Goal: Task Accomplishment & Management: Manage account settings

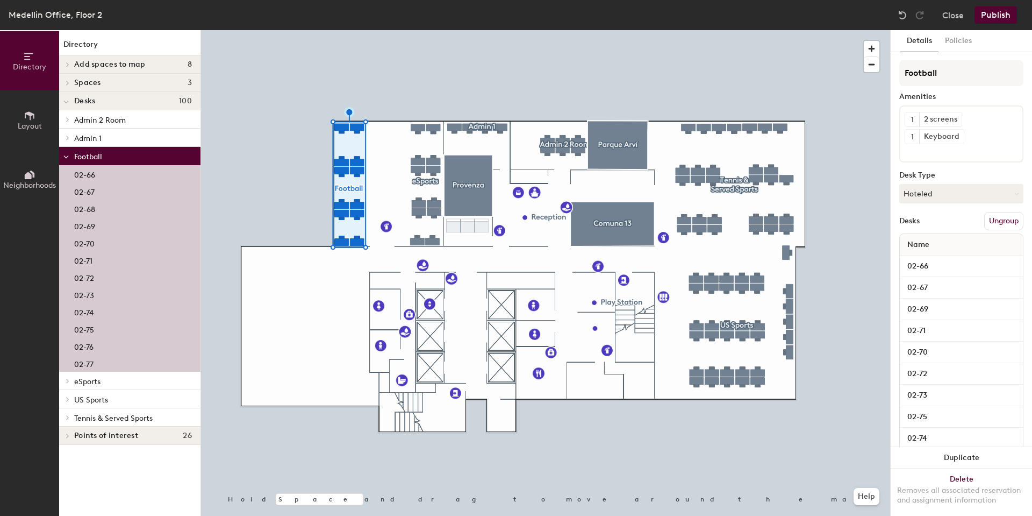
click at [107, 166] on div "02-66" at bounding box center [129, 173] width 141 height 17
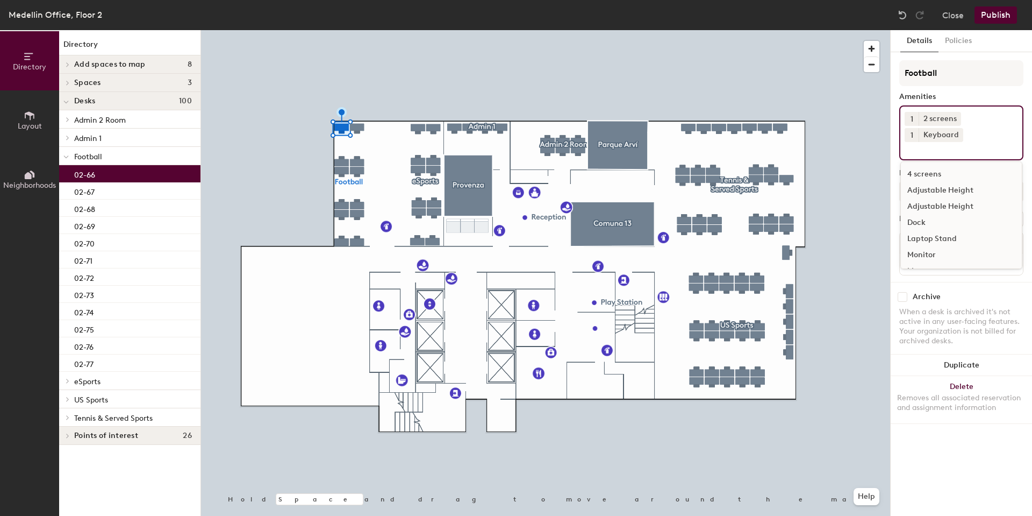
click at [964, 118] on div "1 2 screens 1 Keyboard 4 screens Adjustable Height Adjustable Height Dock Lapto…" at bounding box center [961, 132] width 124 height 55
click at [958, 120] on icon at bounding box center [955, 119] width 8 height 8
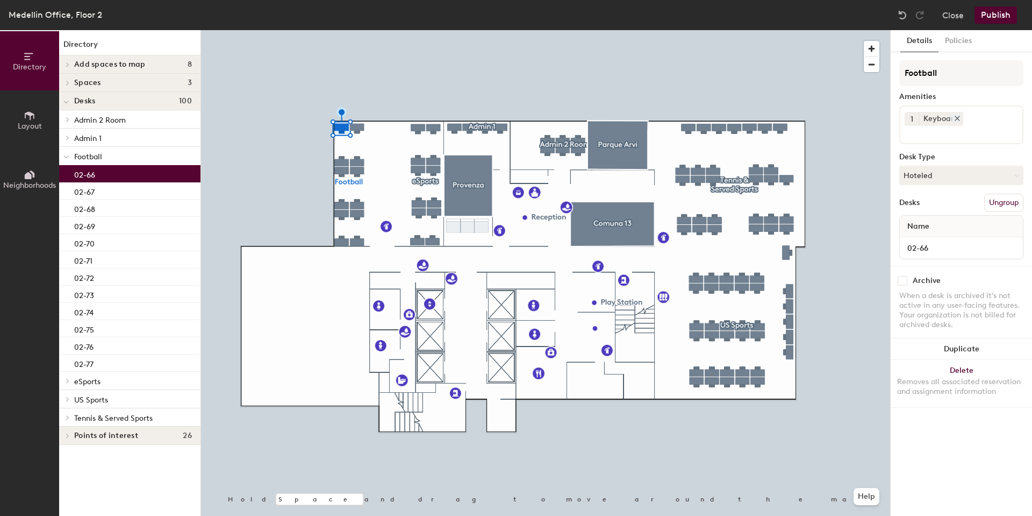
click at [951, 120] on div at bounding box center [955, 118] width 12 height 8
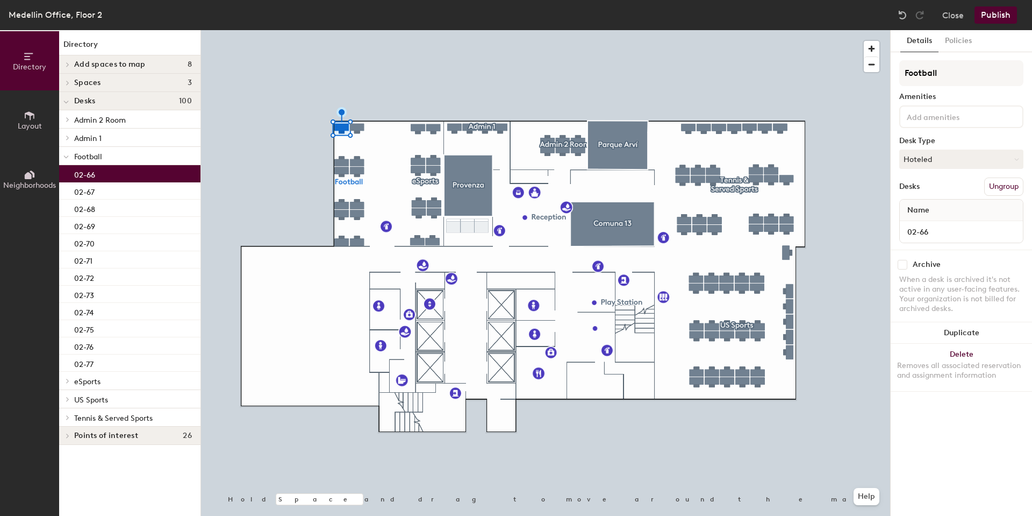
click at [930, 119] on input at bounding box center [953, 116] width 97 height 13
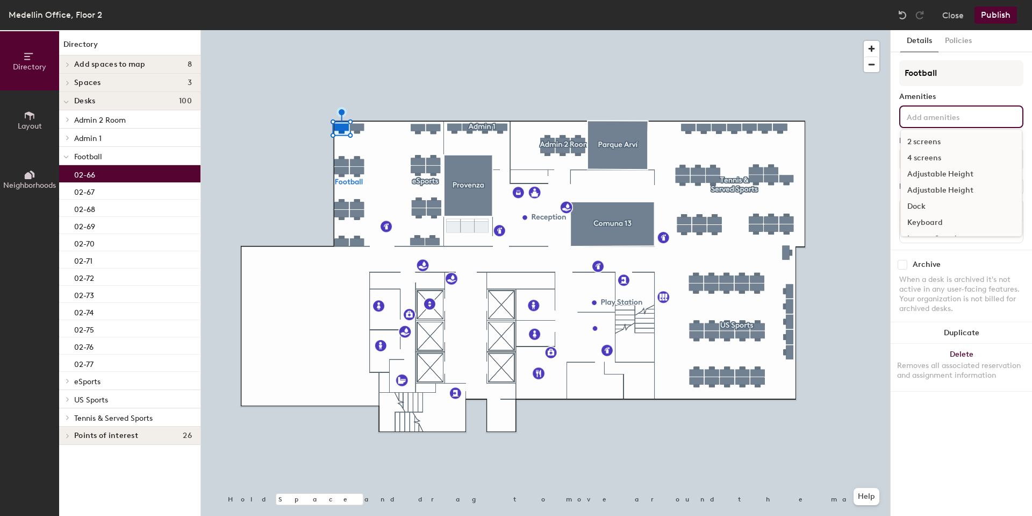
click at [918, 154] on div "4 screens" at bounding box center [961, 158] width 121 height 16
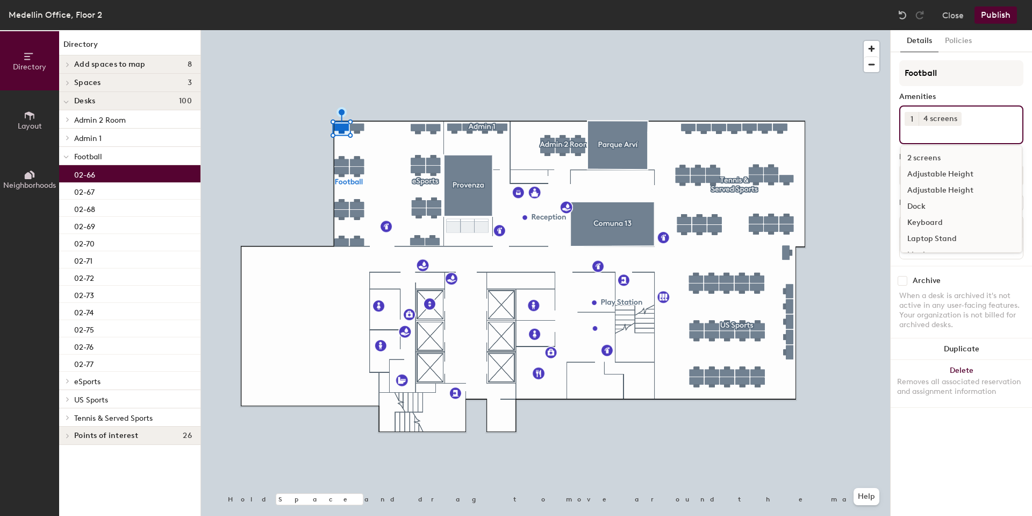
click at [926, 222] on div "Keyboard" at bounding box center [961, 222] width 121 height 16
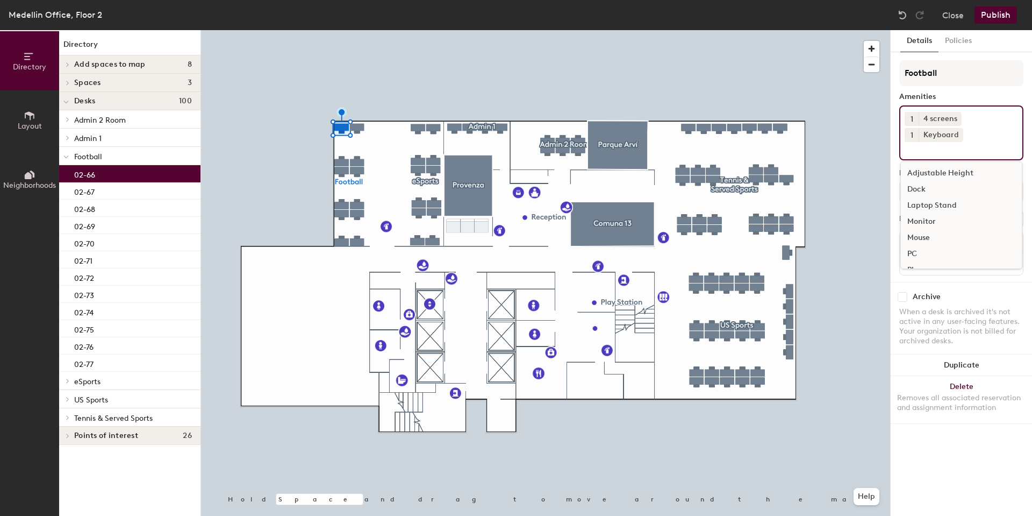
scroll to position [47, 0]
click at [949, 135] on div at bounding box center [955, 134] width 12 height 8
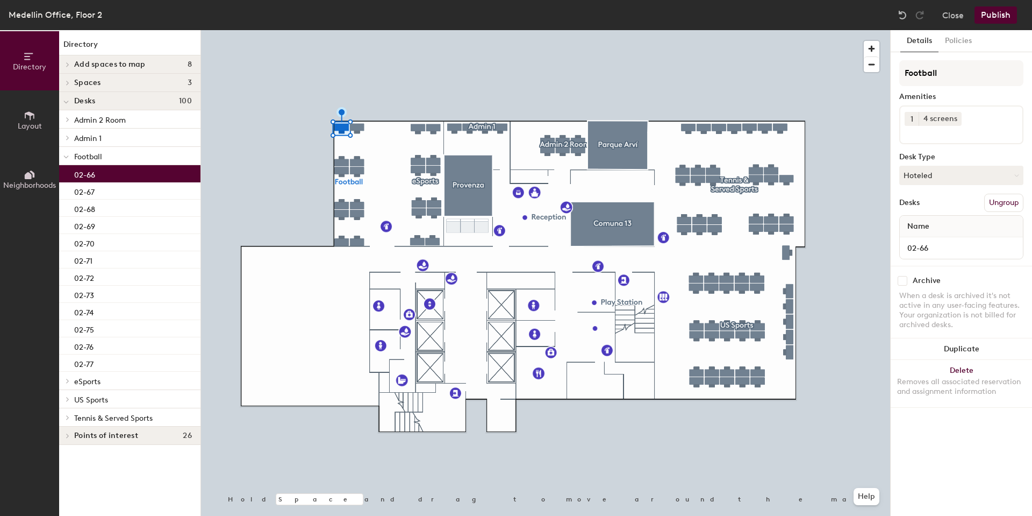
click at [963, 141] on div "1 4 screens" at bounding box center [961, 124] width 124 height 39
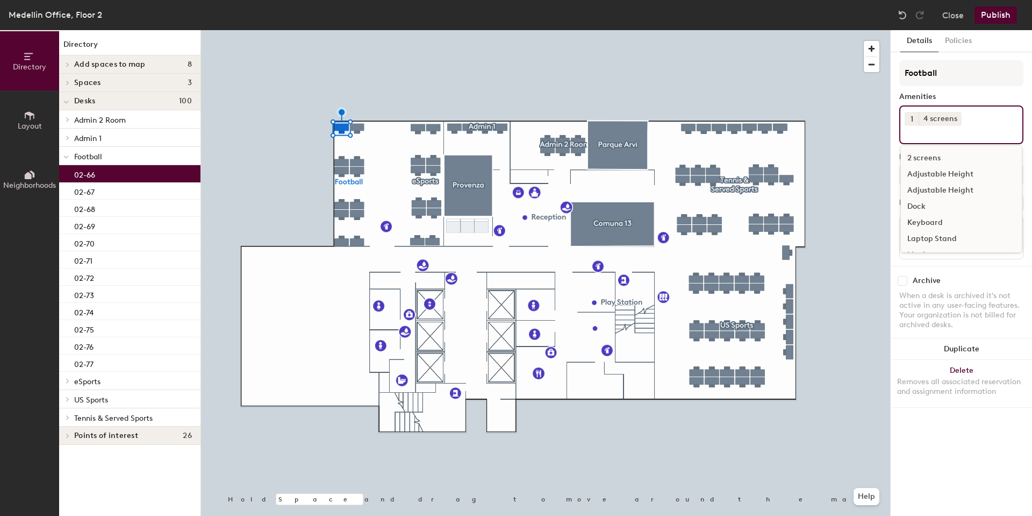
scroll to position [54, 0]
click at [922, 228] on div "PC" at bounding box center [961, 233] width 121 height 16
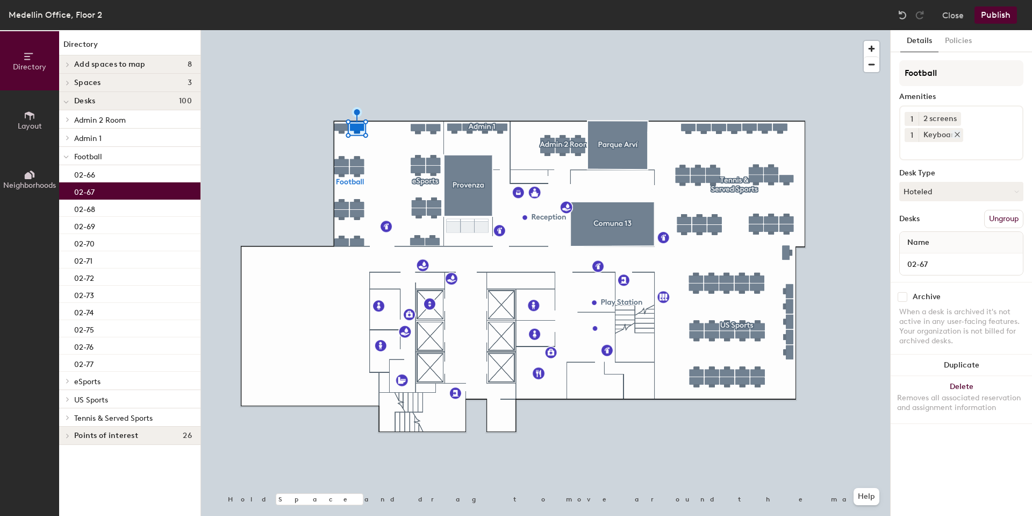
click at [956, 135] on icon at bounding box center [957, 134] width 4 height 4
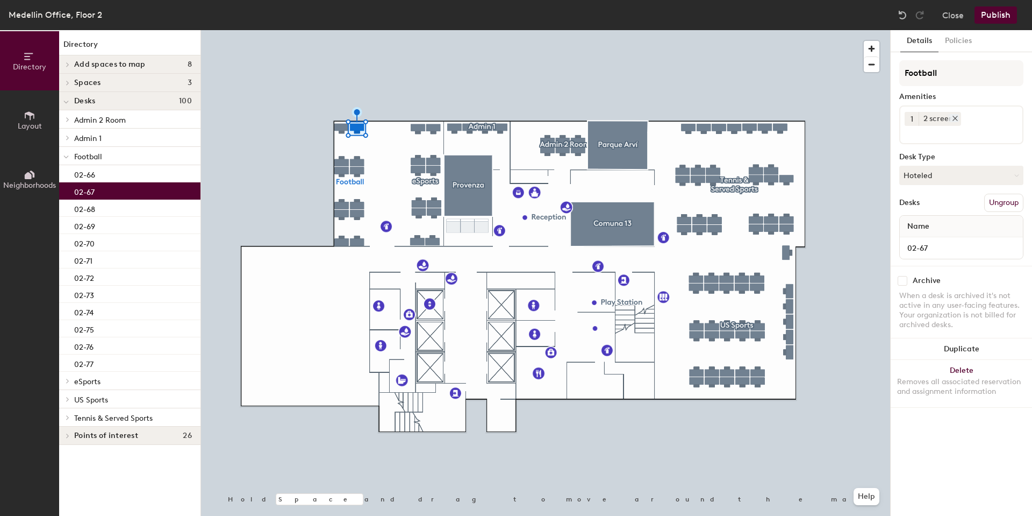
click at [955, 119] on icon at bounding box center [955, 119] width 8 height 8
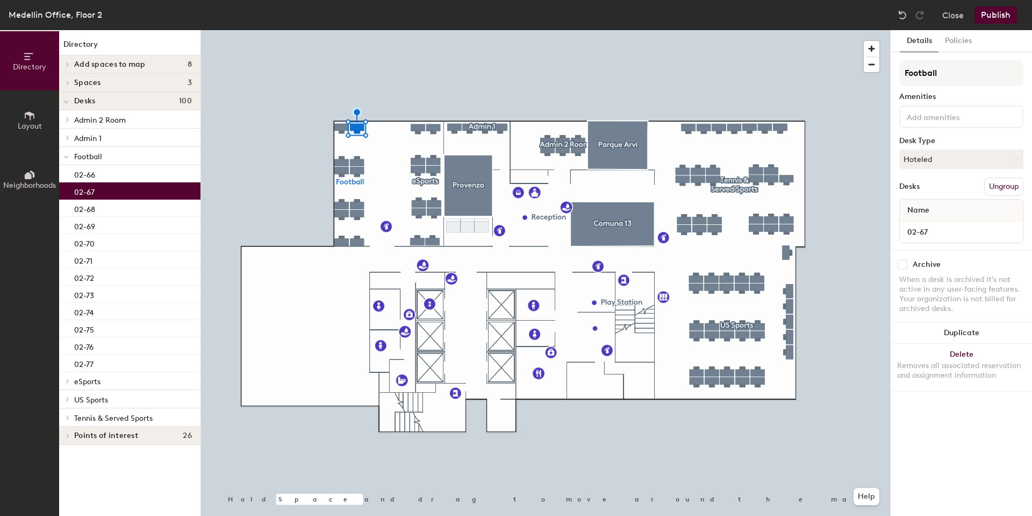
click at [938, 124] on div at bounding box center [961, 116] width 124 height 23
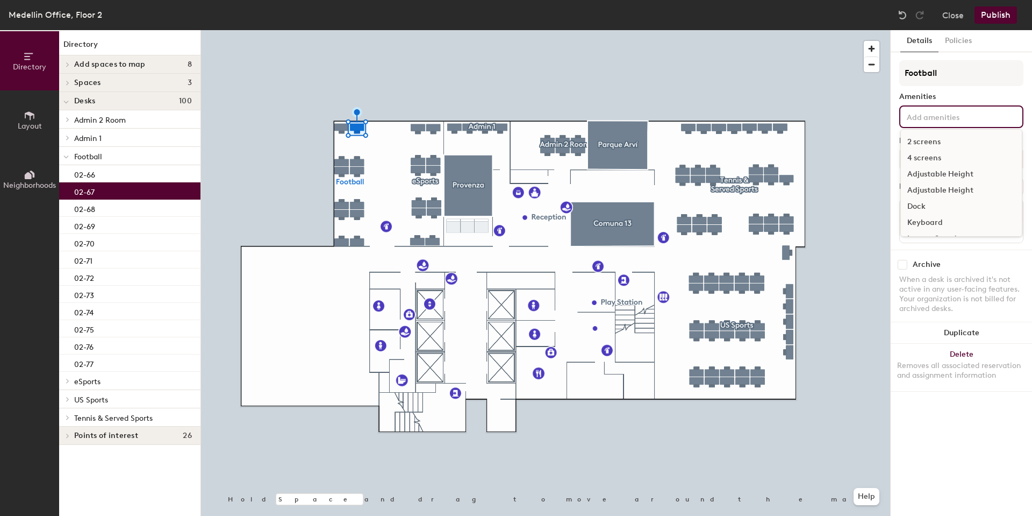
click at [937, 159] on div "4 screens" at bounding box center [961, 158] width 121 height 16
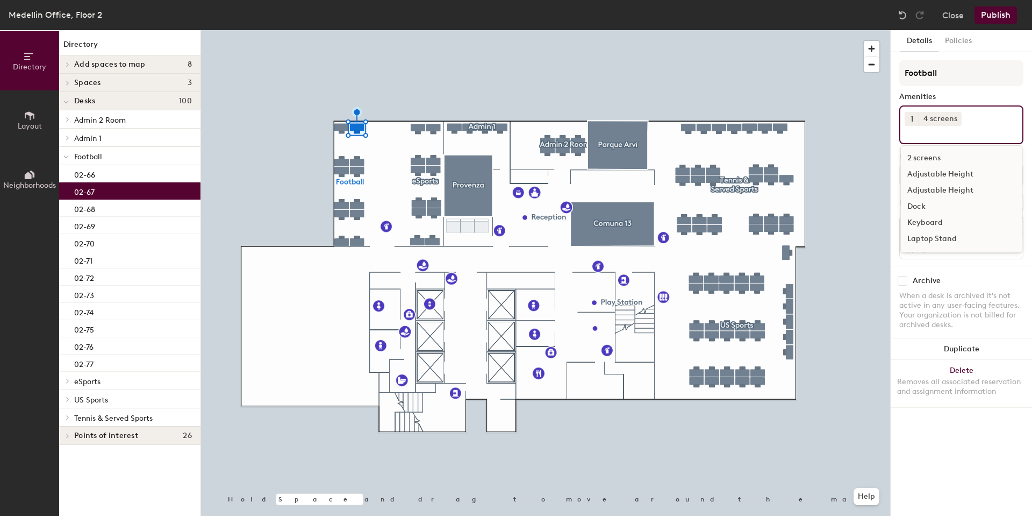
click at [954, 129] on input at bounding box center [953, 132] width 97 height 13
click at [919, 226] on div "PC" at bounding box center [961, 224] width 121 height 16
drag, startPoint x: 964, startPoint y: 132, endPoint x: 907, endPoint y: 118, distance: 59.2
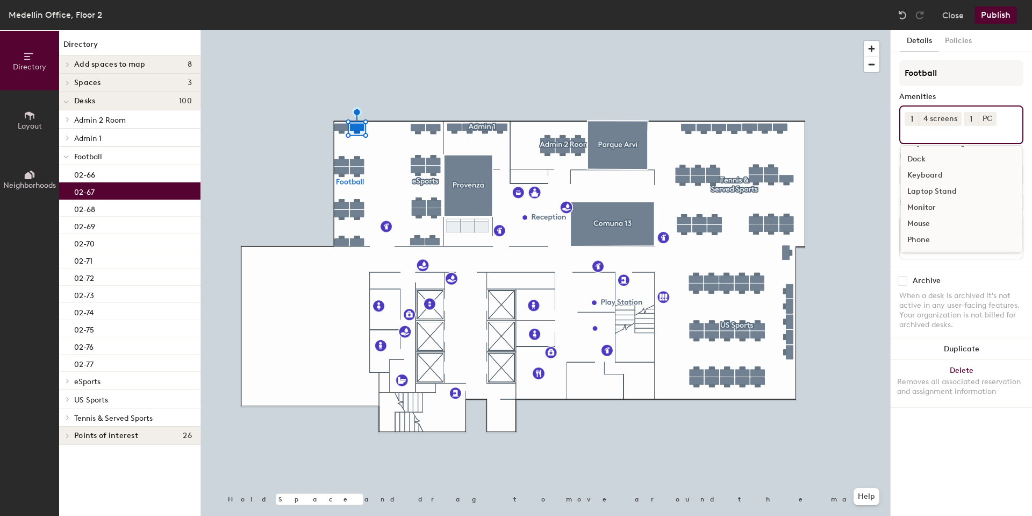
click at [907, 118] on div "1 4 screens 1 PC 2 screens Adjustable Height Adjustable Height Dock Keyboard La…" at bounding box center [961, 124] width 124 height 39
drag, startPoint x: 911, startPoint y: 131, endPoint x: 903, endPoint y: 117, distance: 16.9
click at [903, 117] on div "1 4 screens 1 PC 2 screens Adjustable Height Adjustable Height Dock Keyboard La…" at bounding box center [961, 124] width 124 height 39
drag, startPoint x: 997, startPoint y: 119, endPoint x: 923, endPoint y: 123, distance: 74.3
click at [925, 123] on div "1 4 screens 1 PC 2 screens Adjustable Height Adjustable Height Dock Keyboard La…" at bounding box center [961, 124] width 124 height 39
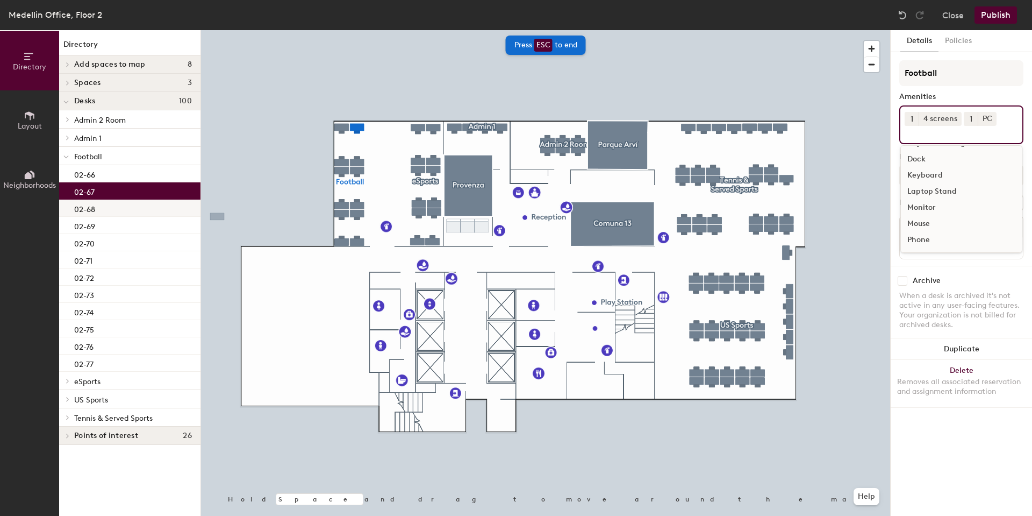
click at [116, 209] on div "02-68" at bounding box center [129, 207] width 141 height 17
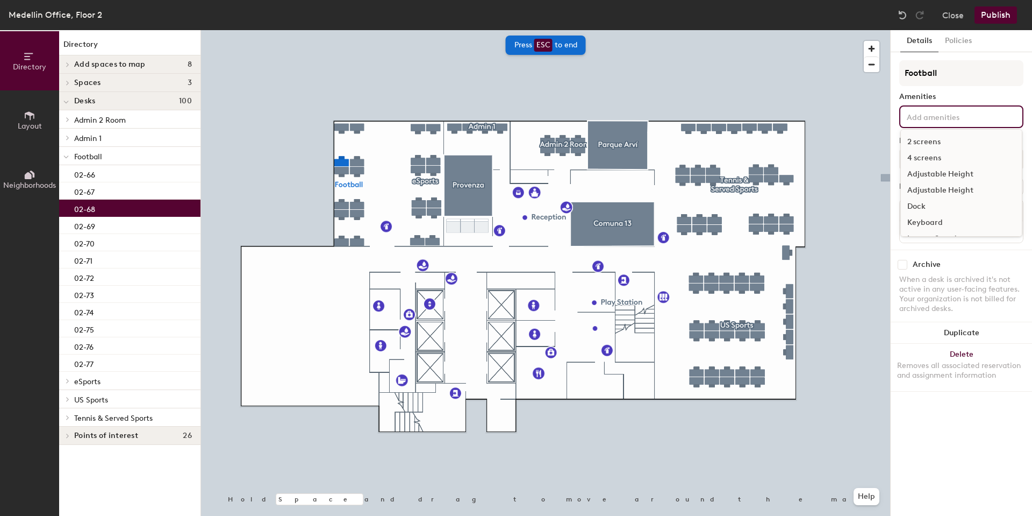
click at [925, 117] on input at bounding box center [953, 116] width 97 height 13
click at [931, 155] on div "4 screens" at bounding box center [961, 158] width 121 height 16
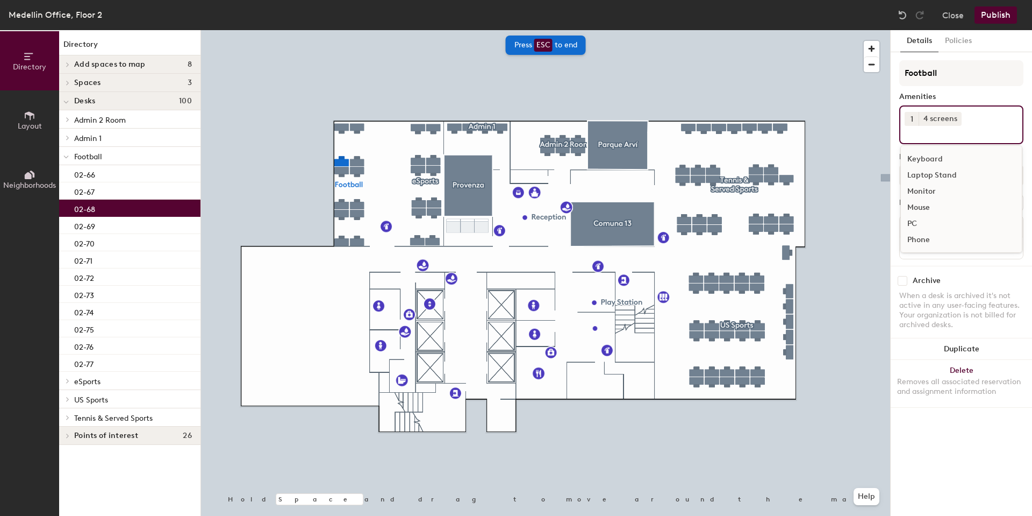
click at [924, 221] on div "PC" at bounding box center [961, 224] width 121 height 16
click at [963, 130] on input at bounding box center [953, 132] width 97 height 13
click at [87, 230] on p "02-69" at bounding box center [84, 225] width 21 height 12
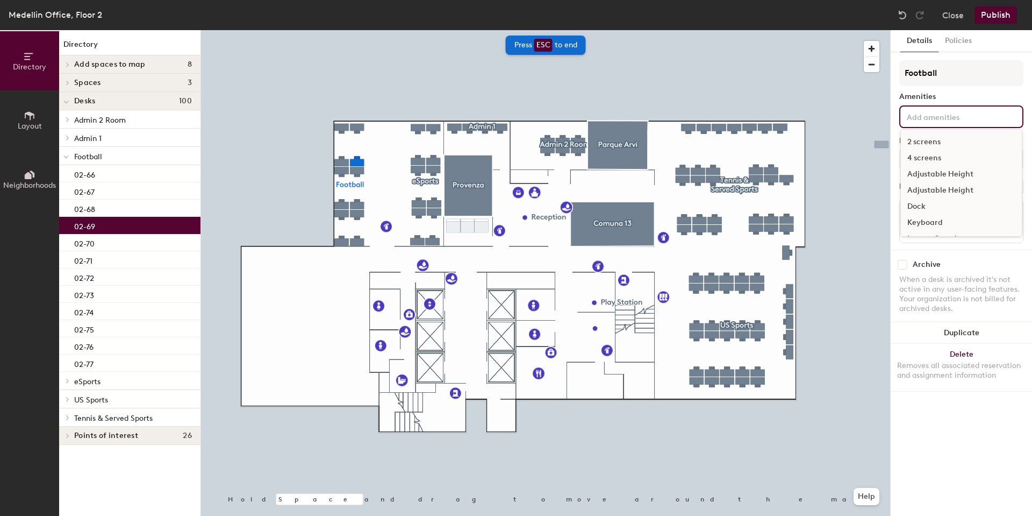
click at [936, 117] on input at bounding box center [953, 116] width 97 height 13
click at [931, 153] on div "4 screens" at bounding box center [961, 158] width 121 height 16
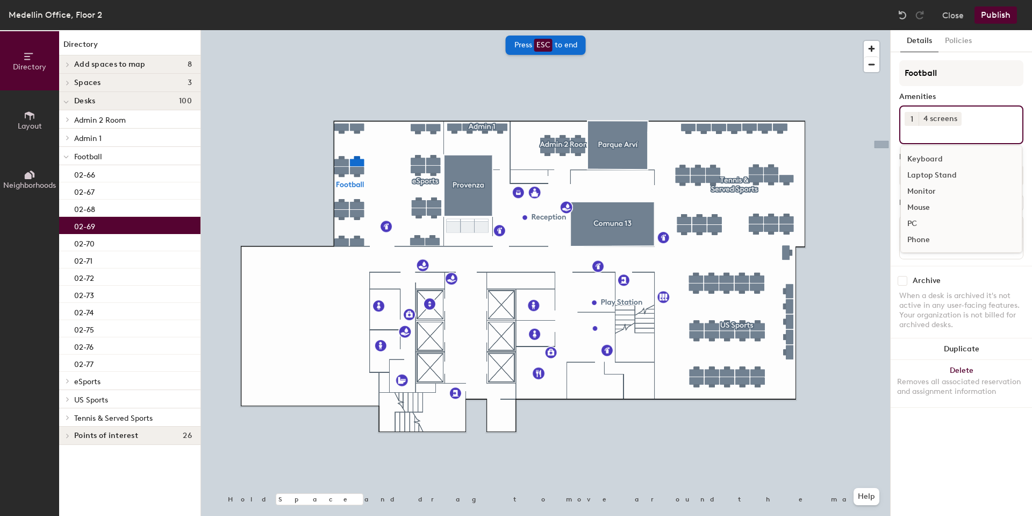
click at [927, 222] on div "PC" at bounding box center [961, 224] width 121 height 16
click at [111, 245] on div "02-70" at bounding box center [129, 242] width 141 height 17
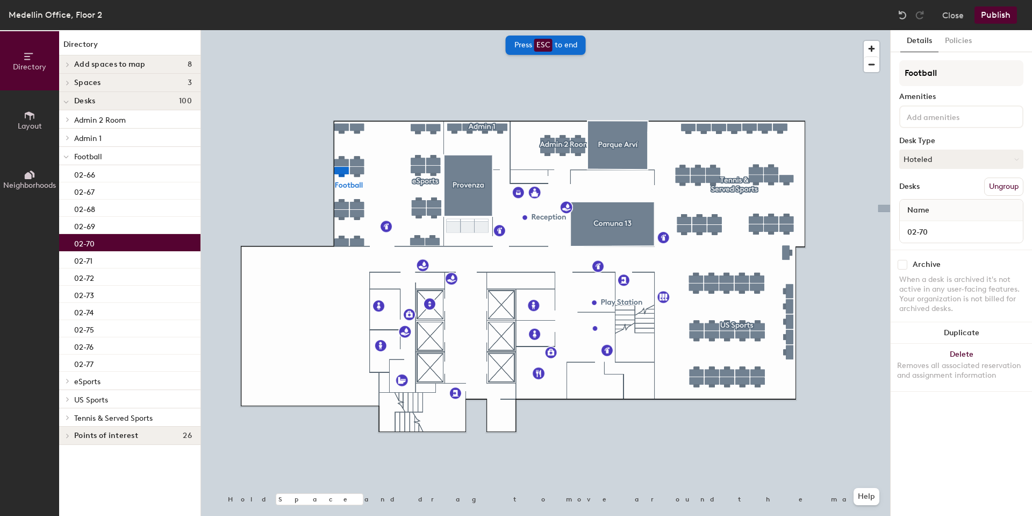
click at [931, 130] on div "Football Amenities Desk Type Hoteled Desks Ungroup Name 02-70" at bounding box center [961, 154] width 124 height 189
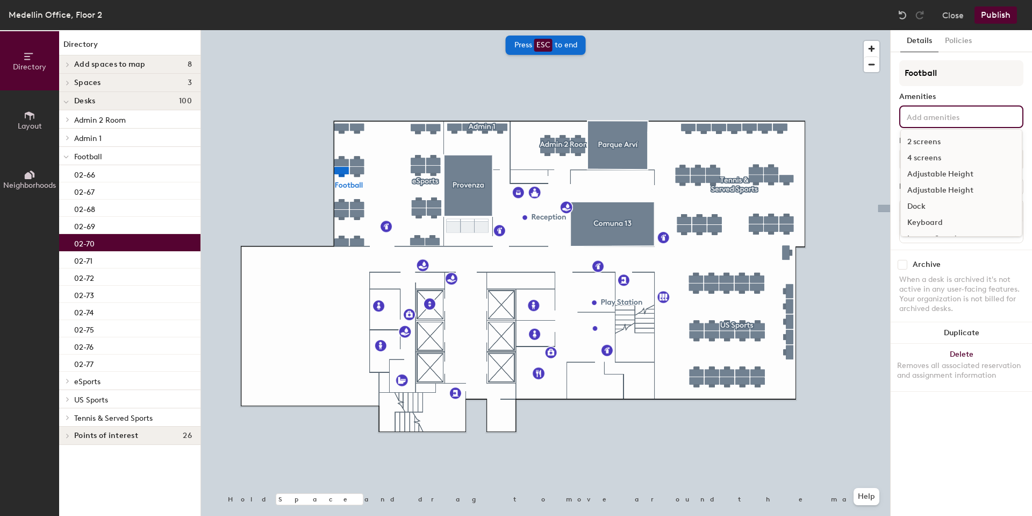
click at [918, 121] on input at bounding box center [953, 116] width 97 height 13
click at [926, 154] on div "4 screens" at bounding box center [961, 158] width 121 height 16
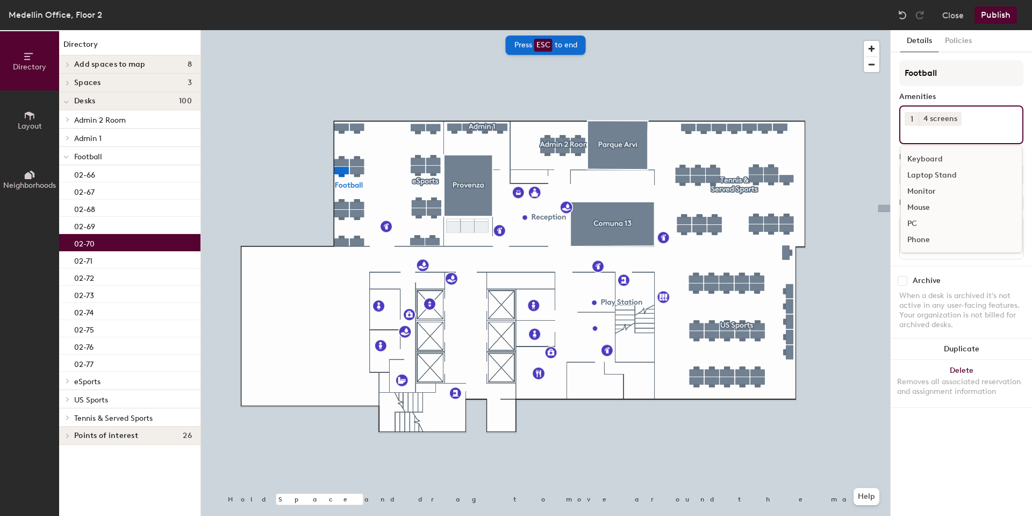
click at [917, 226] on div "PC" at bounding box center [961, 224] width 121 height 16
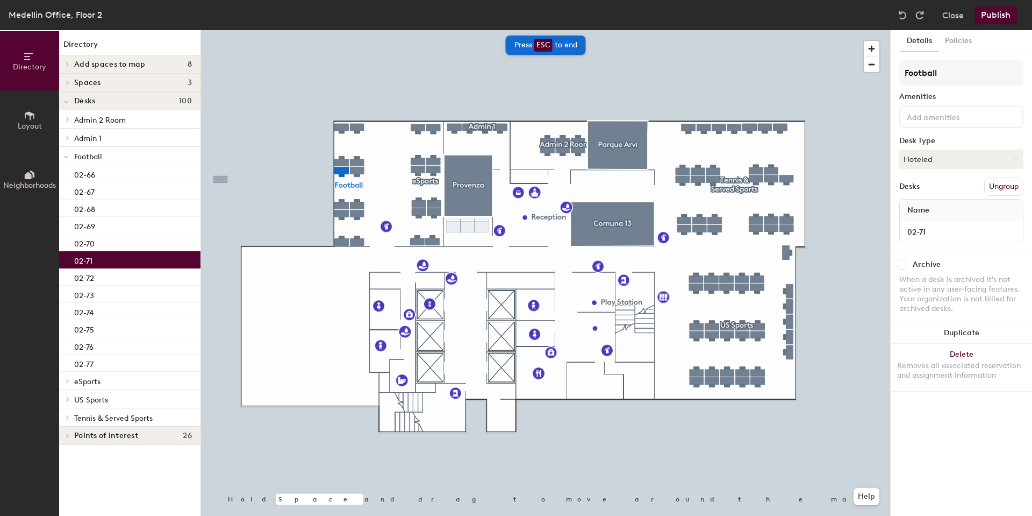
click at [104, 261] on div "02-71" at bounding box center [129, 259] width 141 height 17
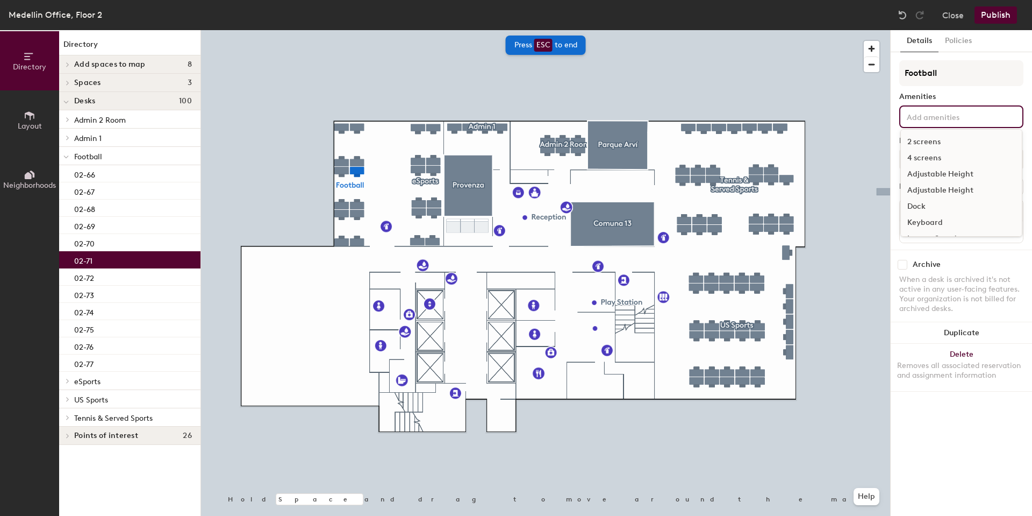
click at [916, 116] on input at bounding box center [953, 116] width 97 height 13
click at [937, 158] on div "4 screens" at bounding box center [961, 158] width 121 height 16
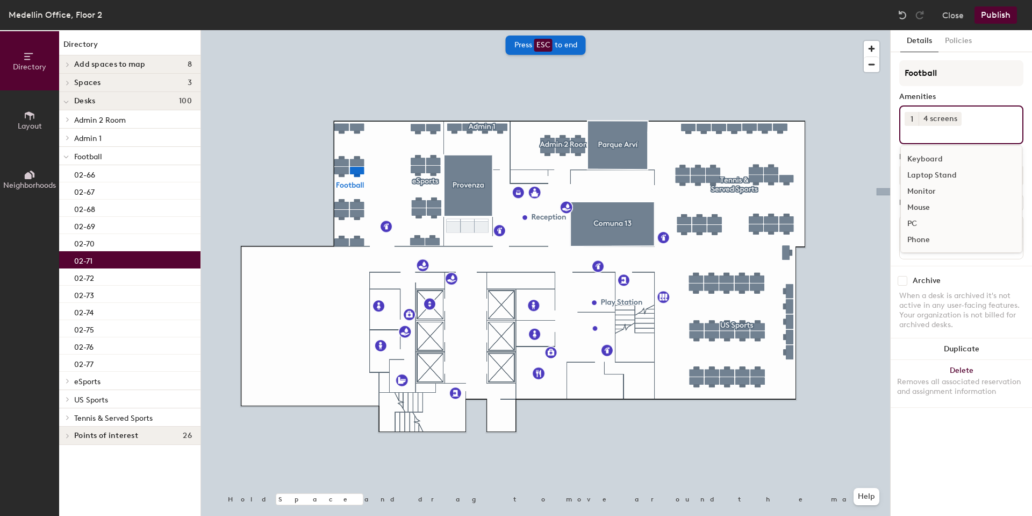
click at [922, 219] on div "PC" at bounding box center [961, 224] width 121 height 16
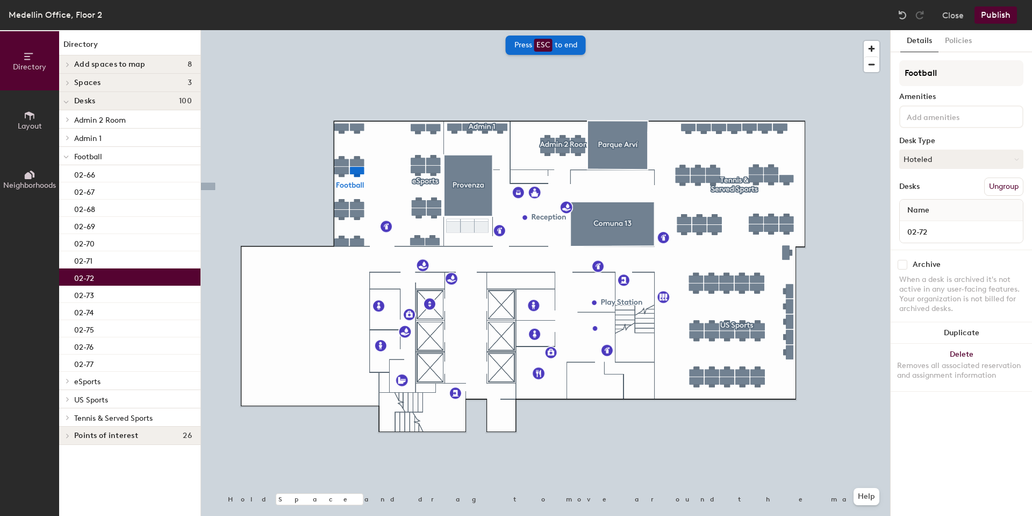
click at [102, 281] on div "02-72" at bounding box center [129, 276] width 141 height 17
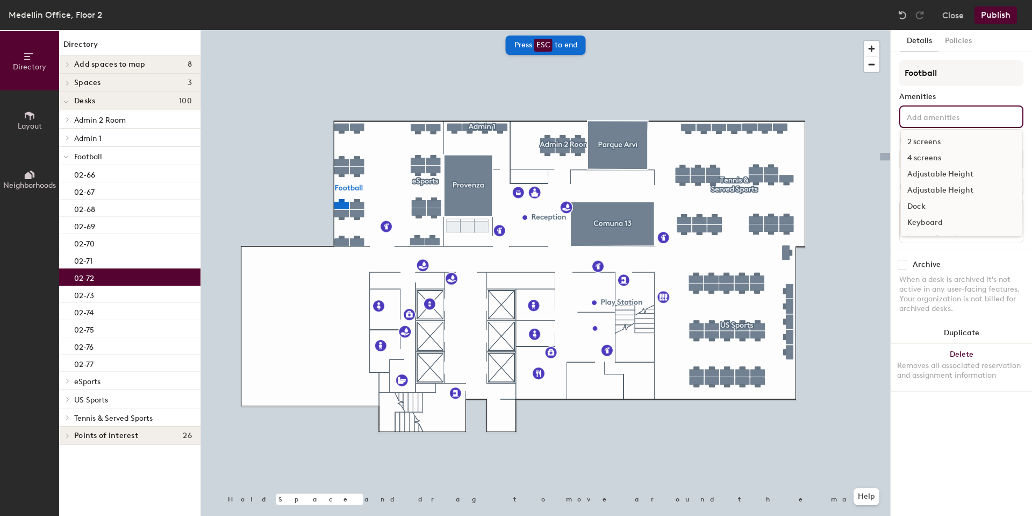
click at [934, 117] on input at bounding box center [953, 116] width 97 height 13
click at [925, 158] on div "4 screens" at bounding box center [961, 158] width 121 height 16
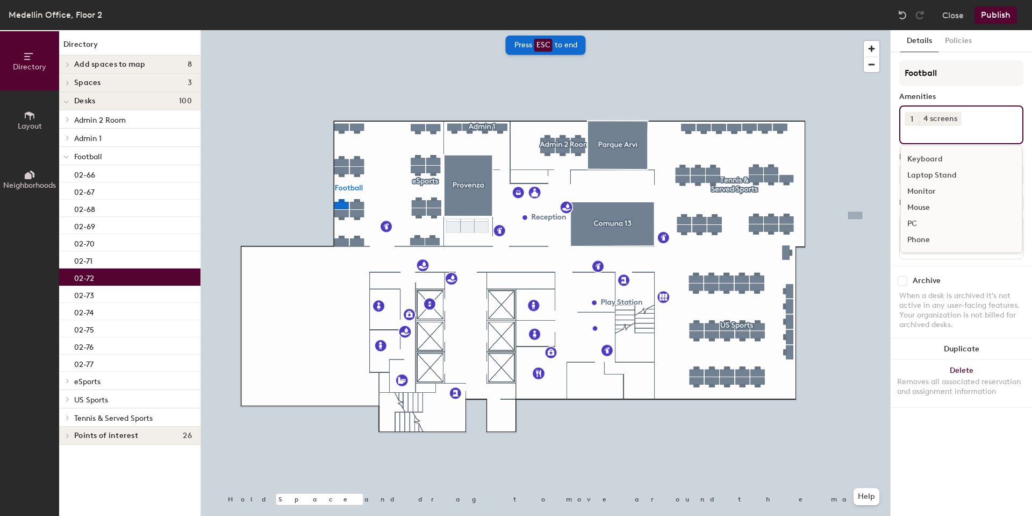
click at [921, 219] on div "PC" at bounding box center [961, 224] width 121 height 16
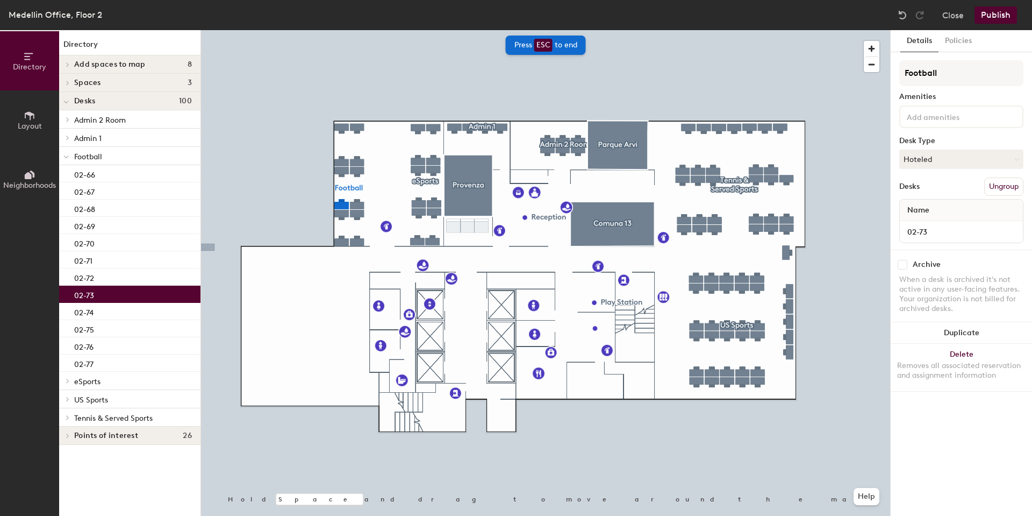
drag, startPoint x: 95, startPoint y: 292, endPoint x: 127, endPoint y: 291, distance: 32.3
click at [95, 293] on div "02-73" at bounding box center [129, 293] width 141 height 17
click at [930, 122] on input at bounding box center [953, 116] width 97 height 13
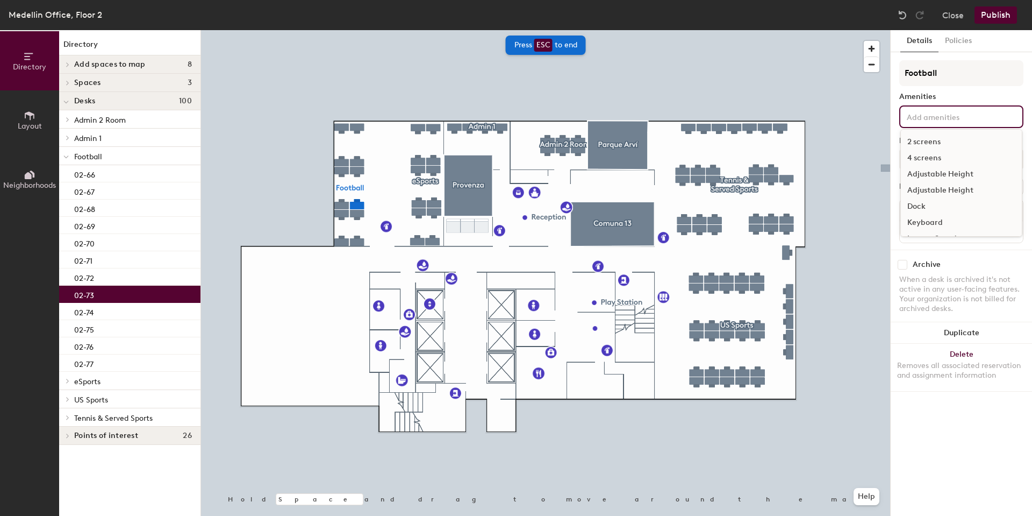
click at [926, 156] on div "4 screens" at bounding box center [961, 158] width 121 height 16
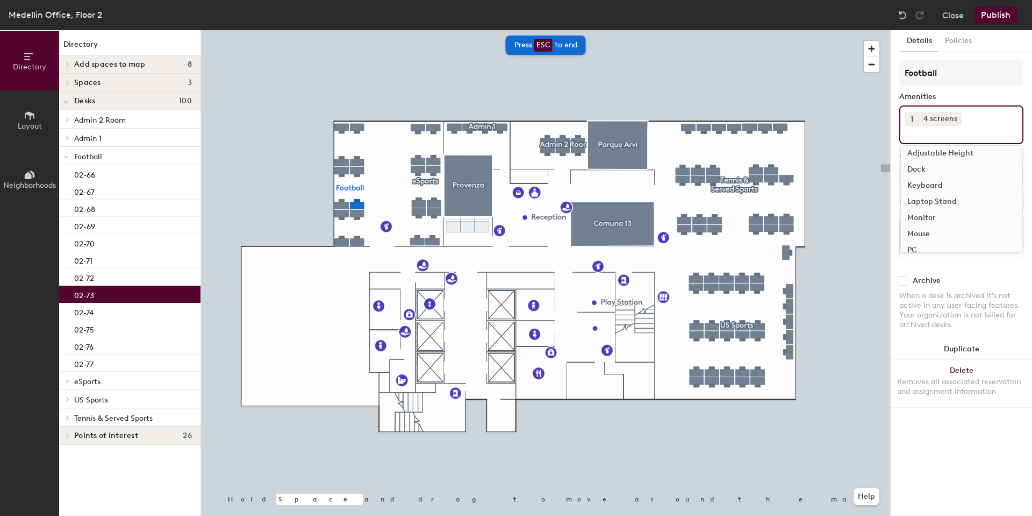
scroll to position [54, 0]
click at [912, 232] on div "PC" at bounding box center [961, 233] width 121 height 16
click at [108, 347] on div "02-76" at bounding box center [129, 345] width 141 height 17
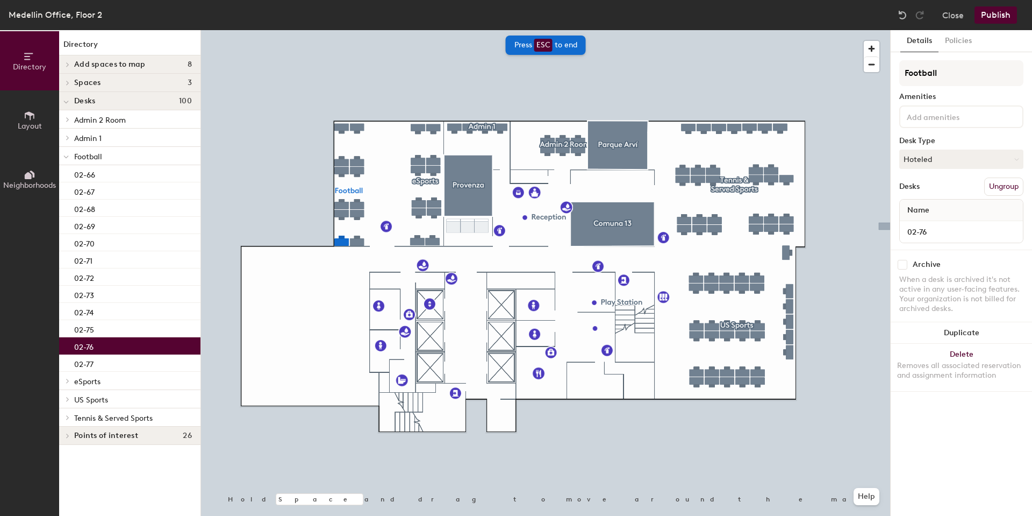
click at [942, 122] on input at bounding box center [953, 116] width 97 height 13
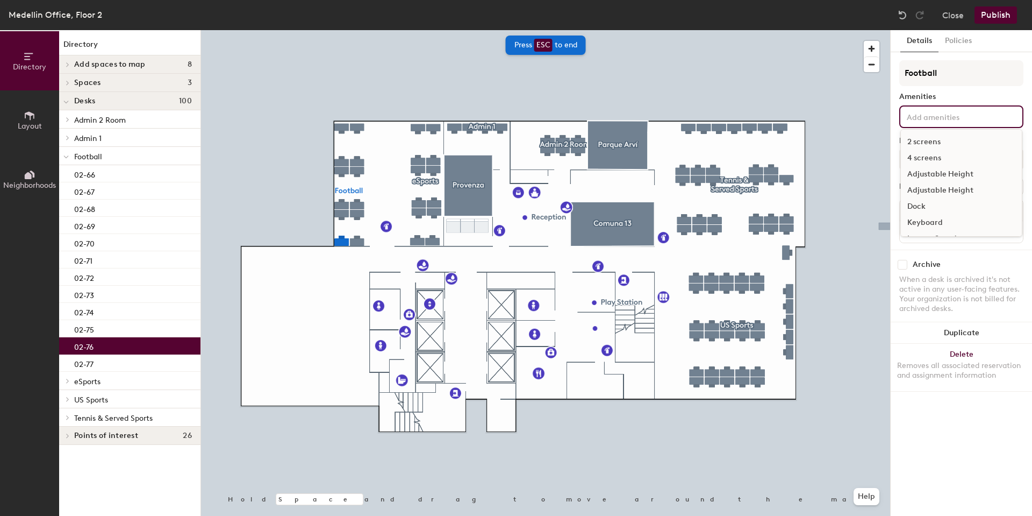
click at [927, 145] on div "2 screens" at bounding box center [961, 142] width 121 height 16
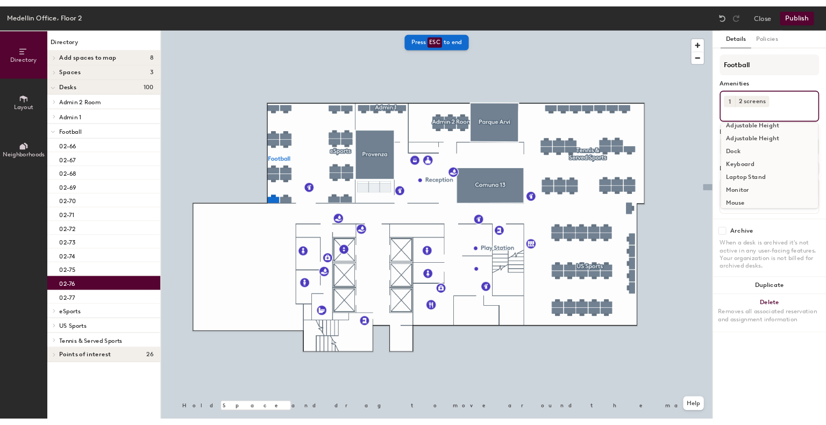
scroll to position [10, 0]
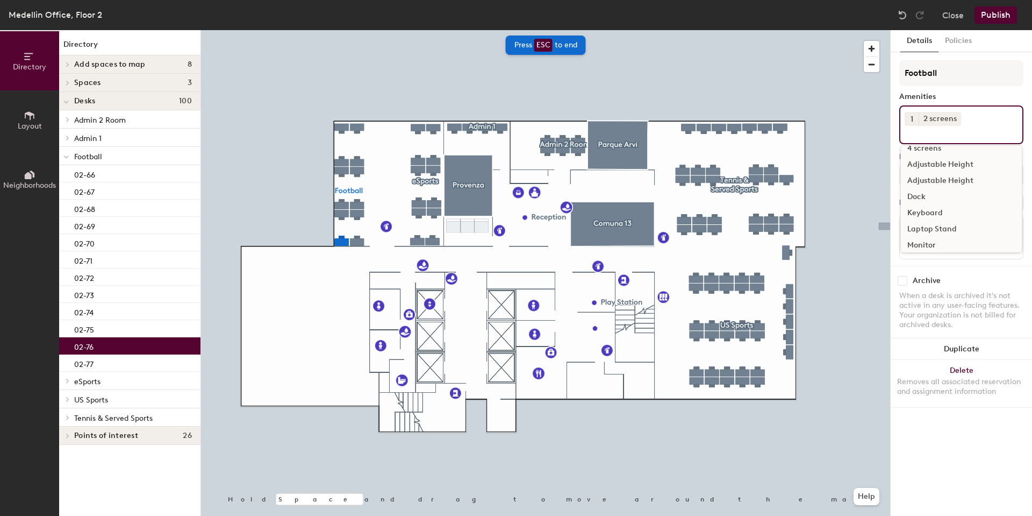
click at [930, 193] on div "Dock" at bounding box center [961, 197] width 121 height 16
click at [932, 198] on div "Keyboard" at bounding box center [961, 197] width 121 height 16
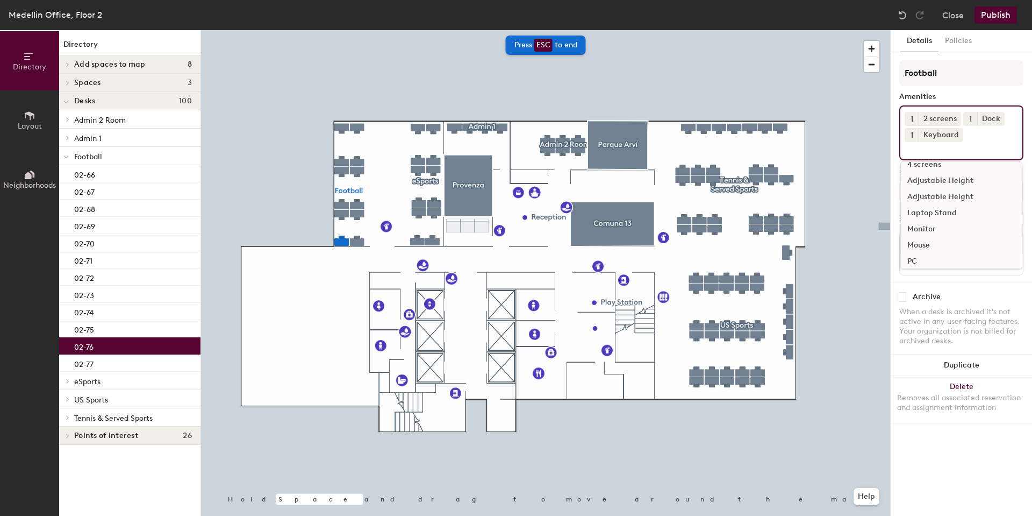
click at [931, 156] on div "1 2 screens 1 Dock 1 Keyboard 4 screens Adjustable Height Adjustable Height Lap…" at bounding box center [961, 132] width 124 height 55
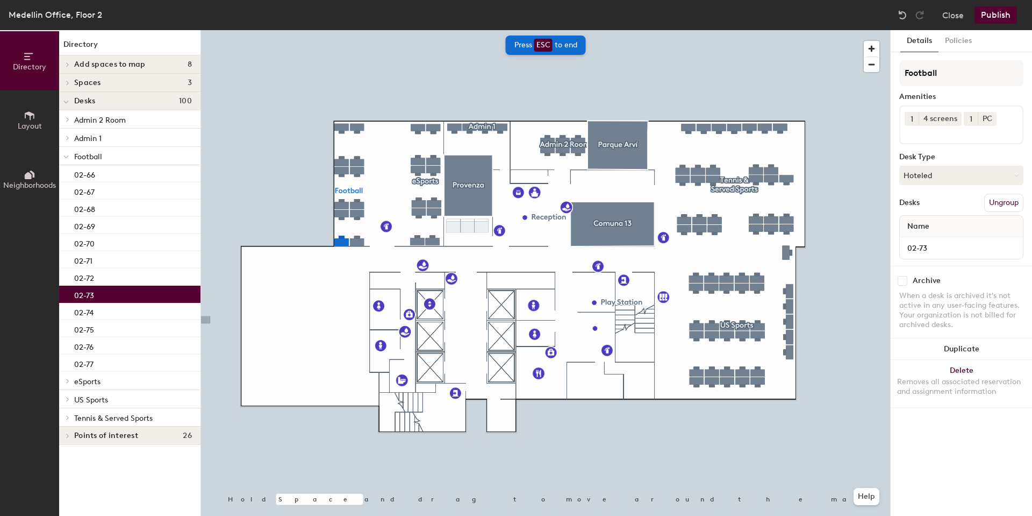
click at [105, 296] on div "02-73" at bounding box center [129, 293] width 141 height 17
click at [99, 307] on div "02-74" at bounding box center [129, 311] width 141 height 17
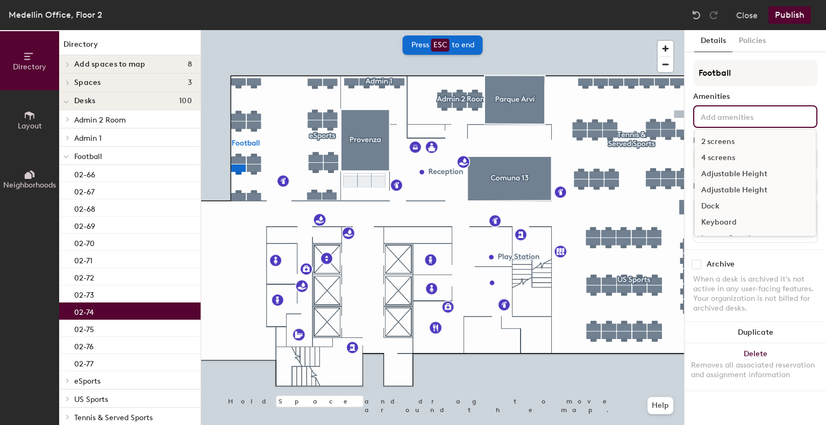
click at [717, 125] on div "2 screens 4 screens Adjustable Height Adjustable Height Dock Keyboard Laptop St…" at bounding box center [755, 116] width 124 height 23
click at [720, 119] on input at bounding box center [746, 116] width 97 height 13
click at [714, 152] on div "4 screens" at bounding box center [755, 158] width 121 height 16
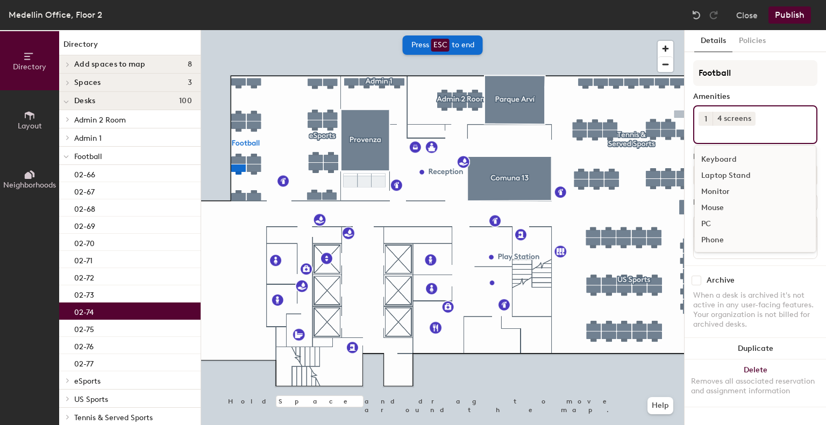
scroll to position [63, 0]
click at [710, 221] on div "PC" at bounding box center [755, 224] width 121 height 16
click at [722, 199] on div "Dock" at bounding box center [755, 201] width 121 height 16
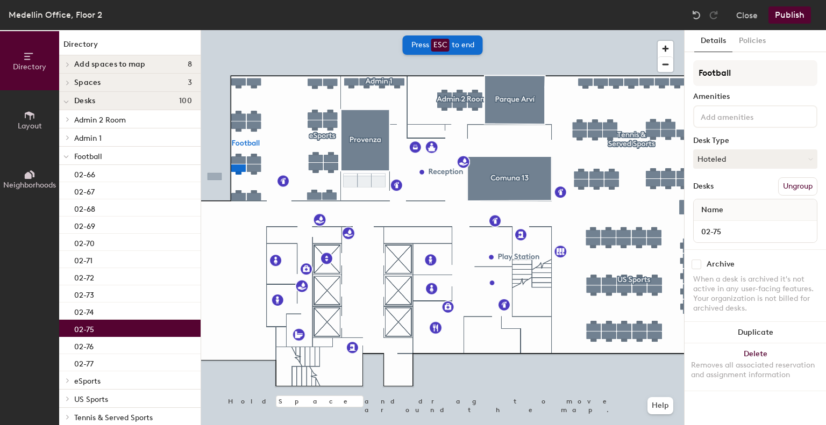
click at [114, 332] on div "02-75" at bounding box center [129, 328] width 141 height 17
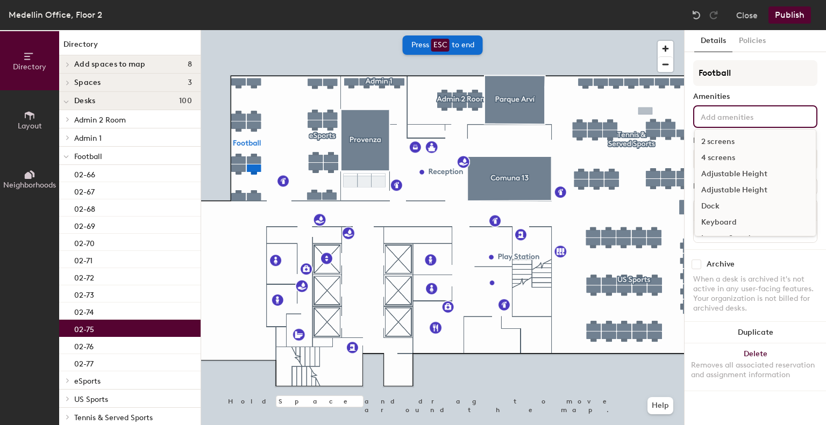
click at [736, 113] on input at bounding box center [746, 116] width 97 height 13
click at [720, 157] on div "4 screens" at bounding box center [755, 158] width 121 height 16
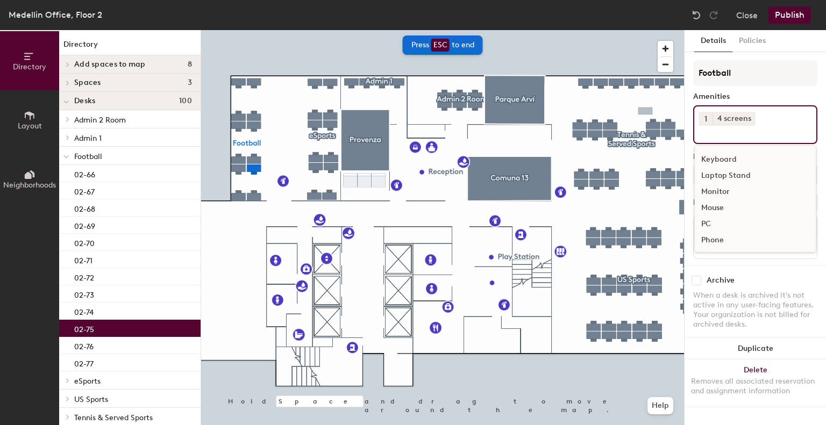
click at [712, 224] on div "PC" at bounding box center [755, 224] width 121 height 16
click at [110, 350] on div "02-76" at bounding box center [129, 345] width 141 height 17
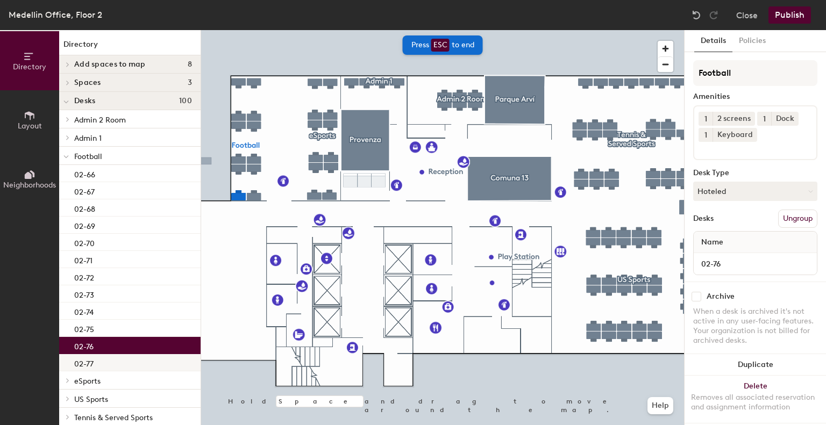
click at [84, 364] on p "02-77" at bounding box center [83, 362] width 19 height 12
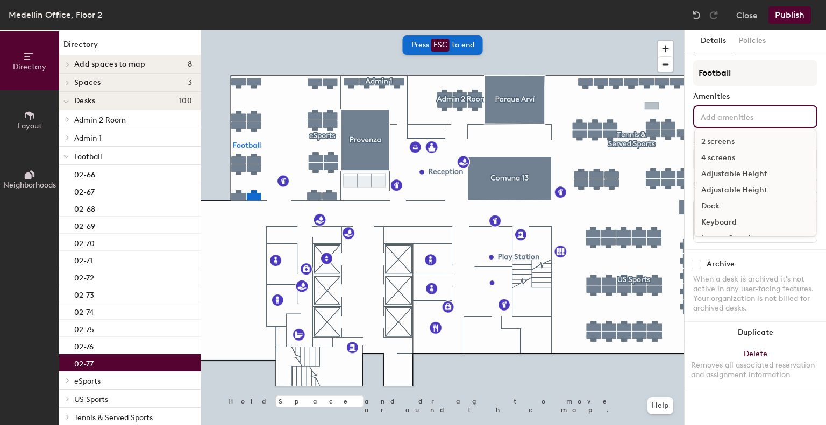
click at [722, 120] on input at bounding box center [746, 116] width 97 height 13
click at [742, 153] on div "4 screens" at bounding box center [755, 158] width 121 height 16
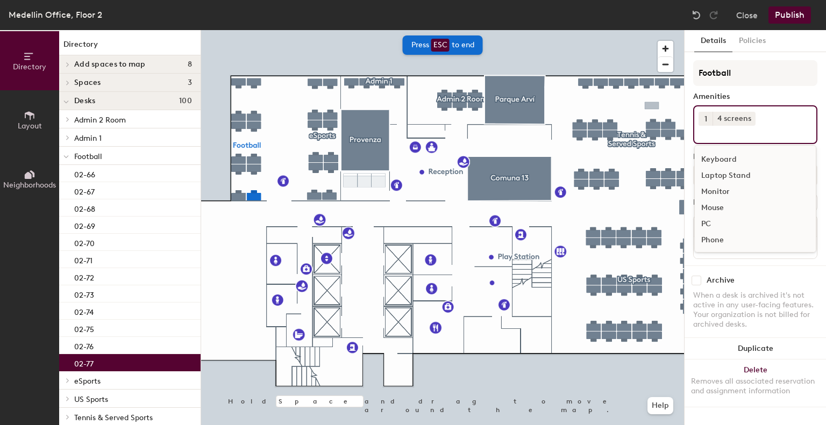
scroll to position [62, 0]
click at [719, 224] on div "PC" at bounding box center [755, 225] width 121 height 16
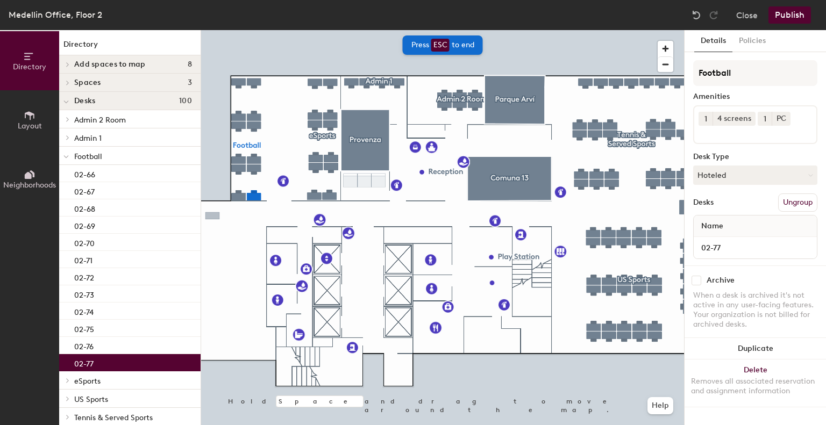
click at [69, 155] on span at bounding box center [65, 156] width 5 height 9
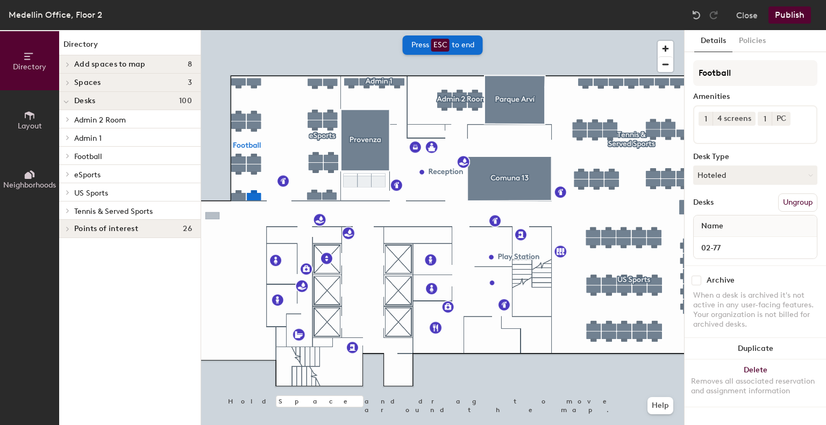
click at [82, 174] on span "eSports" at bounding box center [87, 174] width 26 height 9
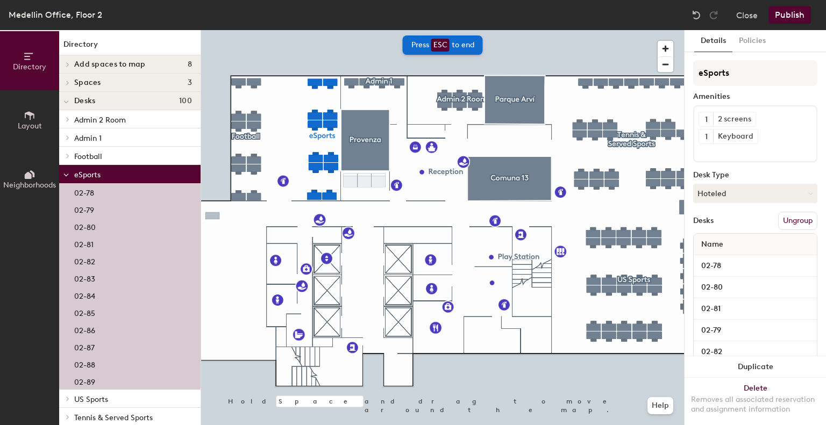
click at [108, 190] on div "02-78" at bounding box center [129, 191] width 141 height 17
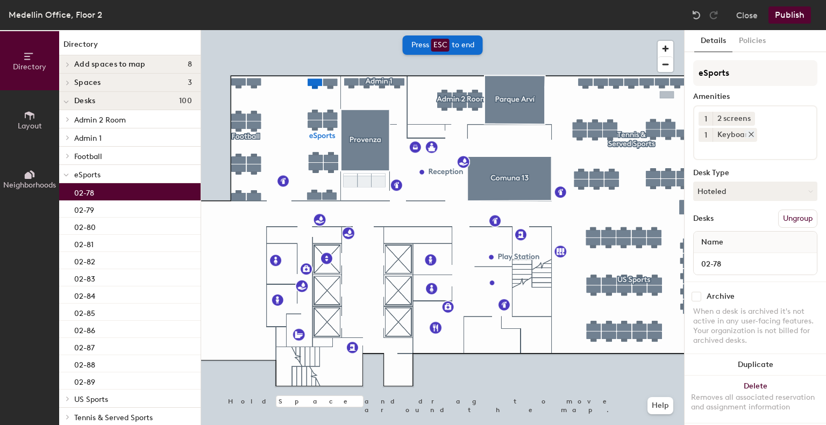
click at [749, 131] on icon at bounding box center [751, 135] width 8 height 8
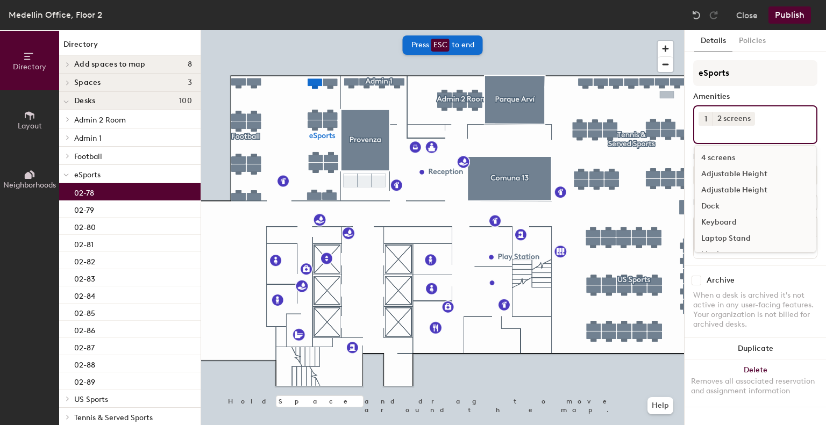
click at [748, 131] on input at bounding box center [746, 132] width 97 height 13
click at [710, 208] on div "Dock" at bounding box center [755, 206] width 121 height 16
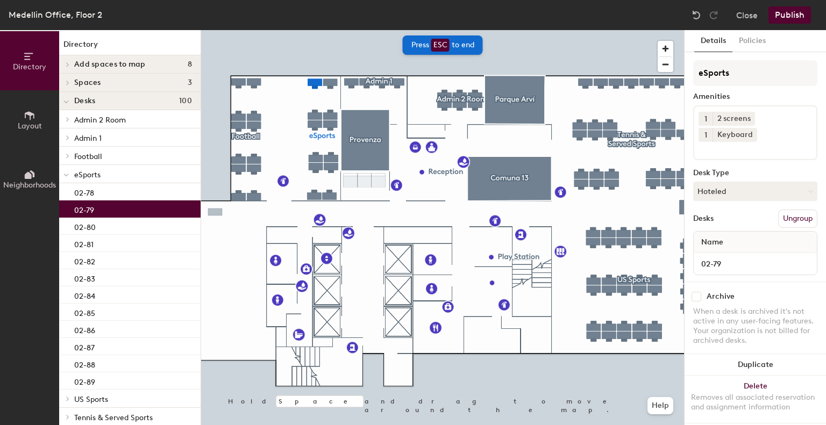
click at [160, 211] on div "02-79" at bounding box center [129, 209] width 141 height 17
click at [763, 142] on input at bounding box center [746, 148] width 97 height 13
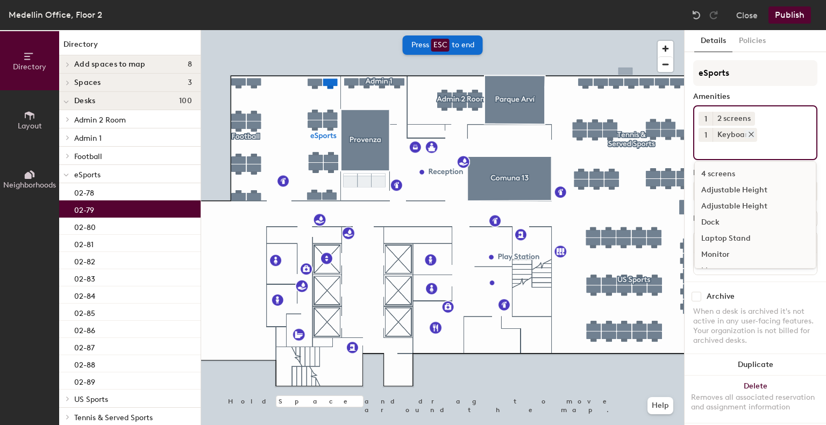
click at [750, 134] on icon at bounding box center [751, 135] width 8 height 8
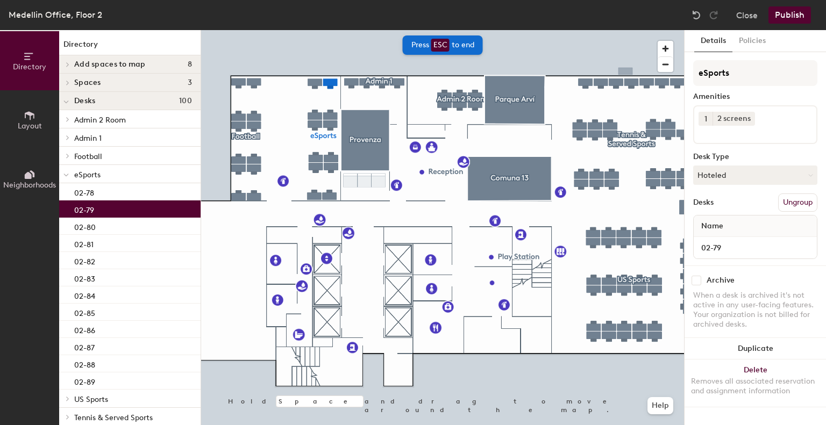
click at [742, 141] on div "1 2 screens" at bounding box center [755, 124] width 124 height 39
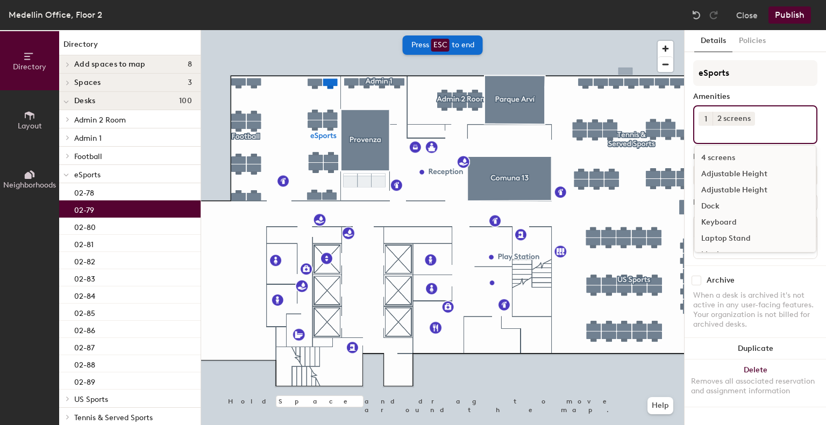
click at [713, 201] on div "Dock" at bounding box center [755, 206] width 121 height 16
click at [133, 228] on div "02-80" at bounding box center [129, 226] width 141 height 17
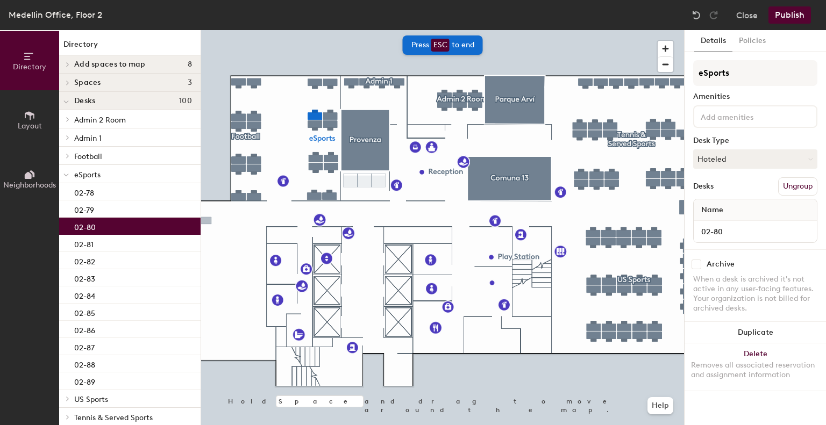
click at [712, 115] on input at bounding box center [746, 116] width 97 height 13
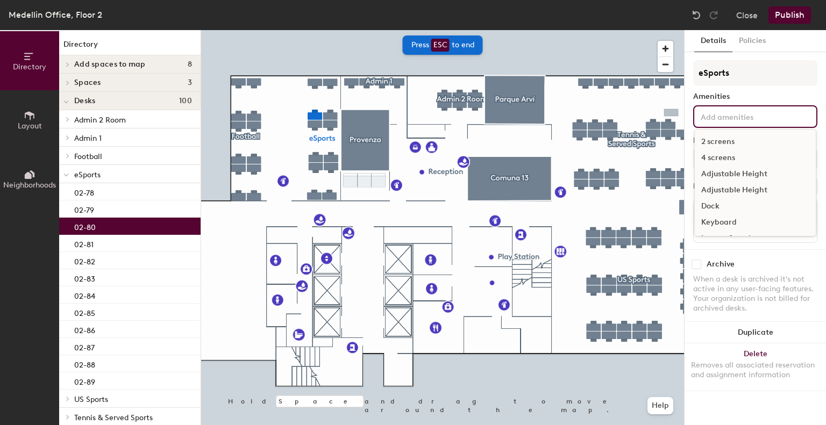
scroll to position [79, 0]
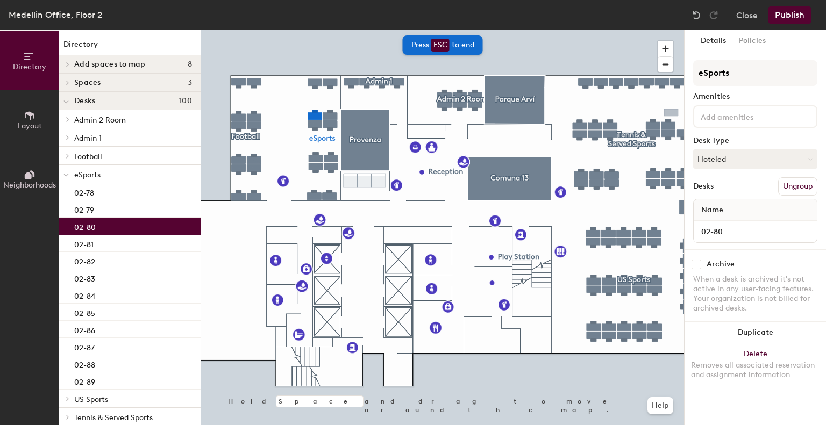
click at [739, 96] on div "Amenities" at bounding box center [755, 96] width 124 height 9
click at [789, 18] on button "Publish" at bounding box center [789, 14] width 42 height 17
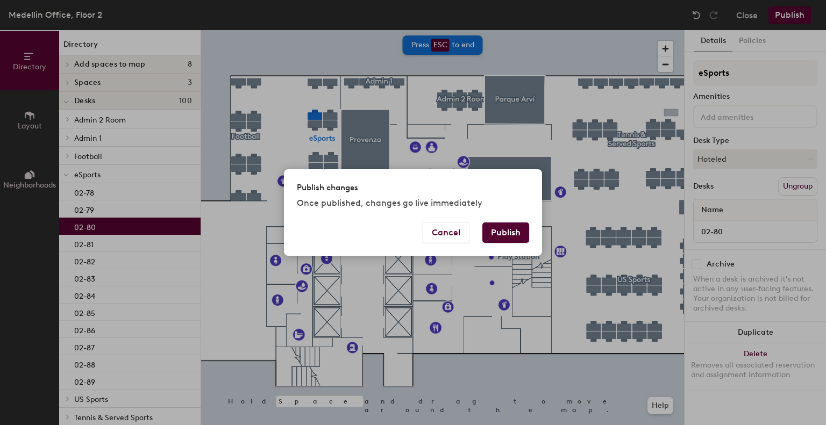
click at [499, 233] on button "Publish" at bounding box center [505, 233] width 47 height 20
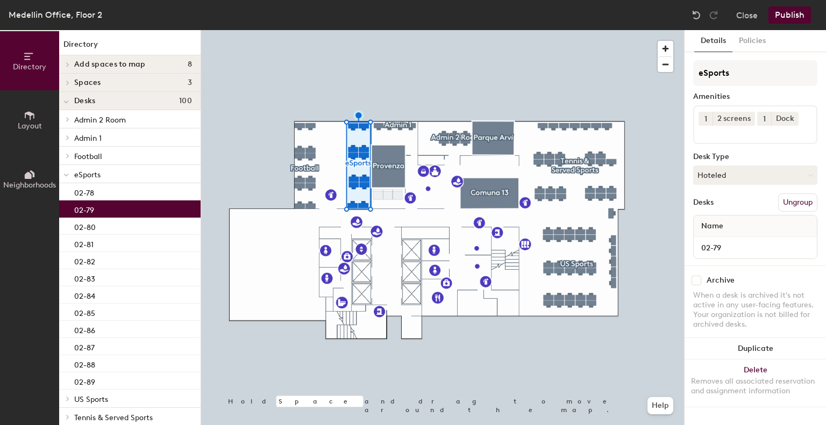
click at [102, 205] on div "02-79" at bounding box center [129, 209] width 141 height 17
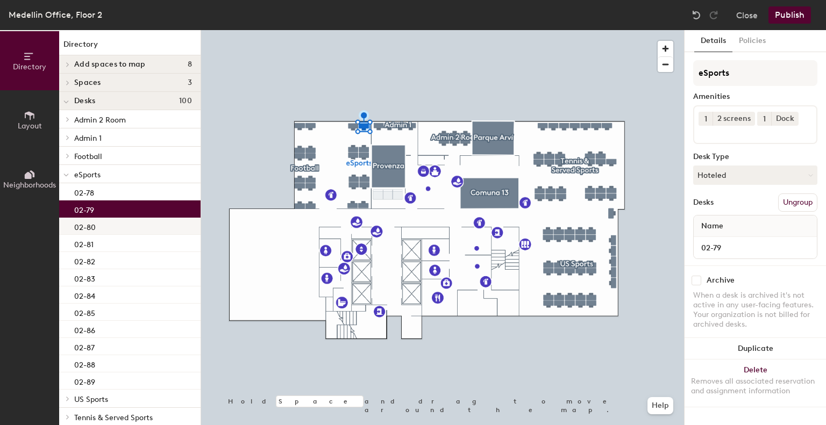
click at [90, 230] on p "02-80" at bounding box center [85, 226] width 22 height 12
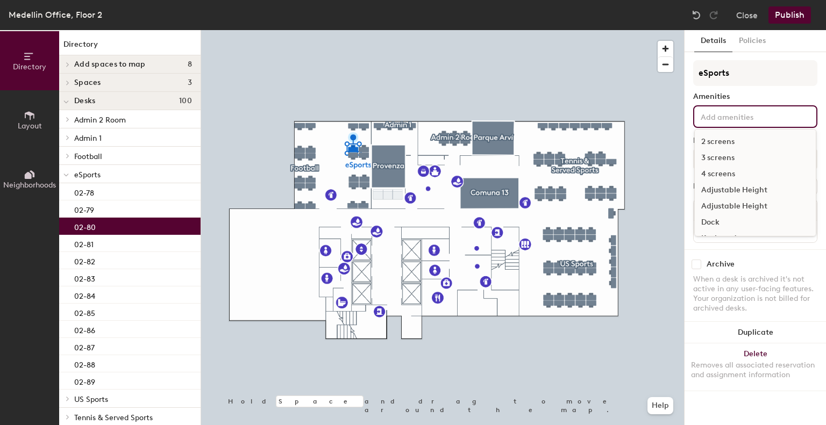
click at [717, 112] on input at bounding box center [746, 116] width 97 height 13
click at [714, 161] on div "3 screens" at bounding box center [755, 158] width 121 height 16
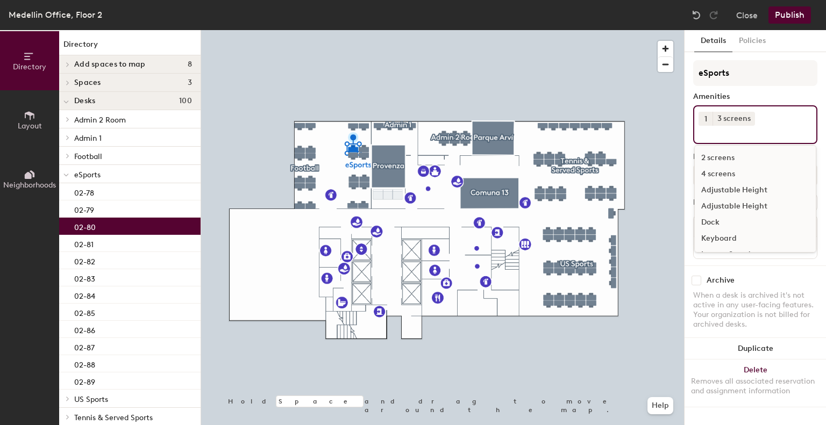
click at [722, 158] on div "2 screens" at bounding box center [755, 158] width 121 height 16
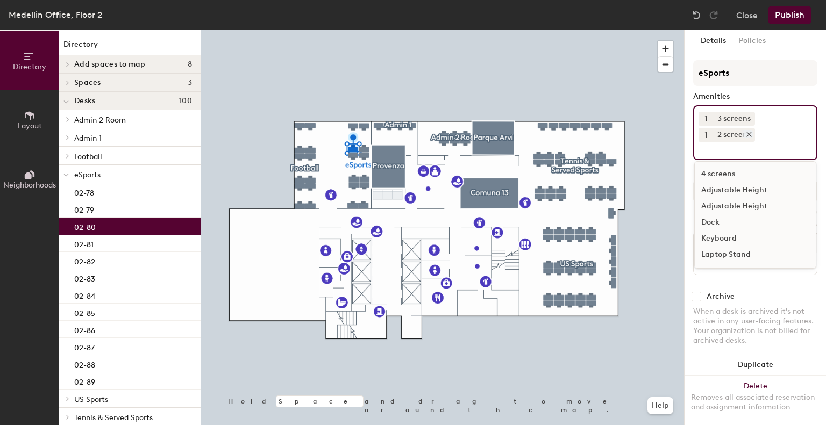
click at [748, 133] on icon at bounding box center [749, 135] width 8 height 8
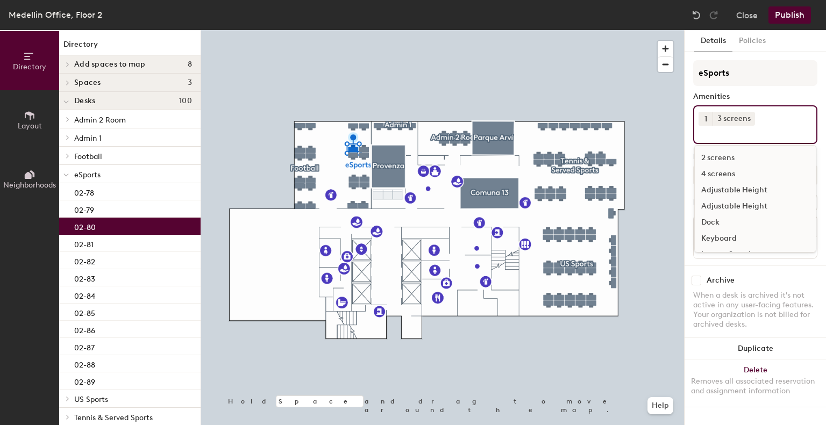
click at [740, 140] on div "1 3 screens 2 screens 4 screens Adjustable Height Adjustable Height Dock Keyboa…" at bounding box center [755, 124] width 124 height 39
click at [727, 204] on div "Dock" at bounding box center [755, 207] width 121 height 16
click at [712, 221] on div "PC" at bounding box center [755, 224] width 121 height 16
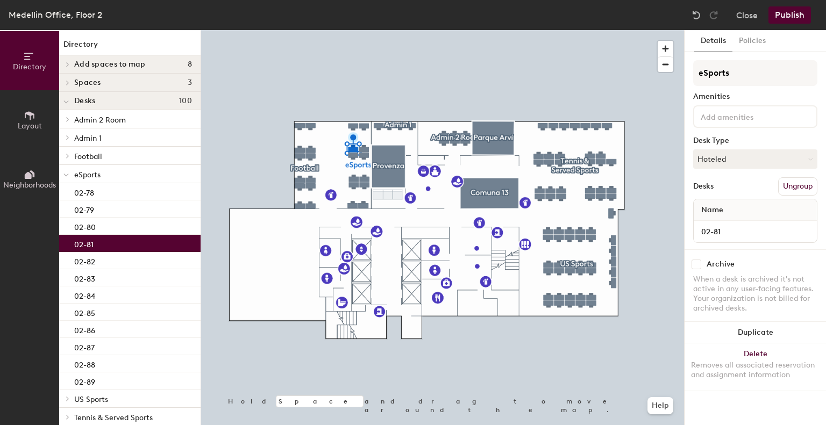
click at [102, 240] on div "02-81" at bounding box center [129, 243] width 141 height 17
click at [720, 119] on input at bounding box center [746, 116] width 97 height 13
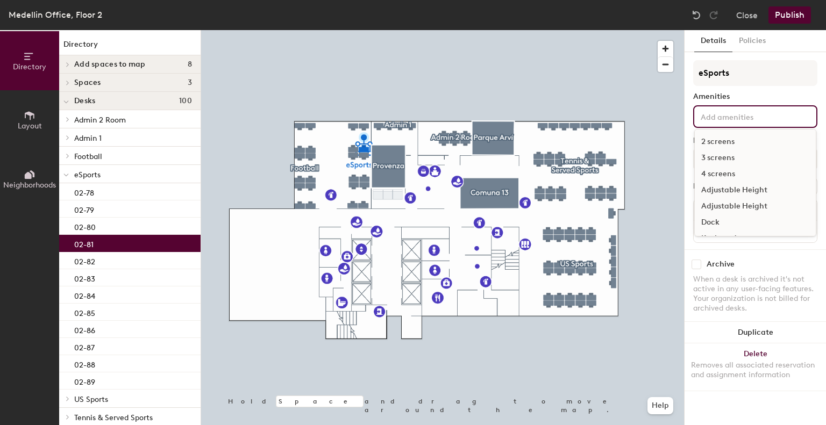
click at [714, 145] on div "2 screens" at bounding box center [755, 142] width 121 height 16
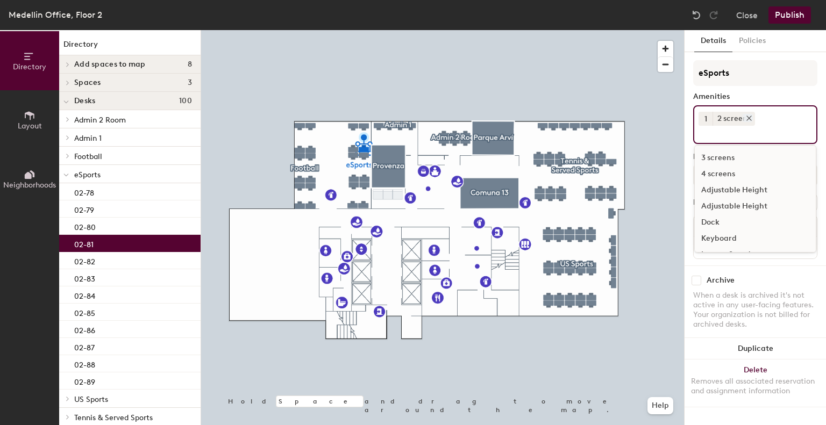
click at [750, 118] on icon at bounding box center [749, 119] width 8 height 8
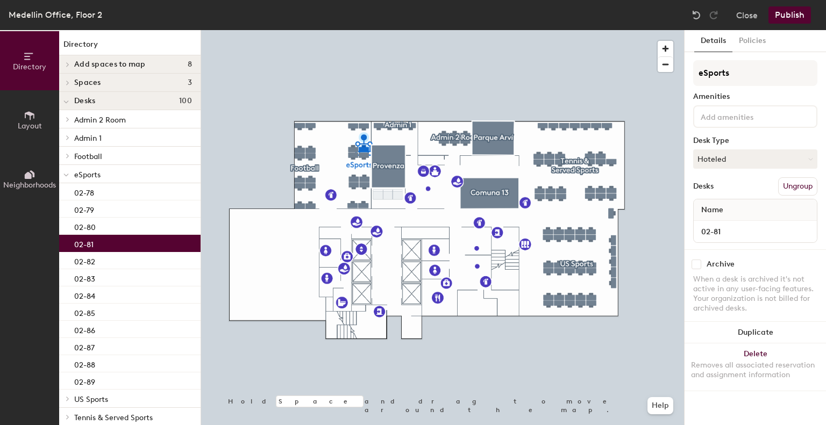
click at [747, 119] on input at bounding box center [746, 116] width 97 height 13
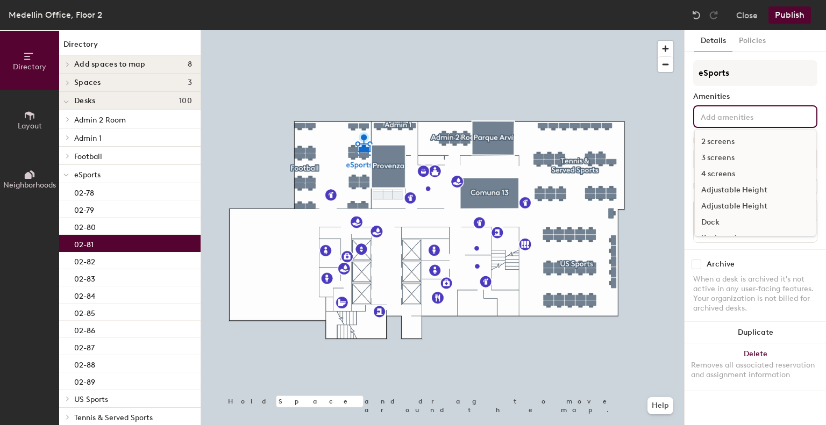
click at [719, 156] on div "3 screens" at bounding box center [755, 158] width 121 height 16
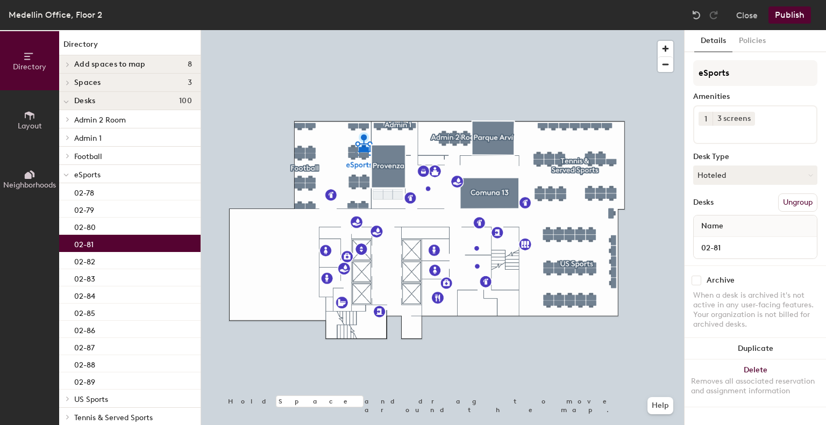
click at [763, 260] on div "eSports Amenities 1 3 screens Desk Type Hoteled Desks Ungroup Name 02-81" at bounding box center [755, 162] width 124 height 205
drag, startPoint x: 763, startPoint y: 260, endPoint x: 765, endPoint y: 122, distance: 137.6
click at [765, 122] on div "1 3 screens" at bounding box center [755, 124] width 124 height 39
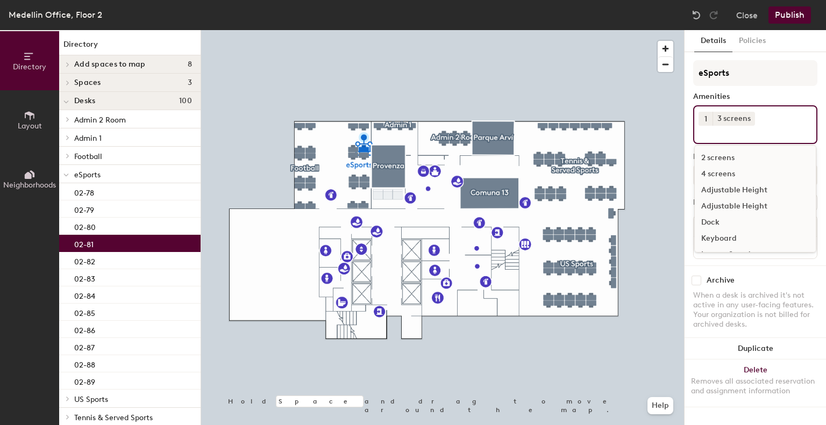
click at [711, 217] on div "Dock" at bounding box center [755, 222] width 121 height 16
click at [713, 224] on div "PC" at bounding box center [755, 224] width 121 height 16
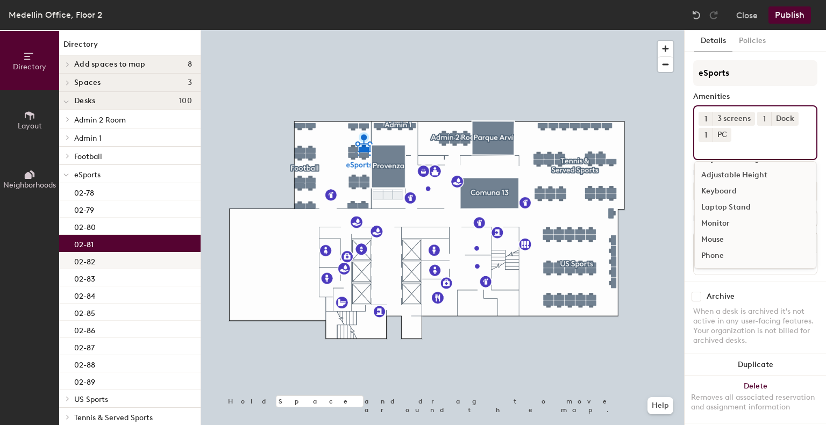
click at [121, 264] on div "02-82" at bounding box center [129, 260] width 141 height 17
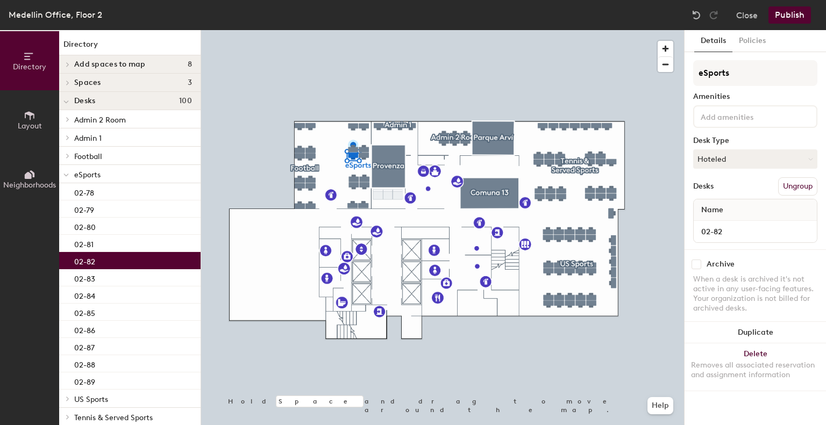
click at [748, 121] on input at bounding box center [746, 116] width 97 height 13
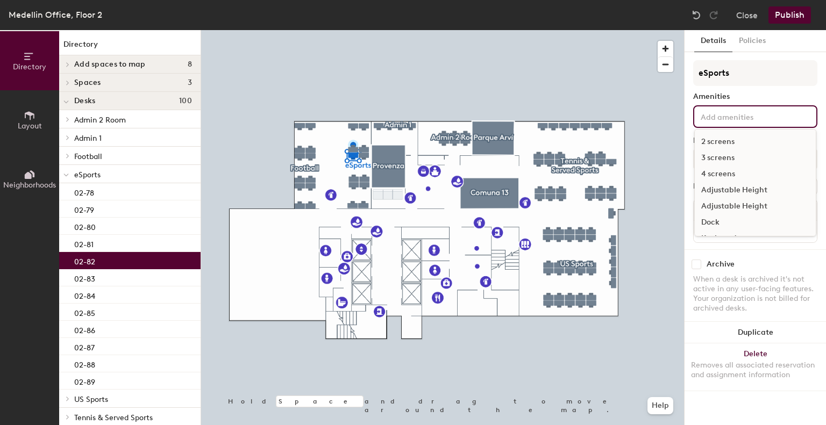
click at [707, 176] on div "4 screens" at bounding box center [755, 174] width 121 height 16
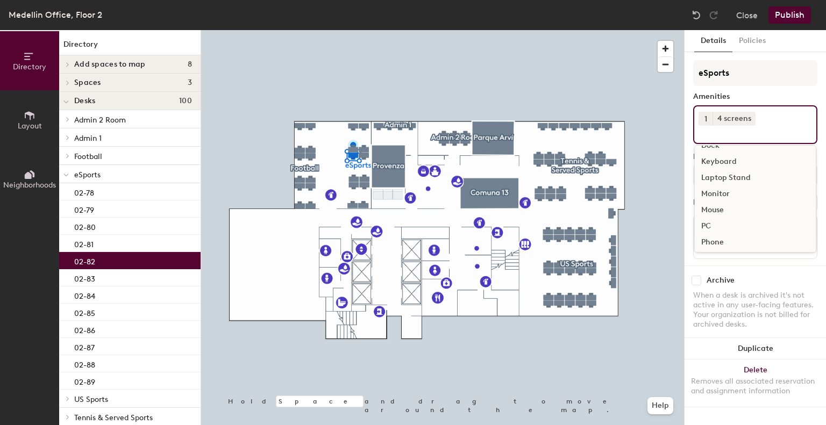
click at [705, 229] on div "PC" at bounding box center [755, 226] width 121 height 16
click at [133, 280] on div "02-83" at bounding box center [129, 277] width 141 height 17
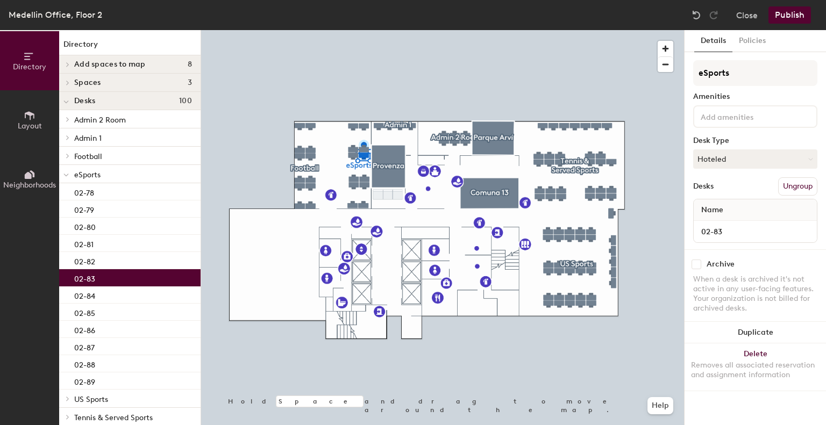
click at [759, 115] on input at bounding box center [746, 116] width 97 height 13
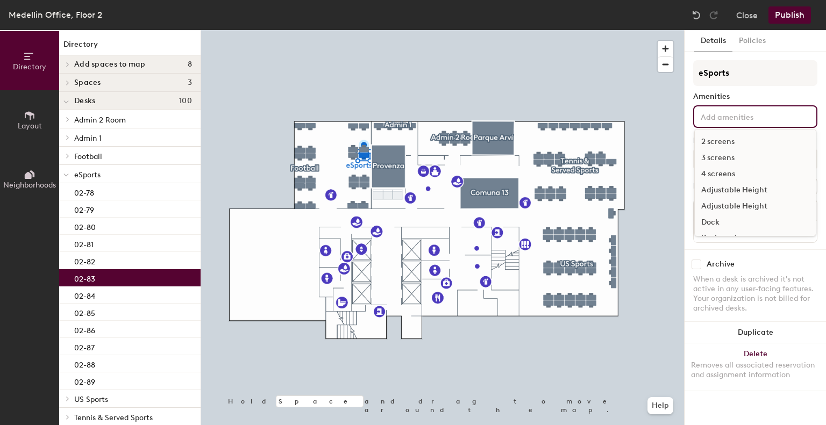
click at [717, 176] on div "4 screens" at bounding box center [755, 174] width 121 height 16
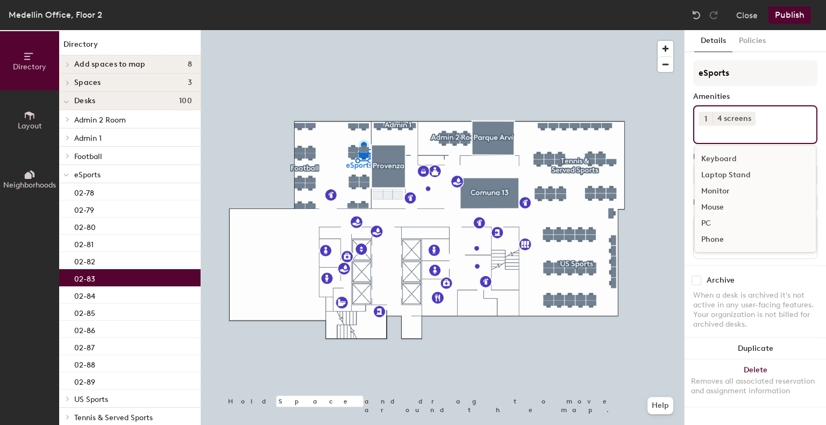
click at [706, 218] on div "PC" at bounding box center [755, 224] width 121 height 16
click at [71, 298] on div "02-84" at bounding box center [129, 295] width 141 height 17
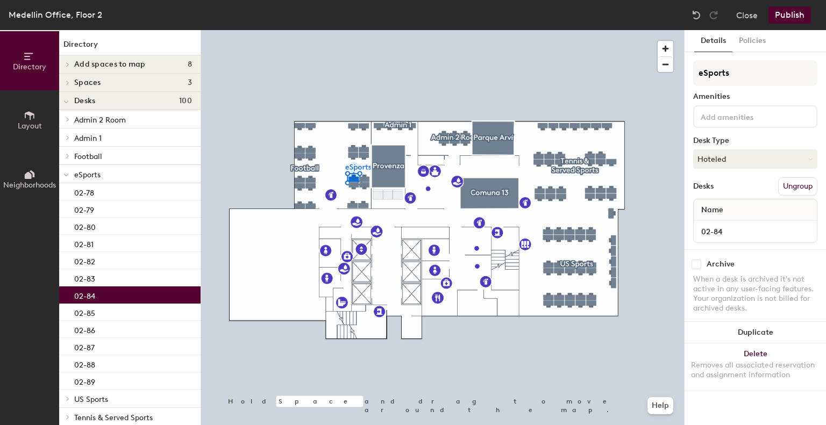
click at [736, 121] on input at bounding box center [746, 116] width 97 height 13
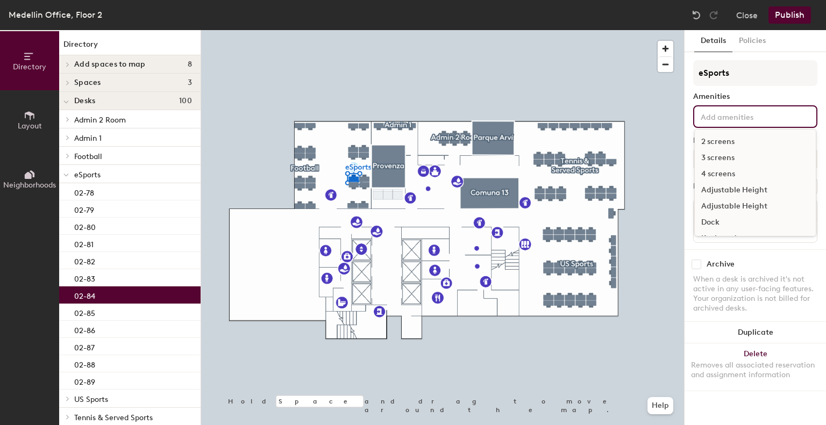
click at [711, 175] on div "4 screens" at bounding box center [755, 174] width 121 height 16
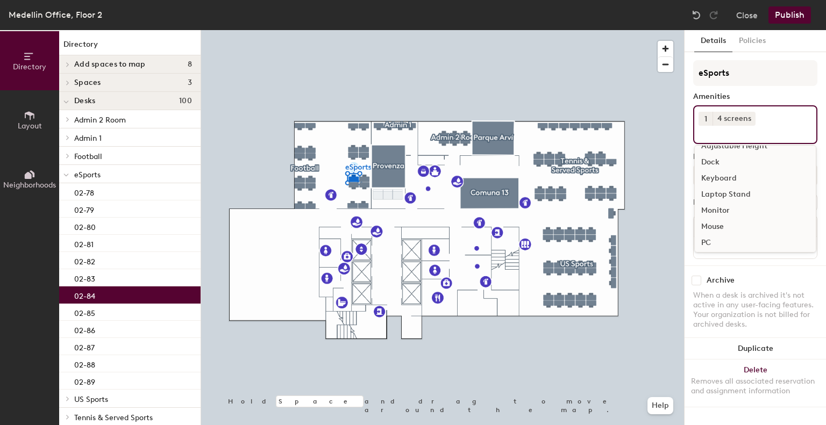
scroll to position [80, 0]
click at [710, 223] on div "PC" at bounding box center [755, 224] width 121 height 16
click at [129, 308] on div "02-85" at bounding box center [129, 312] width 141 height 17
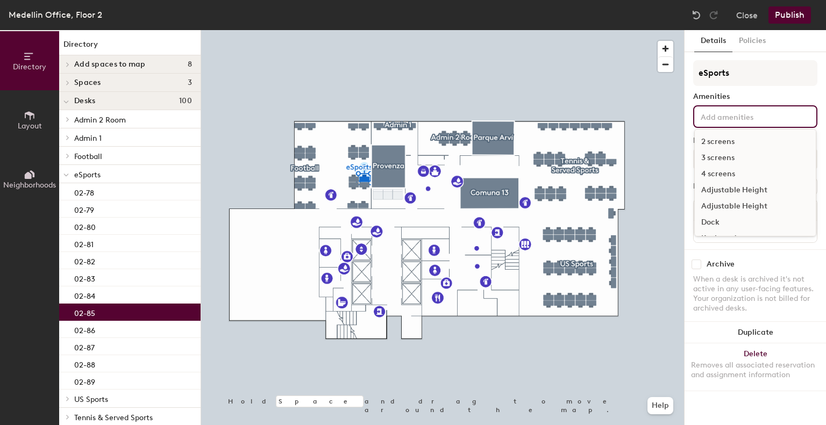
click at [768, 120] on input at bounding box center [746, 116] width 97 height 13
click at [716, 173] on div "4 screens" at bounding box center [755, 174] width 121 height 16
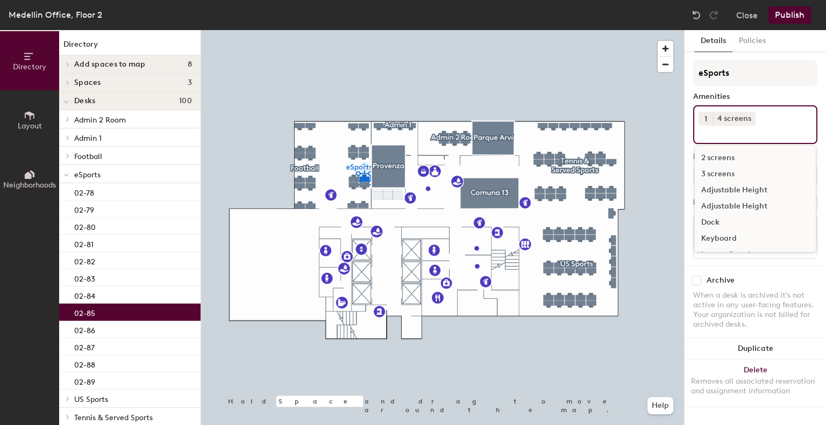
scroll to position [80, 0]
click at [711, 223] on div "PC" at bounding box center [755, 224] width 121 height 16
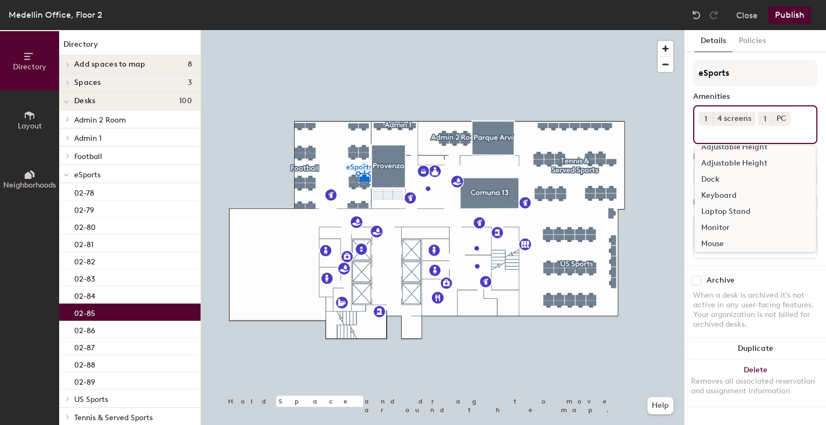
click at [727, 179] on div "Dock" at bounding box center [755, 179] width 121 height 16
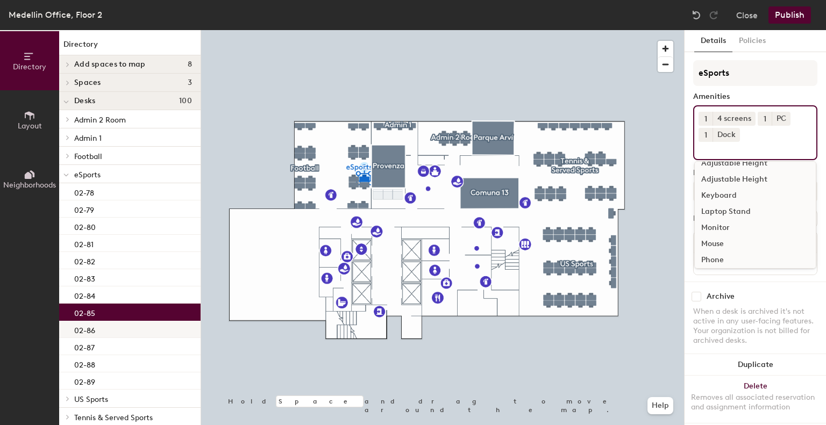
click at [111, 332] on div "02-86" at bounding box center [129, 329] width 141 height 17
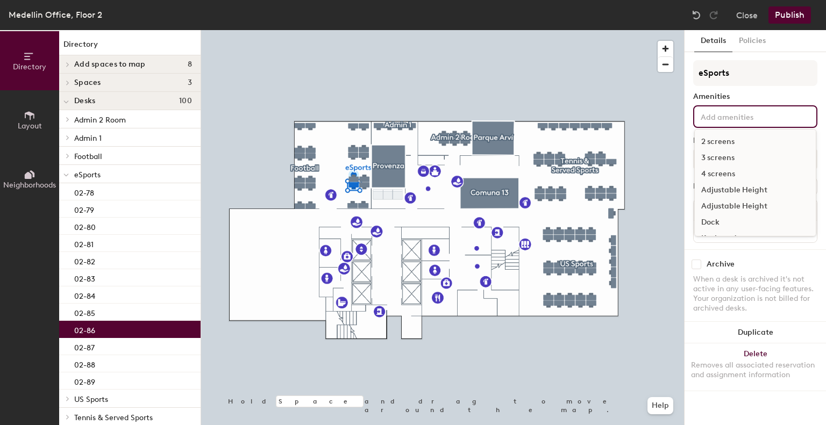
click at [729, 111] on input at bounding box center [746, 116] width 97 height 13
click at [716, 175] on div "4 screens" at bounding box center [755, 174] width 121 height 16
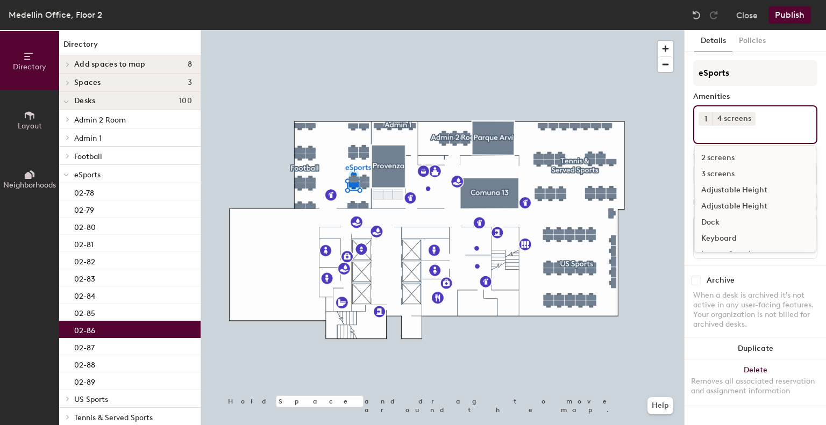
scroll to position [80, 0]
click at [710, 221] on div "PC" at bounding box center [755, 224] width 121 height 16
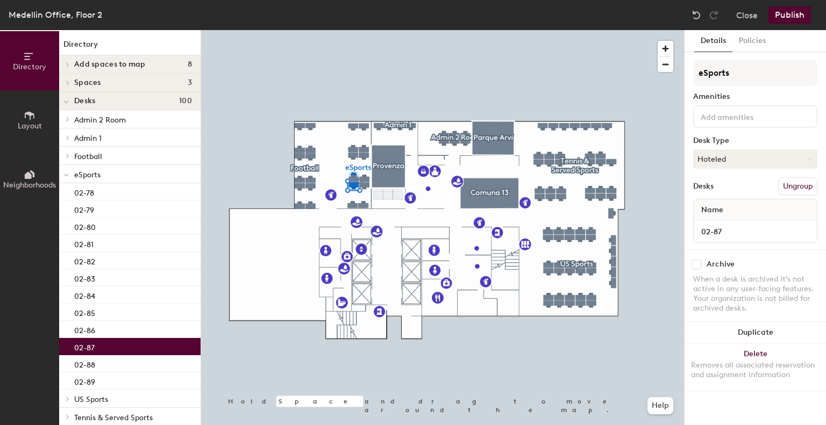
click at [82, 347] on p "02-87" at bounding box center [84, 346] width 20 height 12
click at [712, 113] on input at bounding box center [746, 116] width 97 height 13
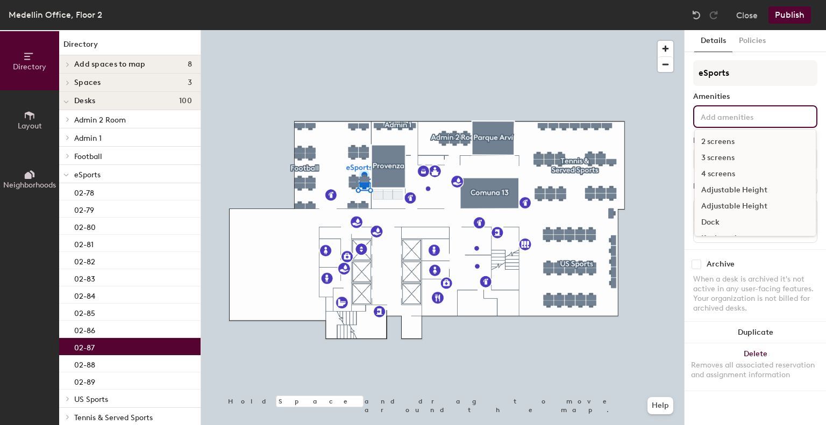
click at [705, 176] on div "4 screens" at bounding box center [755, 174] width 121 height 16
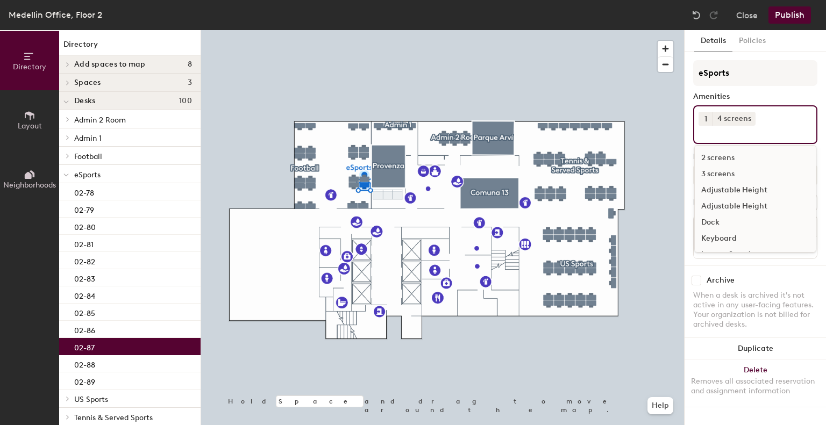
scroll to position [80, 0]
click at [707, 221] on div "PC" at bounding box center [755, 224] width 121 height 16
click at [112, 361] on div "02-88" at bounding box center [129, 363] width 141 height 17
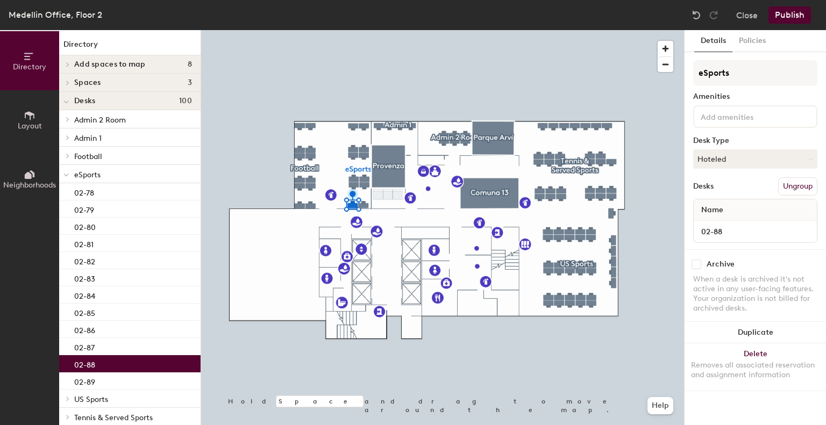
click at [754, 120] on input at bounding box center [746, 116] width 97 height 13
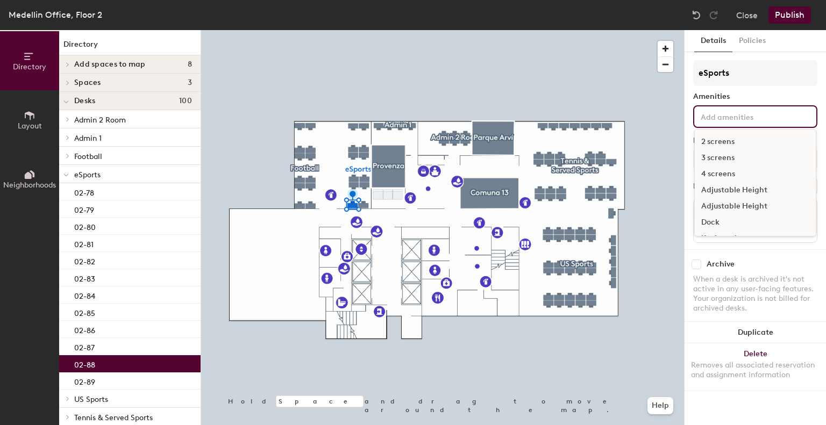
click at [718, 176] on div "4 screens" at bounding box center [755, 174] width 121 height 16
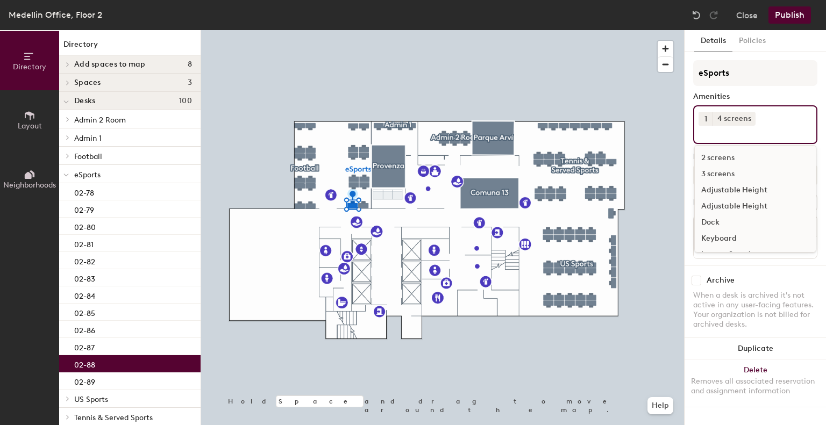
scroll to position [80, 0]
click at [724, 225] on div "PC" at bounding box center [755, 224] width 121 height 16
click at [88, 380] on p "02-89" at bounding box center [84, 381] width 21 height 12
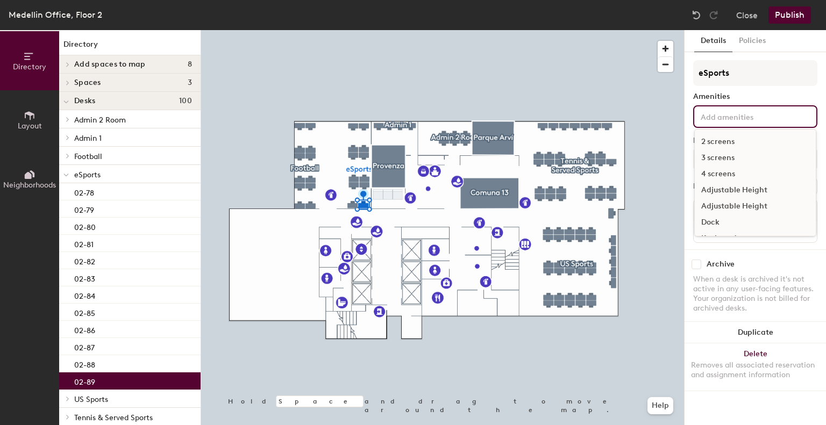
click at [736, 115] on input at bounding box center [746, 116] width 97 height 13
click at [716, 175] on div "4 screens" at bounding box center [755, 174] width 121 height 16
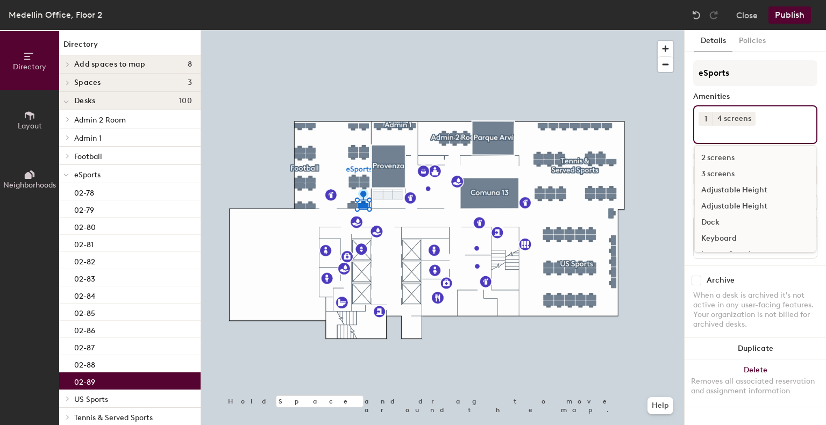
scroll to position [80, 0]
click at [711, 224] on div "PC" at bounding box center [755, 224] width 121 height 16
click at [800, 13] on button "Publish" at bounding box center [789, 14] width 42 height 17
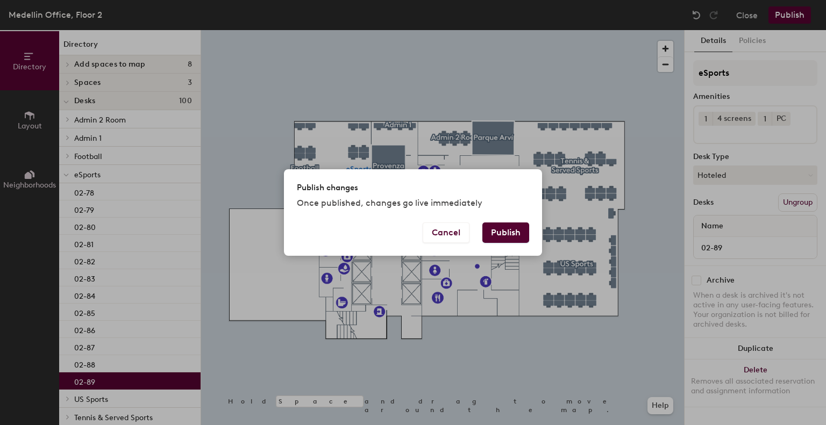
click at [517, 232] on button "Publish" at bounding box center [505, 233] width 47 height 20
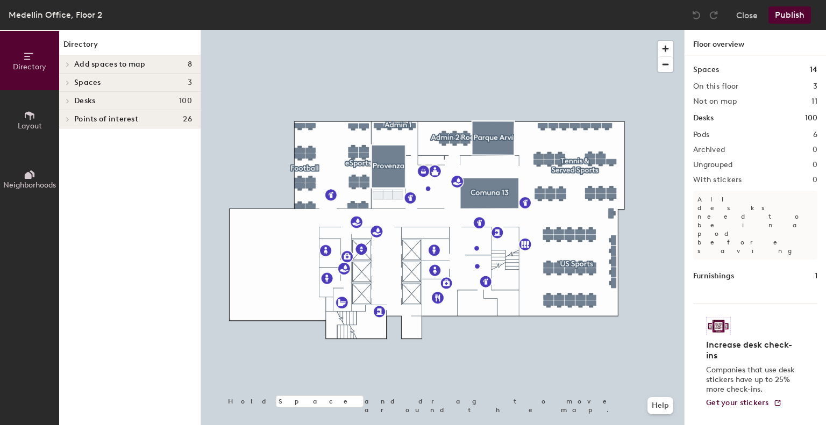
click at [88, 99] on span "Desks" at bounding box center [84, 101] width 21 height 9
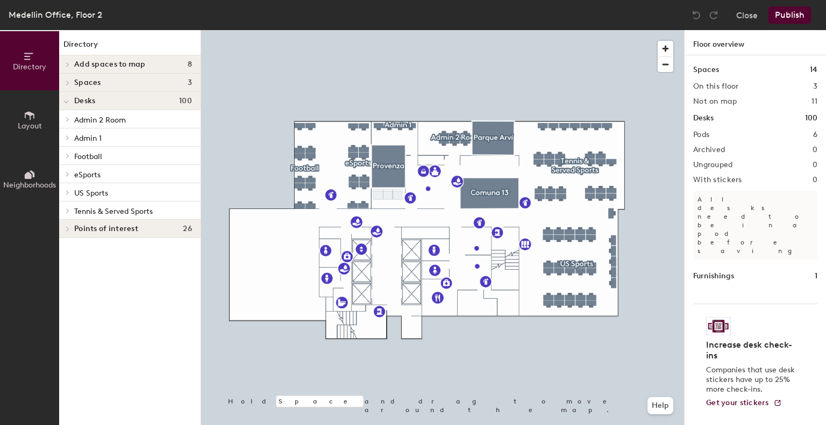
click at [77, 209] on span "Tennis & Served Sports" at bounding box center [113, 211] width 78 height 9
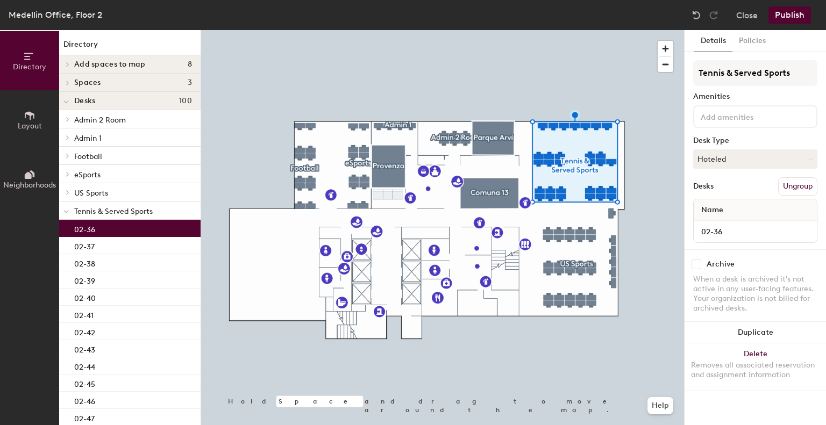
click at [96, 232] on div "02-36" at bounding box center [129, 228] width 141 height 17
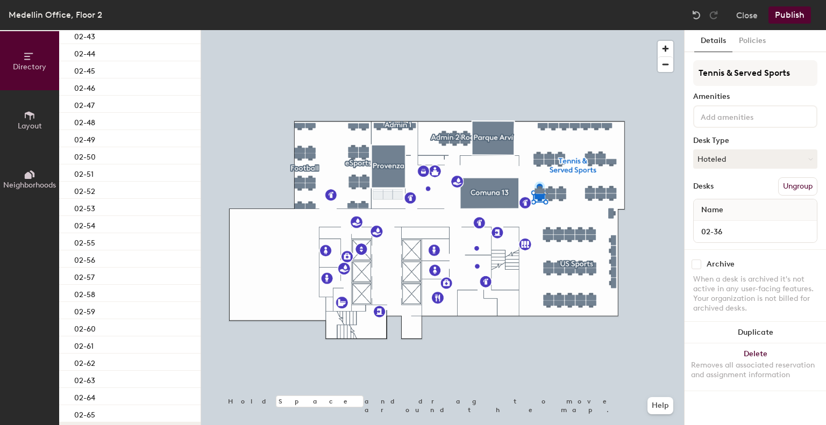
scroll to position [338, 0]
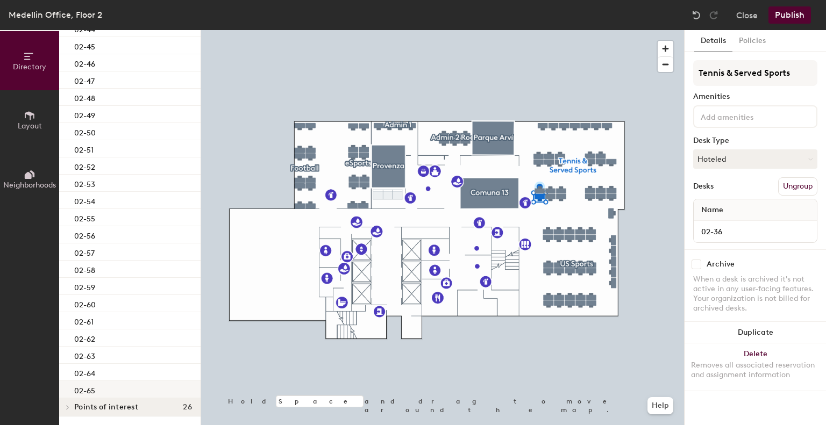
click at [83, 389] on p "02-65" at bounding box center [84, 389] width 21 height 12
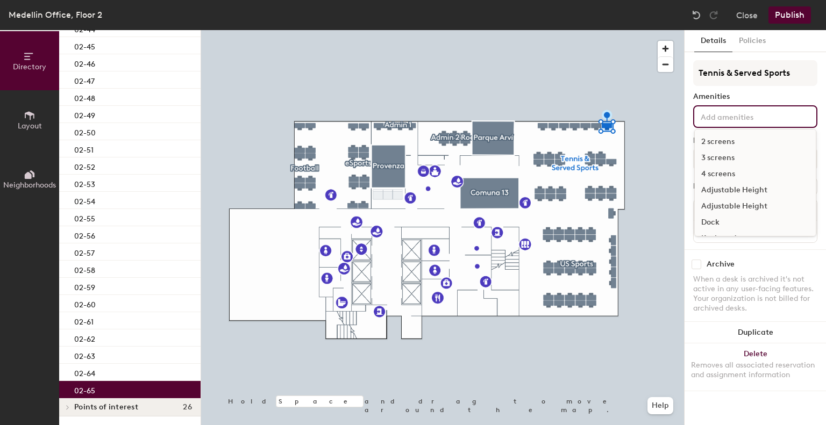
click at [698, 110] on input at bounding box center [746, 116] width 97 height 13
click at [709, 158] on div "3 screens" at bounding box center [755, 158] width 121 height 16
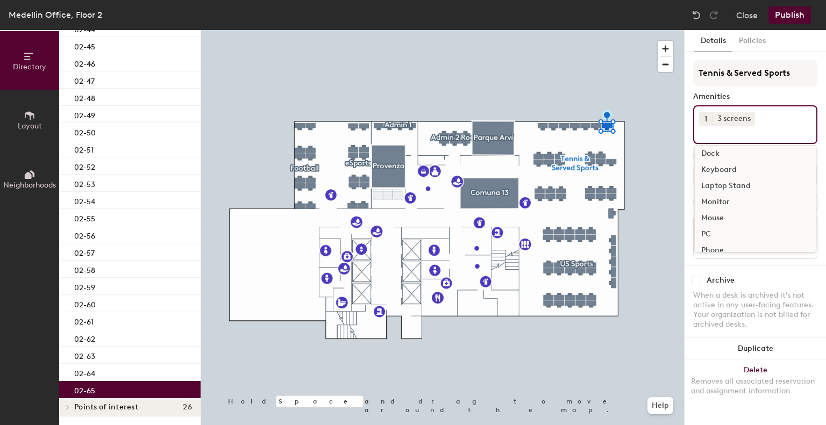
click at [720, 154] on div "Dock" at bounding box center [755, 154] width 121 height 16
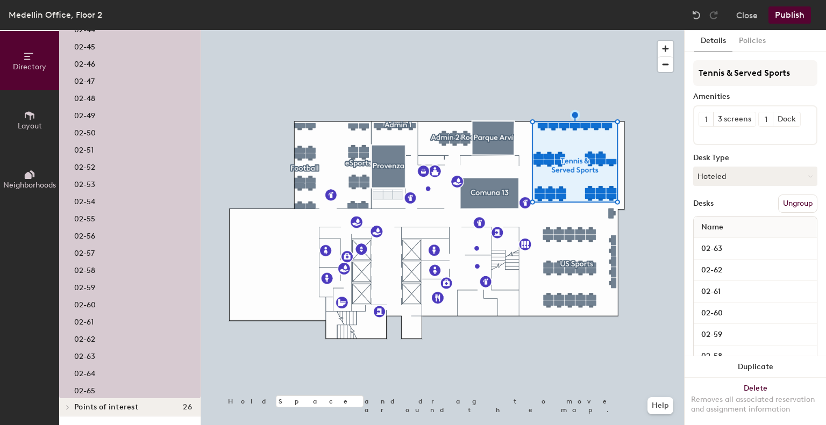
click at [87, 377] on p "02-64" at bounding box center [84, 372] width 21 height 12
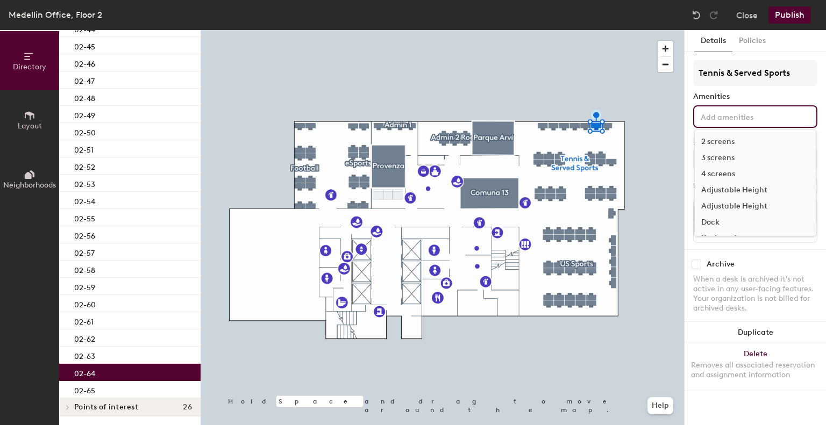
click at [724, 125] on div "2 screens 3 screens 4 screens Adjustable Height Adjustable Height Dock Keyboard…" at bounding box center [755, 116] width 124 height 23
click at [716, 155] on div "3 screens" at bounding box center [755, 158] width 121 height 16
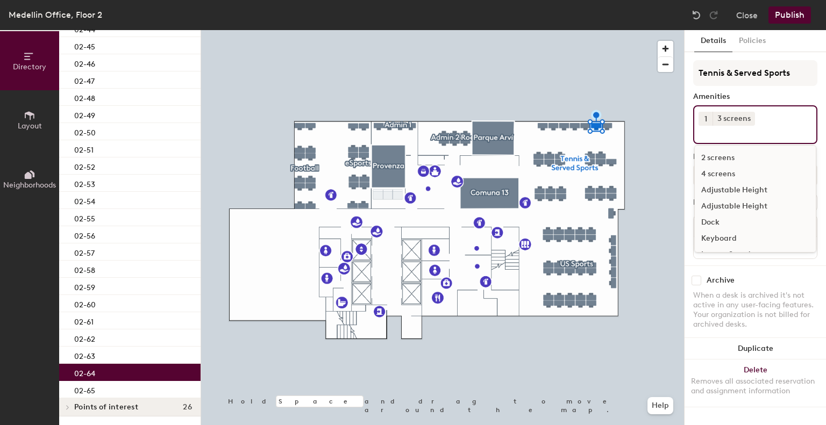
click at [713, 221] on div "Dock" at bounding box center [755, 222] width 121 height 16
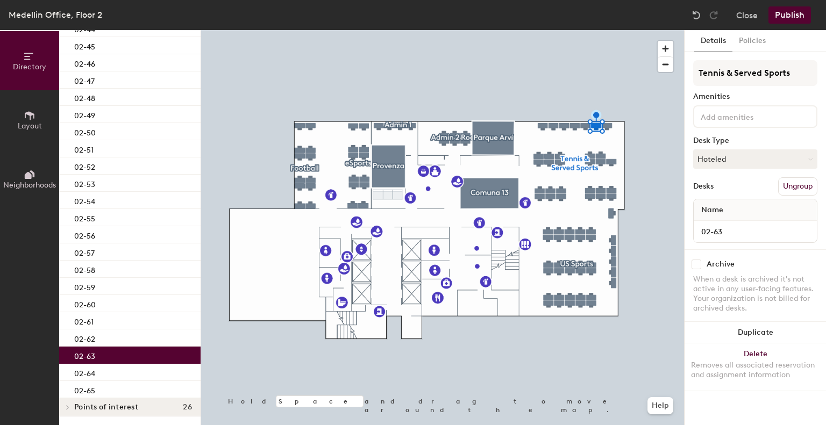
click at [131, 354] on div "02-63" at bounding box center [129, 355] width 141 height 17
click at [735, 120] on input at bounding box center [746, 116] width 97 height 13
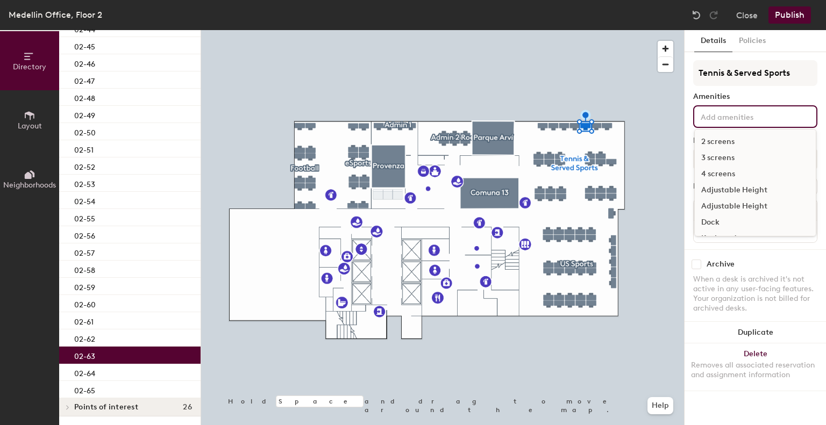
click at [718, 156] on div "3 screens" at bounding box center [755, 158] width 121 height 16
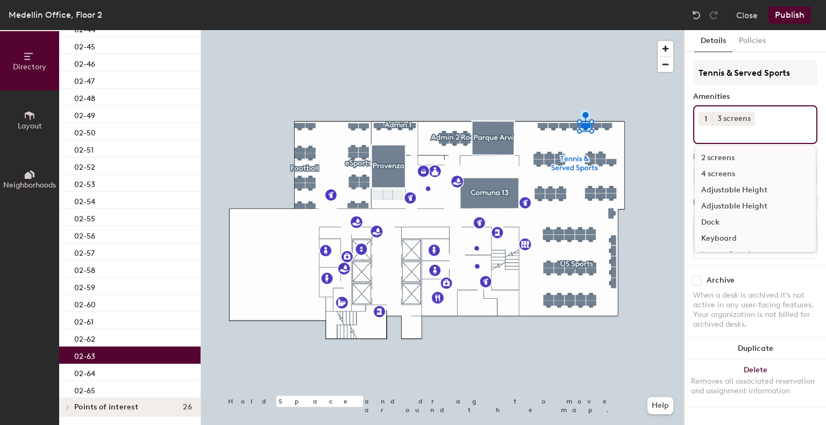
click at [714, 222] on div "Dock" at bounding box center [755, 222] width 121 height 16
click at [707, 225] on div "PC" at bounding box center [755, 224] width 121 height 16
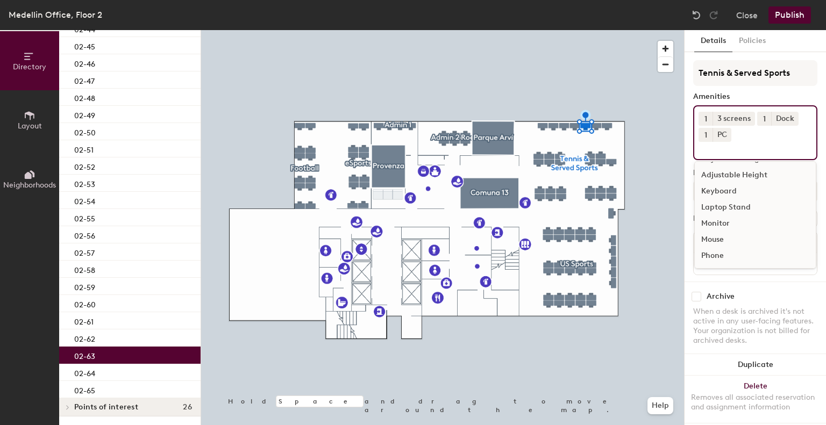
scroll to position [47, 0]
click at [112, 334] on div "02-62" at bounding box center [129, 338] width 141 height 17
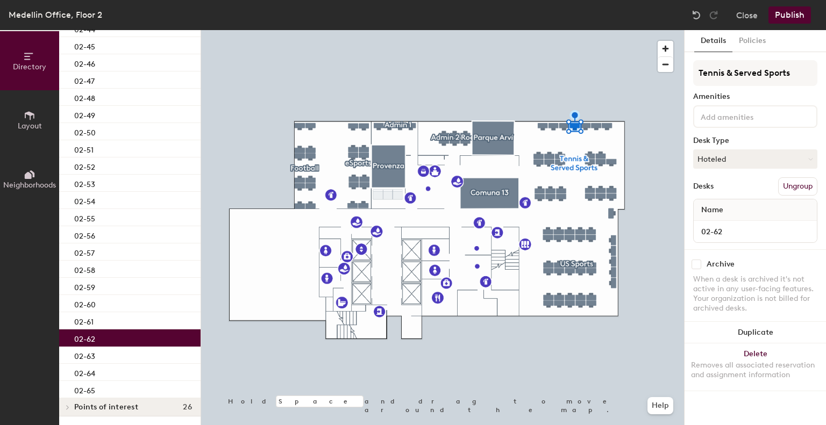
click at [705, 108] on div at bounding box center [755, 116] width 124 height 23
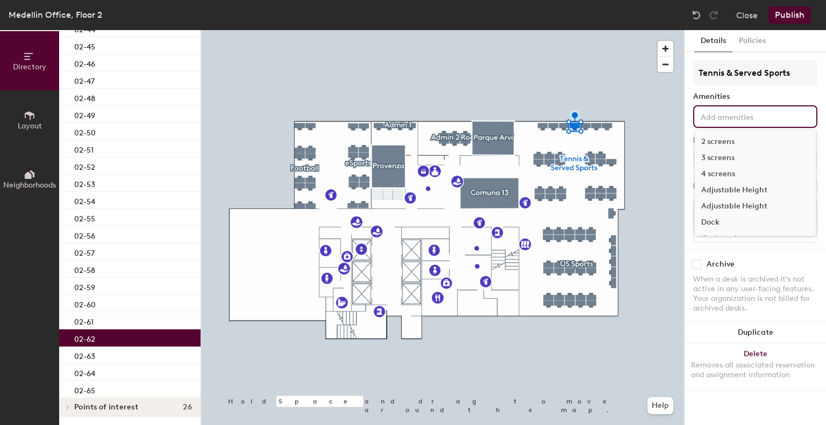
click at [714, 158] on div "3 screens" at bounding box center [755, 158] width 121 height 16
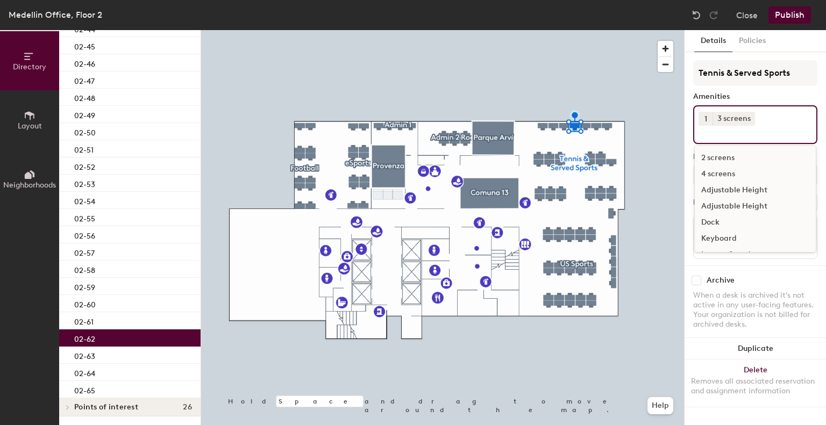
click at [716, 219] on div "Dock" at bounding box center [755, 222] width 121 height 16
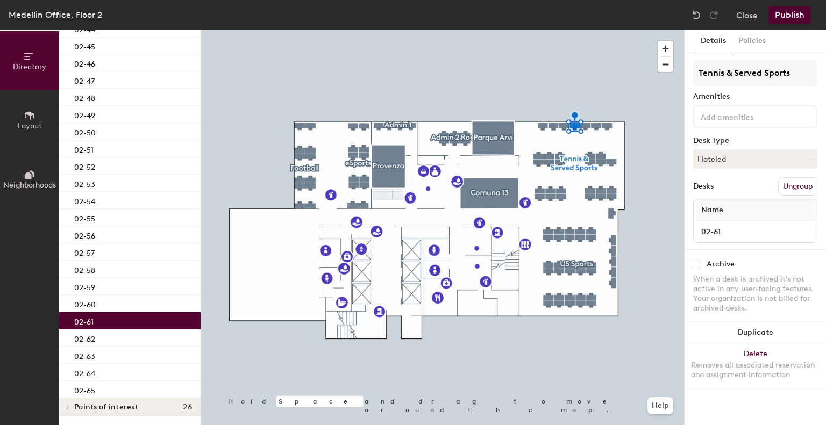
click at [85, 318] on p "02-61" at bounding box center [83, 320] width 19 height 12
click at [727, 120] on input at bounding box center [746, 116] width 97 height 13
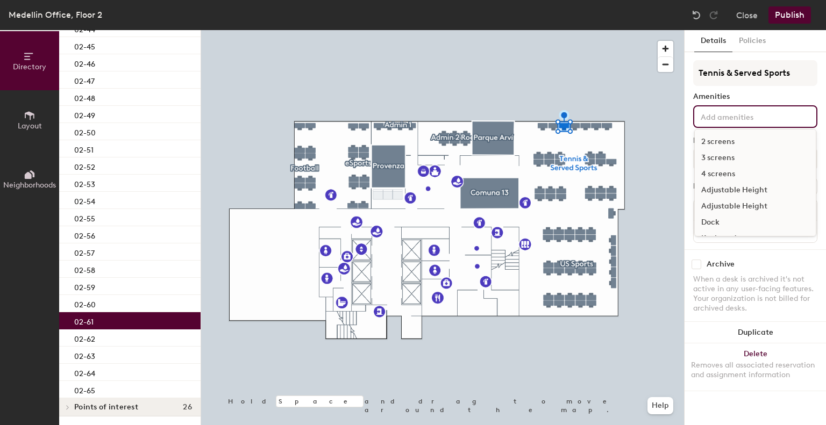
click at [721, 155] on div "3 screens" at bounding box center [755, 158] width 121 height 16
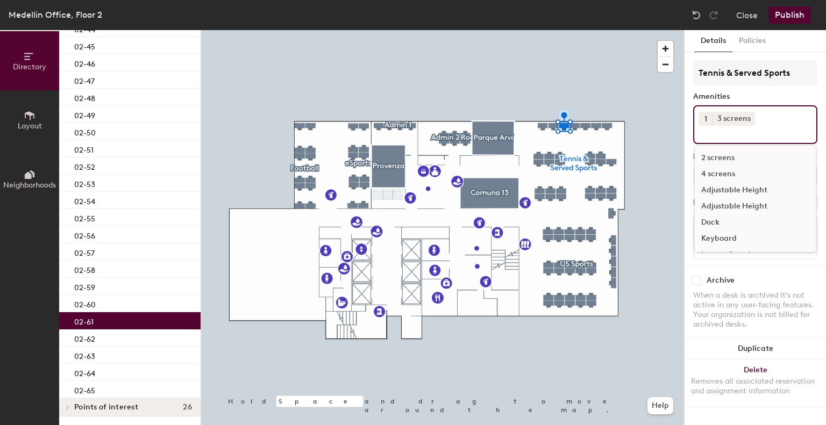
click at [710, 219] on div "Dock" at bounding box center [755, 222] width 121 height 16
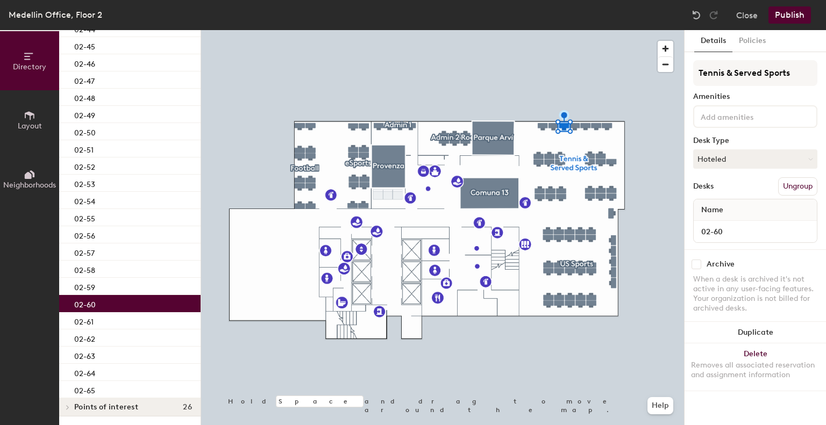
click at [125, 306] on div "02-60" at bounding box center [129, 303] width 141 height 17
click at [711, 115] on input at bounding box center [746, 116] width 97 height 13
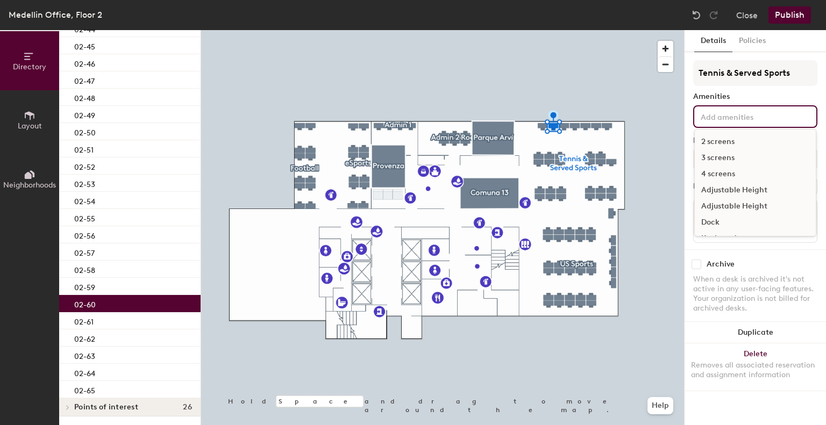
click at [706, 159] on div "3 screens" at bounding box center [755, 158] width 121 height 16
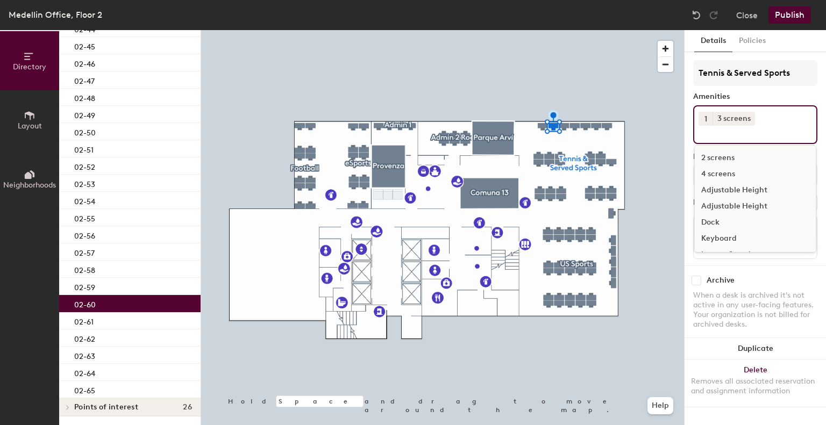
click at [710, 221] on div "Dock" at bounding box center [755, 222] width 121 height 16
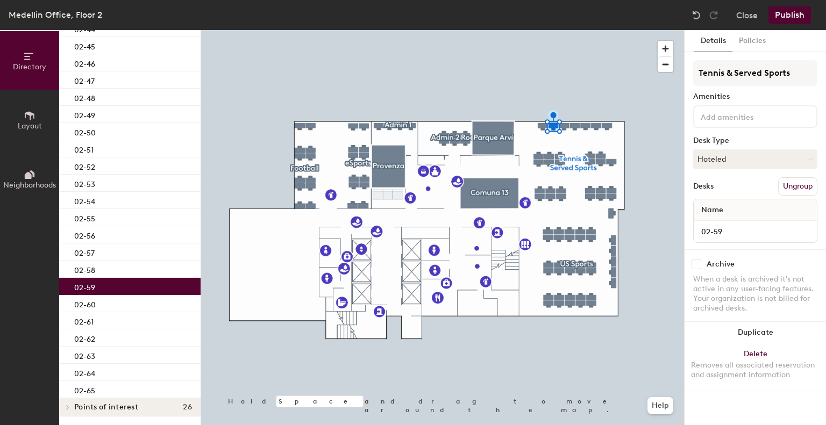
click at [100, 288] on div "02-59" at bounding box center [129, 286] width 141 height 17
click at [718, 128] on div "Tennis & Served Sports Amenities Desk Type Hoteled Desks Ungroup Name 02-59" at bounding box center [755, 154] width 124 height 189
click at [720, 124] on div at bounding box center [755, 116] width 124 height 23
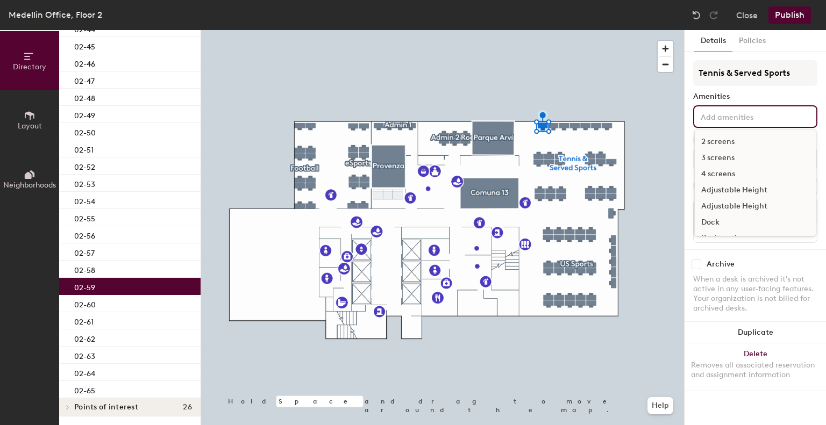
click at [719, 156] on div "3 screens" at bounding box center [755, 158] width 121 height 16
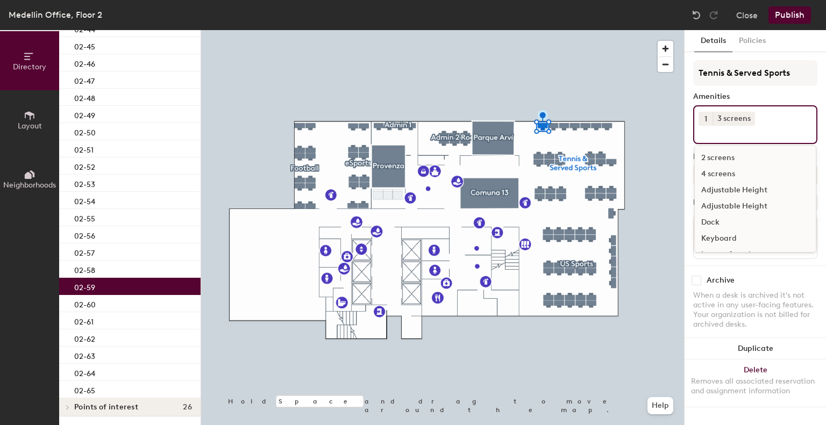
click at [707, 221] on div "Dock" at bounding box center [755, 222] width 121 height 16
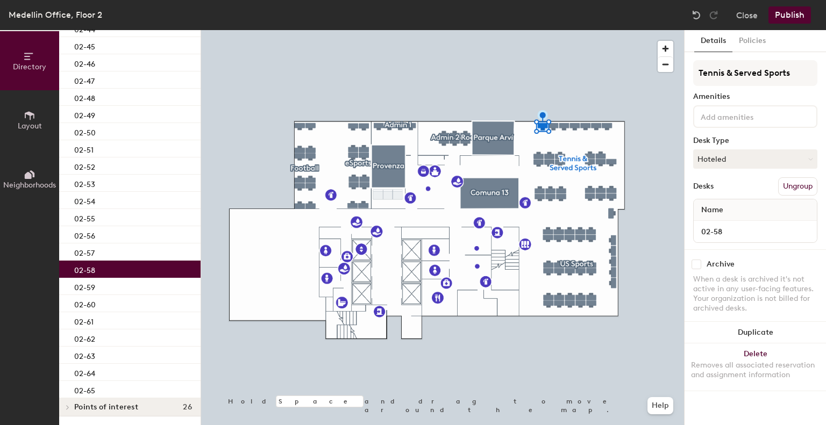
click at [121, 265] on div "02-58" at bounding box center [129, 269] width 141 height 17
click at [729, 107] on div at bounding box center [755, 116] width 124 height 23
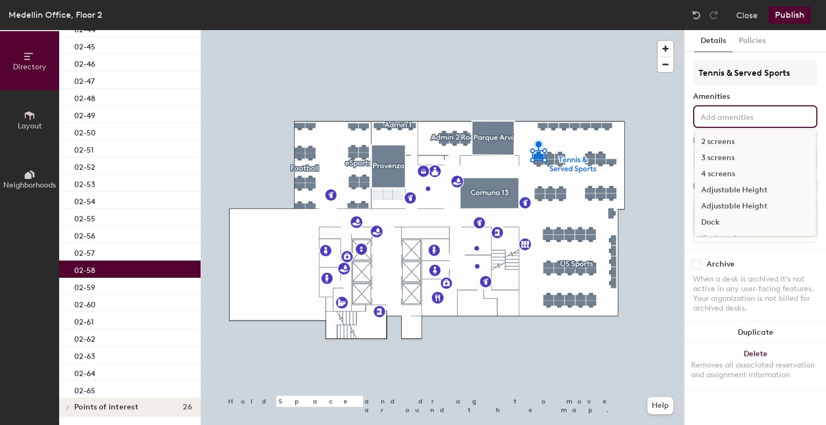
click at [716, 159] on div "3 screens" at bounding box center [755, 158] width 121 height 16
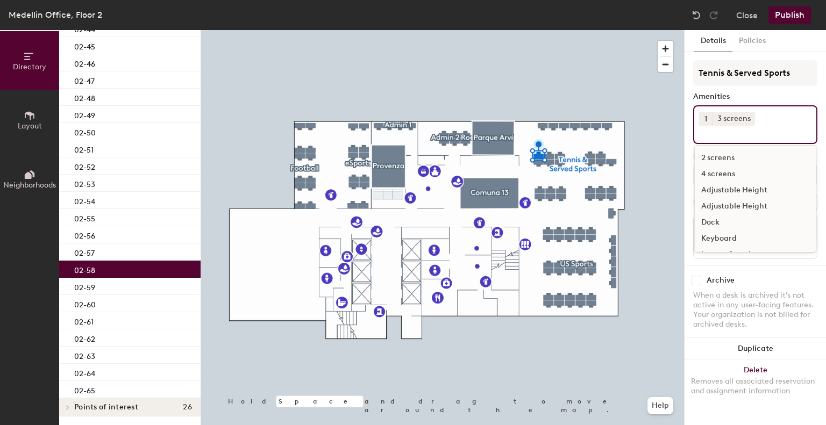
click at [722, 222] on div "Dock" at bounding box center [755, 222] width 121 height 16
click at [721, 223] on div "PC" at bounding box center [755, 224] width 121 height 16
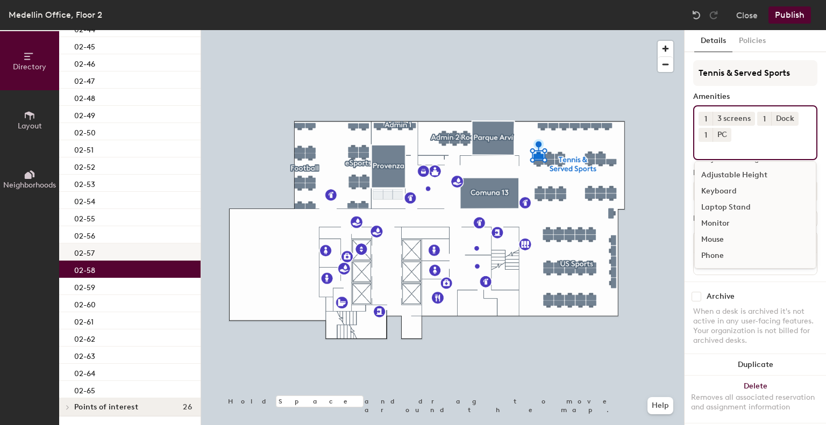
click at [102, 252] on div "02-57" at bounding box center [129, 252] width 141 height 17
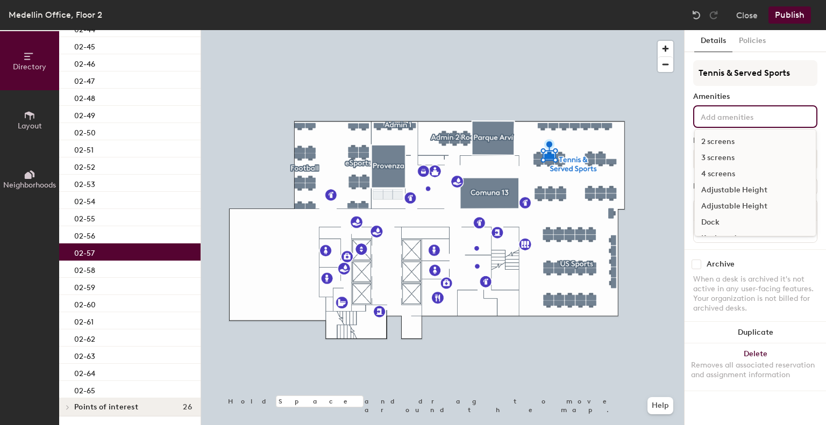
click at [718, 123] on div "2 screens 3 screens 4 screens Adjustable Height Adjustable Height Dock Keyboard…" at bounding box center [755, 116] width 124 height 23
click at [712, 156] on div "3 screens" at bounding box center [755, 158] width 121 height 16
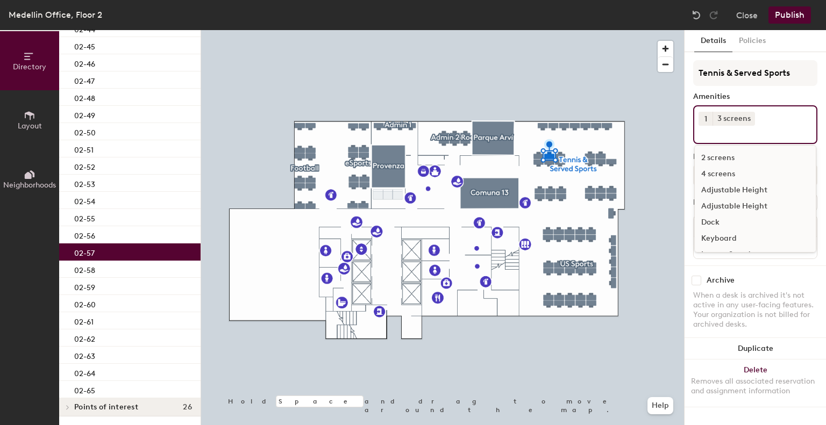
click at [716, 223] on div "Dock" at bounding box center [755, 222] width 121 height 16
click at [716, 217] on div "PC" at bounding box center [755, 225] width 121 height 16
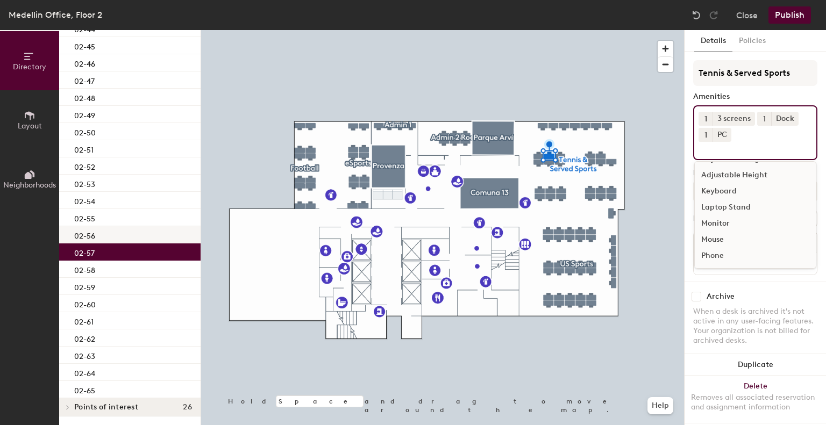
click at [141, 238] on div "02-56" at bounding box center [129, 234] width 141 height 17
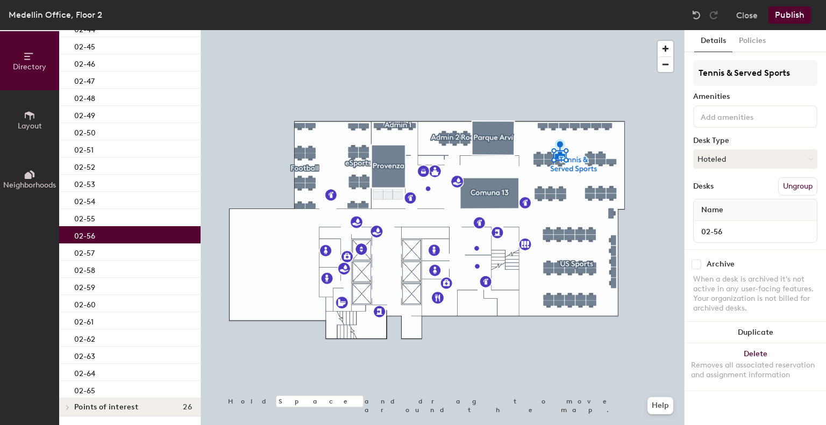
click at [717, 121] on input at bounding box center [746, 116] width 97 height 13
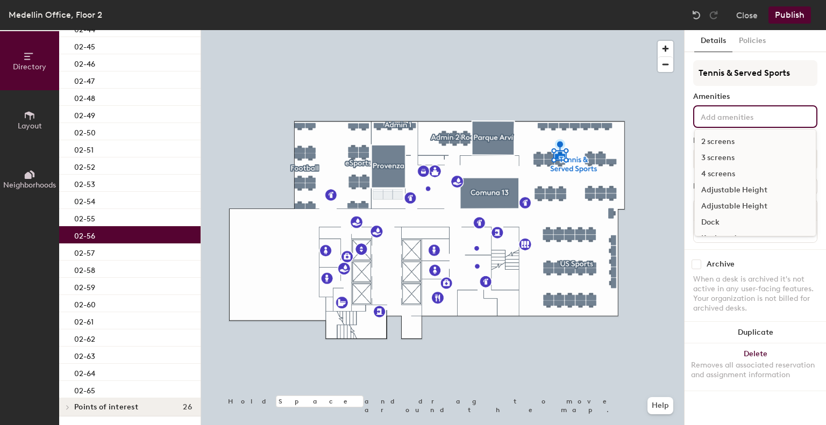
click at [711, 158] on div "3 screens" at bounding box center [755, 158] width 121 height 16
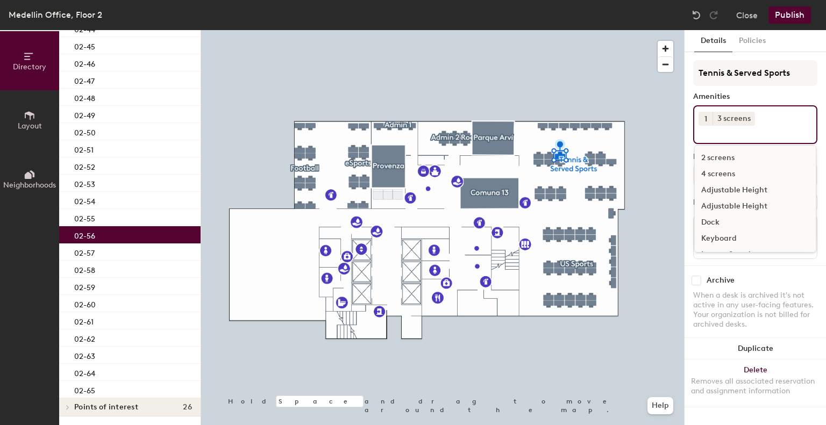
click at [722, 224] on div "Dock" at bounding box center [755, 222] width 121 height 16
click at [717, 224] on div "PC" at bounding box center [755, 225] width 121 height 16
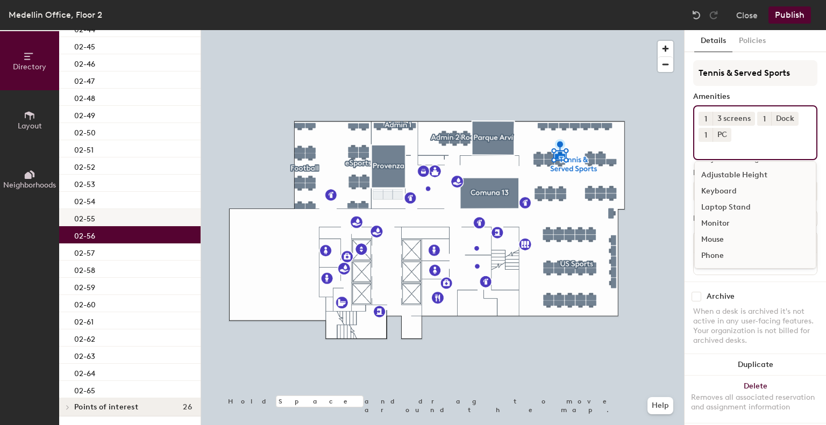
click at [87, 218] on p "02-55" at bounding box center [84, 217] width 21 height 12
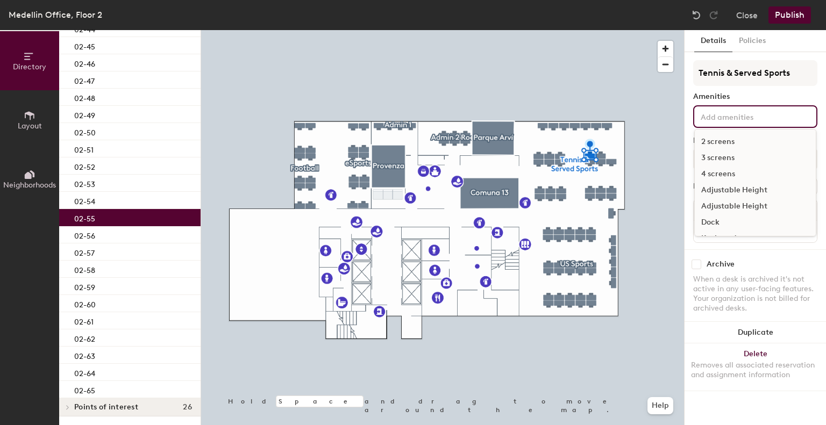
click at [734, 121] on input at bounding box center [746, 116] width 97 height 13
click at [718, 141] on div "2 screens" at bounding box center [755, 142] width 121 height 16
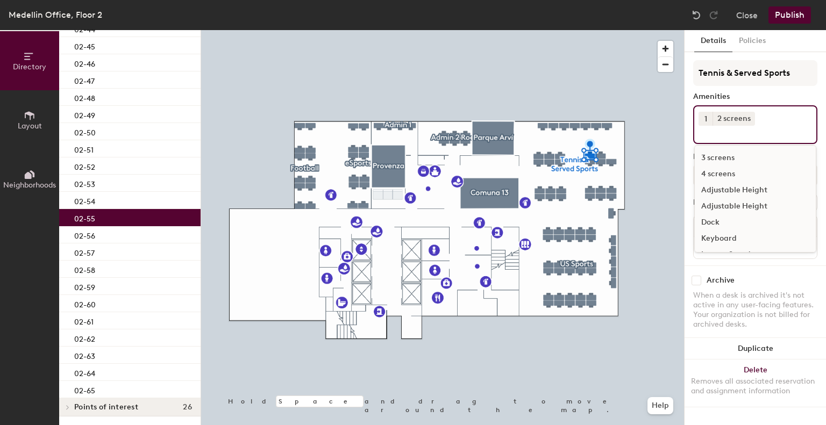
click at [710, 220] on div "Dock" at bounding box center [755, 222] width 121 height 16
click at [146, 195] on div "02-54" at bounding box center [129, 200] width 141 height 17
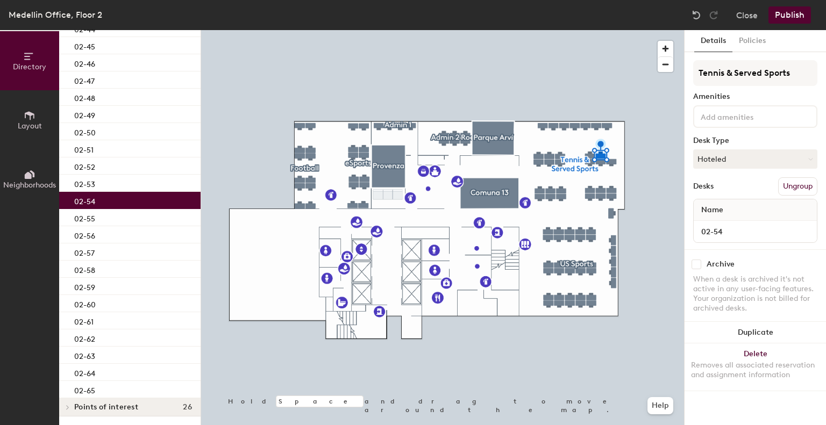
click at [761, 111] on input at bounding box center [746, 116] width 97 height 13
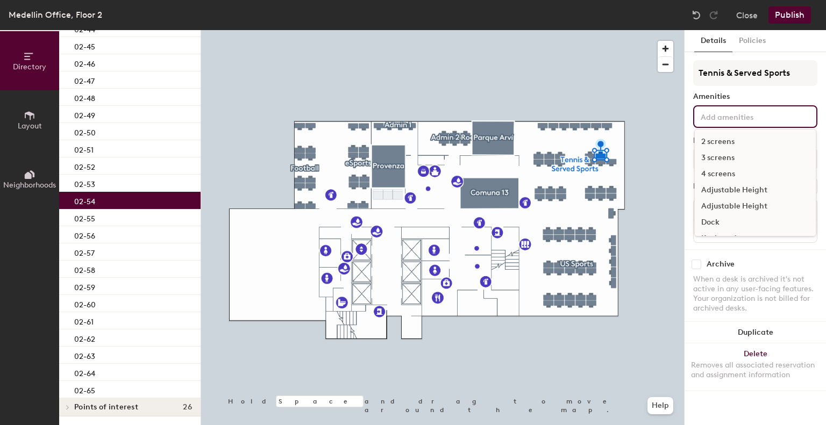
click at [713, 140] on div "2 screens" at bounding box center [755, 142] width 121 height 16
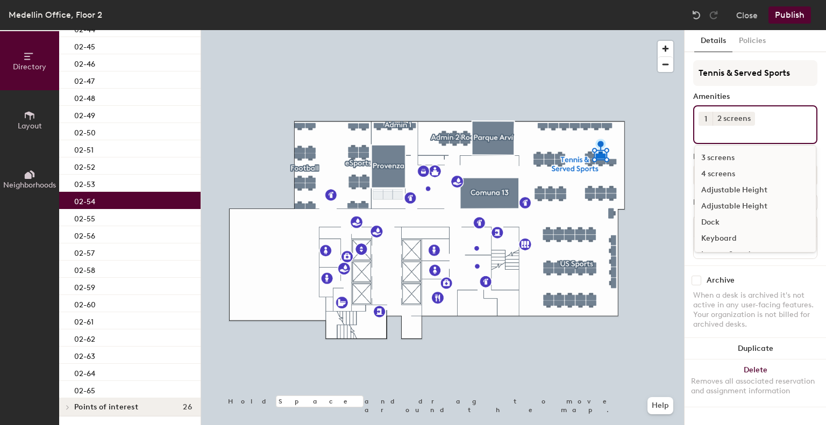
click at [707, 227] on div "Dock" at bounding box center [755, 222] width 121 height 16
click at [147, 184] on div "02-53" at bounding box center [129, 183] width 141 height 17
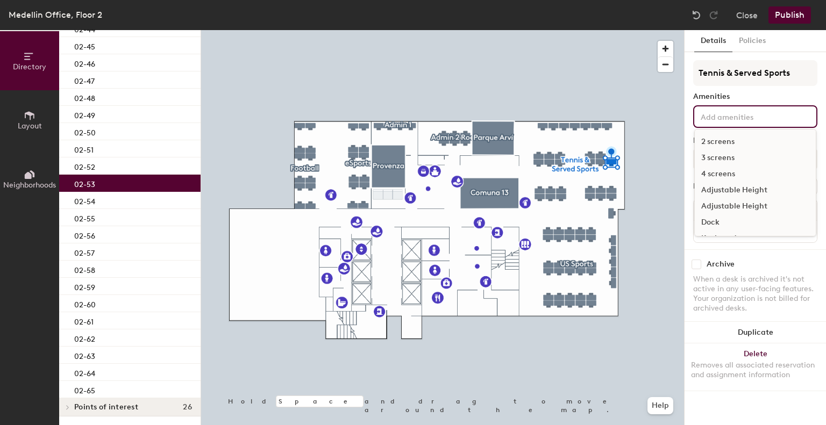
click at [778, 116] on input at bounding box center [746, 116] width 97 height 13
click at [710, 171] on div "4 screens" at bounding box center [755, 174] width 121 height 16
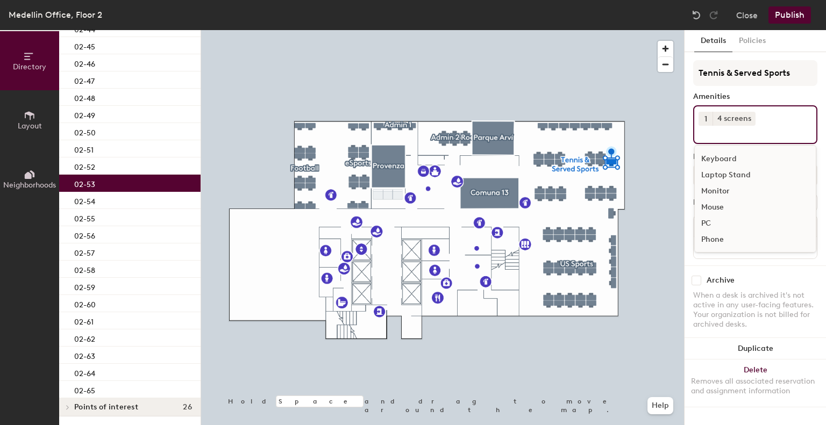
click at [712, 222] on div "PC" at bounding box center [755, 224] width 121 height 16
click at [137, 169] on div "02-52" at bounding box center [129, 166] width 141 height 17
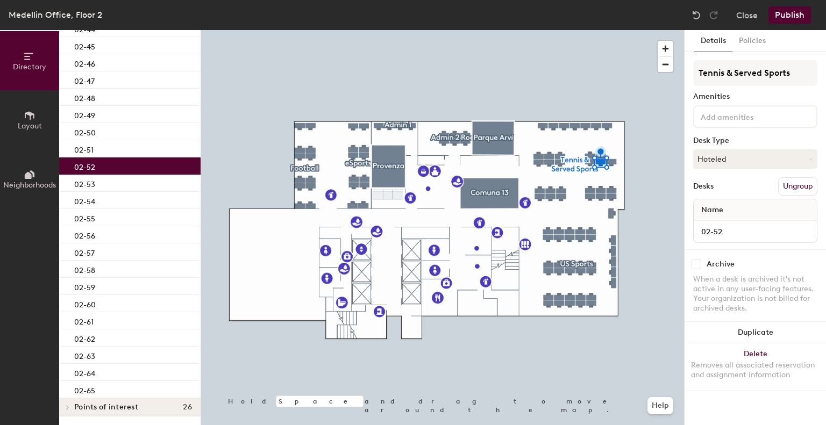
click at [721, 116] on input at bounding box center [746, 116] width 97 height 13
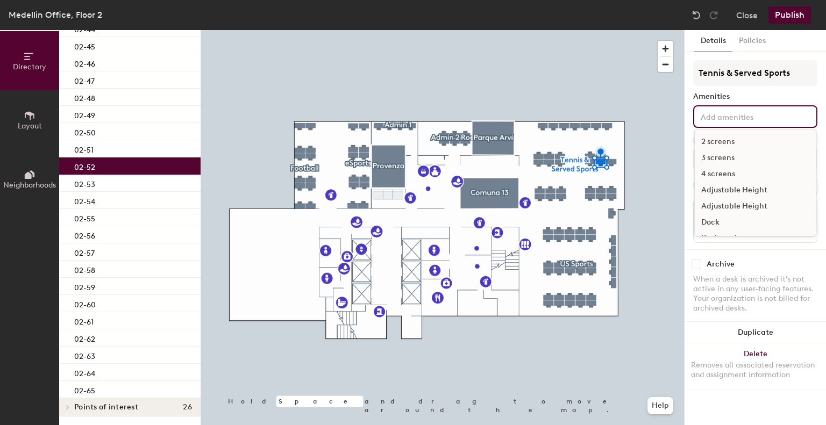
click at [713, 172] on div "4 screens" at bounding box center [755, 174] width 121 height 16
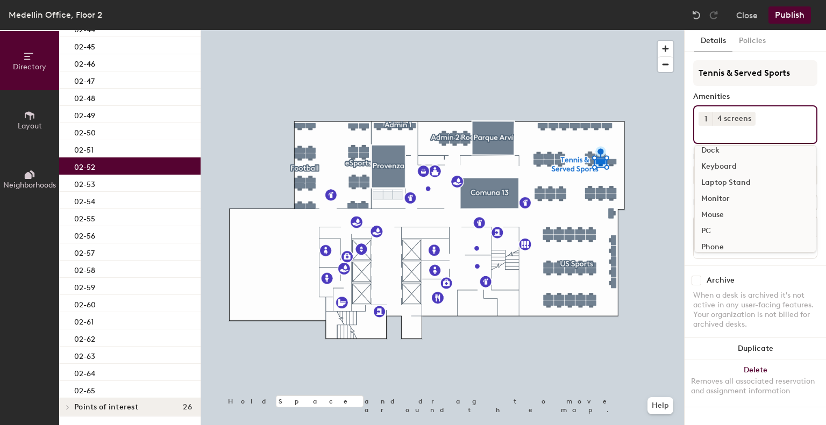
scroll to position [80, 0]
click at [710, 226] on div "PC" at bounding box center [755, 224] width 121 height 16
click at [89, 150] on p "02-51" at bounding box center [83, 148] width 19 height 12
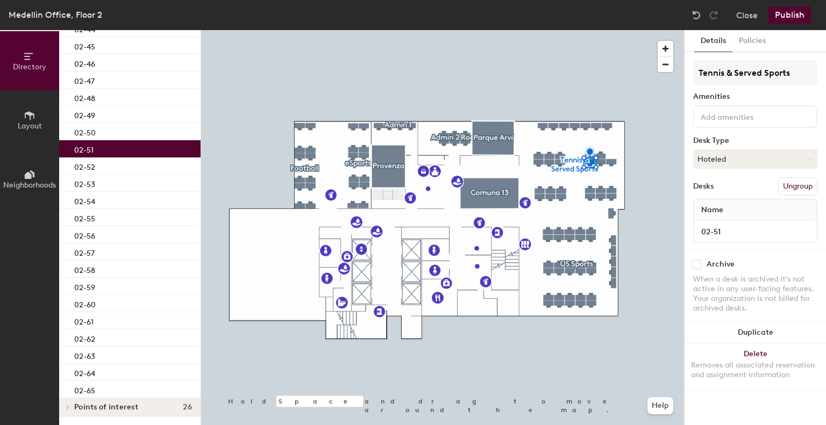
click at [723, 120] on input at bounding box center [746, 116] width 97 height 13
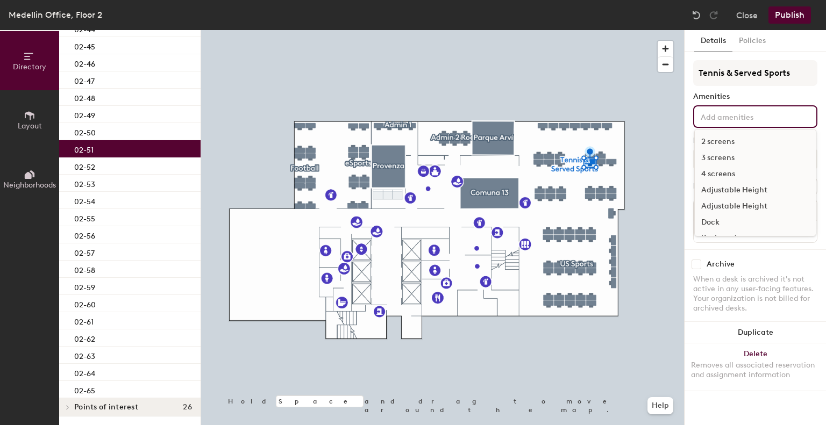
click at [713, 159] on div "3 screens" at bounding box center [755, 158] width 121 height 16
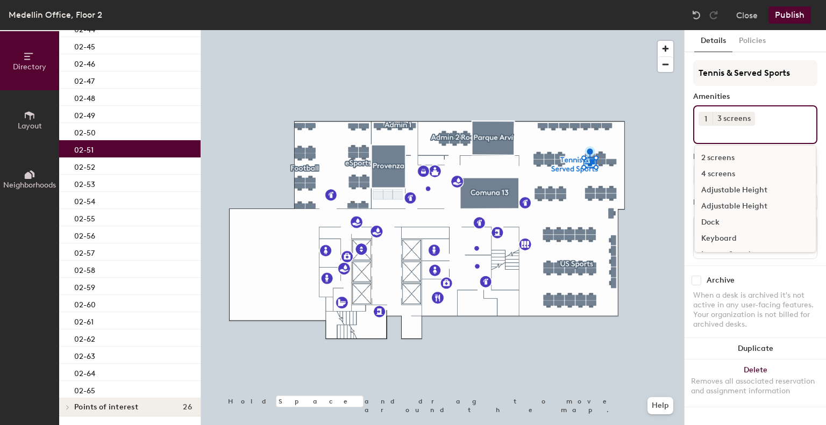
click at [710, 225] on div "Dock" at bounding box center [755, 222] width 121 height 16
click at [142, 129] on div "02-50" at bounding box center [129, 131] width 141 height 17
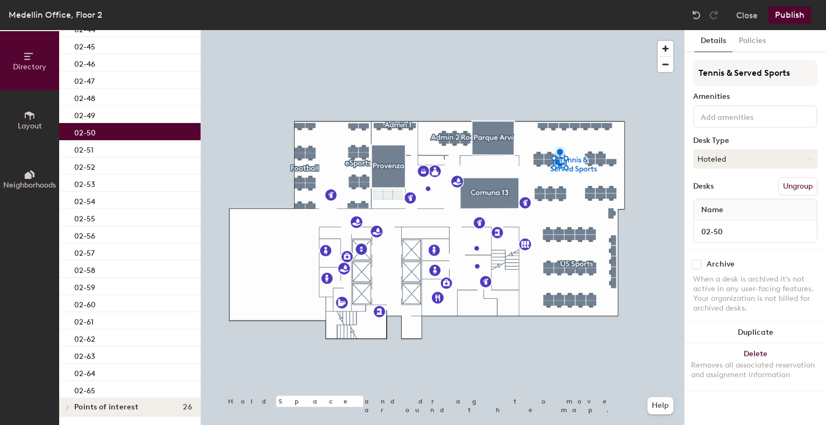
click at [717, 127] on div "Tennis & Served Sports Amenities Desk Type Hoteled Desks Ungroup Name 02-50" at bounding box center [755, 154] width 124 height 189
click at [719, 122] on div at bounding box center [755, 116] width 124 height 23
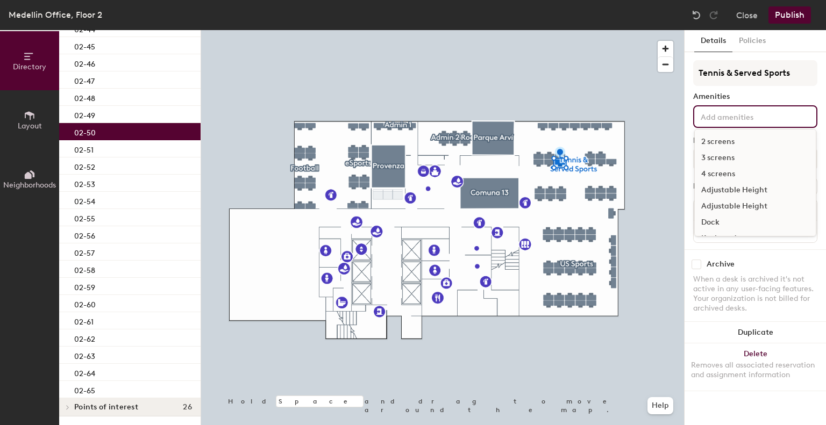
click at [713, 171] on div "4 screens" at bounding box center [755, 174] width 121 height 16
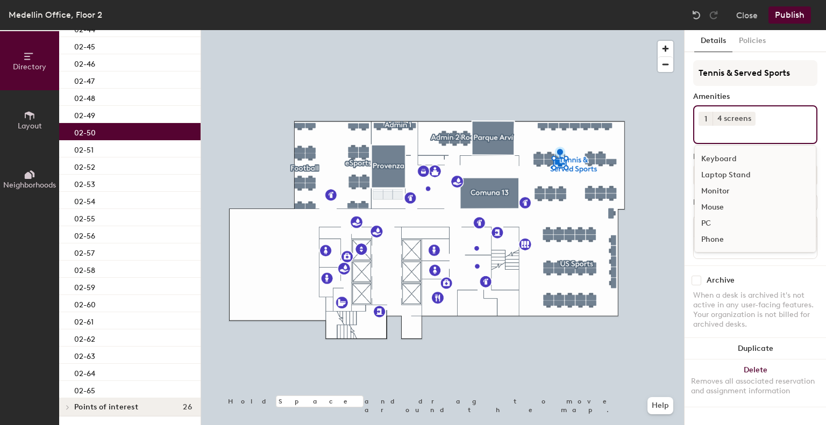
click at [712, 222] on div "PC" at bounding box center [755, 224] width 121 height 16
click at [124, 116] on div "02-49" at bounding box center [129, 114] width 141 height 17
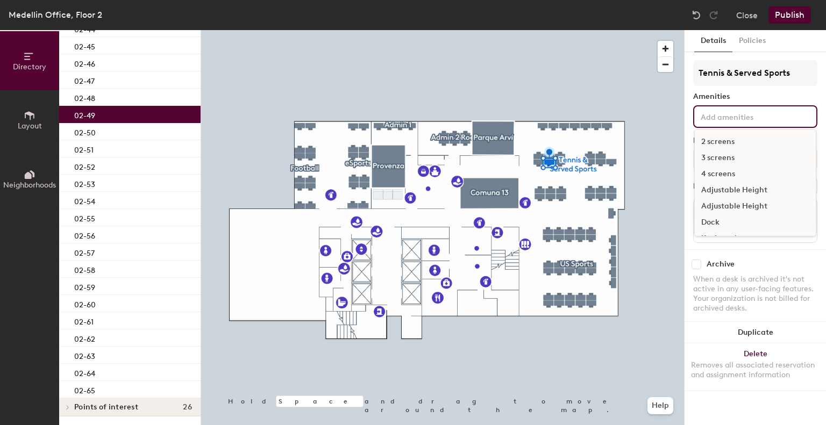
click at [722, 110] on input at bounding box center [746, 116] width 97 height 13
click at [714, 172] on div "4 screens" at bounding box center [755, 174] width 121 height 16
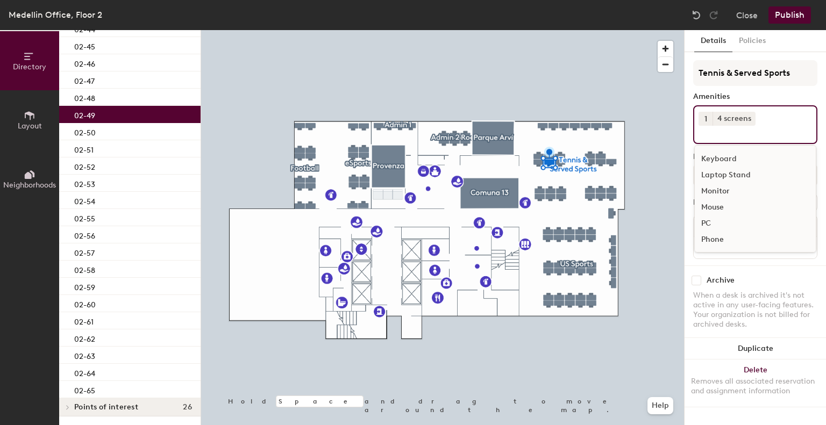
click at [710, 223] on div "PC" at bounding box center [755, 224] width 121 height 16
click at [112, 94] on div "02-48" at bounding box center [129, 97] width 141 height 17
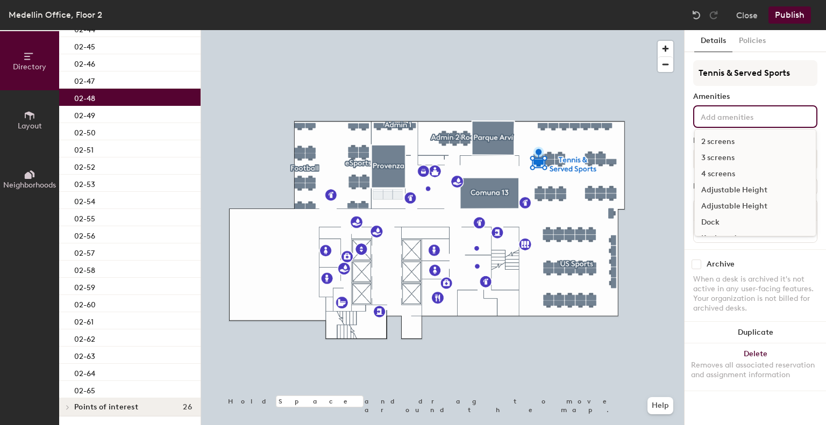
click at [716, 123] on div "2 screens 3 screens 4 screens Adjustable Height Adjustable Height Dock Keyboard…" at bounding box center [755, 116] width 124 height 23
click at [709, 171] on div "4 screens" at bounding box center [755, 174] width 121 height 16
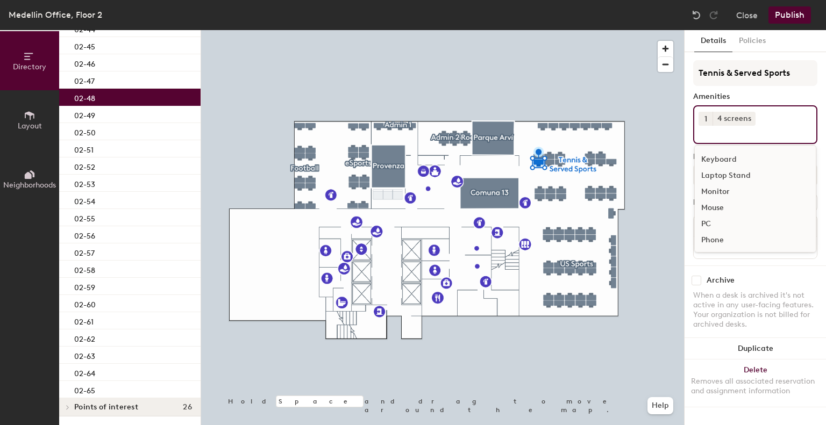
click at [707, 230] on div "PC" at bounding box center [755, 224] width 121 height 16
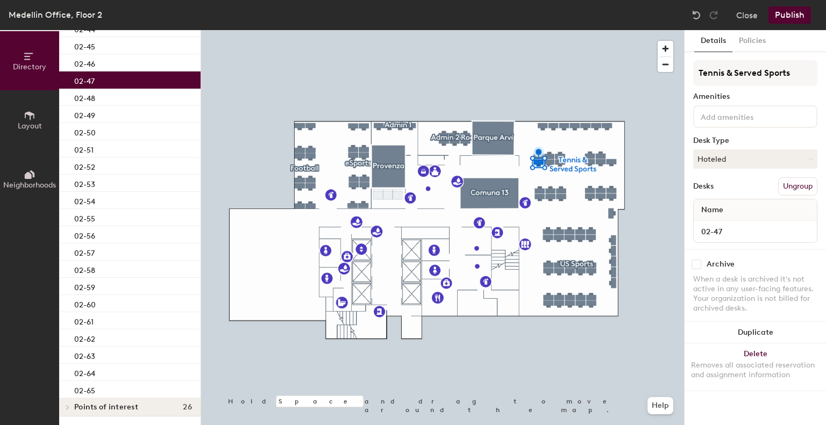
click at [103, 84] on div "02-47" at bounding box center [129, 79] width 141 height 17
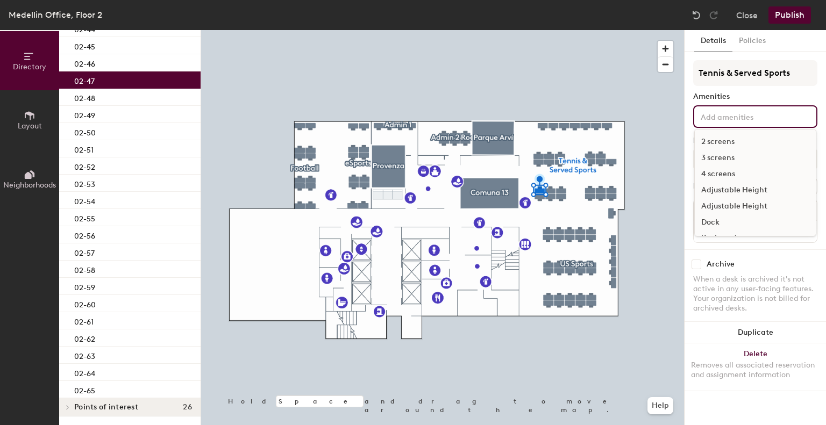
click at [763, 105] on div "2 screens 3 screens 4 screens Adjustable Height Adjustable Height Dock Keyboard…" at bounding box center [755, 116] width 124 height 23
click at [707, 173] on div "4 screens" at bounding box center [755, 174] width 121 height 16
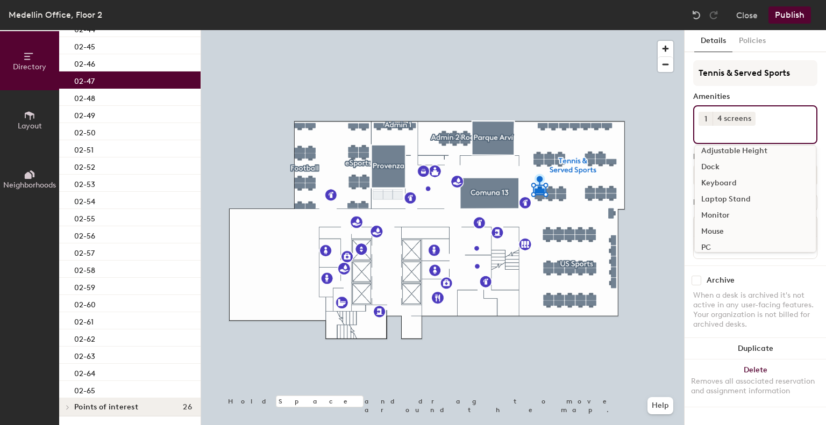
scroll to position [55, 0]
click at [706, 247] on div "PC" at bounding box center [755, 248] width 121 height 16
click at [99, 67] on div "02-46" at bounding box center [129, 62] width 141 height 17
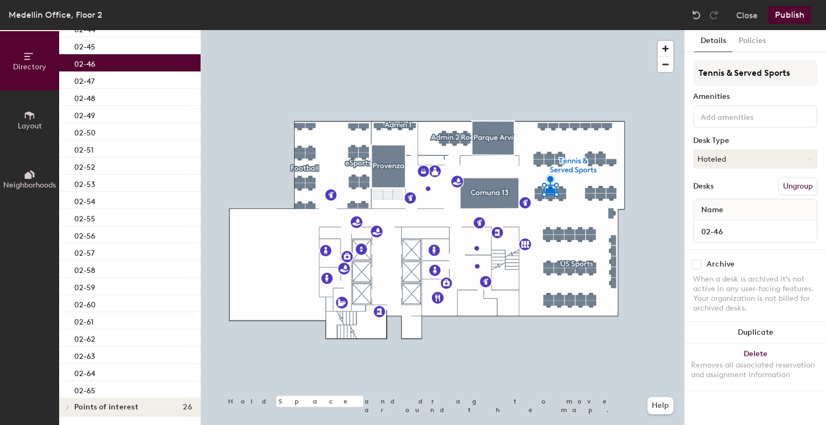
click at [716, 115] on input at bounding box center [746, 116] width 97 height 13
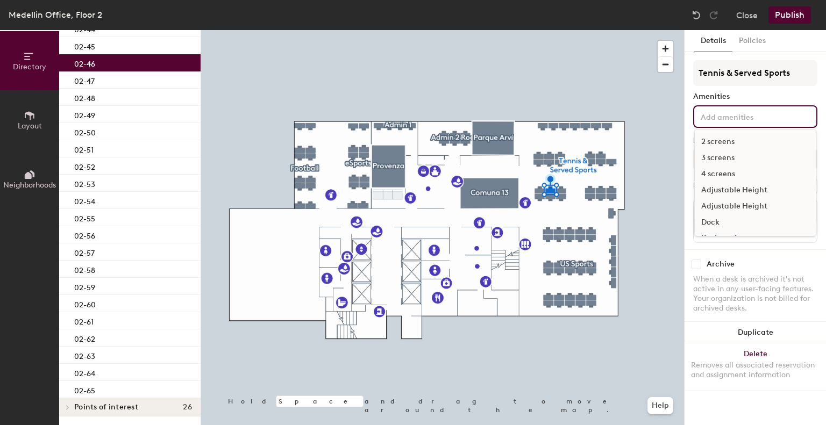
click at [705, 172] on div "4 screens" at bounding box center [755, 174] width 121 height 16
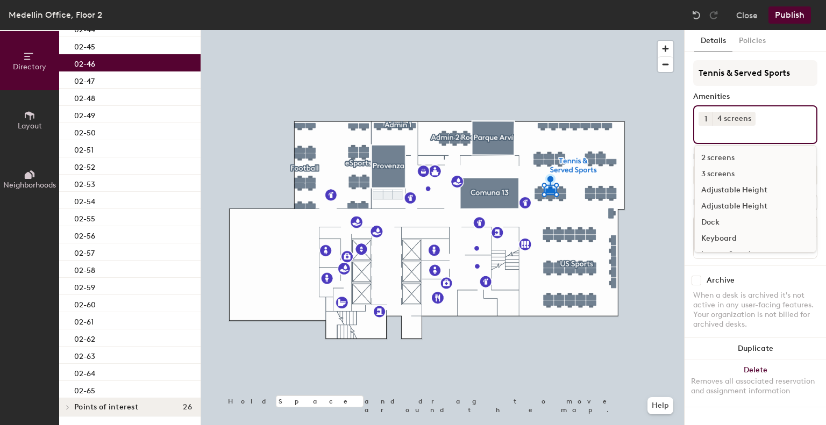
scroll to position [80, 0]
click at [707, 218] on div "PC" at bounding box center [755, 224] width 121 height 16
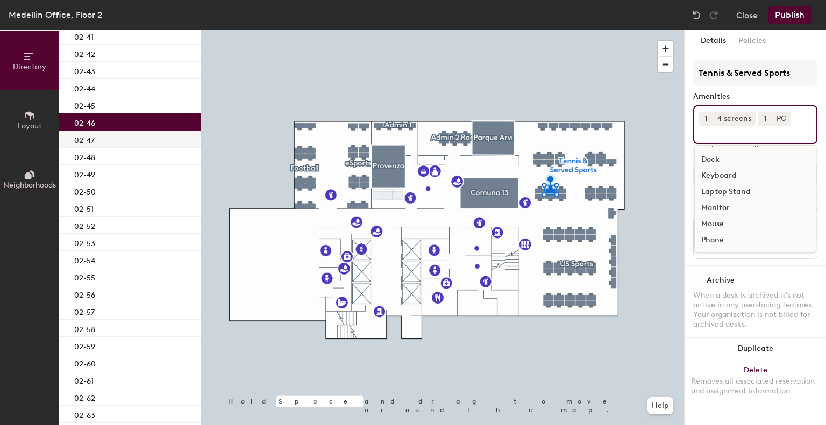
scroll to position [274, 0]
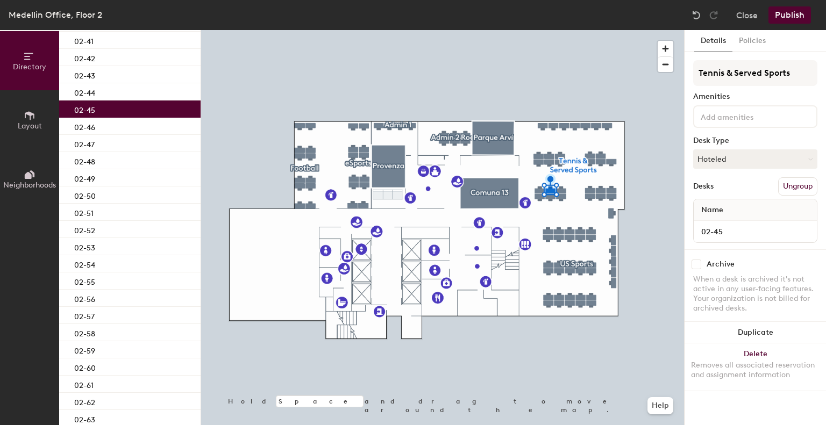
click at [97, 108] on div "02-45" at bounding box center [129, 109] width 141 height 17
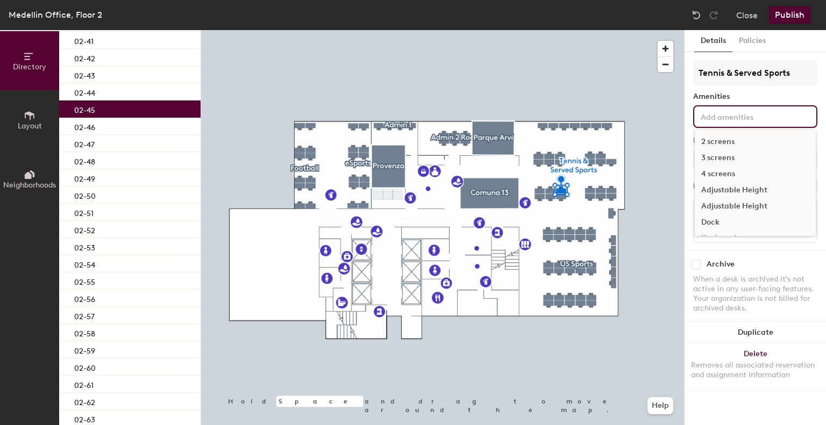
click at [705, 111] on input at bounding box center [746, 116] width 97 height 13
click at [703, 174] on div "4 screens" at bounding box center [755, 174] width 121 height 16
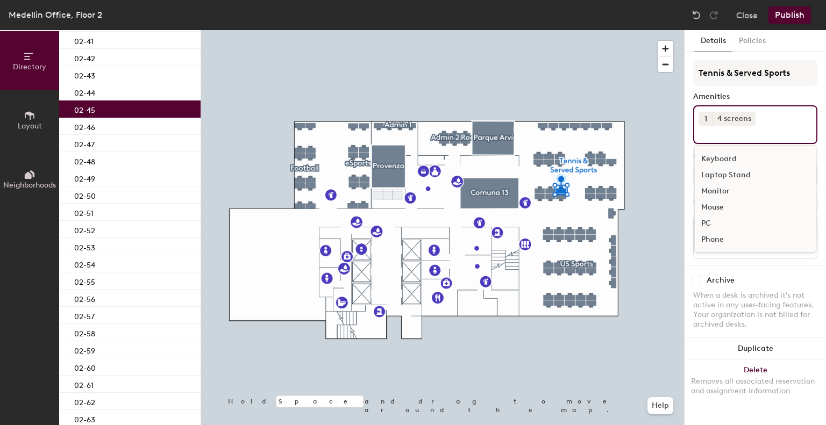
click at [712, 225] on div "PC" at bounding box center [755, 224] width 121 height 16
click at [120, 88] on div "02-44" at bounding box center [129, 91] width 141 height 17
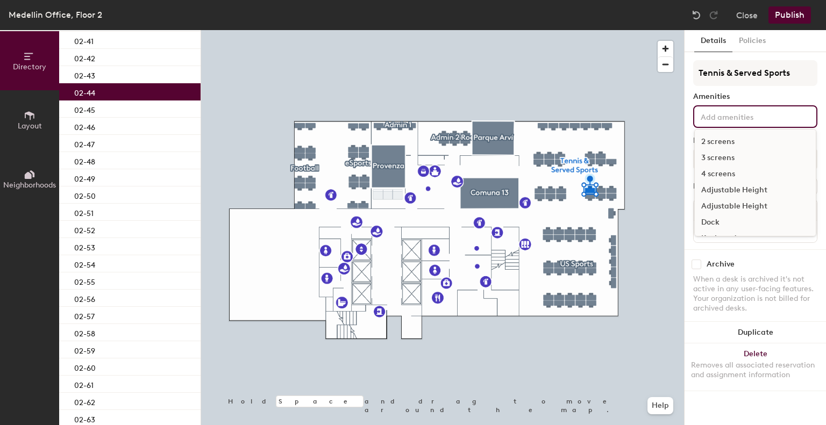
click at [740, 124] on div "2 screens 3 screens 4 screens Adjustable Height Adjustable Height Dock Keyboard…" at bounding box center [755, 116] width 124 height 23
click at [725, 174] on div "4 screens" at bounding box center [755, 174] width 121 height 16
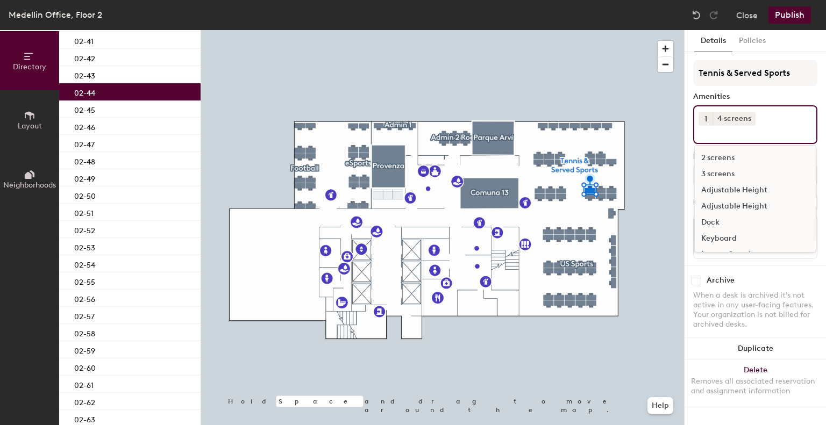
scroll to position [80, 0]
click at [713, 226] on div "PC" at bounding box center [755, 224] width 121 height 16
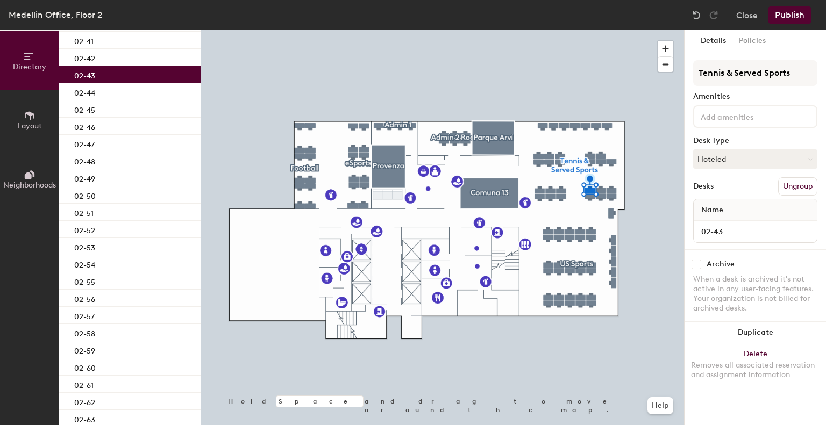
click at [152, 75] on div "02-43" at bounding box center [129, 74] width 141 height 17
click at [717, 107] on div at bounding box center [755, 116] width 124 height 23
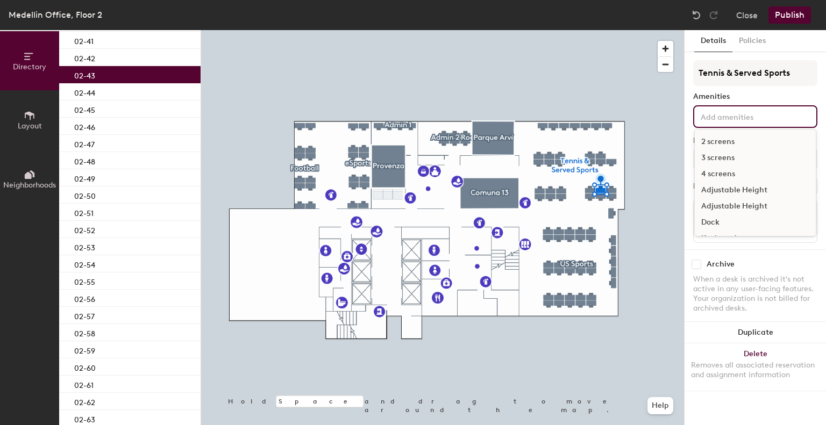
click at [710, 171] on div "4 screens" at bounding box center [755, 174] width 121 height 16
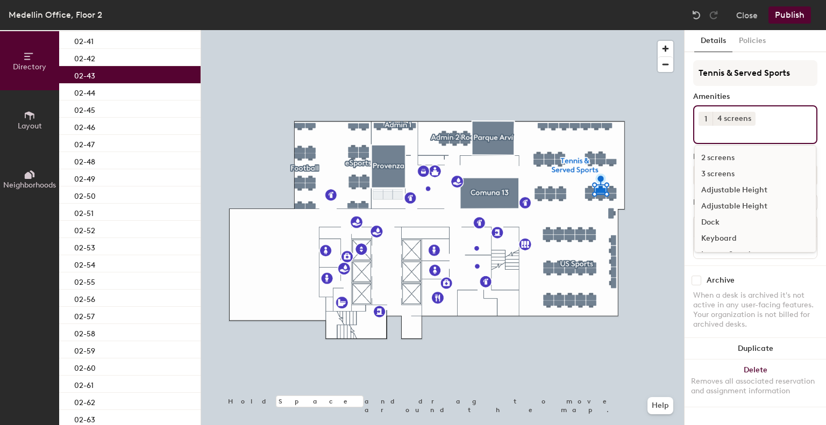
scroll to position [80, 0]
click at [707, 220] on div "PC" at bounding box center [755, 224] width 121 height 16
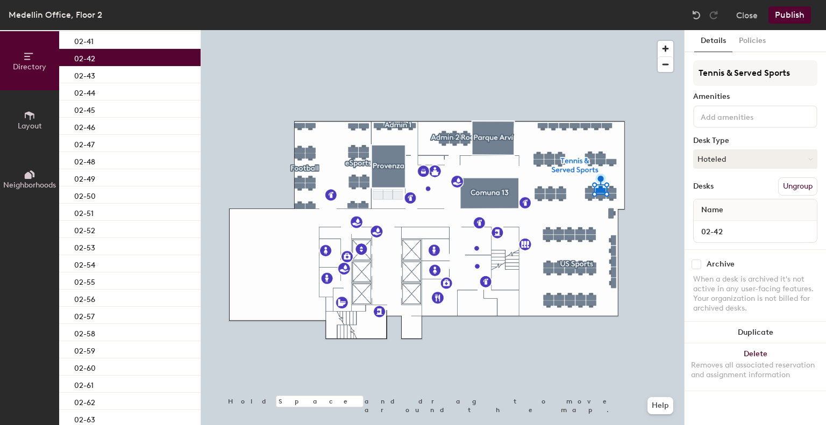
click at [101, 59] on div "02-42" at bounding box center [129, 57] width 141 height 17
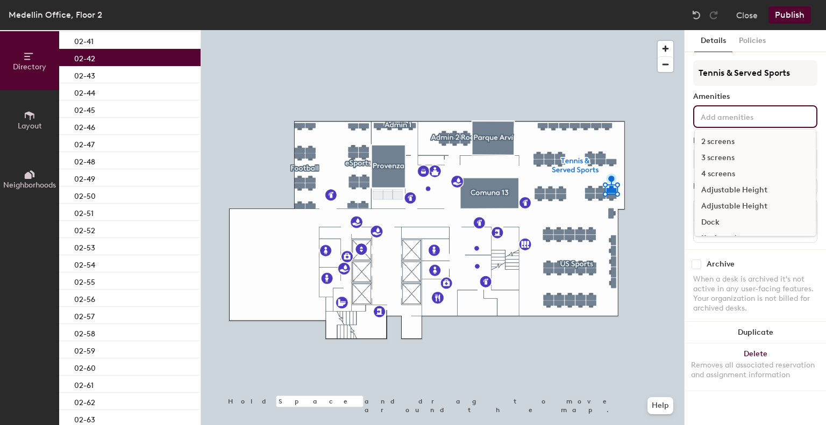
click at [718, 115] on input at bounding box center [746, 116] width 97 height 13
click at [710, 176] on div "4 screens" at bounding box center [755, 174] width 121 height 16
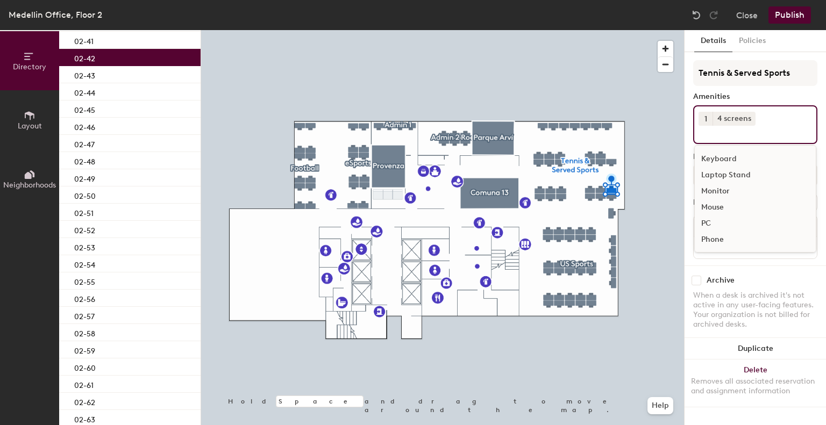
click at [704, 223] on div "PC" at bounding box center [755, 224] width 121 height 16
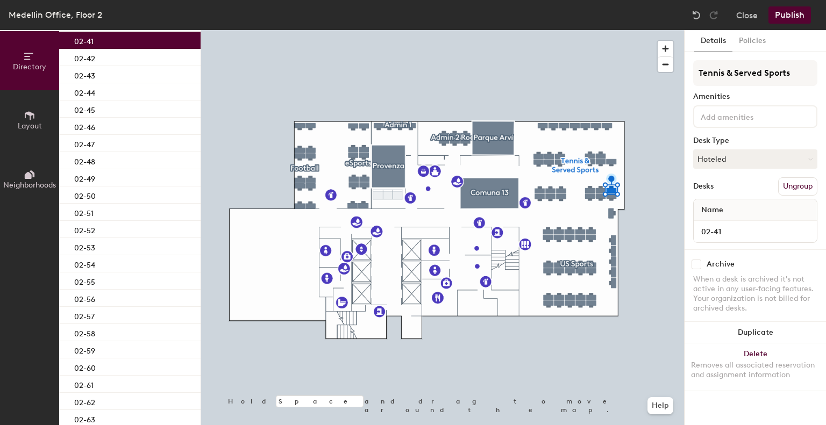
click at [170, 38] on div "02-41" at bounding box center [129, 40] width 141 height 17
click at [731, 116] on input at bounding box center [746, 116] width 97 height 13
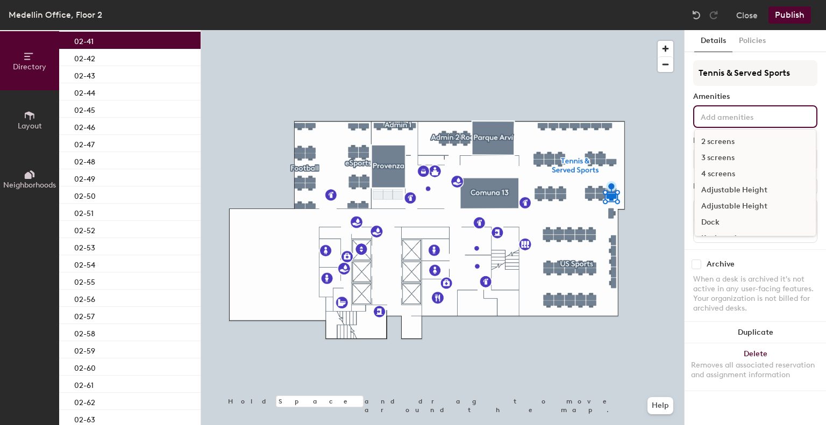
click at [702, 173] on div "4 screens" at bounding box center [755, 174] width 121 height 16
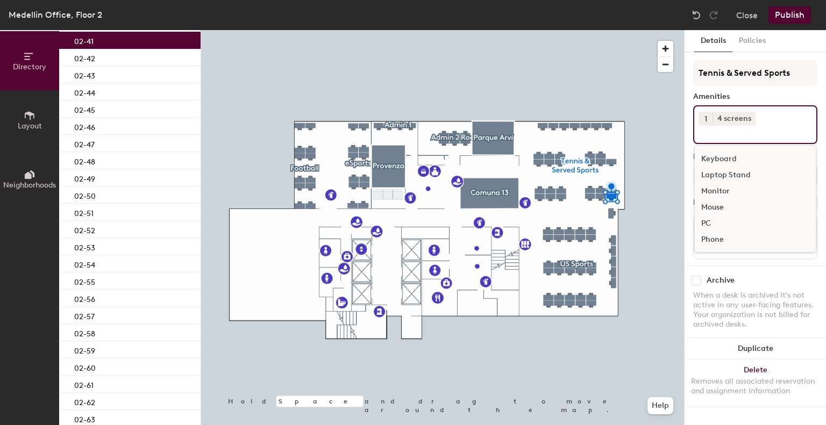
click at [712, 222] on div "PC" at bounding box center [755, 224] width 121 height 16
click at [781, 119] on icon at bounding box center [785, 119] width 8 height 8
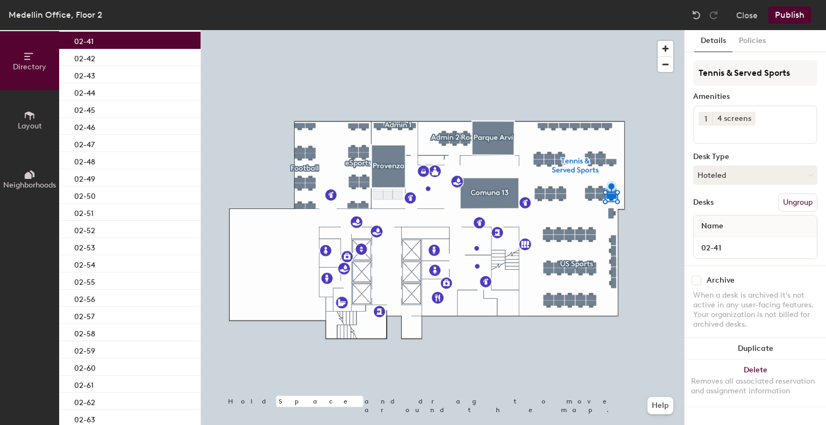
click at [756, 127] on input at bounding box center [746, 132] width 97 height 13
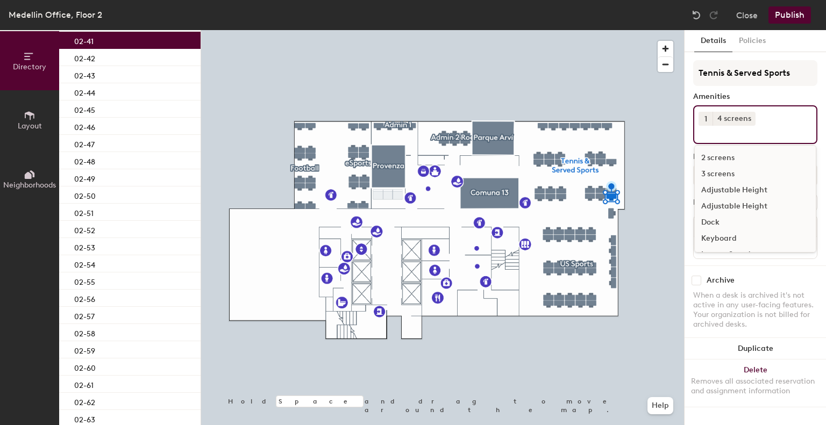
click at [710, 221] on div "Dock" at bounding box center [755, 222] width 121 height 16
click at [710, 221] on div "PC" at bounding box center [755, 225] width 121 height 16
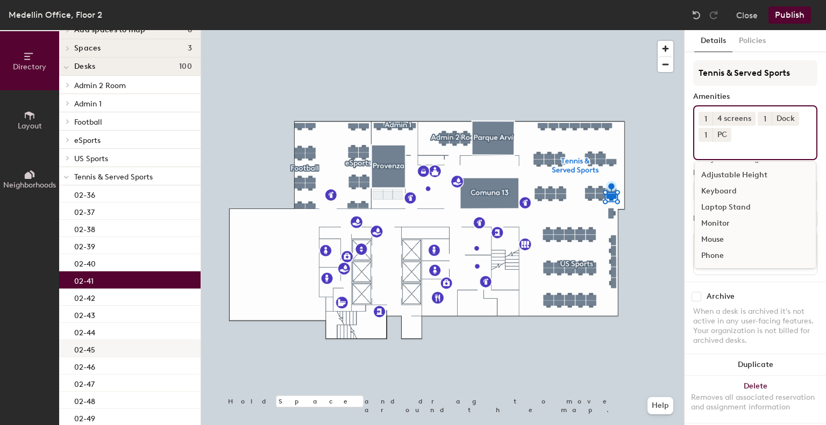
scroll to position [35, 0]
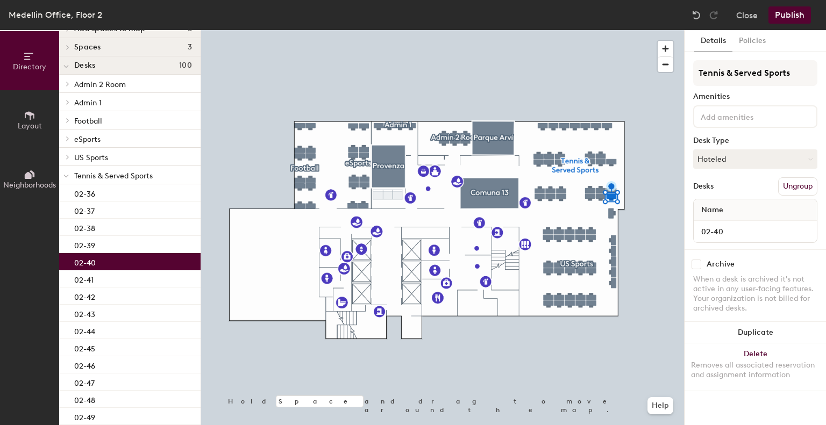
click at [87, 262] on p "02-40" at bounding box center [85, 261] width 22 height 12
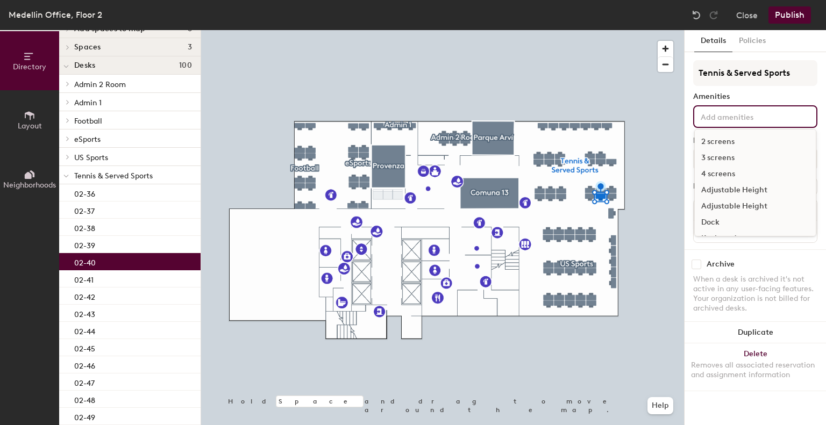
click at [734, 120] on input at bounding box center [746, 116] width 97 height 13
click at [717, 175] on div "4 screens" at bounding box center [755, 174] width 121 height 16
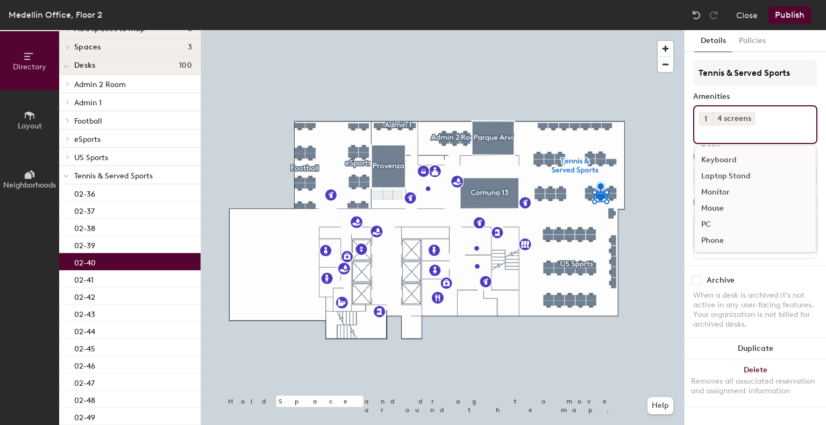
click at [706, 224] on div "PC" at bounding box center [755, 225] width 121 height 16
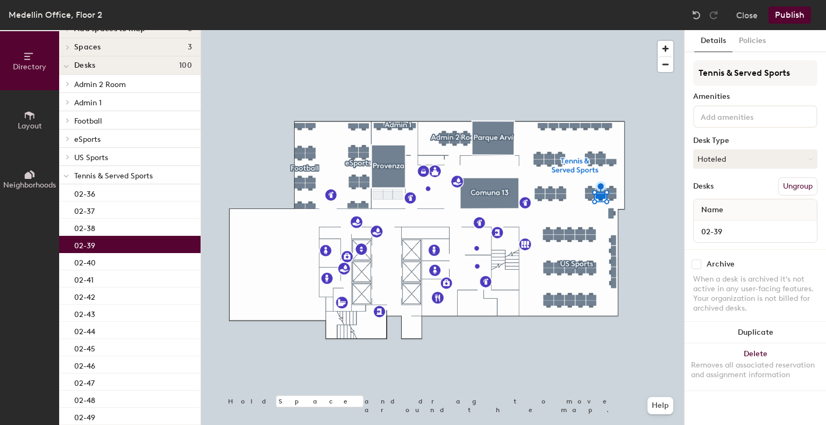
click at [118, 242] on div "02-39" at bounding box center [129, 244] width 141 height 17
click at [723, 121] on input at bounding box center [746, 116] width 97 height 13
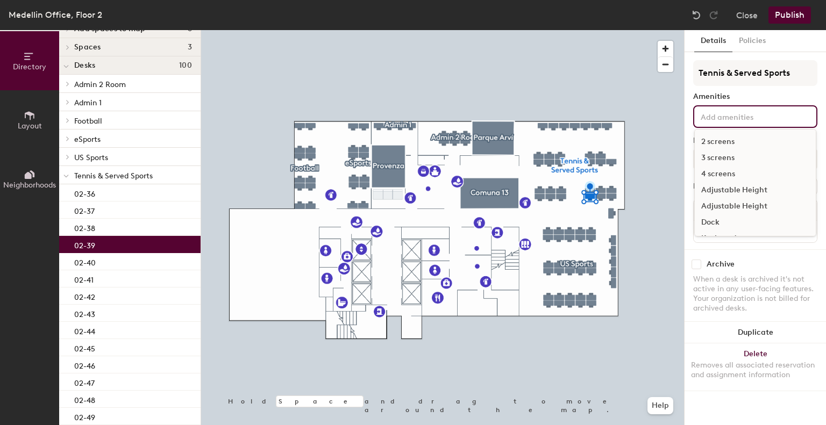
click at [704, 174] on div "4 screens" at bounding box center [755, 174] width 121 height 16
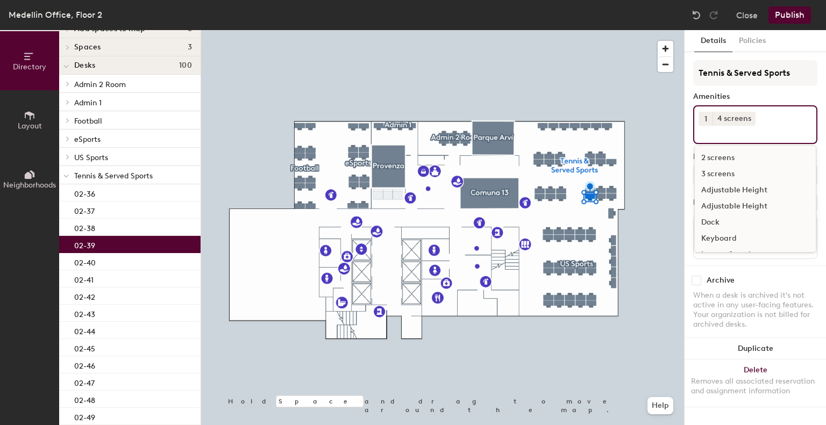
scroll to position [80, 0]
click at [724, 223] on div "PC" at bounding box center [755, 224] width 121 height 16
click at [140, 225] on div "02-38" at bounding box center [129, 227] width 141 height 17
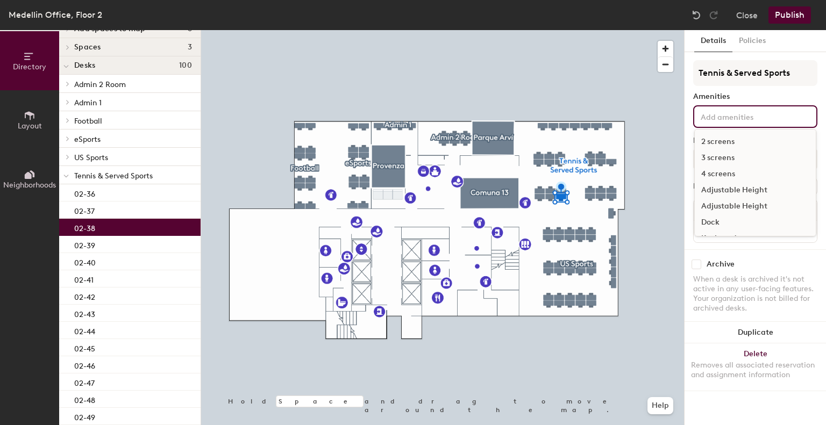
click at [753, 111] on input at bounding box center [746, 116] width 97 height 13
click at [714, 171] on div "4 screens" at bounding box center [755, 174] width 121 height 16
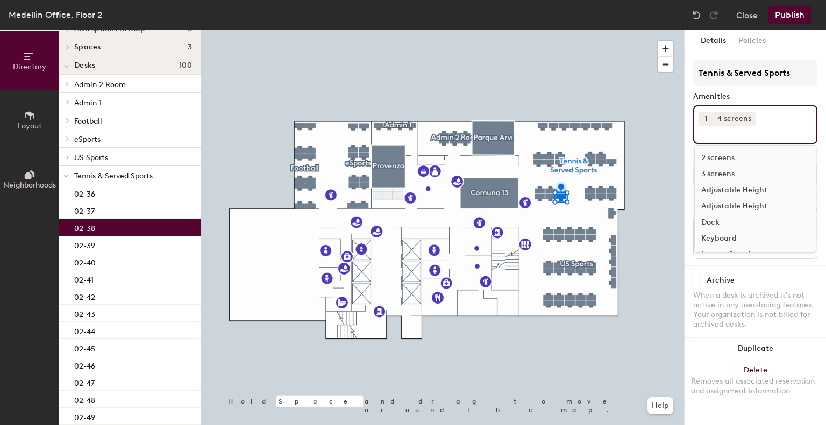
scroll to position [80, 0]
click at [706, 223] on div "PC" at bounding box center [755, 224] width 121 height 16
click at [95, 211] on div "02-37" at bounding box center [129, 210] width 141 height 17
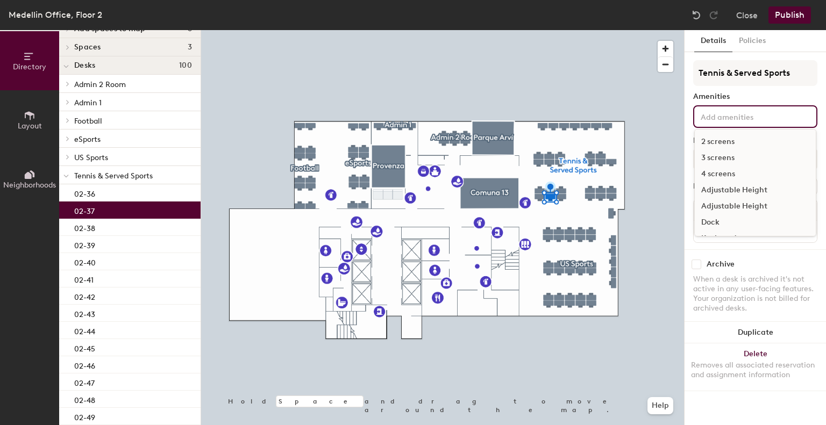
click at [731, 113] on input at bounding box center [746, 116] width 97 height 13
click at [729, 176] on div "4 screens" at bounding box center [755, 174] width 121 height 16
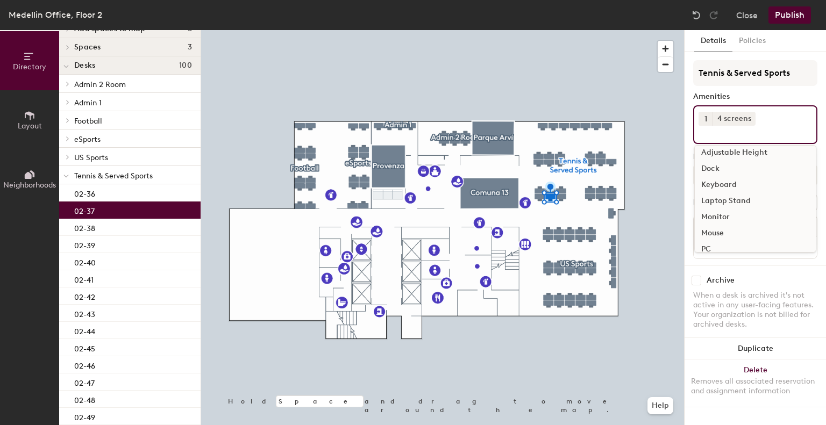
scroll to position [80, 0]
click at [707, 223] on div "PC" at bounding box center [755, 224] width 121 height 16
click at [148, 189] on div "02-36" at bounding box center [129, 192] width 141 height 17
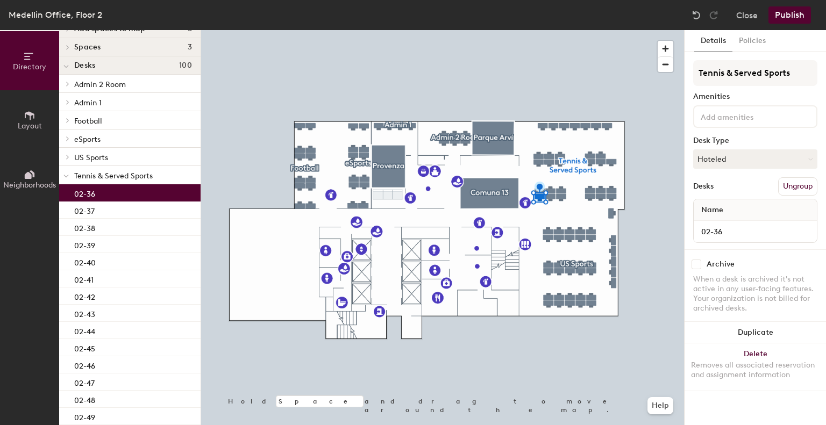
click at [783, 116] on input at bounding box center [746, 116] width 97 height 13
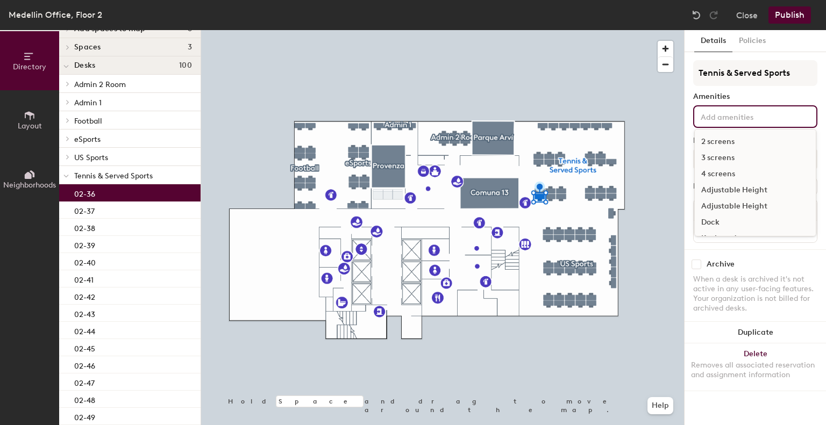
click at [722, 177] on div "4 screens" at bounding box center [755, 174] width 121 height 16
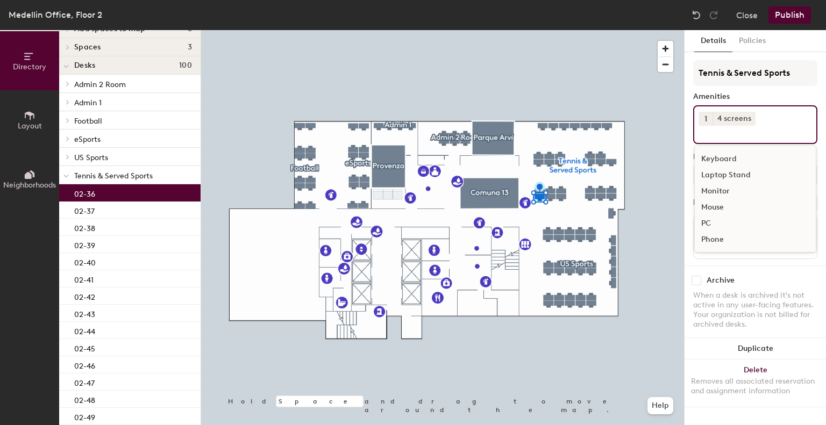
click at [720, 221] on div "PC" at bounding box center [755, 224] width 121 height 16
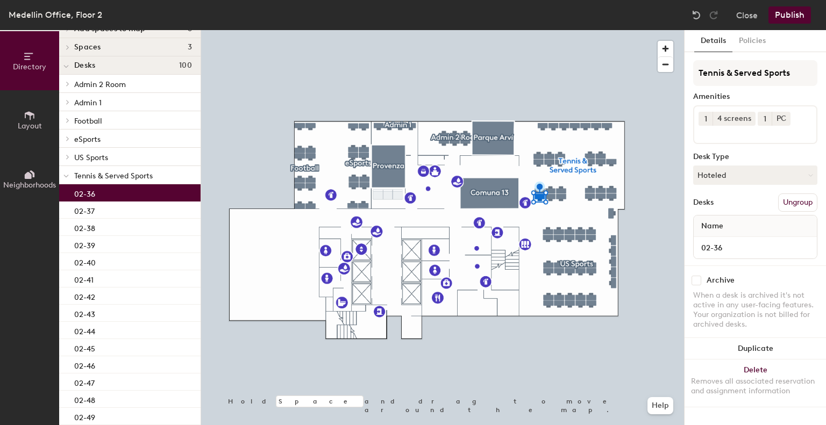
click at [73, 176] on div "Tennis & Served Sports" at bounding box center [129, 175] width 141 height 18
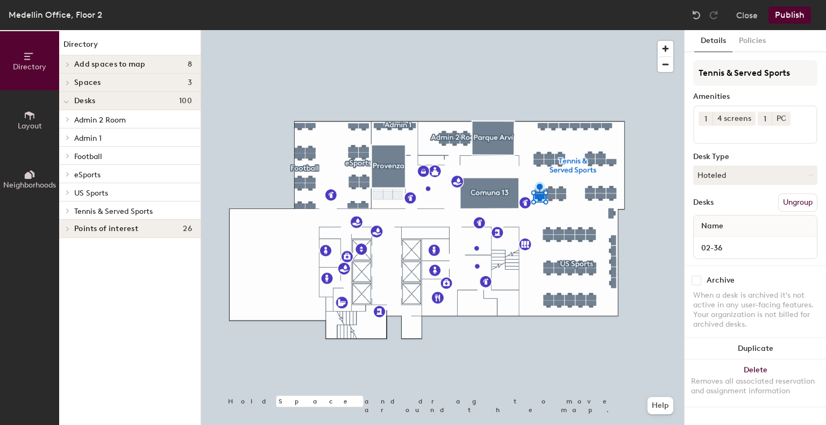
click at [71, 211] on span at bounding box center [66, 210] width 9 height 5
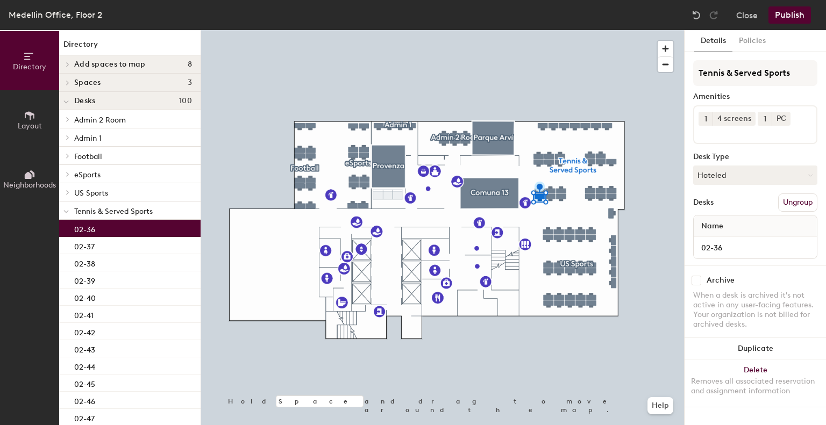
click at [783, 15] on button "Publish" at bounding box center [789, 14] width 42 height 17
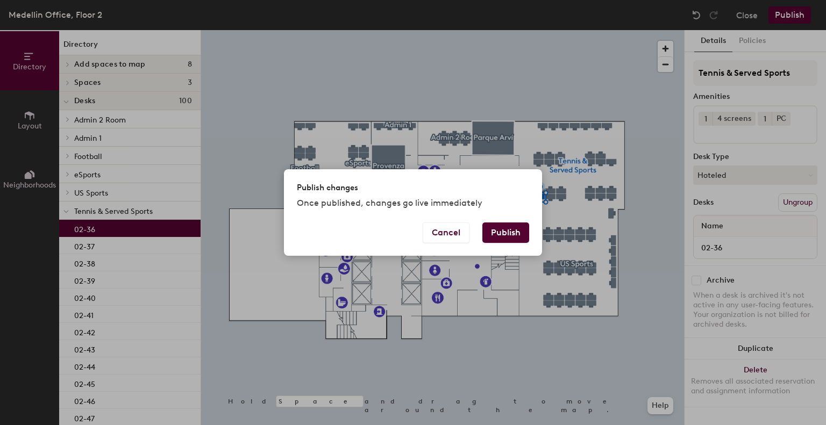
click at [491, 235] on button "Publish" at bounding box center [505, 233] width 47 height 20
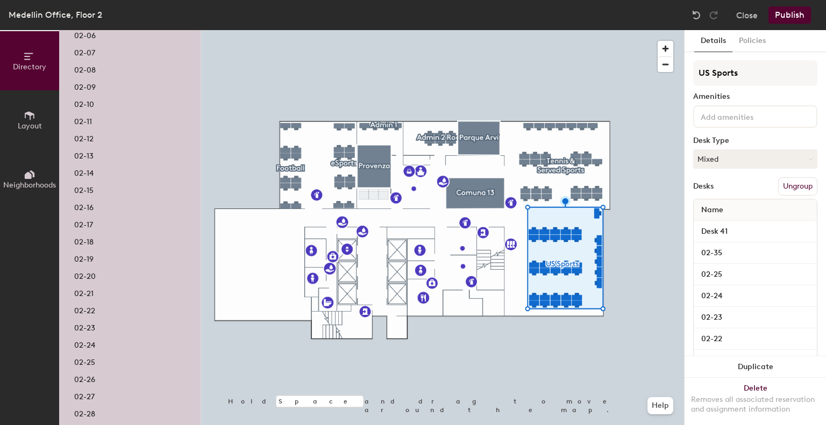
scroll to position [441, 0]
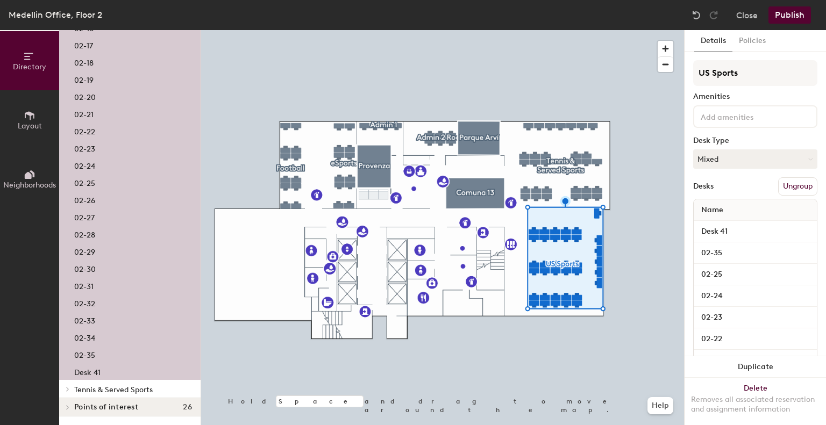
click at [92, 365] on p "Desk 41" at bounding box center [87, 371] width 26 height 12
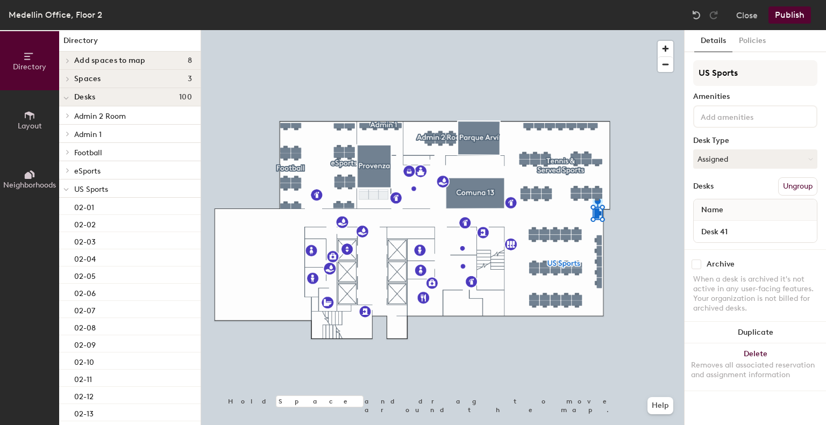
scroll to position [0, 0]
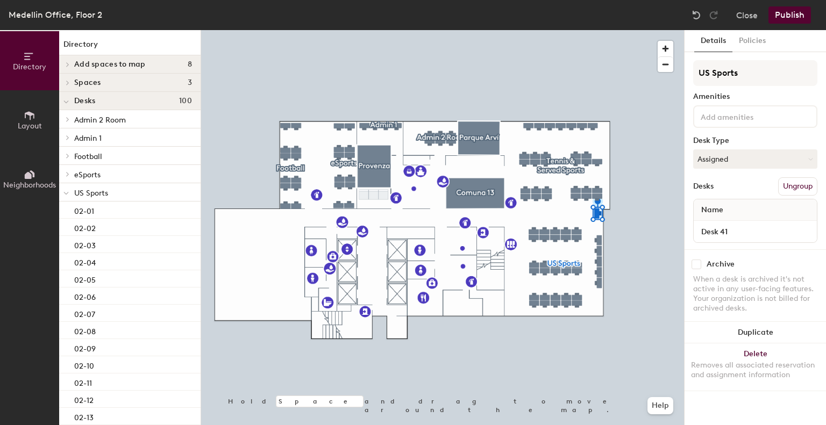
click at [748, 118] on input at bounding box center [746, 116] width 97 height 13
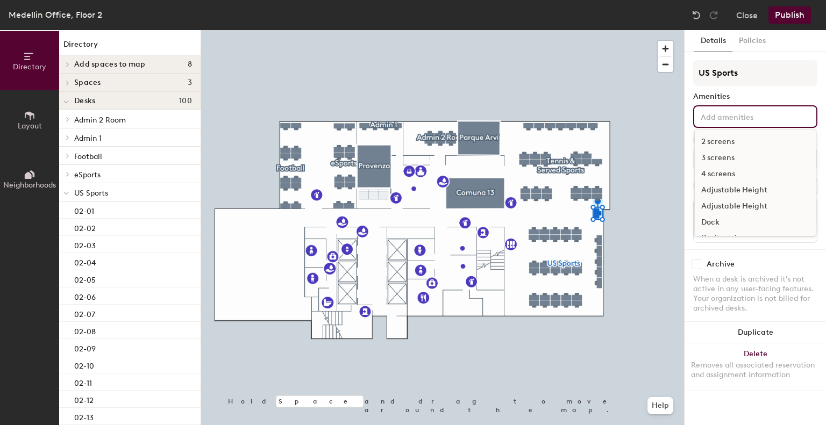
click at [726, 141] on div "2 screens" at bounding box center [755, 142] width 121 height 16
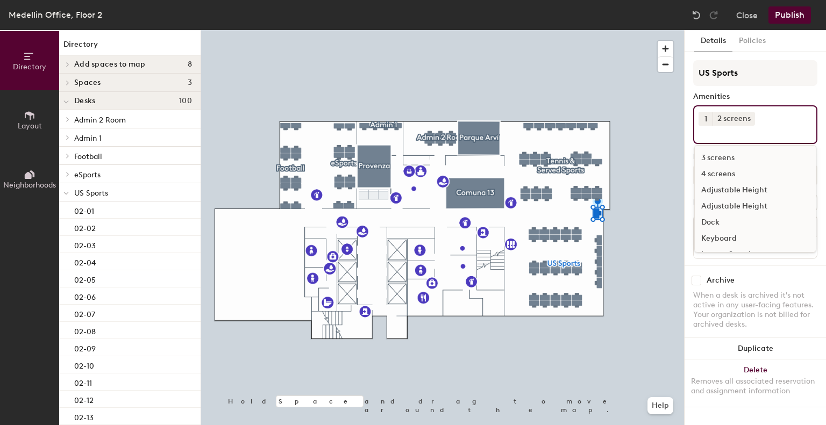
scroll to position [56, 0]
click at [717, 167] on div "Dock" at bounding box center [755, 167] width 121 height 16
click at [714, 166] on div "Keyboard" at bounding box center [755, 167] width 121 height 16
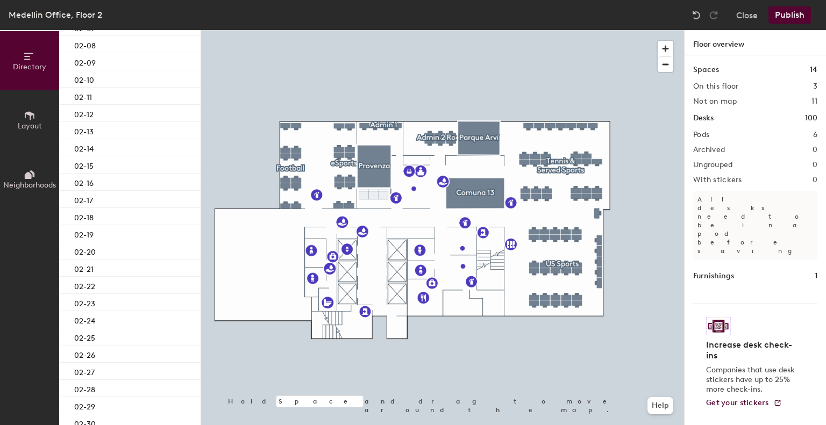
scroll to position [441, 0]
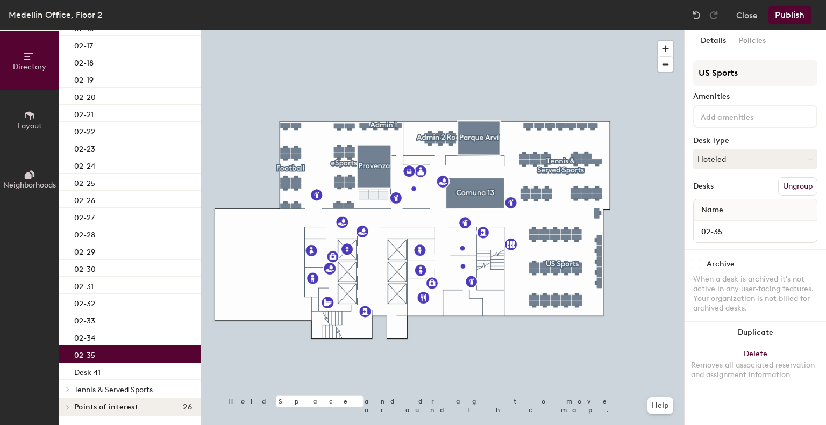
click at [101, 348] on div "02-35" at bounding box center [129, 354] width 141 height 17
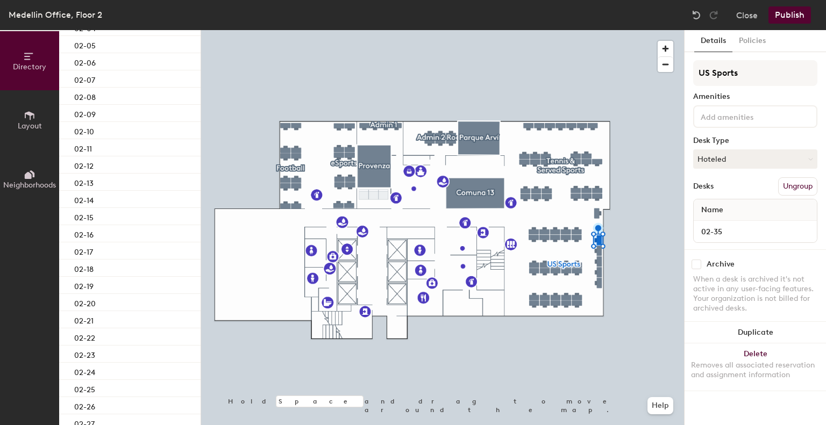
scroll to position [28, 0]
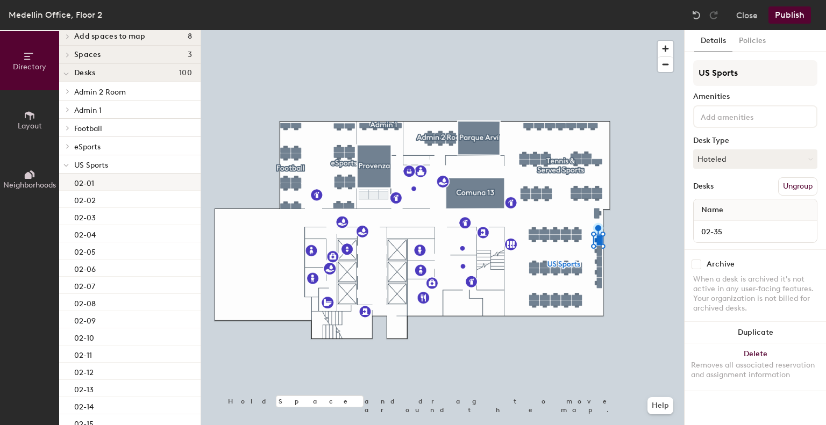
click at [121, 184] on div "02-01" at bounding box center [129, 182] width 141 height 17
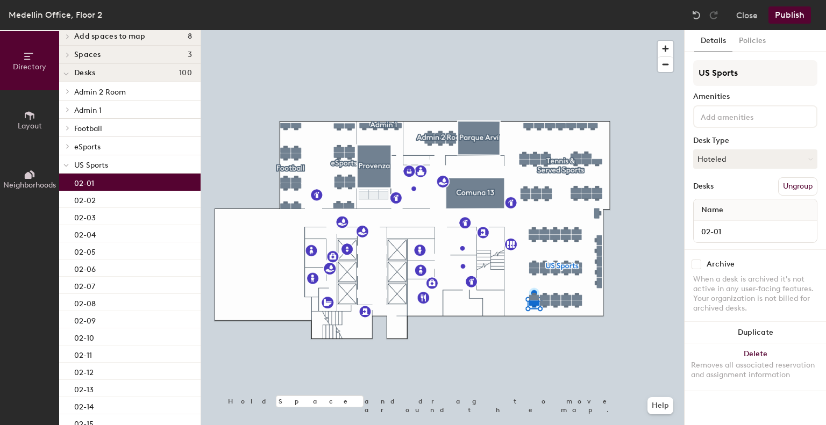
click at [769, 122] on div at bounding box center [755, 116] width 124 height 23
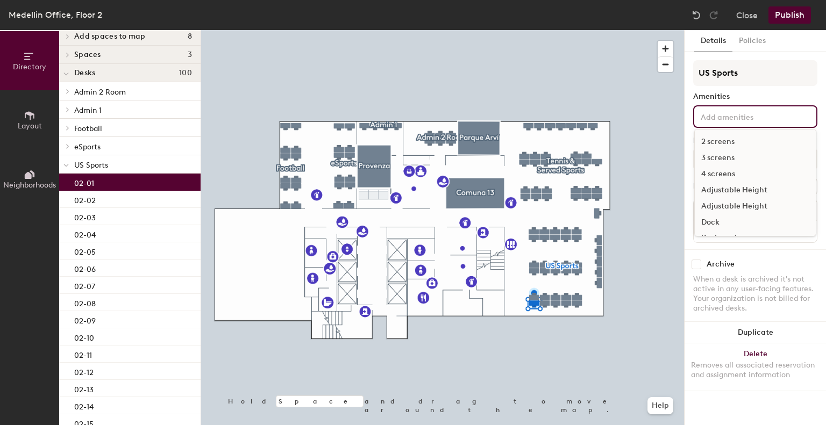
click at [720, 159] on div "3 screens" at bounding box center [755, 158] width 121 height 16
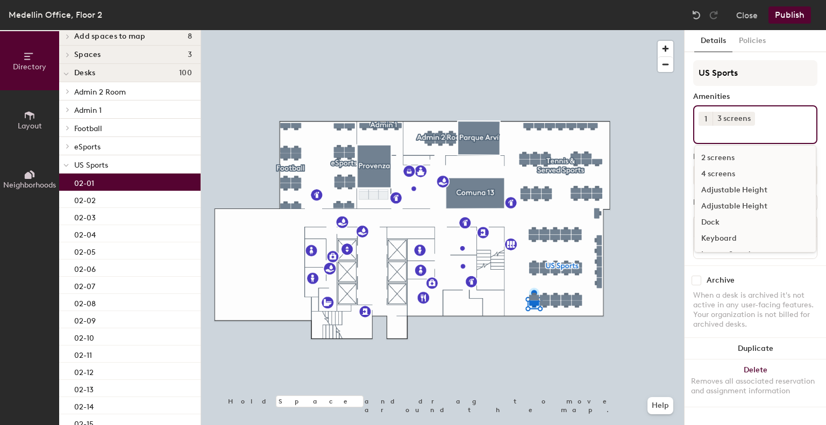
click at [720, 223] on div "Dock" at bounding box center [755, 222] width 121 height 16
click at [116, 201] on div "02-02" at bounding box center [129, 199] width 141 height 17
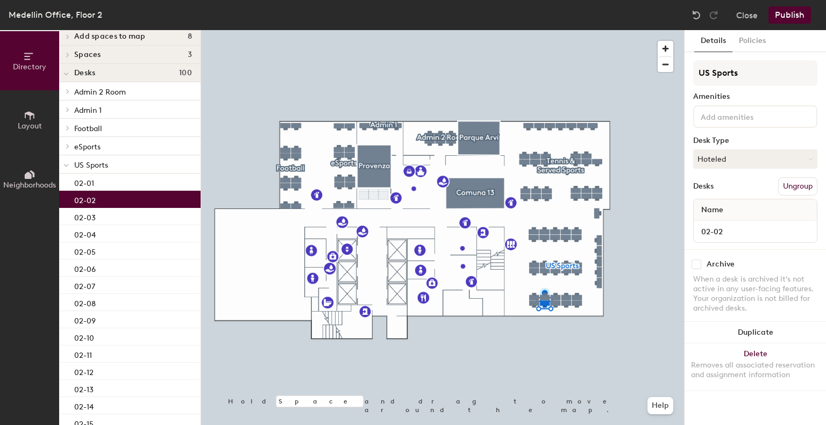
click at [729, 119] on input at bounding box center [746, 116] width 97 height 13
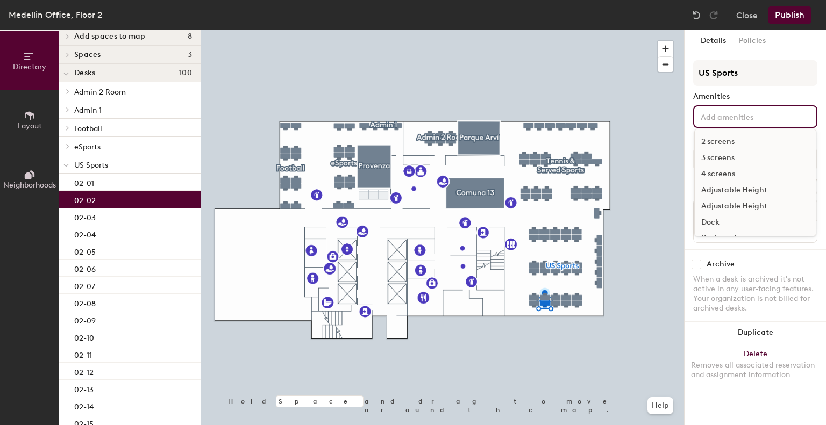
click at [718, 141] on div "2 screens" at bounding box center [755, 142] width 121 height 16
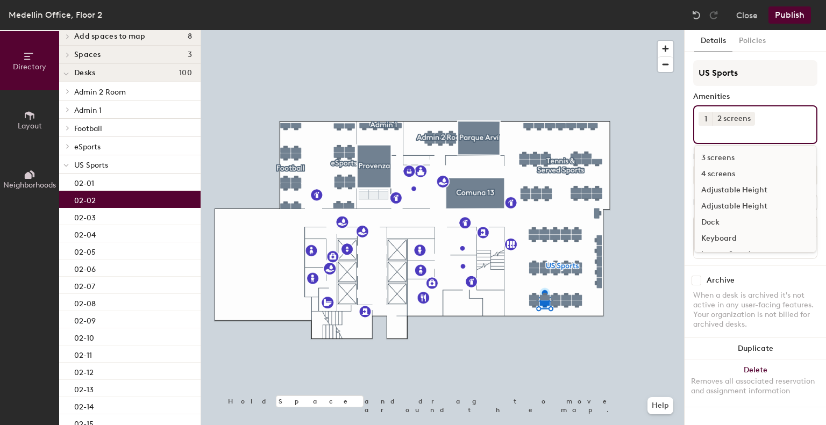
click at [706, 219] on div "Dock" at bounding box center [755, 222] width 121 height 16
click at [78, 213] on p "02-03" at bounding box center [85, 216] width 22 height 12
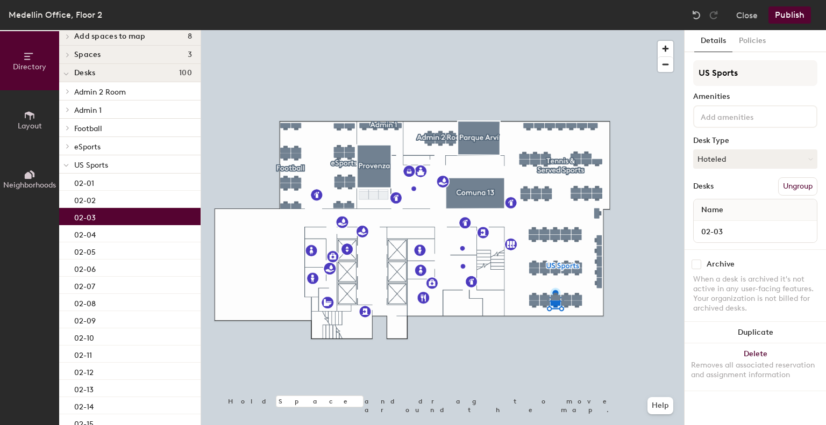
click at [726, 107] on div at bounding box center [755, 116] width 124 height 23
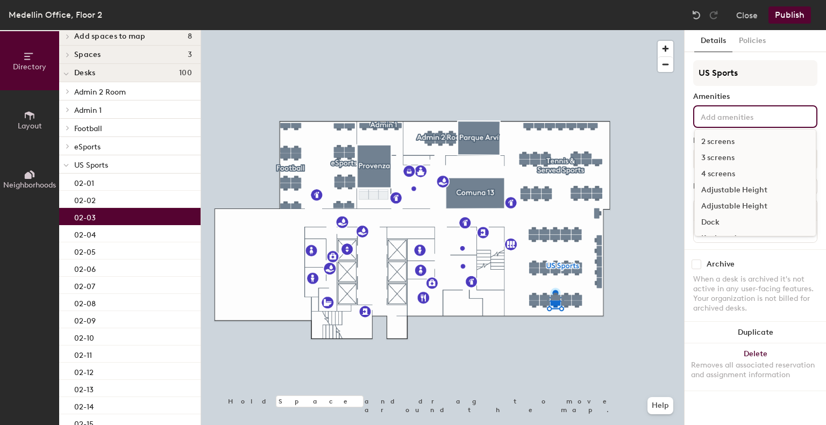
click at [708, 156] on div "3 screens" at bounding box center [755, 158] width 121 height 16
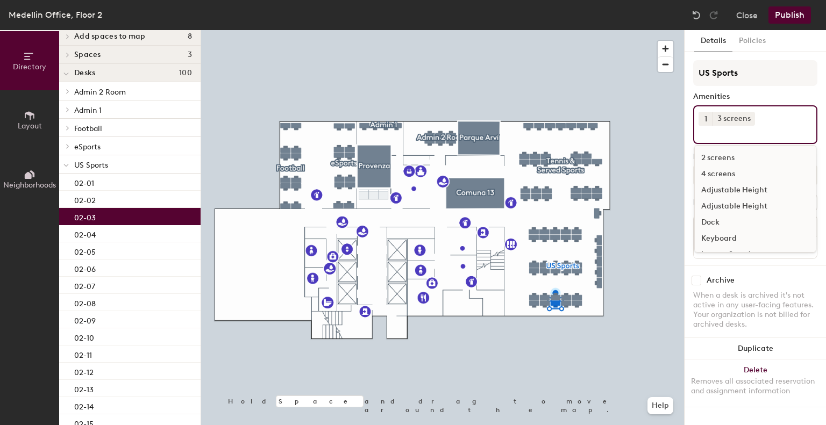
click at [703, 220] on div "Dock" at bounding box center [755, 222] width 121 height 16
click at [126, 231] on div "02-04" at bounding box center [129, 233] width 141 height 17
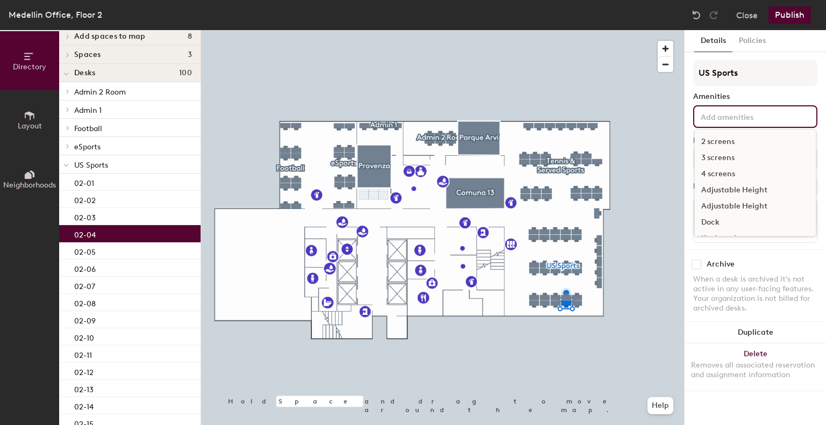
click at [710, 117] on input at bounding box center [746, 116] width 97 height 13
click at [718, 158] on div "3 screens" at bounding box center [755, 158] width 121 height 16
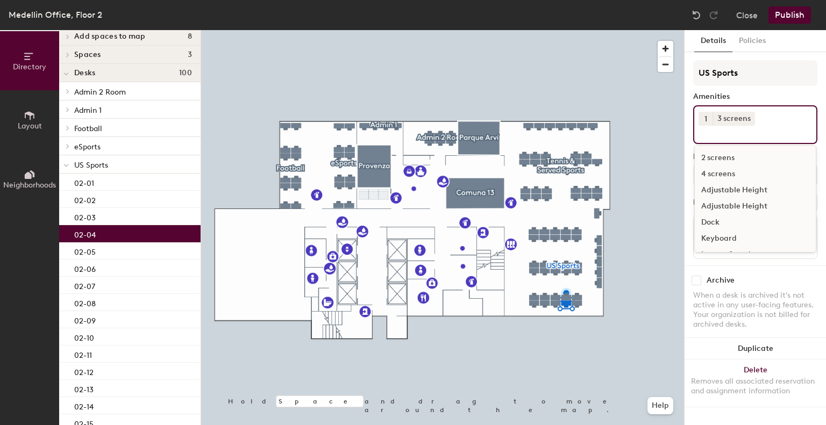
click at [699, 220] on div "Dock" at bounding box center [755, 222] width 121 height 16
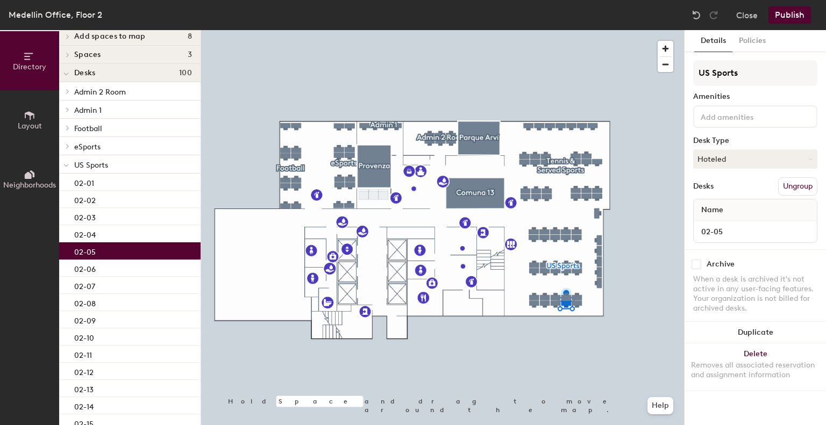
click at [131, 252] on div "02-05" at bounding box center [129, 250] width 141 height 17
click at [756, 117] on input at bounding box center [746, 116] width 97 height 13
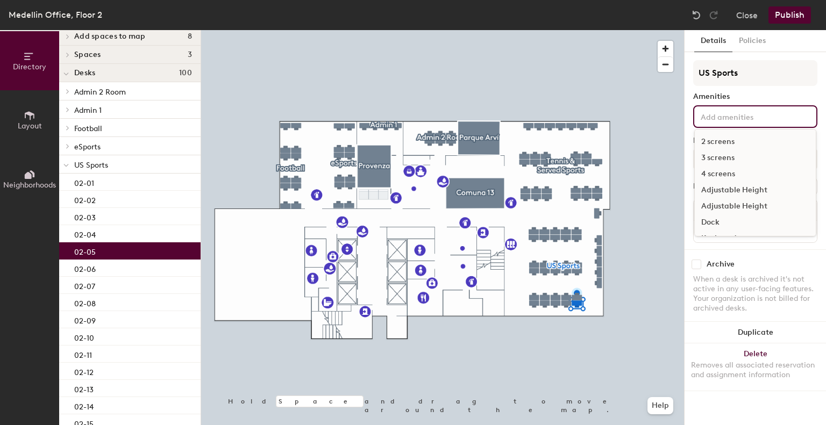
click at [714, 159] on div "3 screens" at bounding box center [755, 158] width 121 height 16
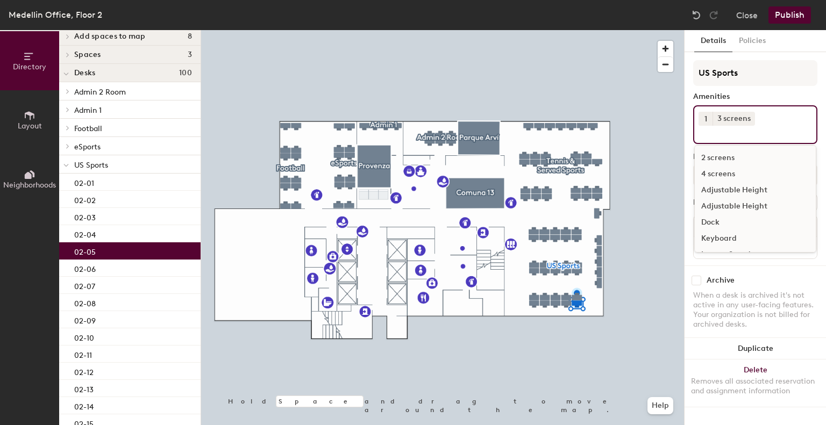
click at [705, 223] on div "Dock" at bounding box center [755, 222] width 121 height 16
click at [94, 269] on p "02-06" at bounding box center [85, 268] width 22 height 12
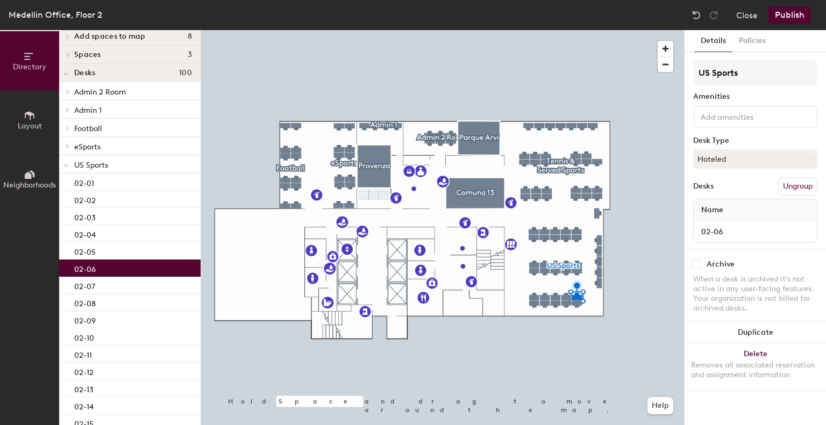
click at [755, 116] on input at bounding box center [746, 116] width 97 height 13
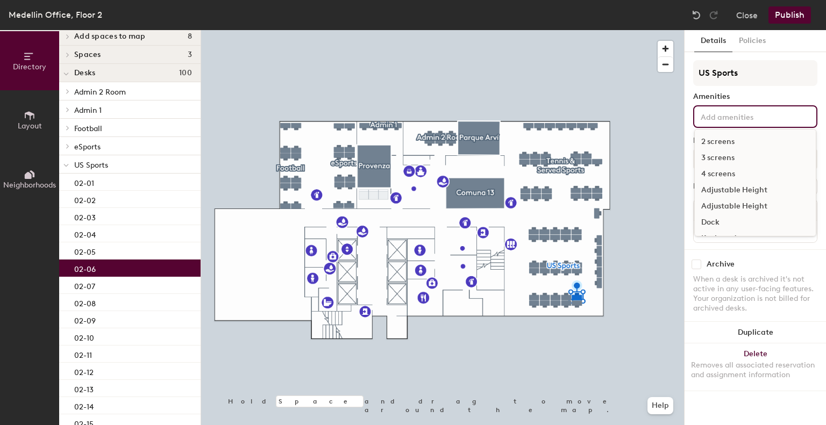
click at [707, 172] on div "4 screens" at bounding box center [755, 174] width 121 height 16
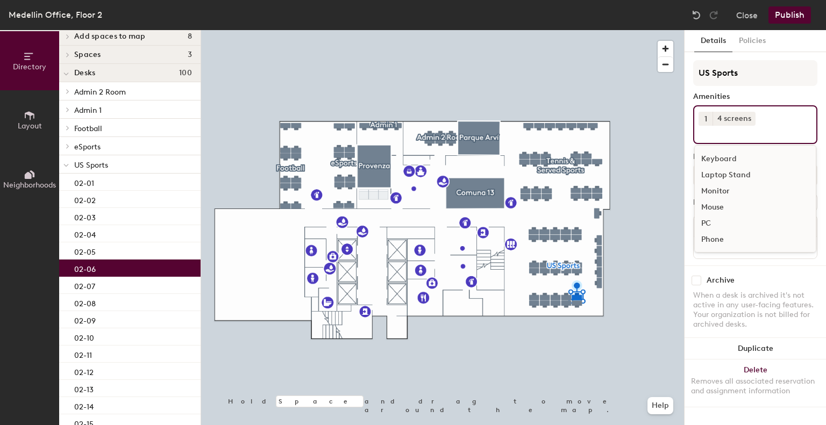
click at [707, 219] on div "PC" at bounding box center [755, 224] width 121 height 16
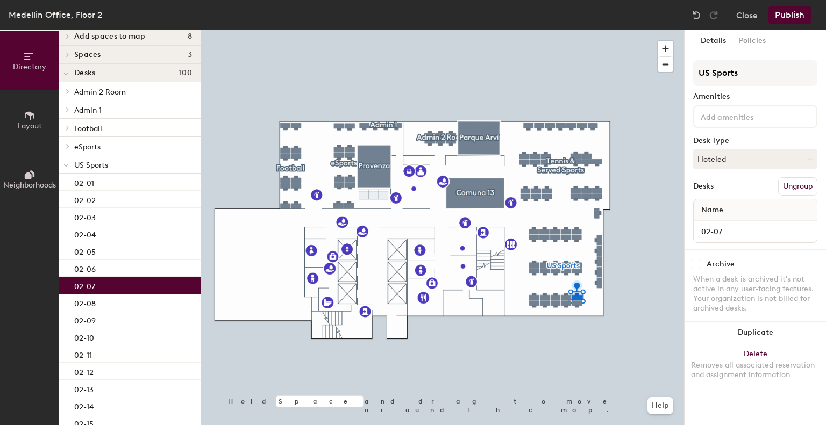
click at [86, 287] on p "02-07" at bounding box center [84, 285] width 21 height 12
click at [713, 126] on div at bounding box center [755, 116] width 124 height 23
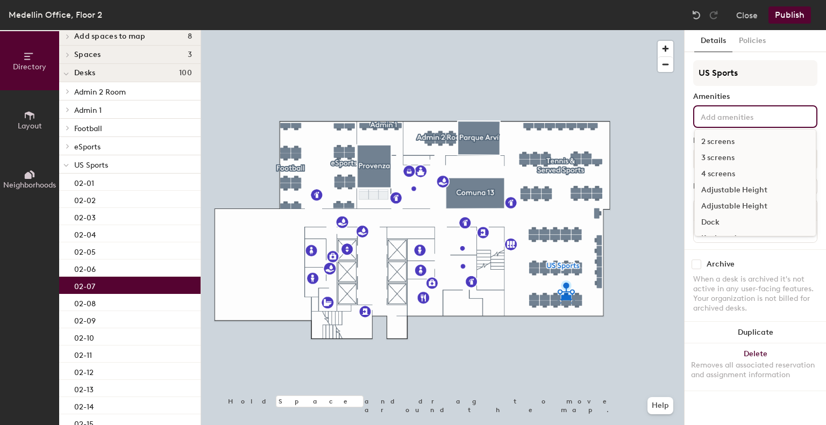
click at [720, 174] on div "4 screens" at bounding box center [755, 174] width 121 height 16
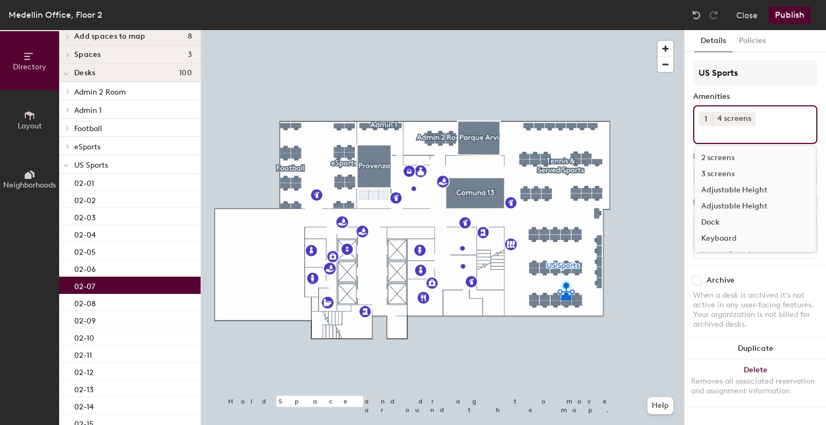
scroll to position [80, 0]
click at [705, 221] on div "PC" at bounding box center [755, 224] width 121 height 16
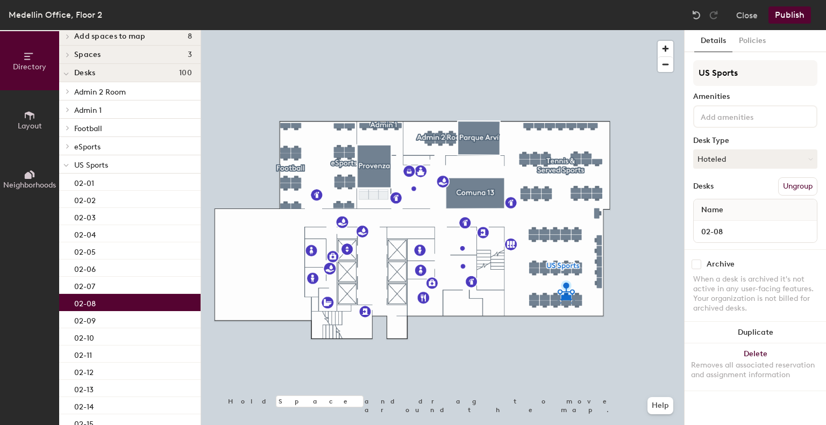
click at [101, 302] on div "02-08" at bounding box center [129, 302] width 141 height 17
click at [119, 283] on div "02-07" at bounding box center [129, 285] width 141 height 17
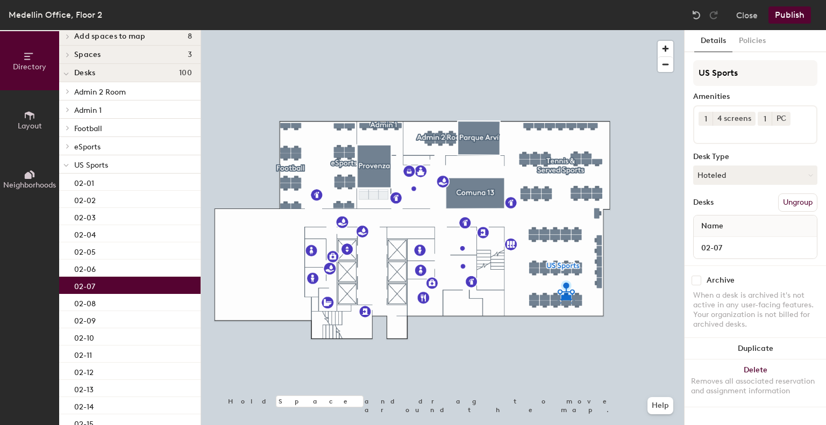
click at [749, 136] on input at bounding box center [746, 132] width 97 height 13
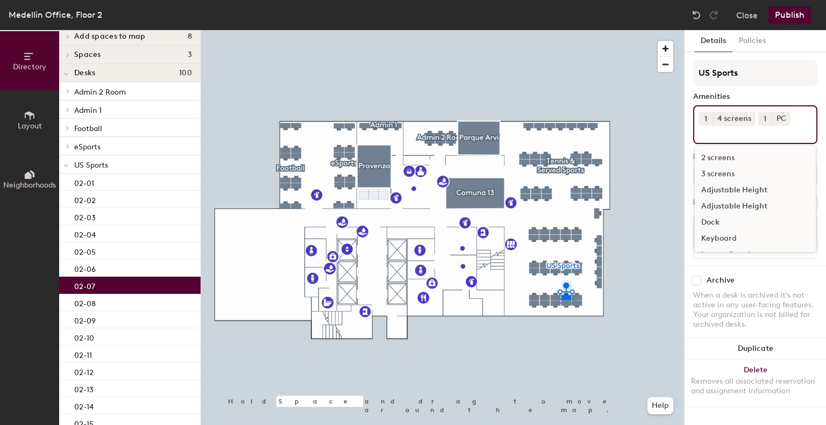
click at [714, 225] on div "Dock" at bounding box center [755, 222] width 121 height 16
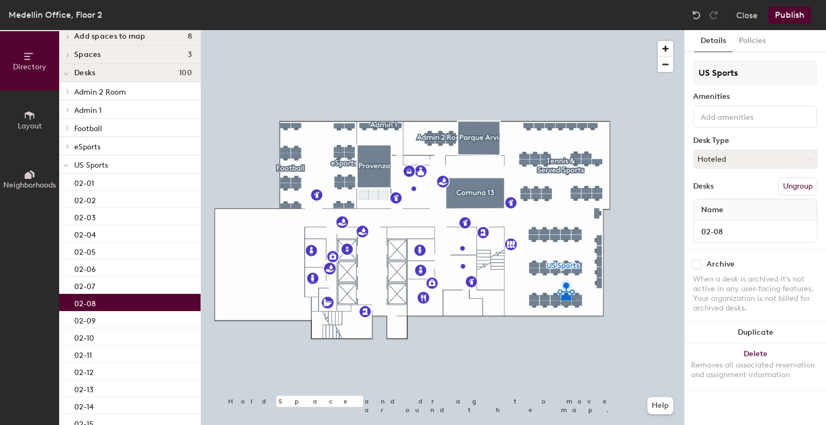
click at [112, 302] on div "02-08" at bounding box center [129, 302] width 141 height 17
click at [709, 112] on input at bounding box center [746, 116] width 97 height 13
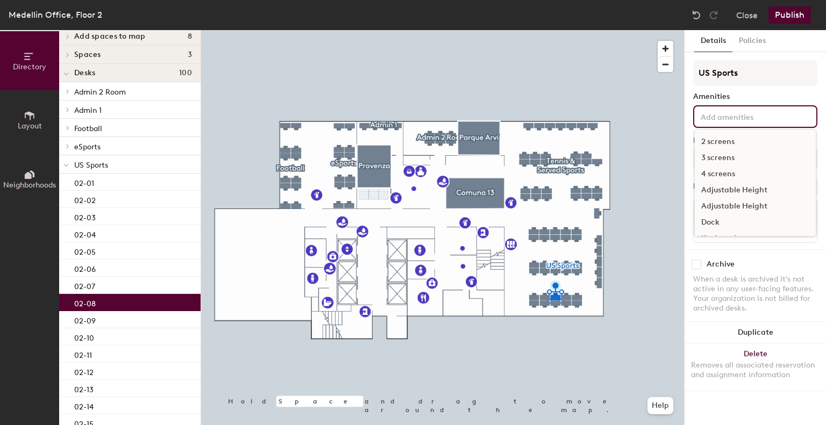
click at [708, 159] on div "3 screens" at bounding box center [755, 158] width 121 height 16
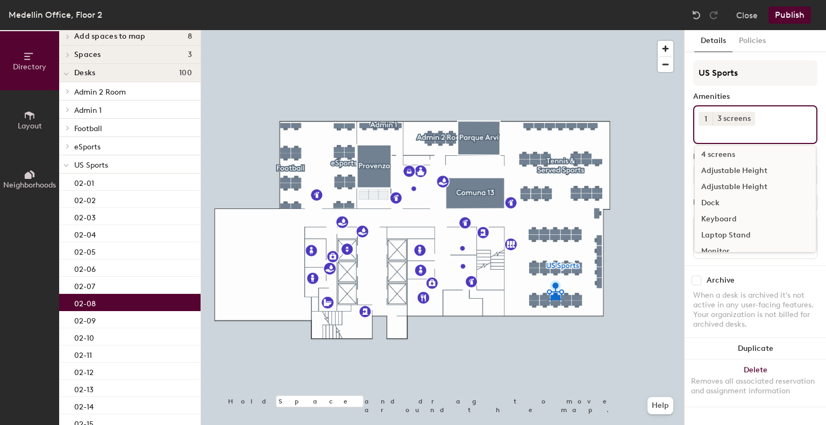
scroll to position [19, 0]
click at [720, 199] on div "Dock" at bounding box center [755, 203] width 121 height 16
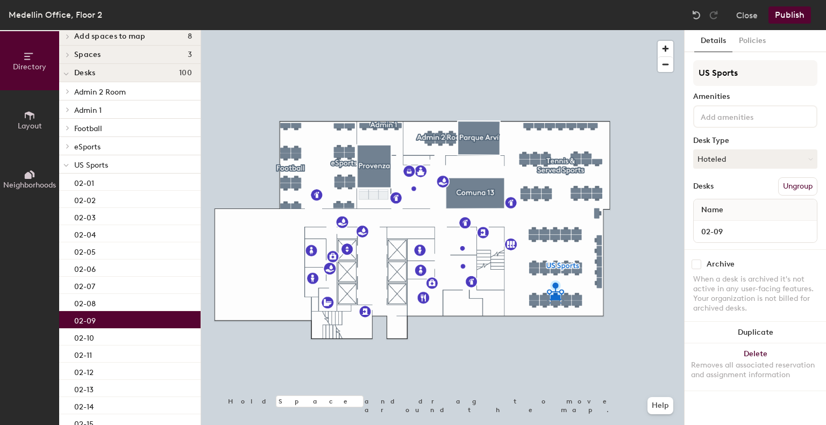
click at [81, 321] on p "02-09" at bounding box center [85, 319] width 22 height 12
click at [754, 122] on div at bounding box center [755, 116] width 124 height 23
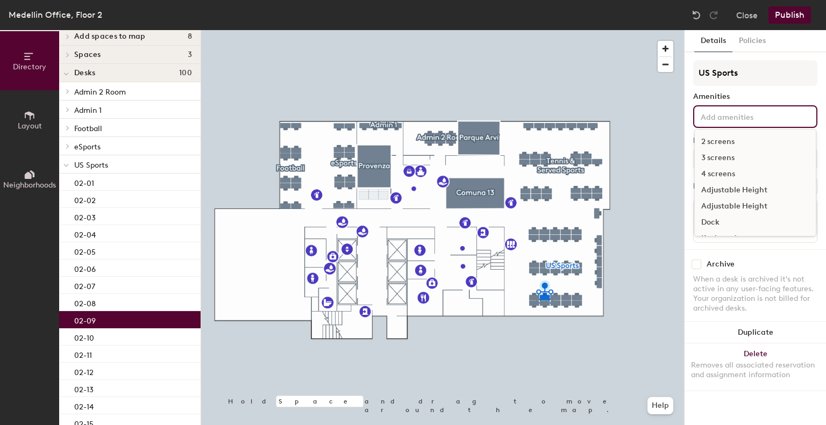
click at [729, 158] on div "3 screens" at bounding box center [755, 158] width 121 height 16
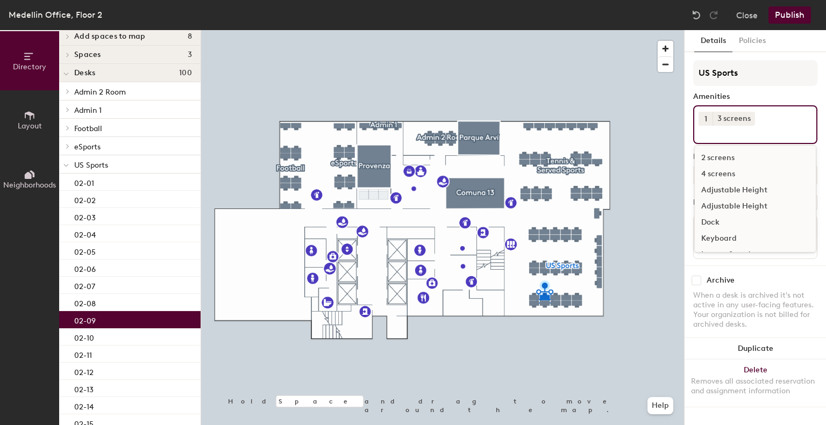
click at [720, 222] on div "Dock" at bounding box center [755, 222] width 121 height 16
click at [146, 338] on div "02-10" at bounding box center [129, 336] width 141 height 17
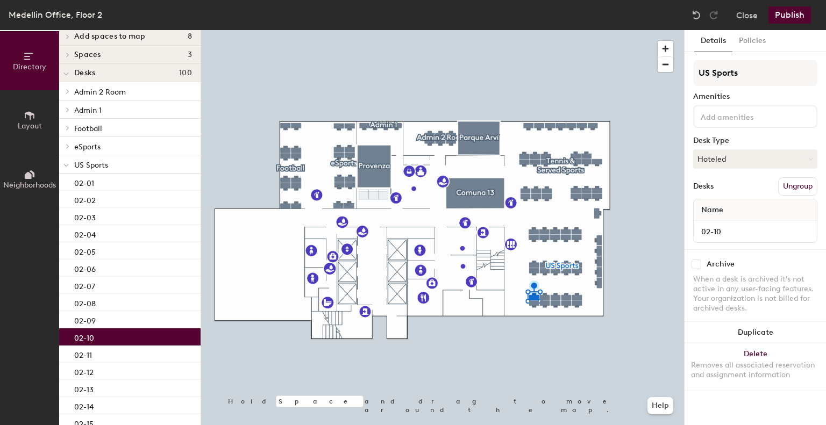
click at [729, 126] on div at bounding box center [755, 116] width 124 height 23
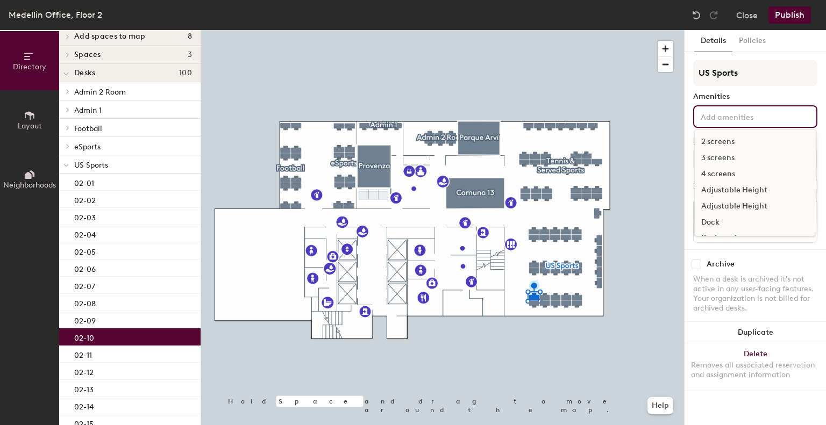
click at [715, 159] on div "3 screens" at bounding box center [755, 158] width 121 height 16
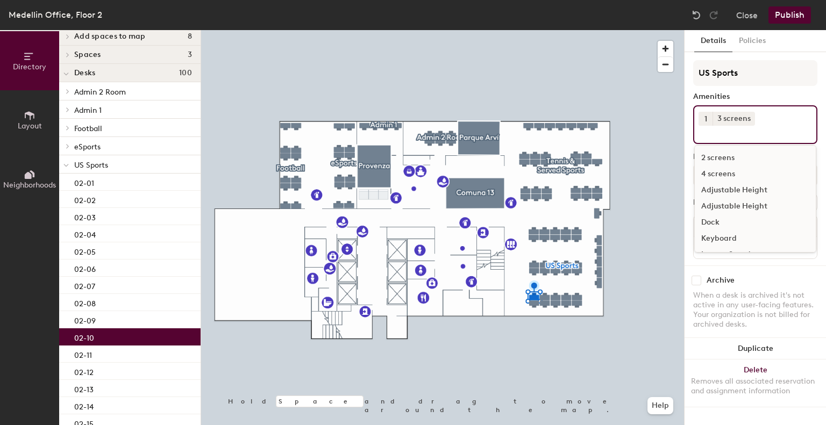
click at [711, 219] on div "Dock" at bounding box center [755, 222] width 121 height 16
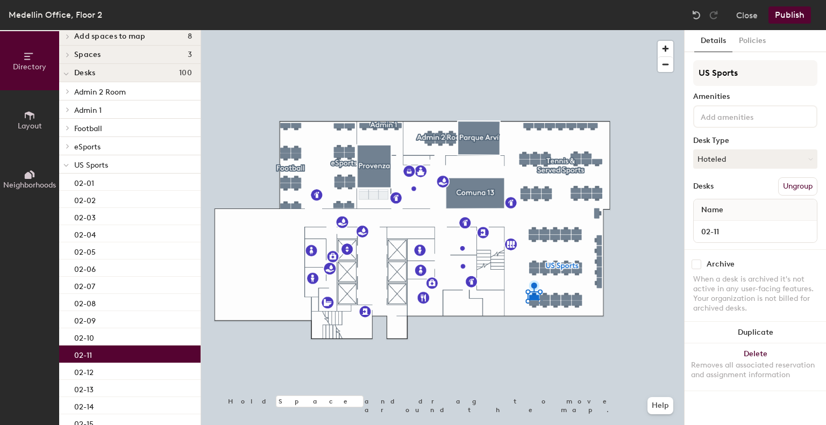
click at [118, 354] on div "02-11" at bounding box center [129, 354] width 141 height 17
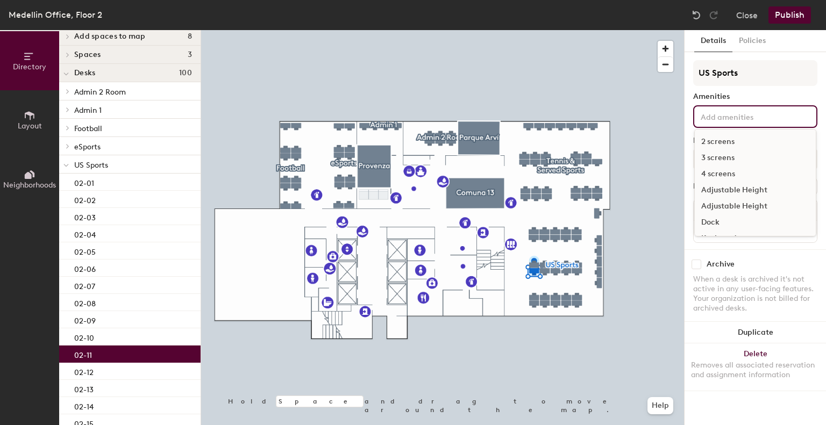
click at [770, 114] on input at bounding box center [746, 116] width 97 height 13
click at [721, 175] on div "4 screens" at bounding box center [755, 174] width 121 height 16
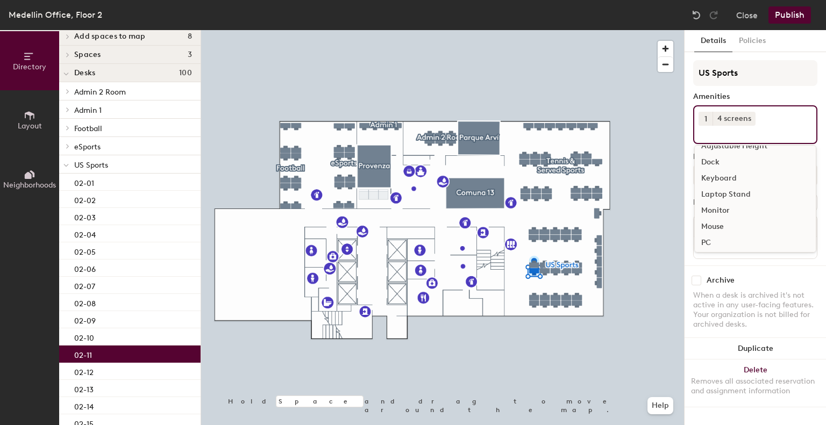
scroll to position [80, 0]
click at [707, 225] on div "PC" at bounding box center [755, 224] width 121 height 16
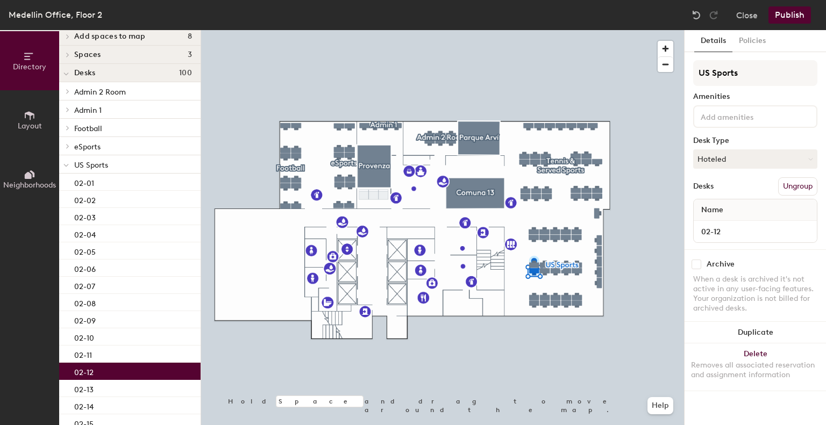
click at [112, 375] on div "02-12" at bounding box center [129, 371] width 141 height 17
click at [746, 115] on input at bounding box center [746, 116] width 97 height 13
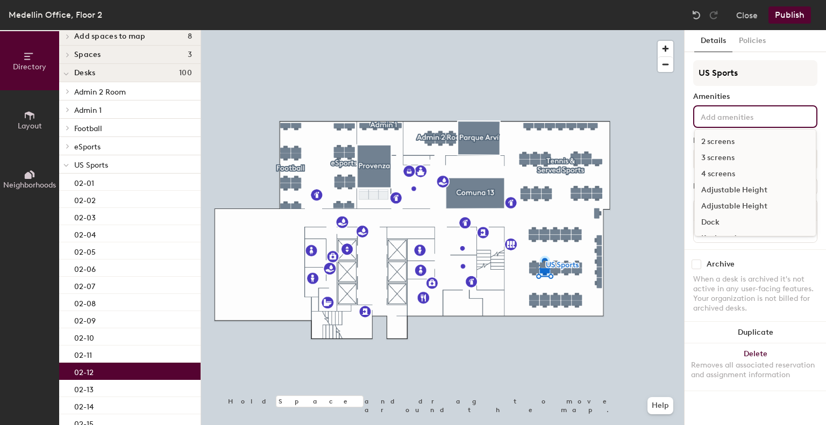
click at [721, 179] on div "4 screens" at bounding box center [755, 174] width 121 height 16
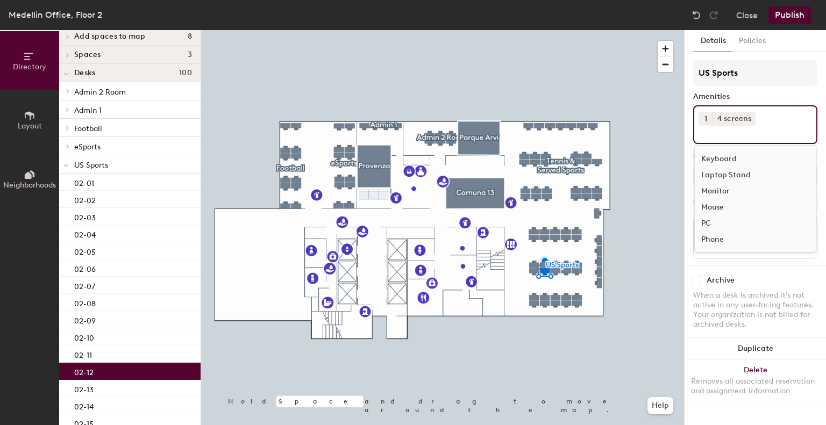
click at [708, 221] on div "PC" at bounding box center [755, 224] width 121 height 16
click at [94, 389] on div "02-13" at bounding box center [129, 388] width 141 height 17
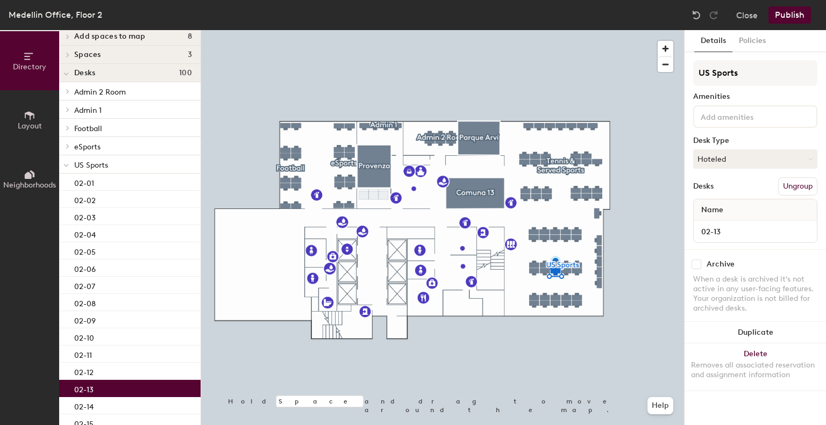
click at [735, 124] on div at bounding box center [755, 116] width 124 height 23
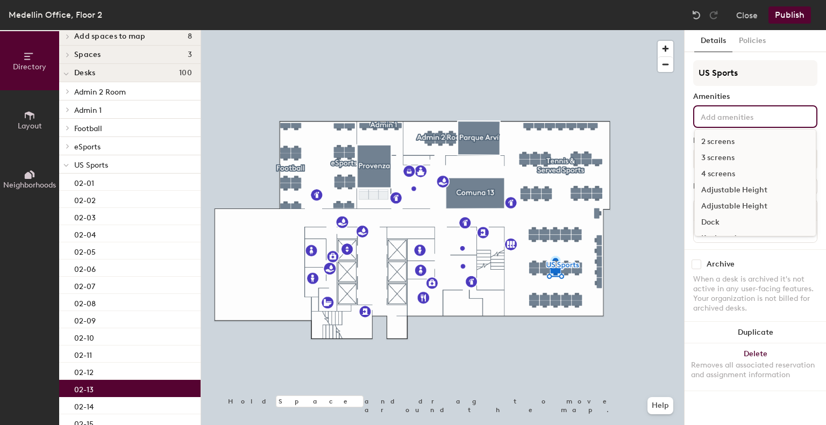
click at [720, 174] on div "4 screens" at bounding box center [755, 174] width 121 height 16
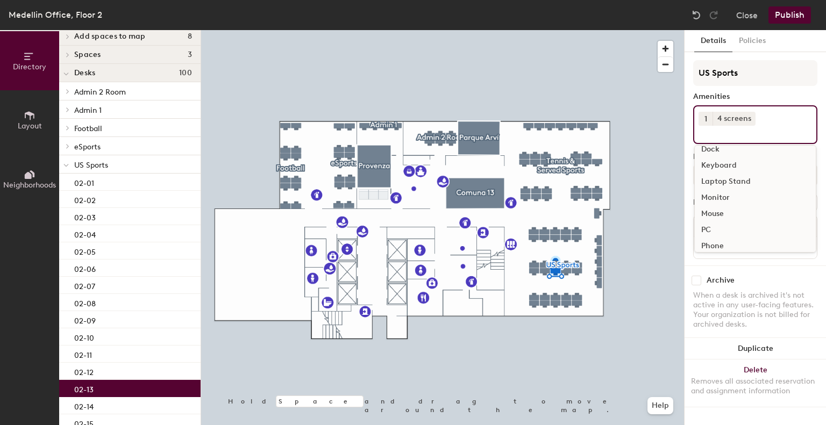
click at [712, 231] on div "PC" at bounding box center [755, 230] width 121 height 16
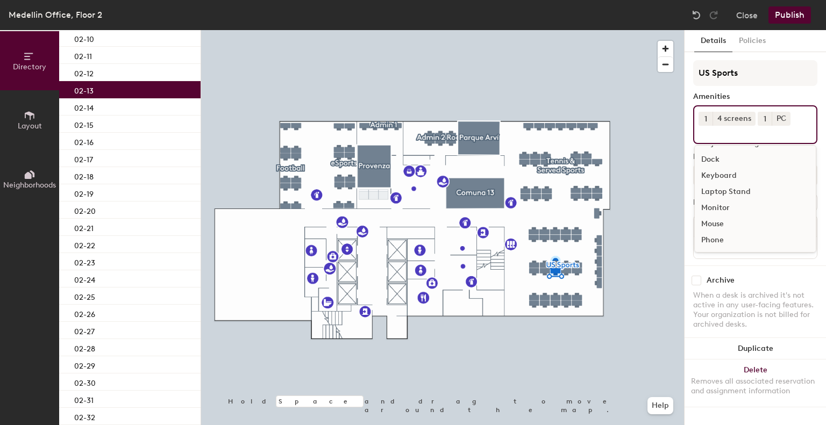
scroll to position [329, 0]
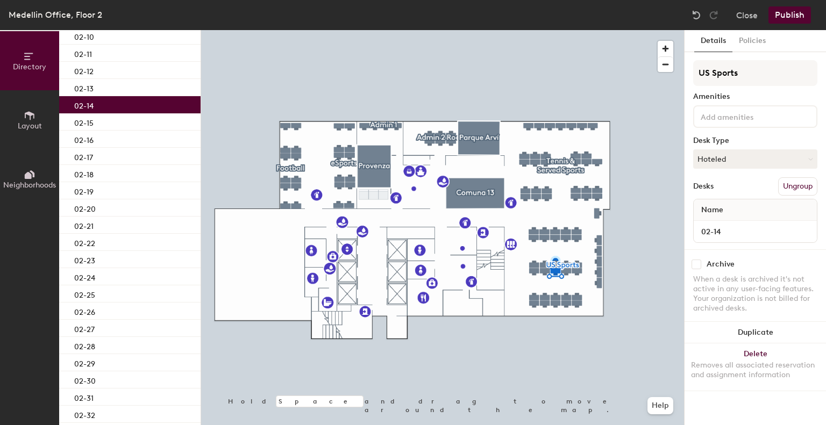
click at [112, 106] on div "02-14" at bounding box center [129, 104] width 141 height 17
click at [783, 114] on input at bounding box center [746, 116] width 97 height 13
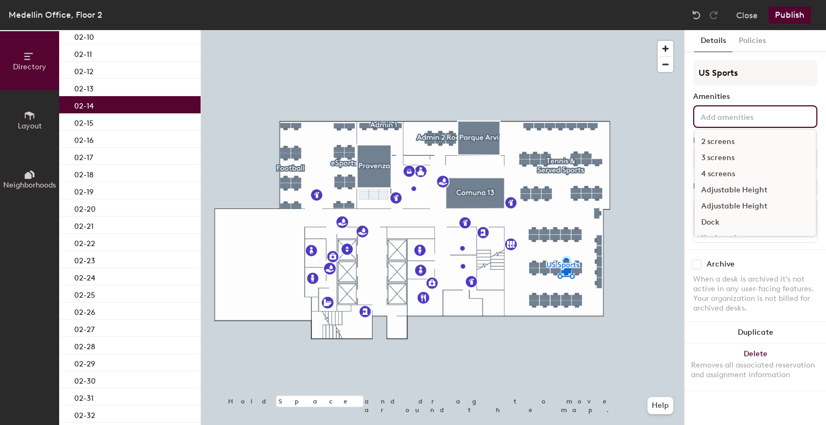
click at [714, 174] on div "4 screens" at bounding box center [755, 174] width 121 height 16
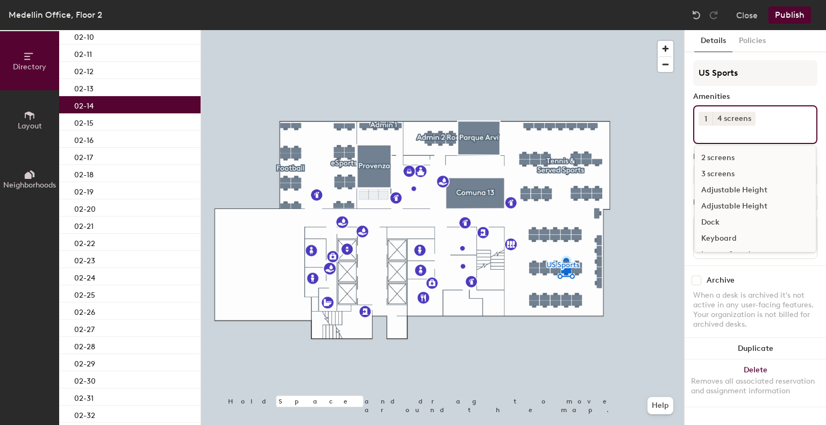
scroll to position [80, 0]
click at [706, 224] on div "PC" at bounding box center [755, 224] width 121 height 16
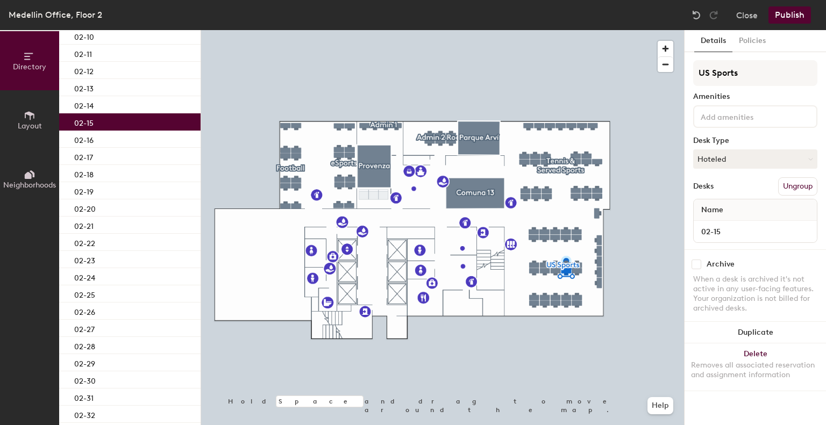
click at [113, 126] on div "02-15" at bounding box center [129, 121] width 141 height 17
click at [740, 110] on input at bounding box center [746, 116] width 97 height 13
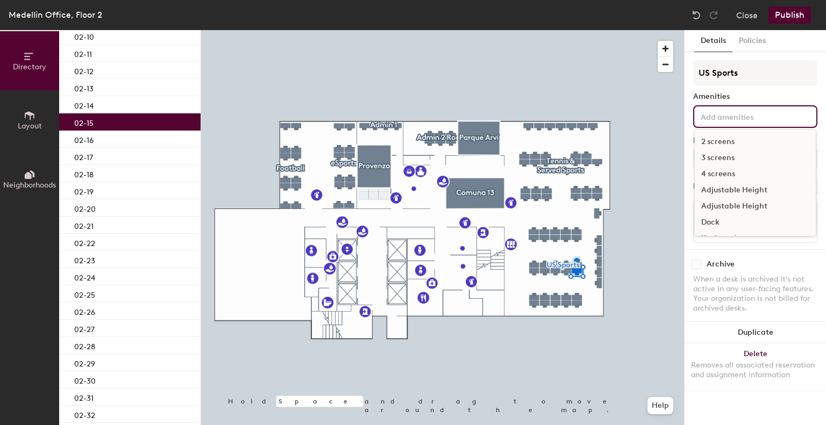
click at [722, 178] on div "4 screens" at bounding box center [755, 174] width 121 height 16
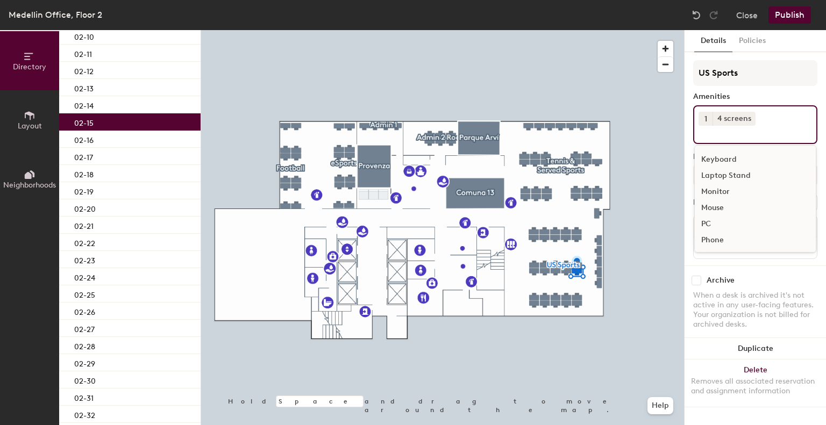
click at [707, 226] on div "PC" at bounding box center [755, 224] width 121 height 16
click at [137, 140] on div "02-16" at bounding box center [129, 139] width 141 height 17
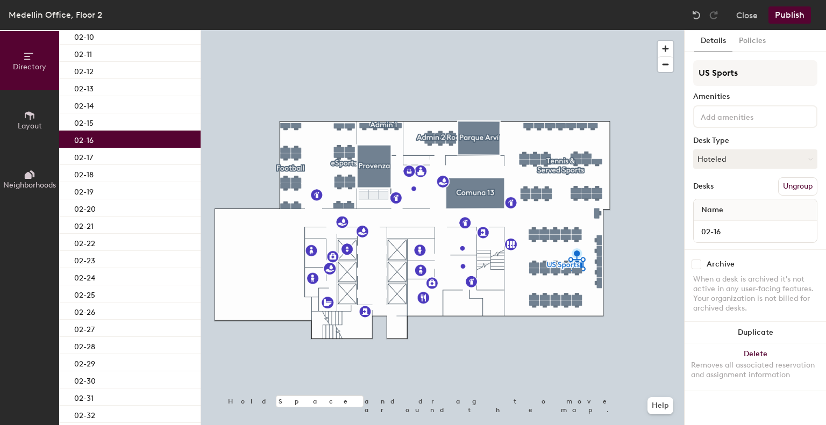
click at [704, 113] on input at bounding box center [746, 116] width 97 height 13
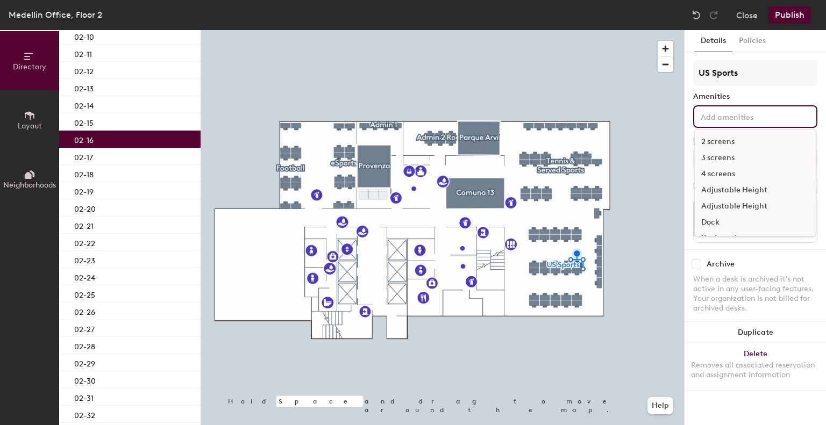
click at [714, 176] on div "4 screens" at bounding box center [755, 174] width 121 height 16
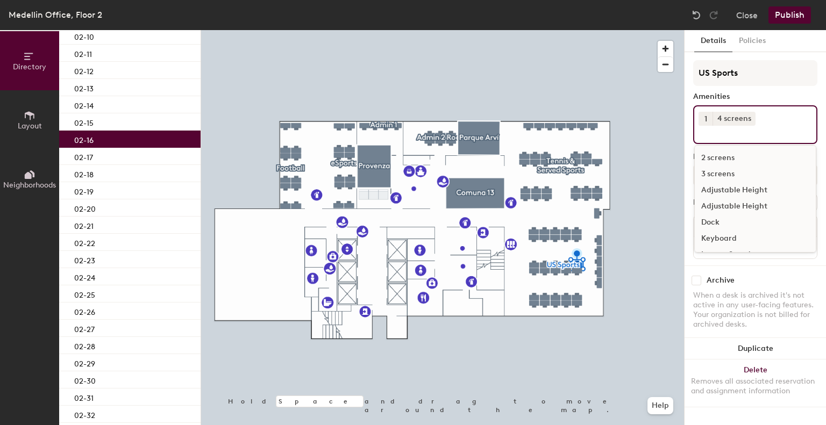
scroll to position [80, 0]
click at [707, 224] on div "PC" at bounding box center [755, 224] width 121 height 16
click at [96, 155] on div "02-17" at bounding box center [129, 156] width 141 height 17
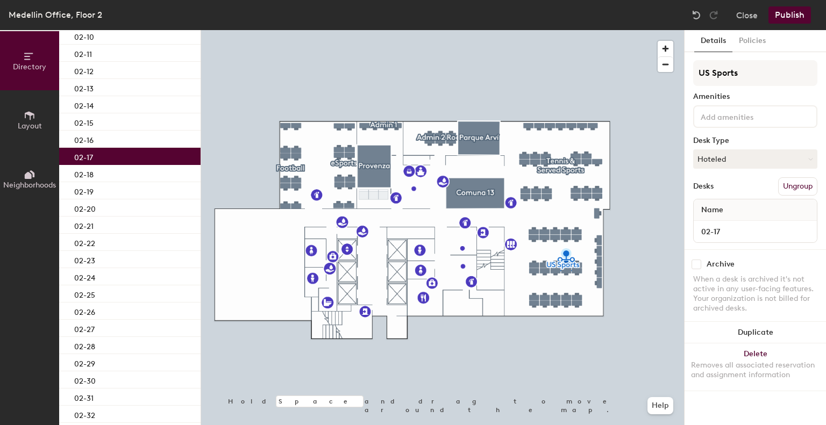
click at [749, 121] on input at bounding box center [746, 116] width 97 height 13
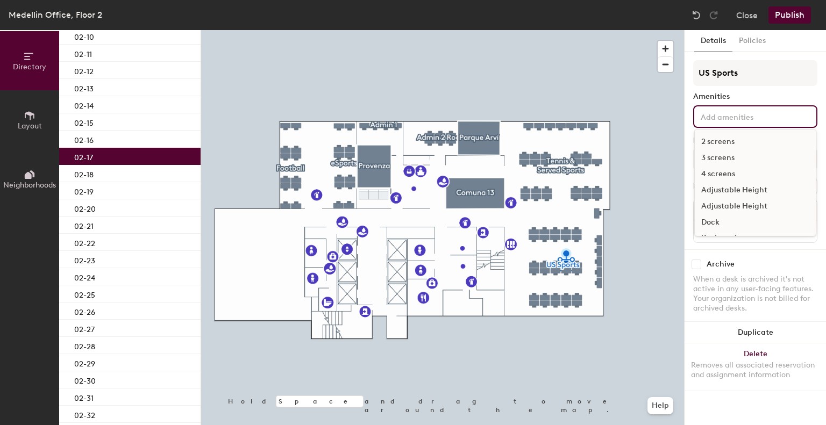
click at [718, 169] on div "4 screens" at bounding box center [755, 174] width 121 height 16
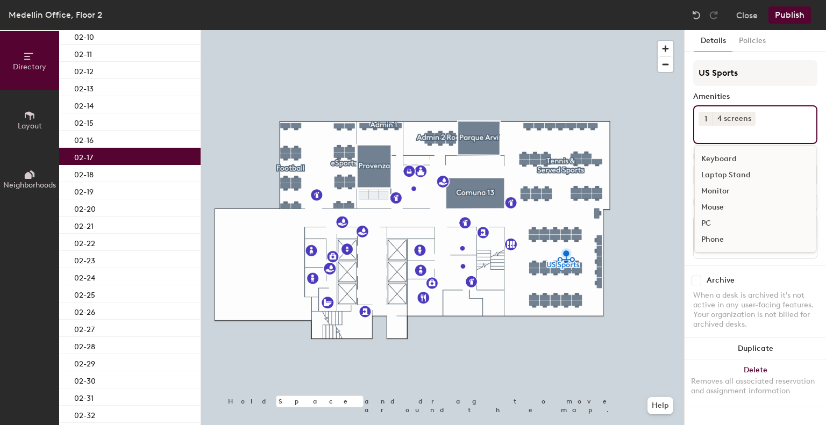
click at [706, 225] on div "PC" at bounding box center [755, 224] width 121 height 16
click at [133, 174] on div "02-18" at bounding box center [129, 173] width 141 height 17
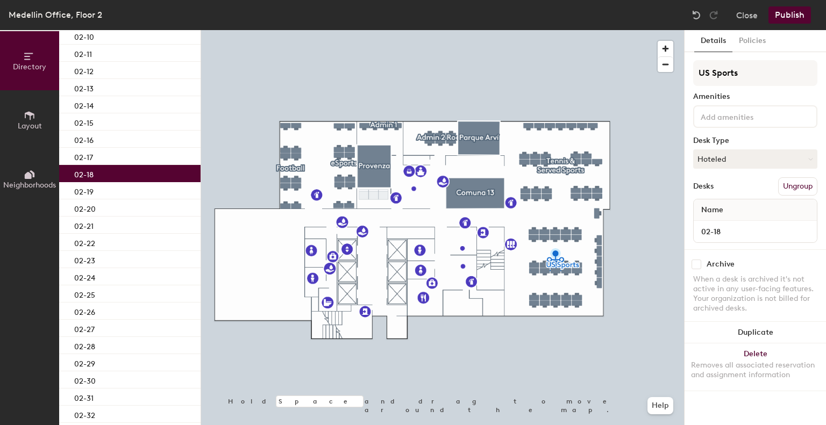
click at [789, 115] on input at bounding box center [746, 116] width 97 height 13
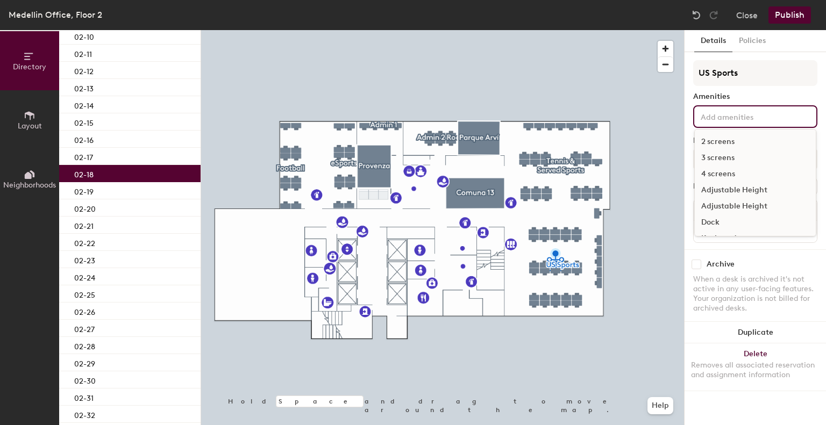
click at [735, 174] on div "4 screens" at bounding box center [755, 174] width 121 height 16
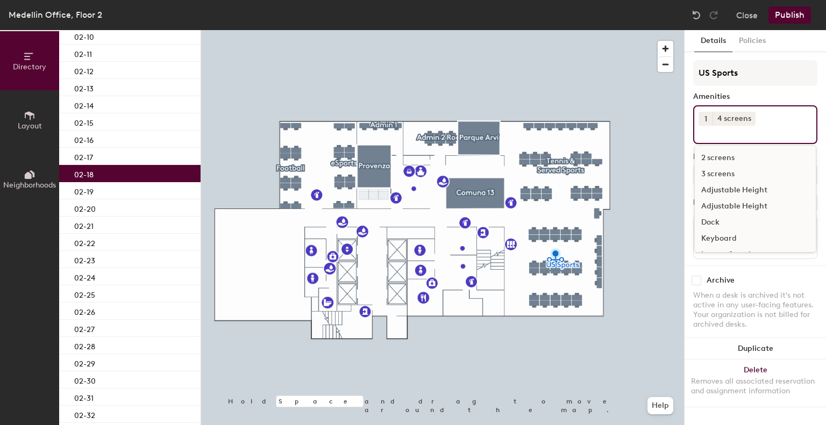
scroll to position [80, 0]
click at [709, 222] on div "PC" at bounding box center [755, 224] width 121 height 16
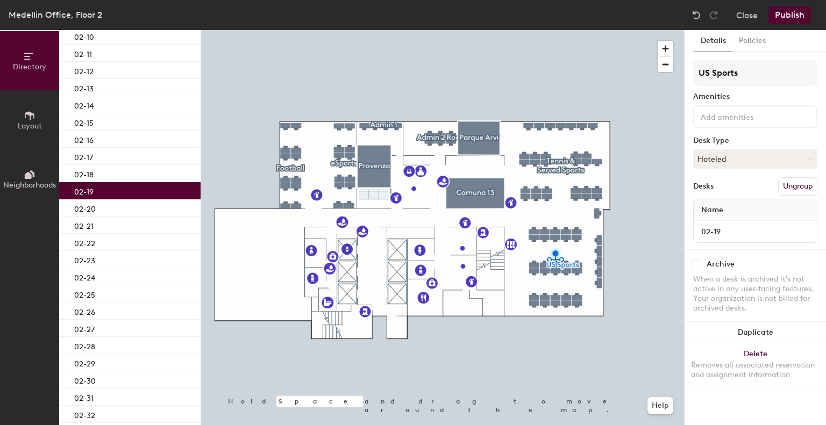
click at [151, 191] on div "02-19" at bounding box center [129, 190] width 141 height 17
click at [732, 124] on div at bounding box center [755, 116] width 124 height 23
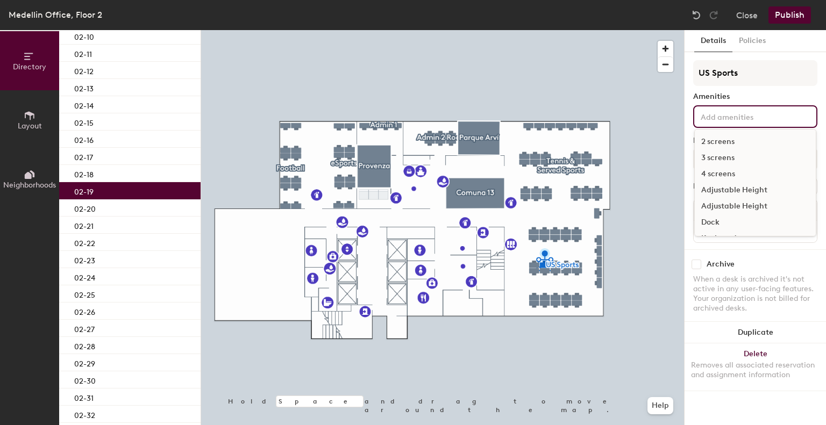
click at [712, 176] on div "4 screens" at bounding box center [755, 174] width 121 height 16
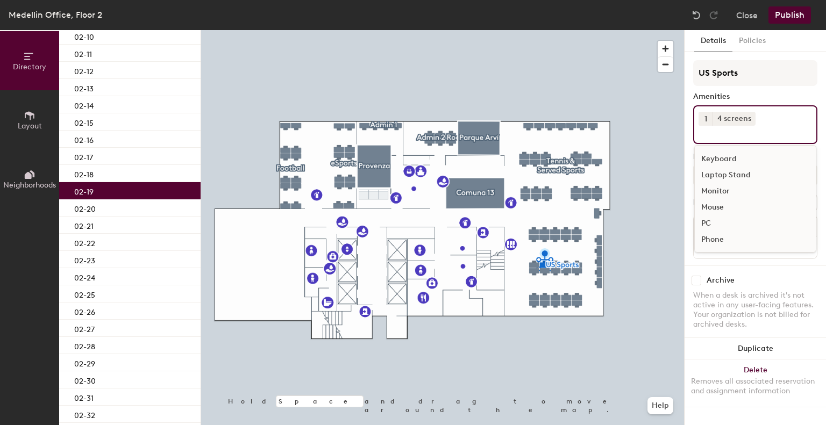
click at [709, 224] on div "PC" at bounding box center [755, 224] width 121 height 16
click at [118, 210] on div "02-20" at bounding box center [129, 207] width 141 height 17
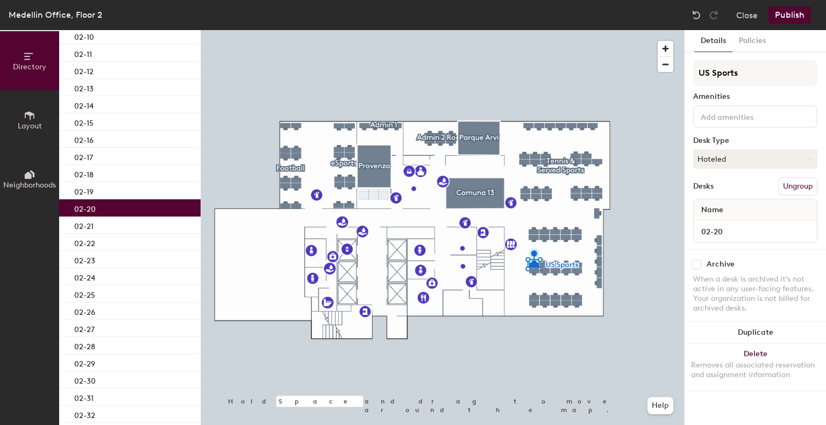
click at [774, 111] on input at bounding box center [746, 116] width 97 height 13
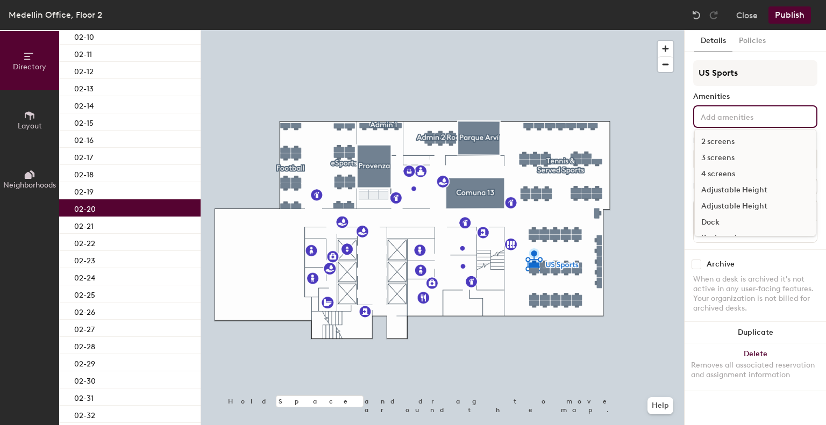
click at [720, 174] on div "4 screens" at bounding box center [755, 174] width 121 height 16
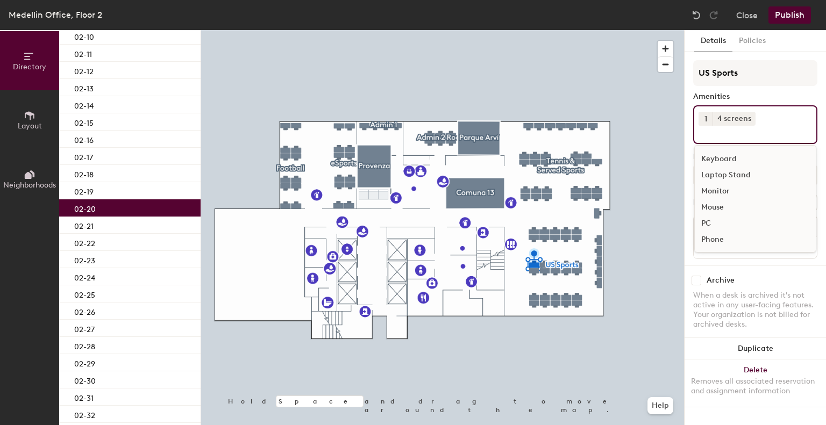
click at [705, 223] on div "PC" at bounding box center [755, 224] width 121 height 16
click at [112, 220] on div "02-21" at bounding box center [129, 225] width 141 height 17
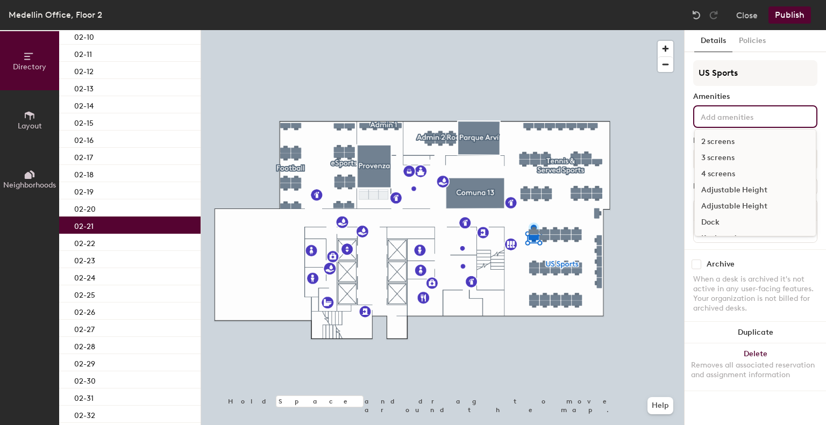
click at [735, 124] on div "2 screens 3 screens 4 screens Adjustable Height Adjustable Height Dock Keyboard…" at bounding box center [755, 116] width 124 height 23
click at [710, 174] on div "4 screens" at bounding box center [755, 174] width 121 height 16
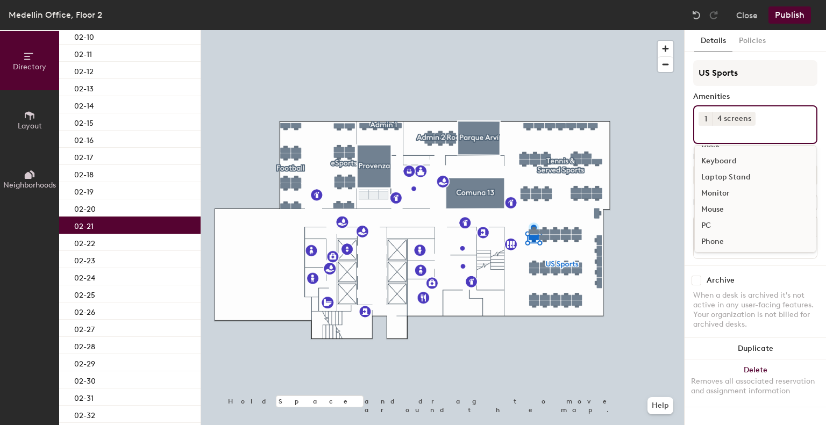
scroll to position [80, 0]
click at [709, 221] on div "PC" at bounding box center [755, 224] width 121 height 16
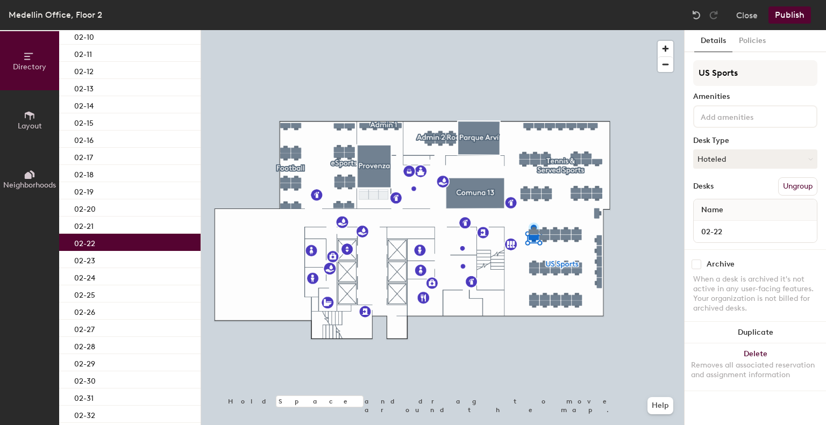
click at [148, 238] on div "02-22" at bounding box center [129, 242] width 141 height 17
click at [770, 111] on input at bounding box center [746, 116] width 97 height 13
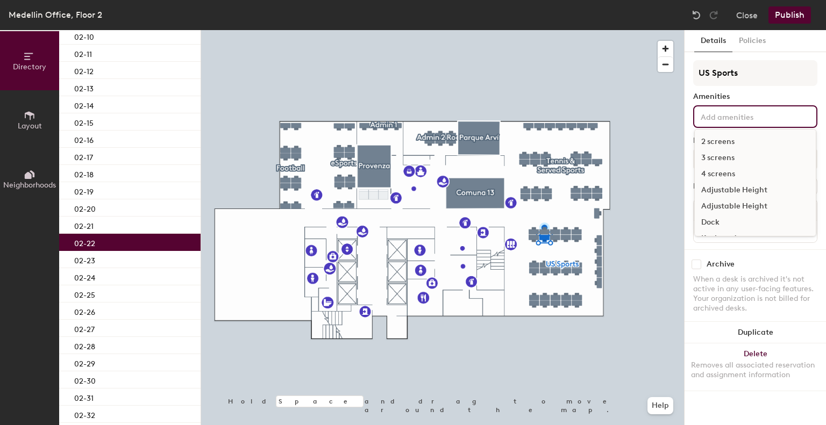
click at [709, 173] on div "4 screens" at bounding box center [755, 174] width 121 height 16
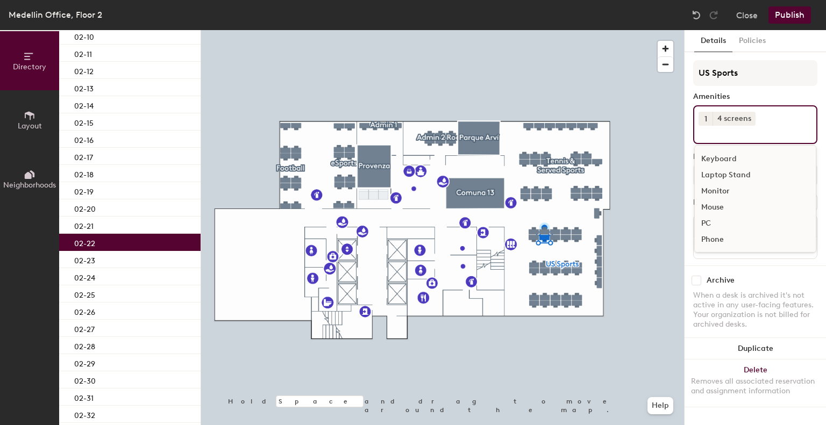
click at [702, 225] on div "PC" at bounding box center [755, 224] width 121 height 16
click at [127, 254] on div "02-23" at bounding box center [129, 259] width 141 height 17
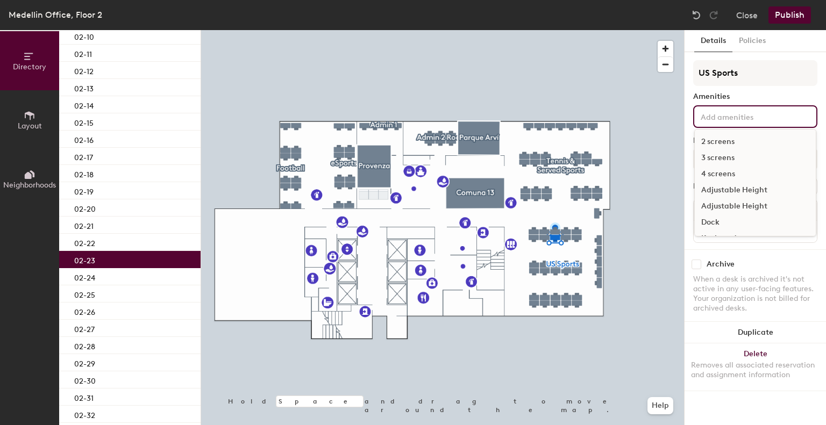
click at [776, 120] on input at bounding box center [746, 116] width 97 height 13
click at [707, 175] on div "4 screens" at bounding box center [755, 174] width 121 height 16
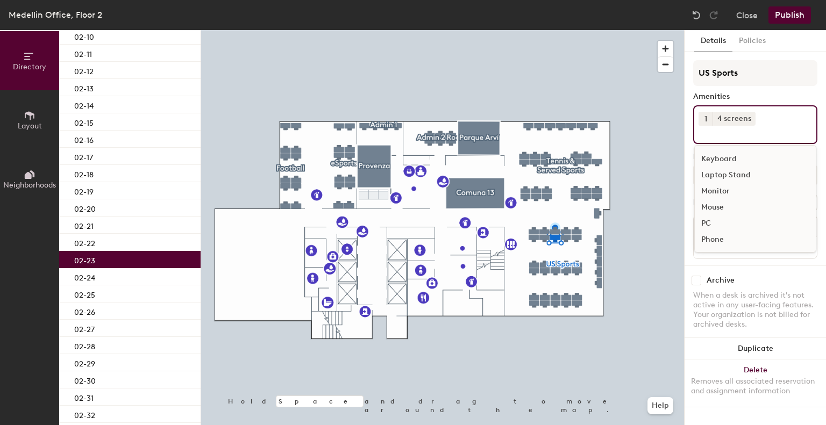
click at [714, 225] on div "PC" at bounding box center [755, 224] width 121 height 16
click at [123, 279] on div "02-24" at bounding box center [129, 276] width 141 height 17
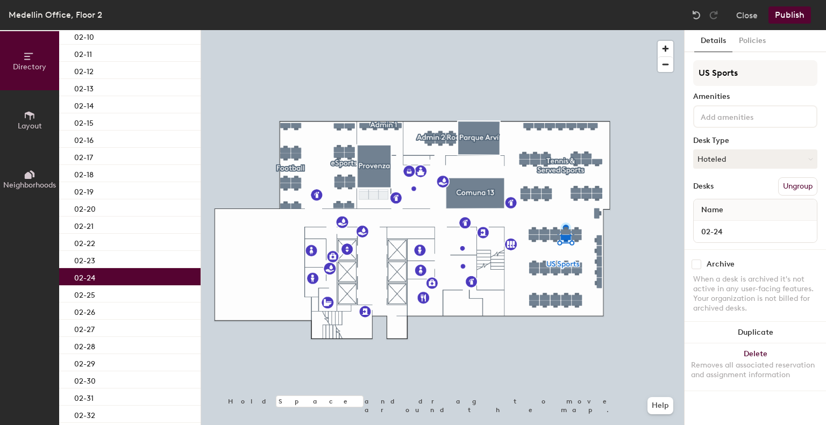
click at [727, 114] on input at bounding box center [746, 116] width 97 height 13
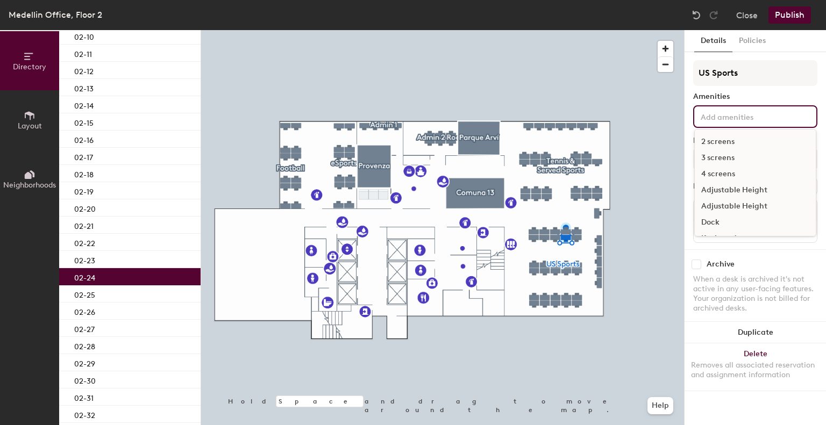
click at [704, 173] on div "4 screens" at bounding box center [755, 174] width 121 height 16
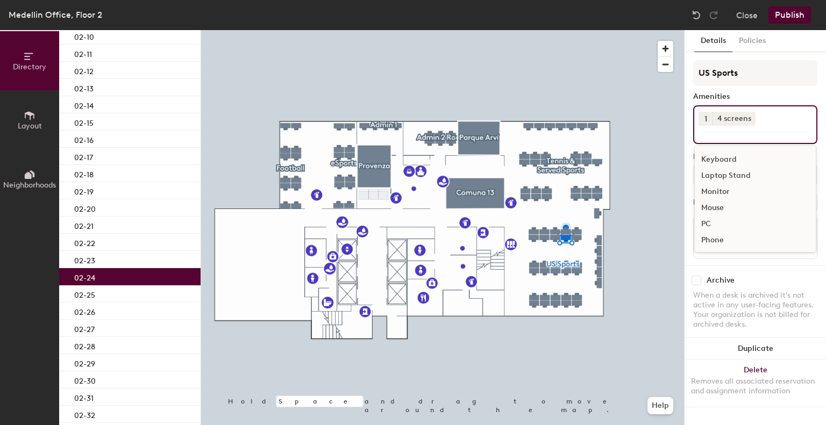
click at [705, 225] on div "PC" at bounding box center [755, 224] width 121 height 16
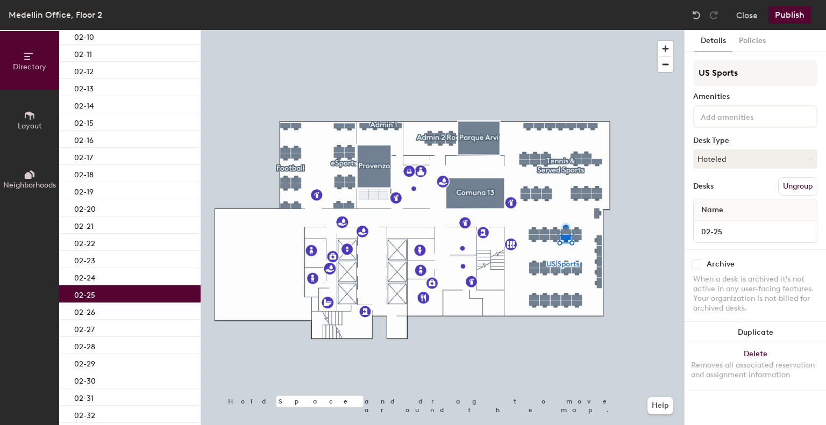
click at [97, 296] on div "02-25" at bounding box center [129, 293] width 141 height 17
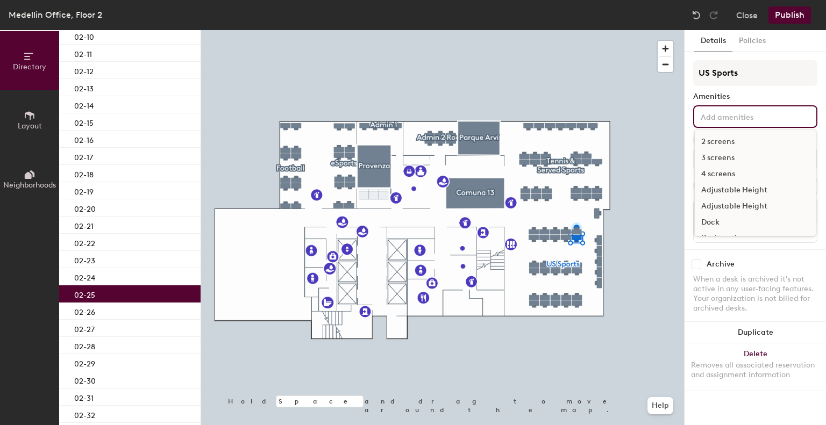
click at [703, 125] on div "2 screens 3 screens 4 screens Adjustable Height Adjustable Height Dock Keyboard…" at bounding box center [755, 116] width 124 height 23
click at [707, 174] on div "4 screens" at bounding box center [755, 174] width 121 height 16
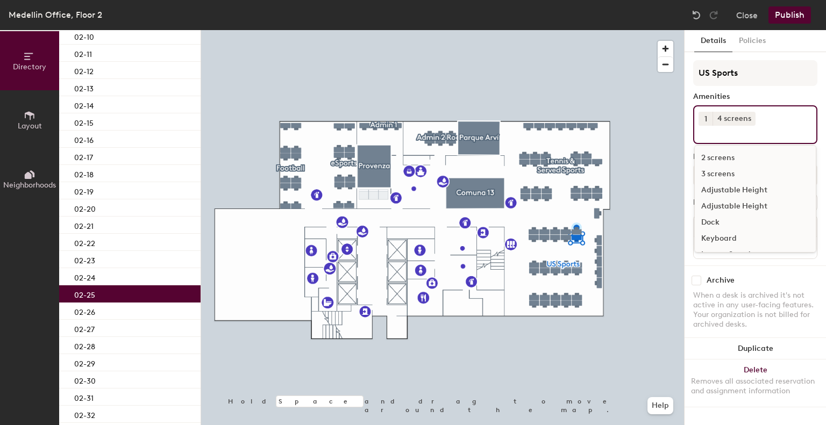
scroll to position [80, 0]
click at [704, 223] on div "PC" at bounding box center [755, 224] width 121 height 16
click at [722, 171] on div "Dock" at bounding box center [755, 172] width 121 height 16
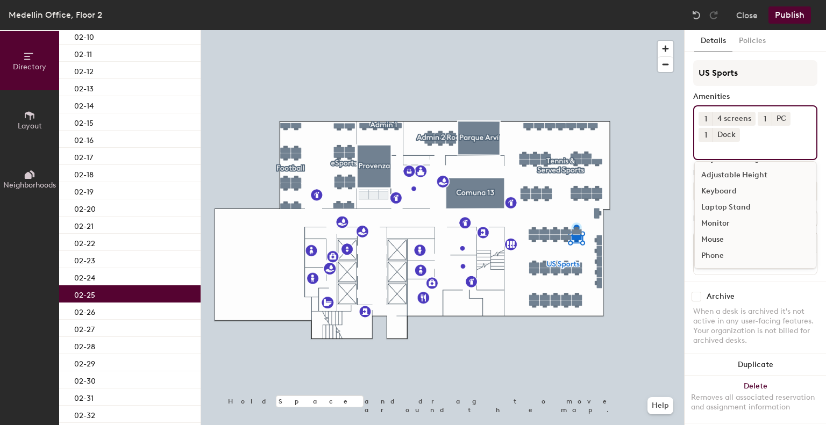
scroll to position [47, 0]
click at [102, 314] on div "02-26" at bounding box center [129, 311] width 141 height 17
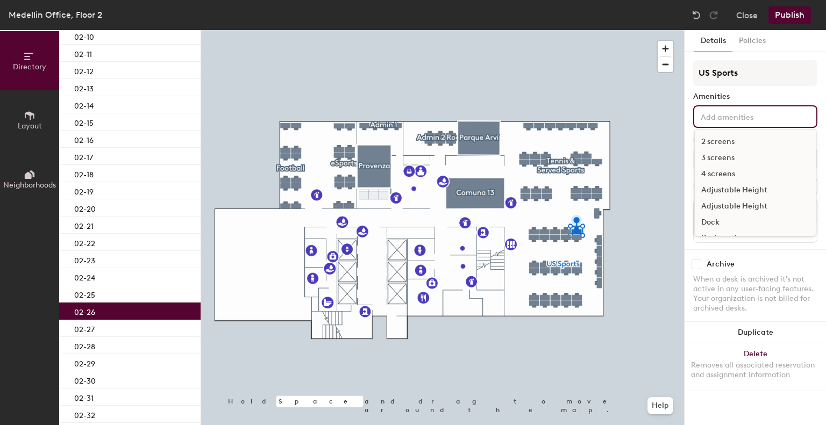
click at [712, 120] on input at bounding box center [746, 116] width 97 height 13
click at [711, 174] on div "4 screens" at bounding box center [755, 174] width 121 height 16
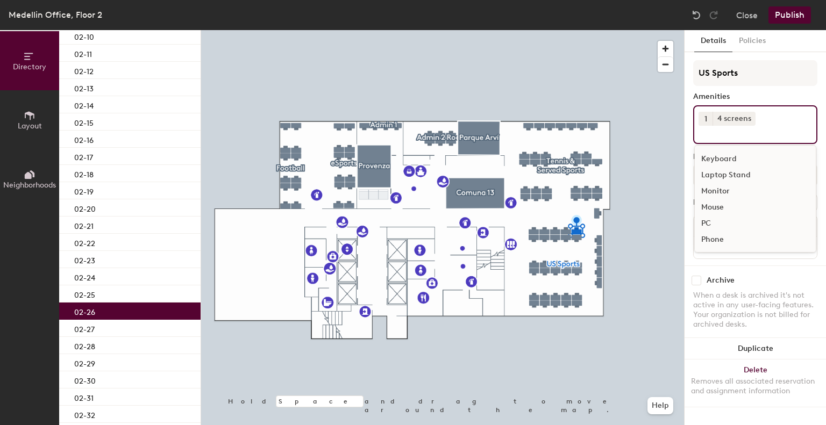
click at [708, 221] on div "PC" at bounding box center [755, 224] width 121 height 16
click at [115, 327] on div "02-27" at bounding box center [129, 328] width 141 height 17
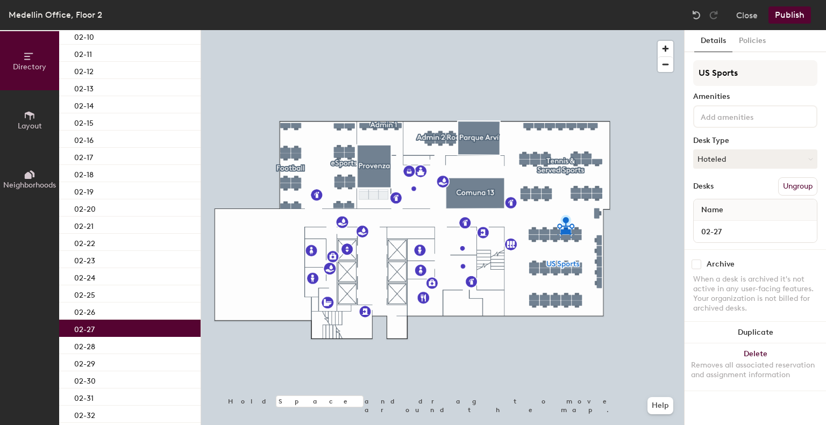
click at [736, 121] on input at bounding box center [746, 116] width 97 height 13
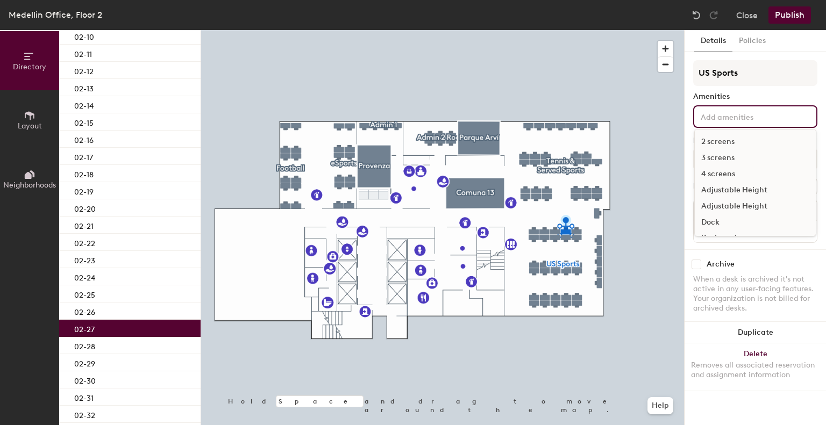
click at [722, 170] on div "4 screens" at bounding box center [755, 174] width 121 height 16
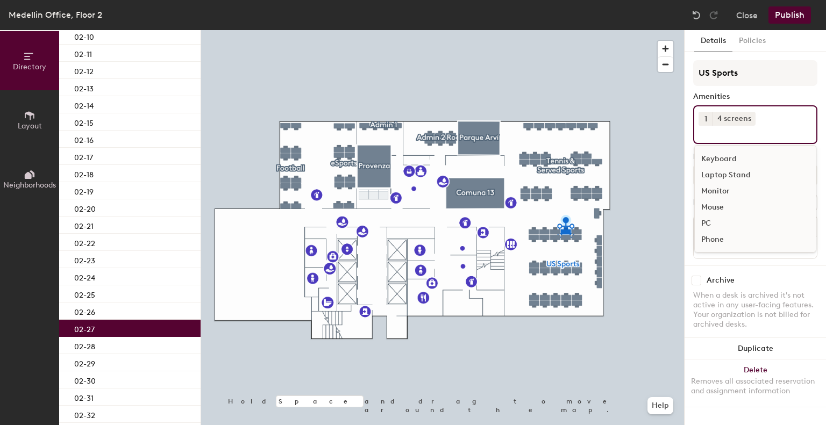
click at [714, 219] on div "PC" at bounding box center [755, 224] width 121 height 16
click at [107, 349] on div "02-28" at bounding box center [129, 345] width 141 height 17
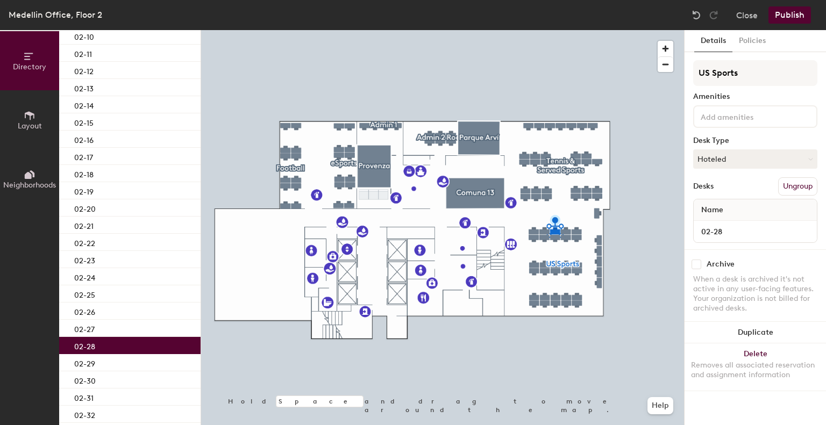
click at [723, 121] on input at bounding box center [746, 116] width 97 height 13
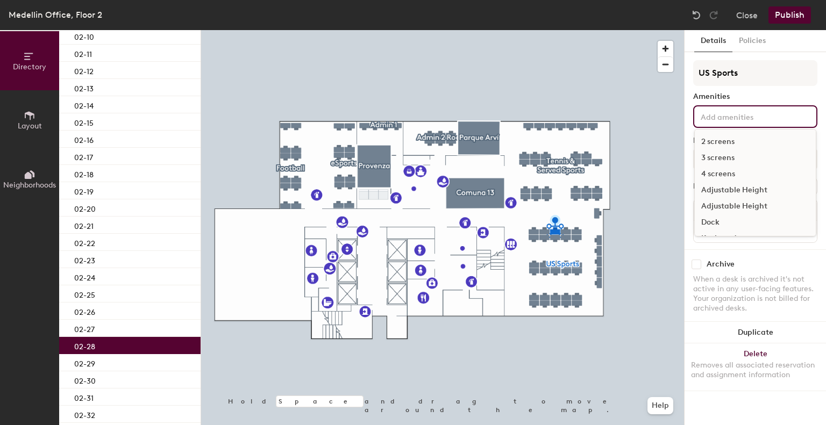
click at [716, 176] on div "4 screens" at bounding box center [755, 174] width 121 height 16
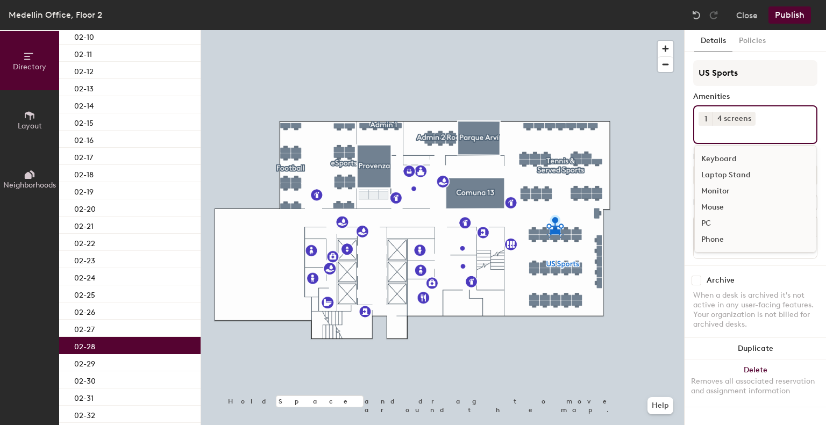
click at [707, 218] on div "PC" at bounding box center [755, 224] width 121 height 16
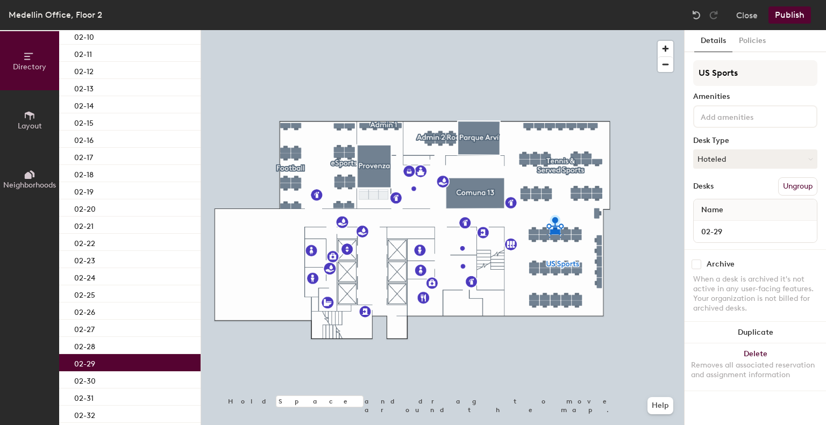
click at [118, 367] on div "02-29" at bounding box center [129, 362] width 141 height 17
click at [714, 118] on input at bounding box center [746, 116] width 97 height 13
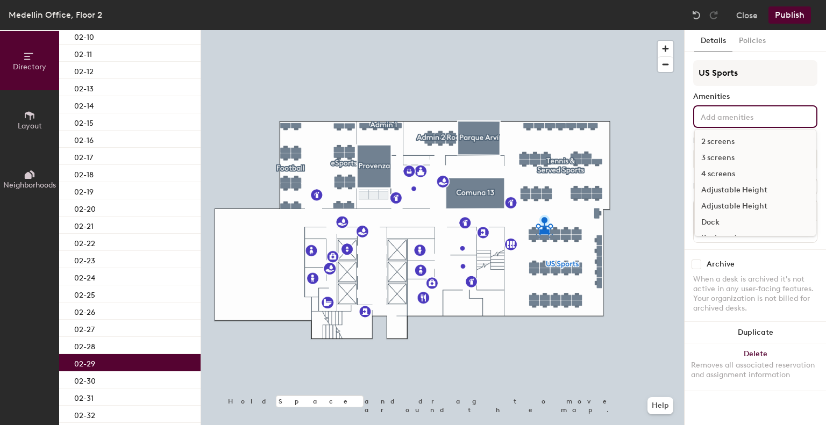
click at [714, 175] on div "4 screens" at bounding box center [755, 174] width 121 height 16
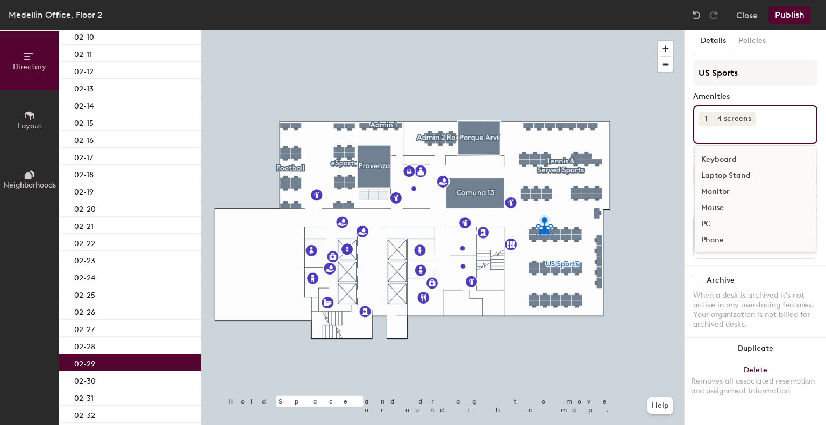
click at [711, 225] on div "PC" at bounding box center [755, 224] width 121 height 16
click at [97, 377] on div "02-30" at bounding box center [129, 379] width 141 height 17
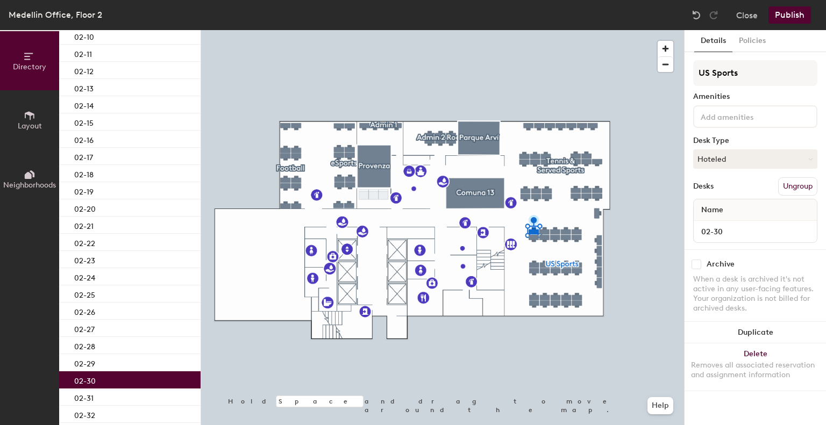
click at [725, 122] on div at bounding box center [755, 116] width 124 height 23
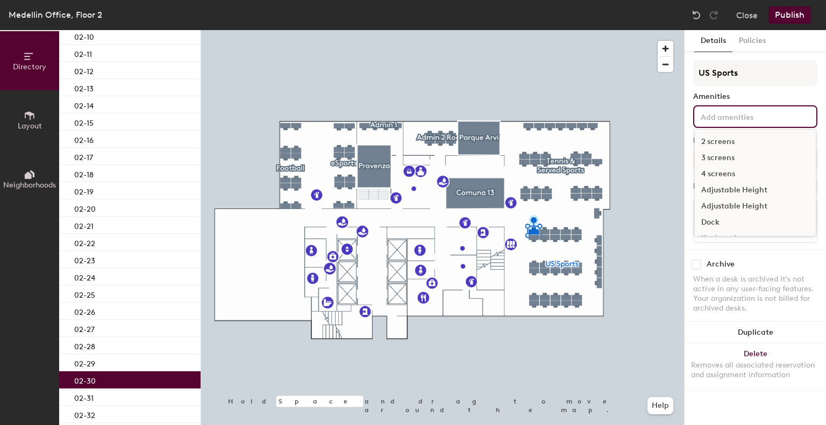
click at [706, 171] on div "4 screens" at bounding box center [755, 174] width 121 height 16
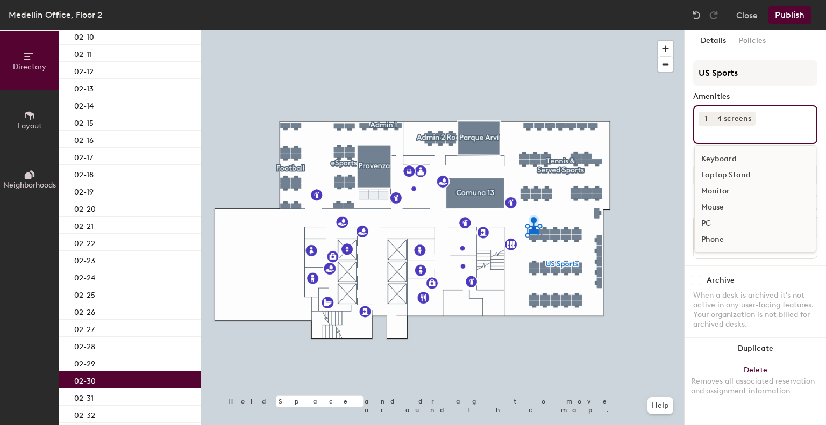
click at [703, 227] on div "PC" at bounding box center [755, 224] width 121 height 16
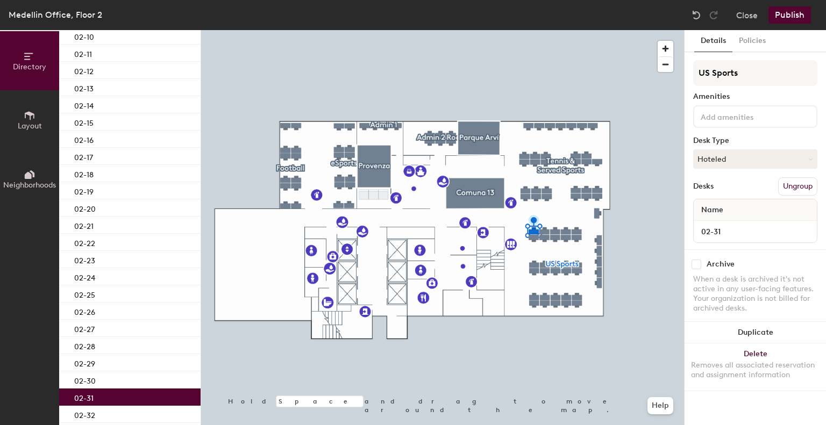
click at [87, 399] on p "02-31" at bounding box center [83, 397] width 19 height 12
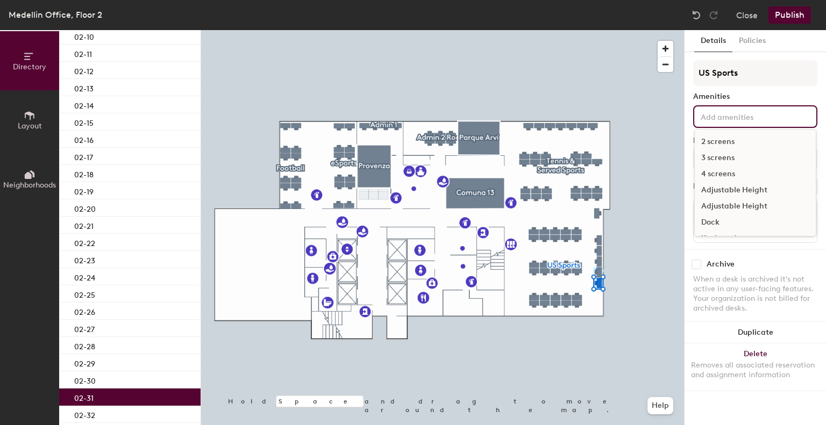
click at [761, 123] on div "2 screens 3 screens 4 screens Adjustable Height Adjustable Height Dock Keyboard…" at bounding box center [755, 116] width 124 height 23
click at [722, 175] on div "4 screens" at bounding box center [755, 174] width 121 height 16
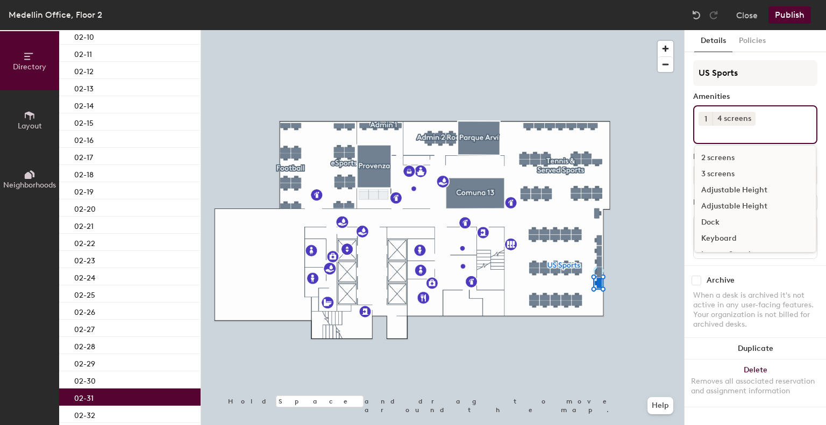
scroll to position [80, 0]
click at [708, 227] on div "PC" at bounding box center [755, 224] width 121 height 16
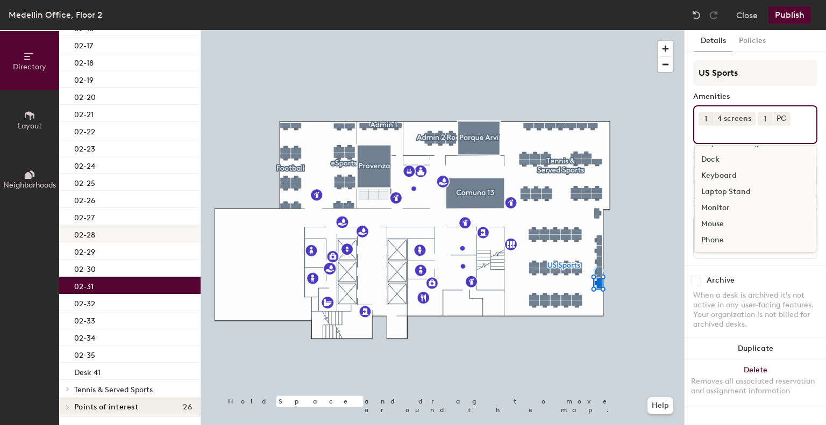
scroll to position [441, 0]
click at [120, 304] on div "02-32" at bounding box center [129, 302] width 141 height 17
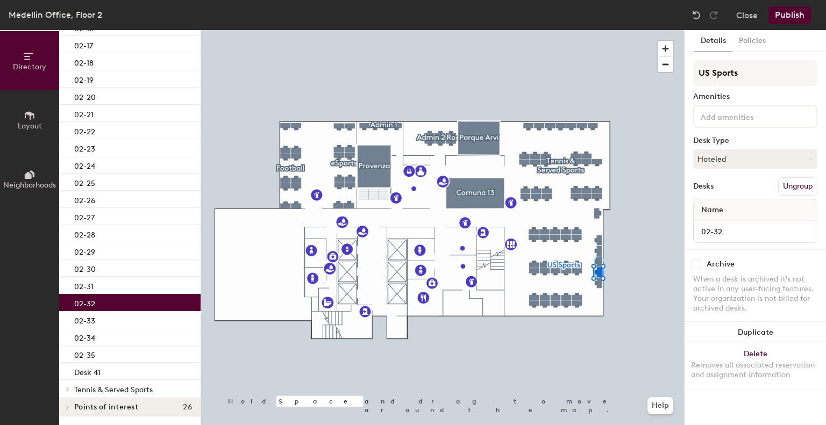
click at [705, 127] on div "US Sports Amenities Desk Type Hoteled Desks Ungroup Name 02-32" at bounding box center [755, 154] width 124 height 189
click at [707, 125] on div at bounding box center [755, 116] width 124 height 23
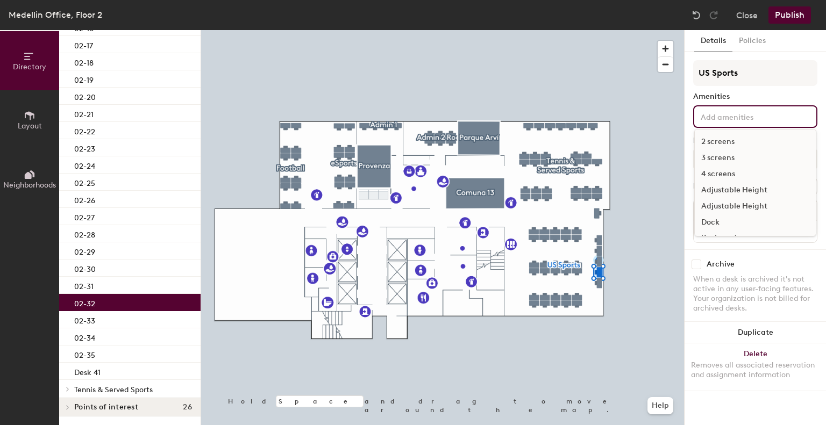
click at [710, 167] on div "4 screens" at bounding box center [755, 174] width 121 height 16
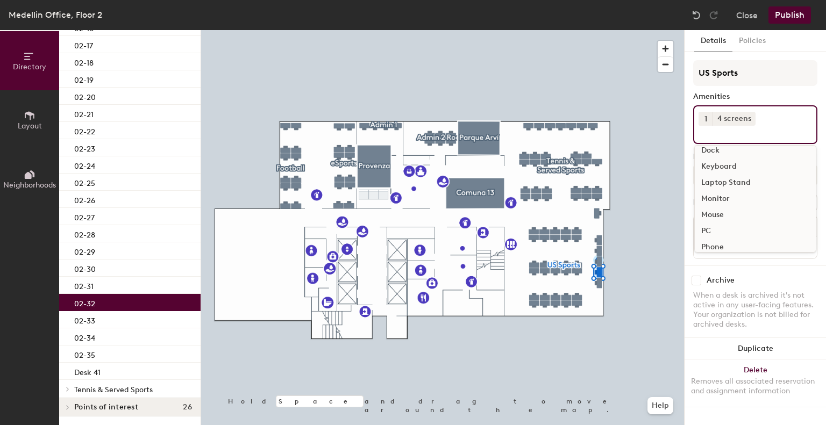
click at [705, 232] on div "PC" at bounding box center [755, 231] width 121 height 16
click at [152, 319] on div "02-33" at bounding box center [129, 319] width 141 height 17
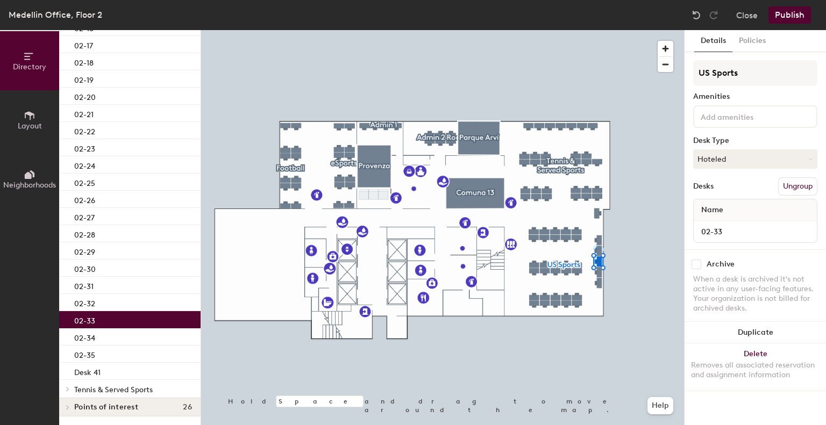
click at [729, 119] on input at bounding box center [746, 116] width 97 height 13
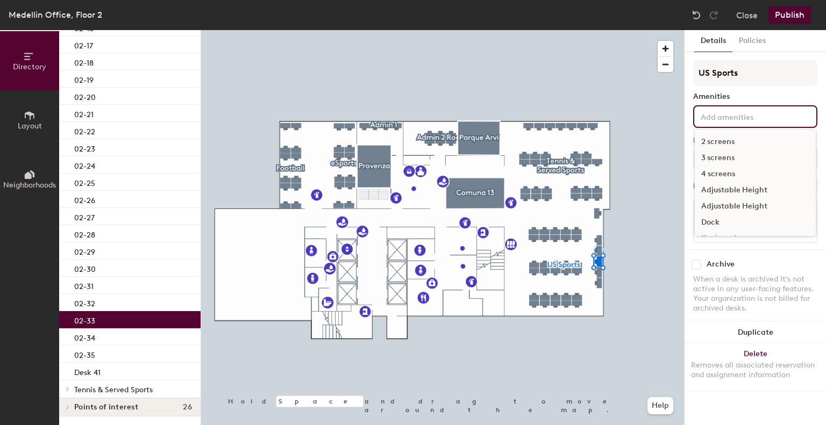
click at [729, 175] on div "4 screens" at bounding box center [755, 174] width 121 height 16
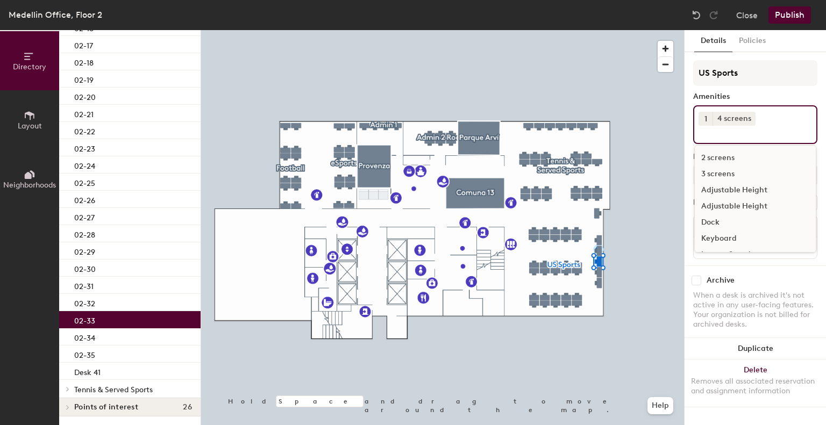
scroll to position [80, 0]
click at [709, 225] on div "PC" at bounding box center [755, 224] width 121 height 16
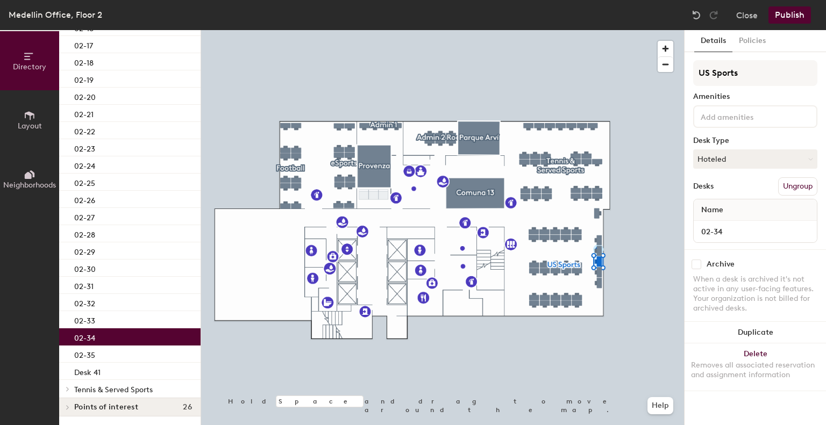
click at [153, 339] on div "02-34" at bounding box center [129, 336] width 141 height 17
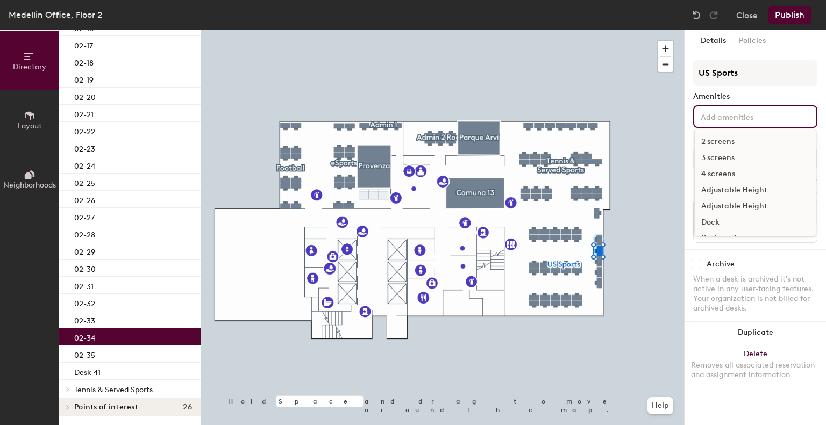
click at [739, 120] on input at bounding box center [746, 116] width 97 height 13
click at [723, 173] on div "4 screens" at bounding box center [755, 174] width 121 height 16
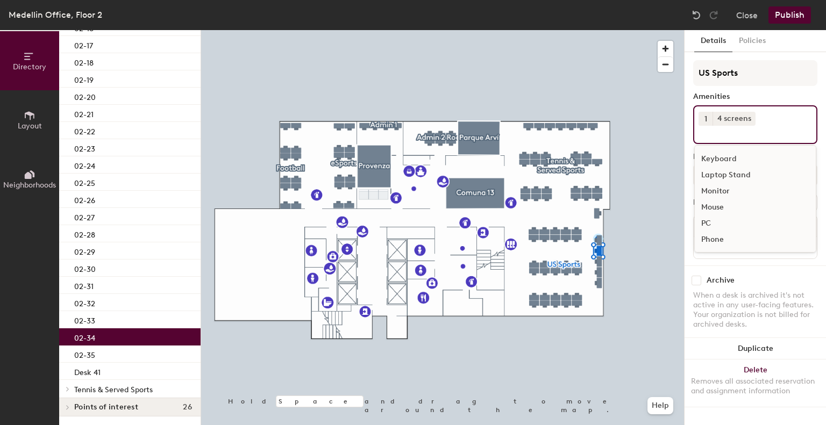
click at [706, 223] on div "PC" at bounding box center [755, 224] width 121 height 16
click at [156, 350] on div "02-35" at bounding box center [129, 354] width 141 height 17
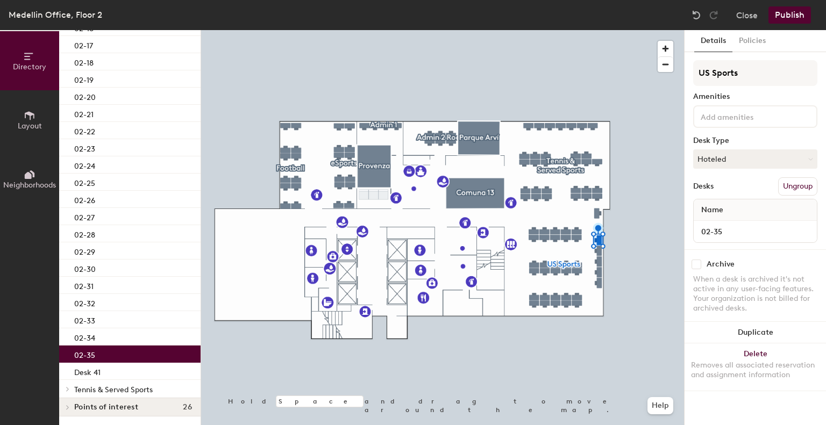
click at [724, 116] on input at bounding box center [746, 116] width 97 height 13
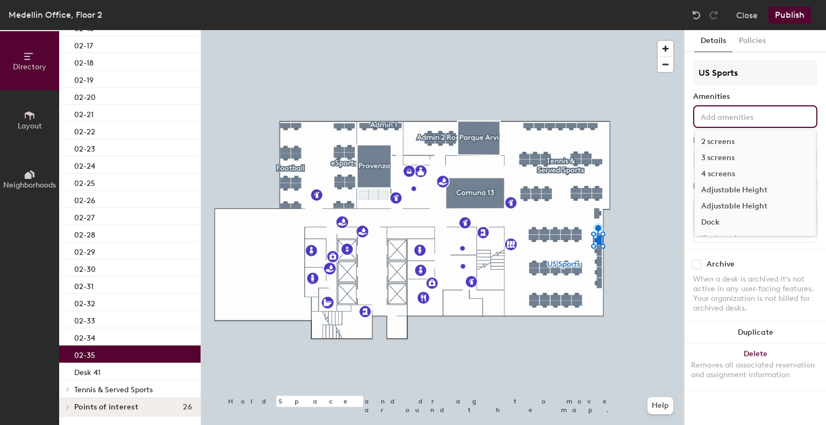
click at [718, 176] on div "4 screens" at bounding box center [755, 174] width 121 height 16
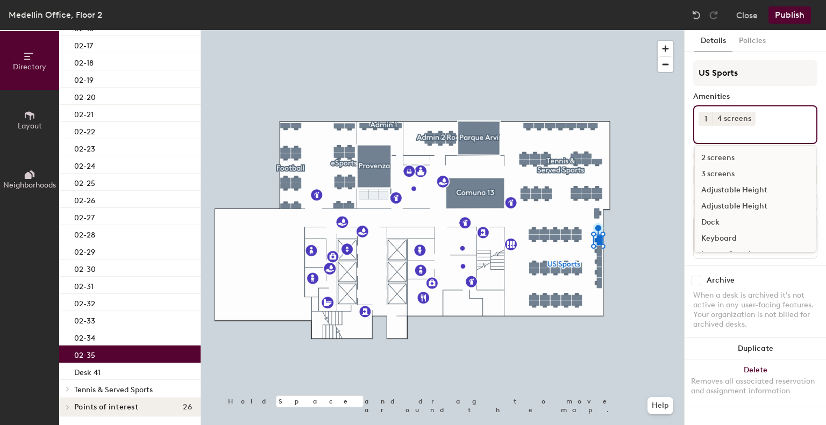
scroll to position [80, 0]
click at [705, 221] on div "PC" at bounding box center [755, 224] width 121 height 16
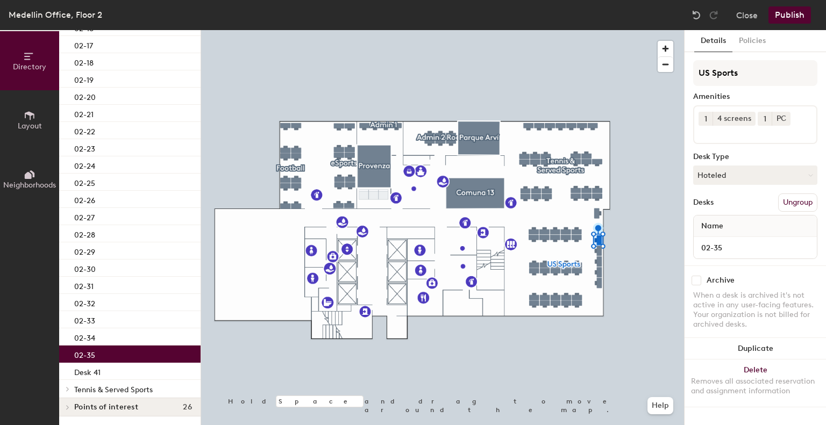
click at [789, 15] on button "Publish" at bounding box center [789, 14] width 42 height 17
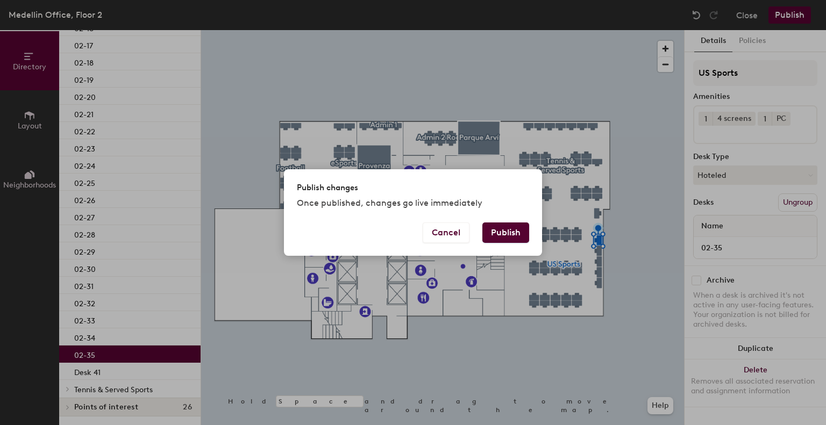
click at [502, 240] on button "Publish" at bounding box center [505, 233] width 47 height 20
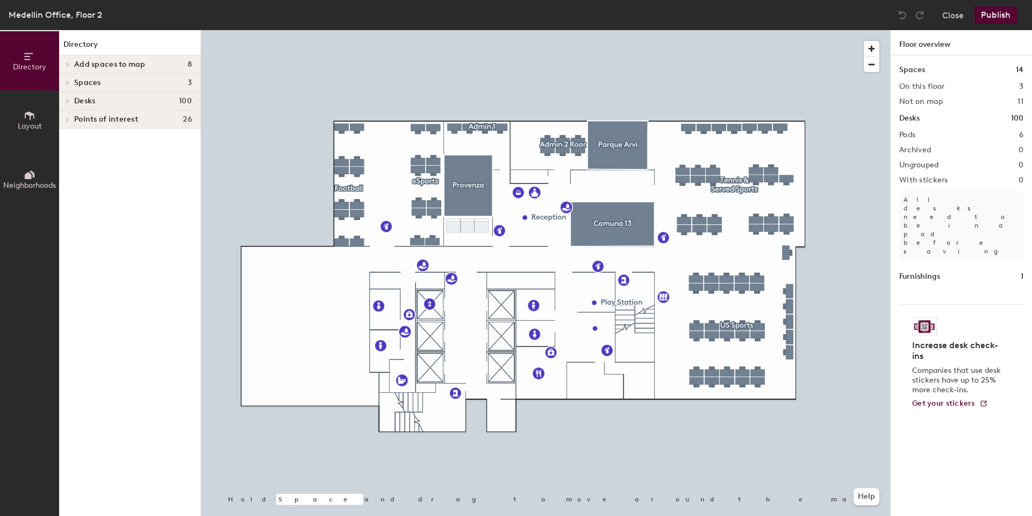
click at [107, 82] on h4 "Spaces 3" at bounding box center [133, 82] width 118 height 9
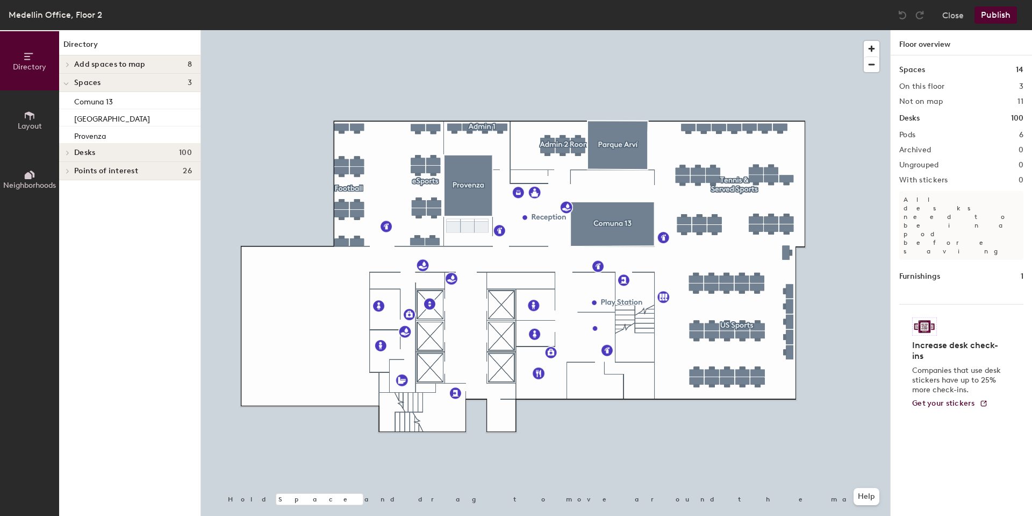
click at [107, 82] on h4 "Spaces 3" at bounding box center [133, 82] width 118 height 9
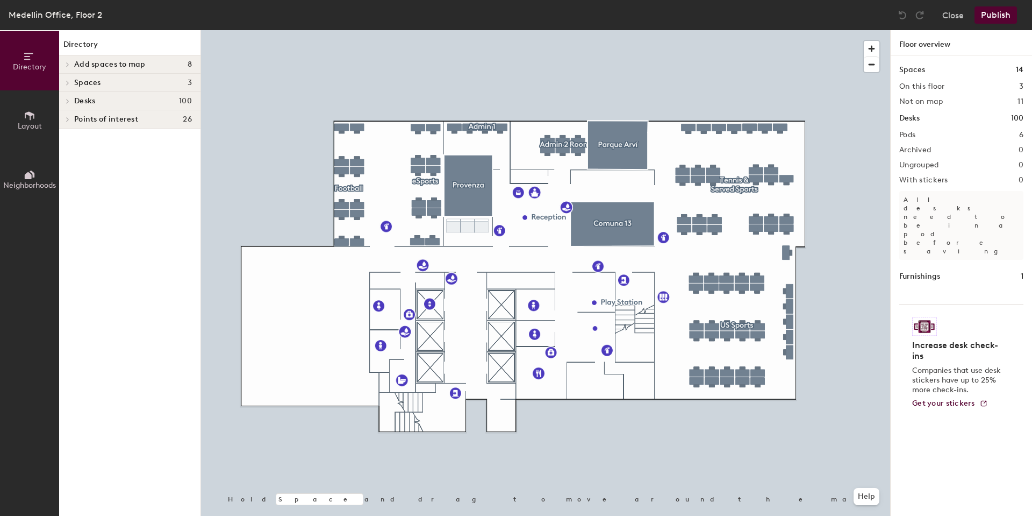
click at [111, 67] on span "Add spaces to map" at bounding box center [109, 64] width 71 height 9
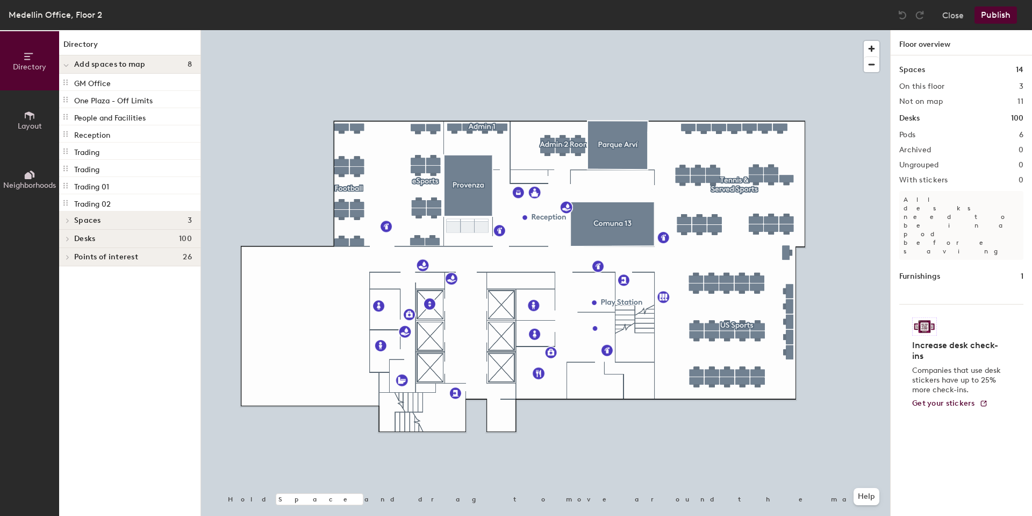
click at [111, 67] on span "Add spaces to map" at bounding box center [109, 64] width 71 height 9
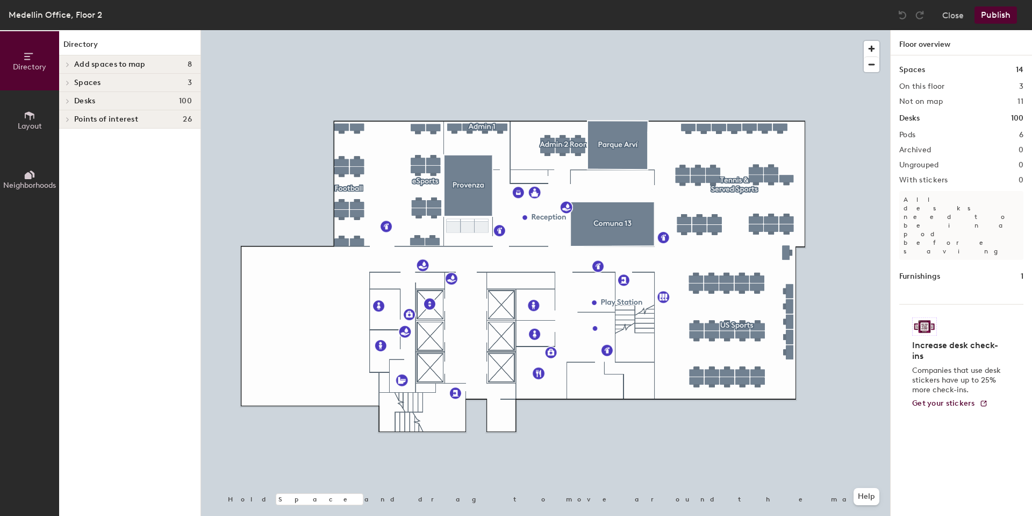
click at [112, 97] on h4 "Desks 100" at bounding box center [133, 101] width 118 height 9
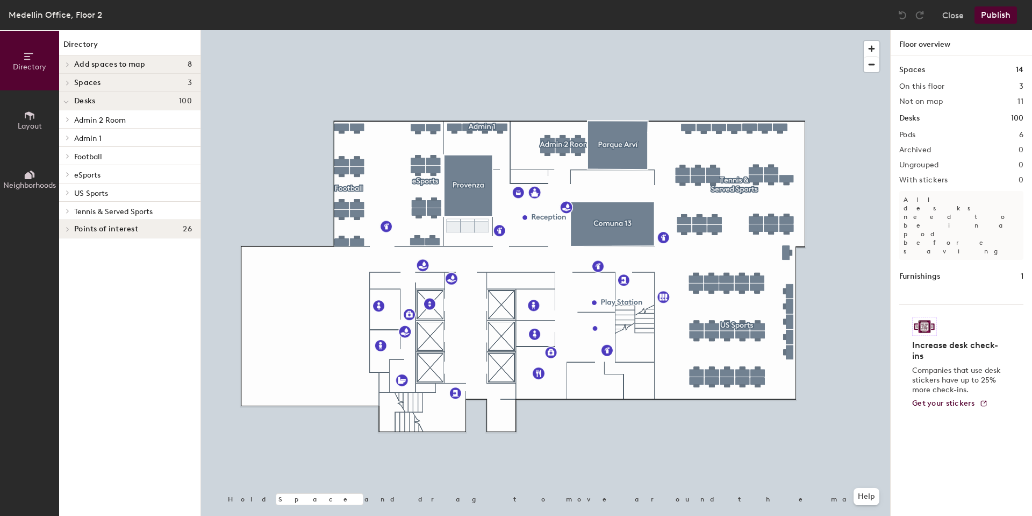
click at [112, 97] on h4 "Desks 100" at bounding box center [133, 101] width 118 height 9
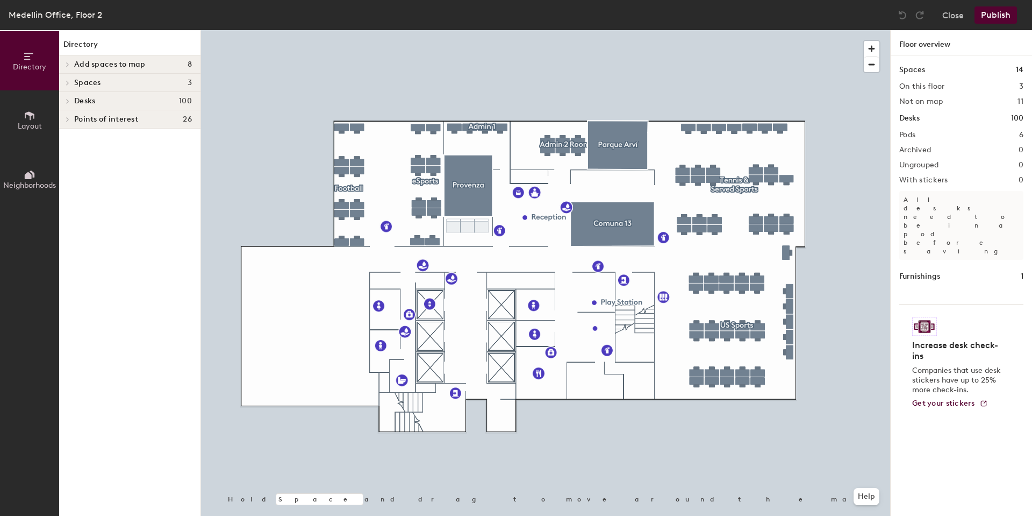
click at [105, 123] on span "Points of interest" at bounding box center [106, 119] width 64 height 9
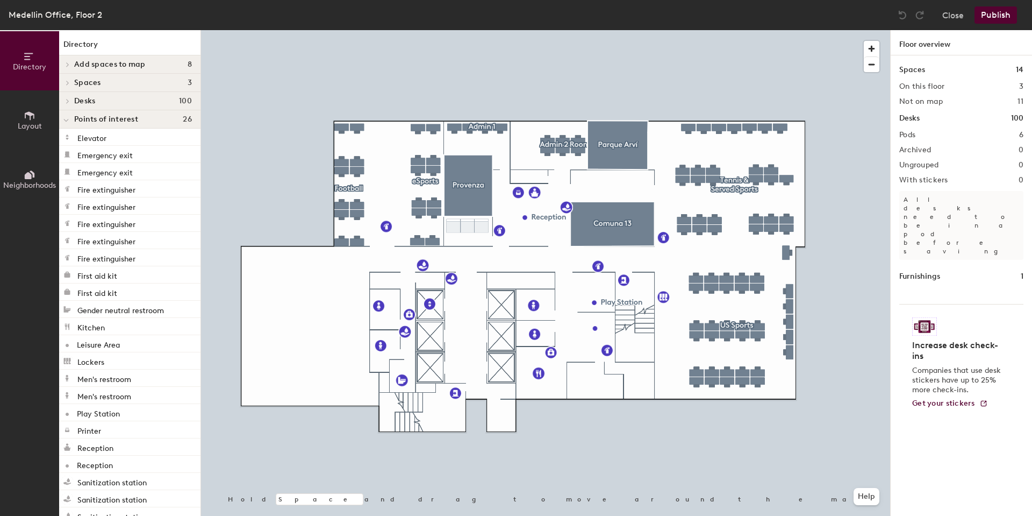
click at [105, 96] on div "Desks 100" at bounding box center [129, 101] width 141 height 18
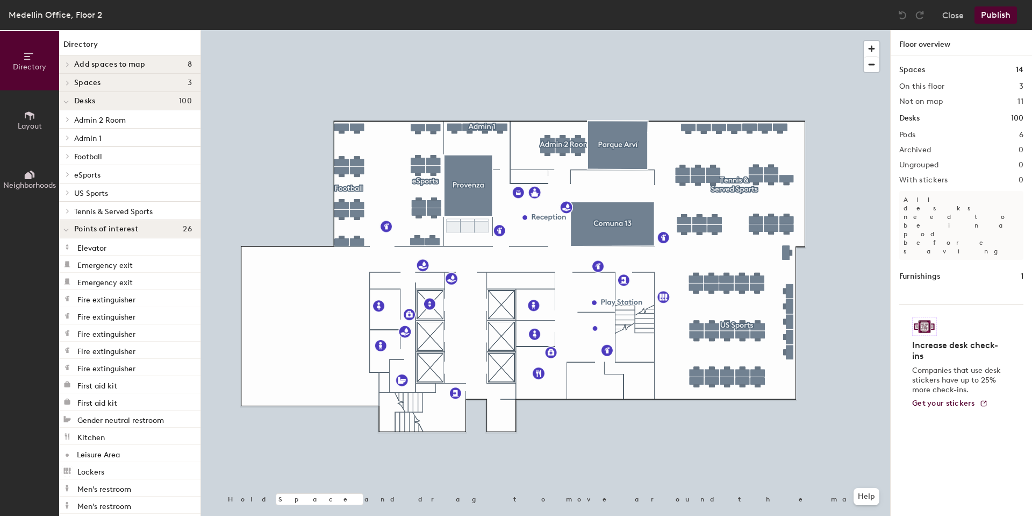
click at [91, 189] on span "US Sports" at bounding box center [91, 193] width 34 height 9
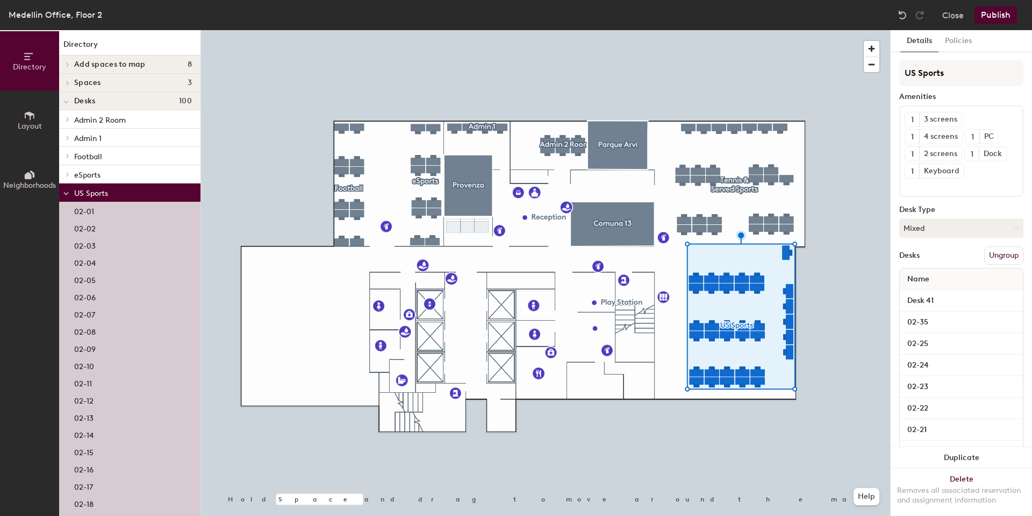
click at [97, 229] on div "02-02" at bounding box center [129, 227] width 141 height 17
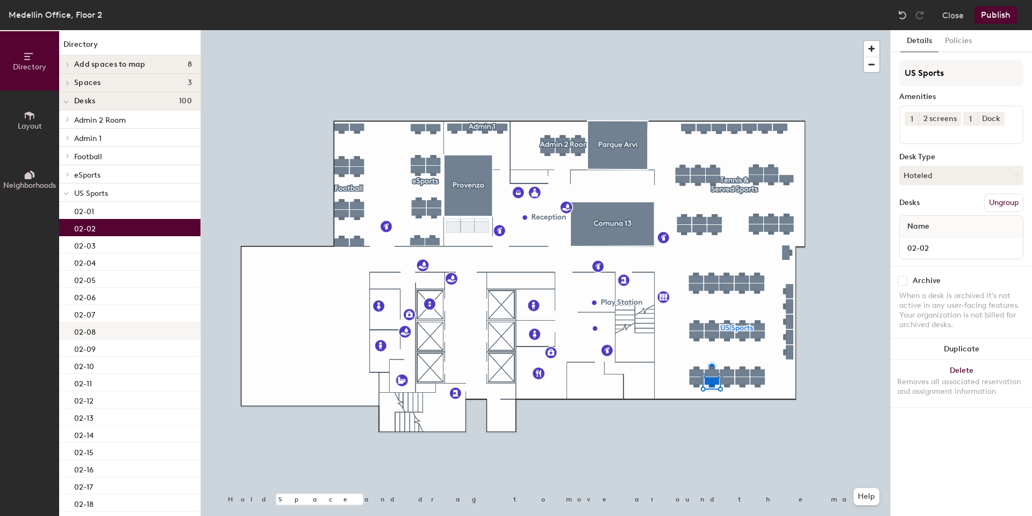
click at [94, 324] on div "02-08" at bounding box center [129, 330] width 141 height 17
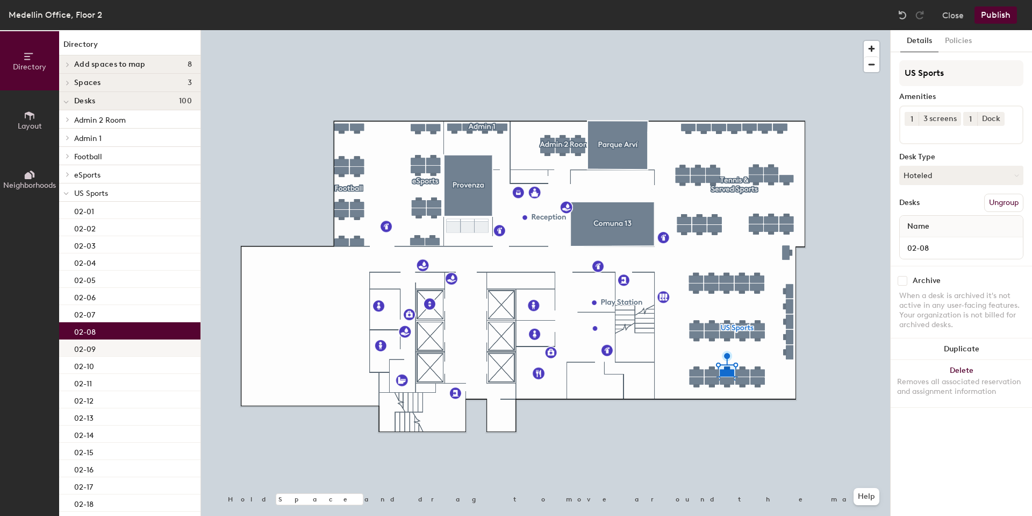
click at [101, 354] on div "02-09" at bounding box center [129, 347] width 141 height 17
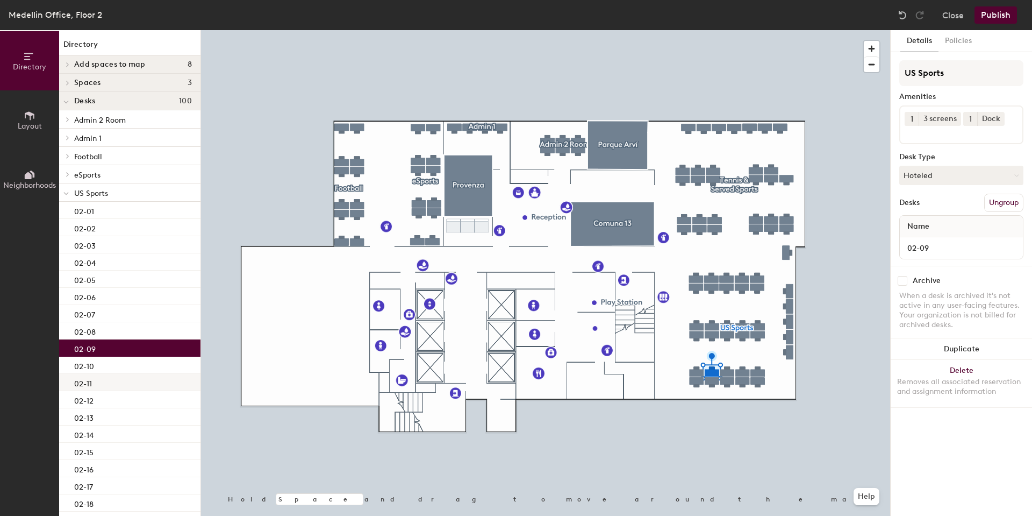
click at [125, 378] on div "02-11" at bounding box center [129, 382] width 141 height 17
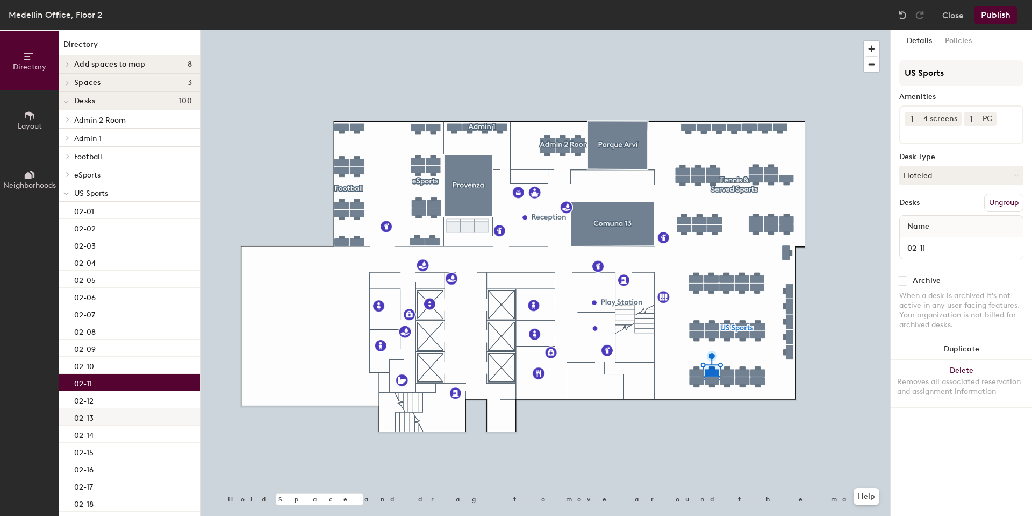
click at [117, 409] on div "02-13" at bounding box center [129, 416] width 141 height 17
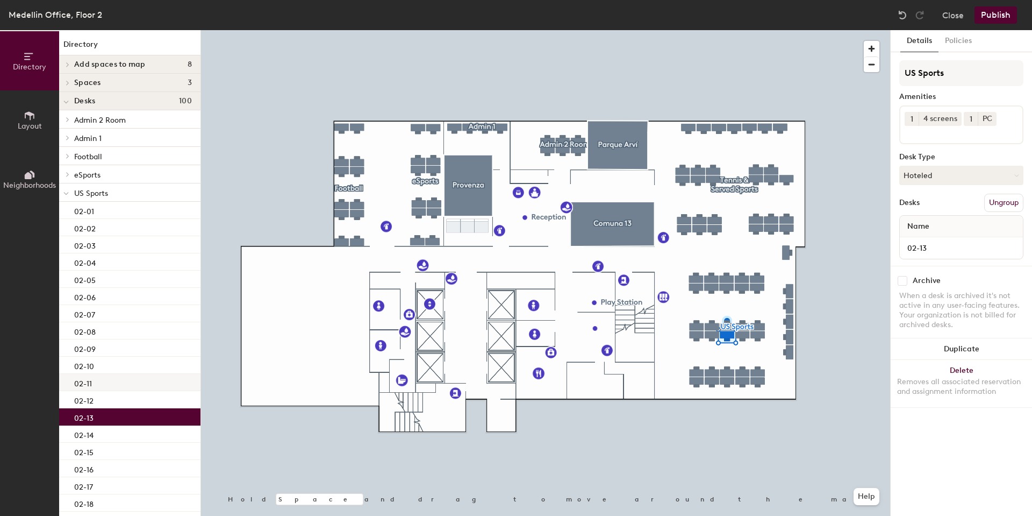
click at [100, 389] on div "02-11" at bounding box center [129, 382] width 141 height 17
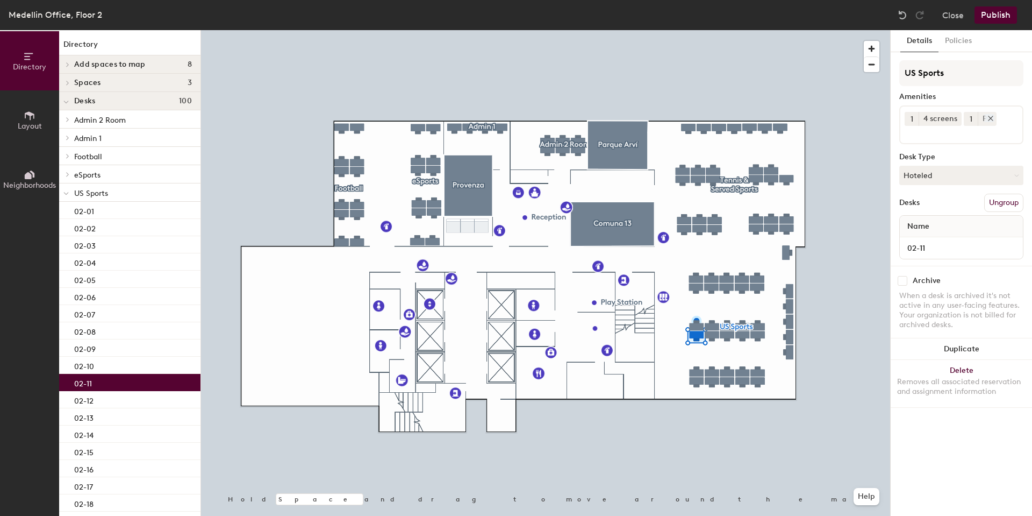
click at [994, 116] on div "PC" at bounding box center [987, 119] width 19 height 14
click at [987, 120] on icon at bounding box center [991, 119] width 8 height 8
click at [988, 120] on div "1 4 screens" at bounding box center [961, 124] width 124 height 39
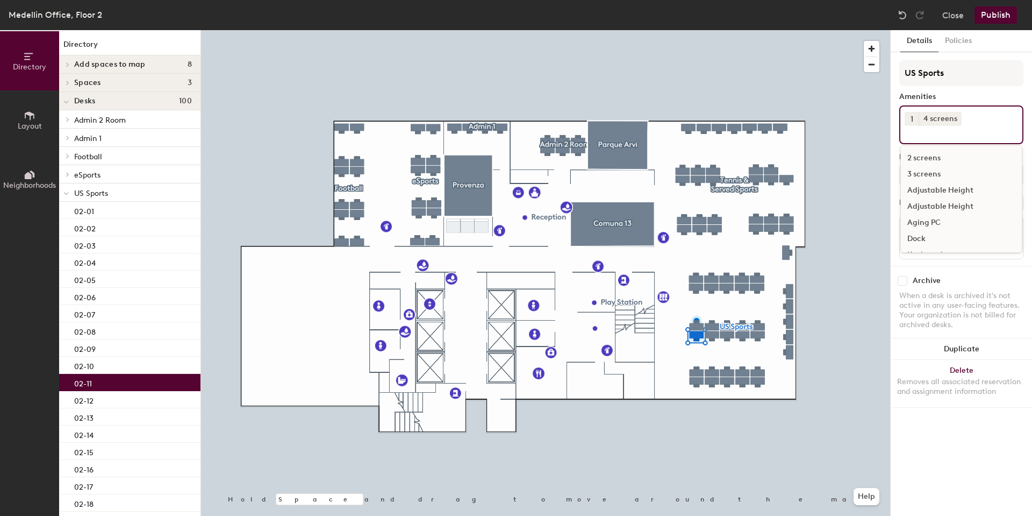
click at [933, 224] on div "Aging PC" at bounding box center [961, 222] width 121 height 16
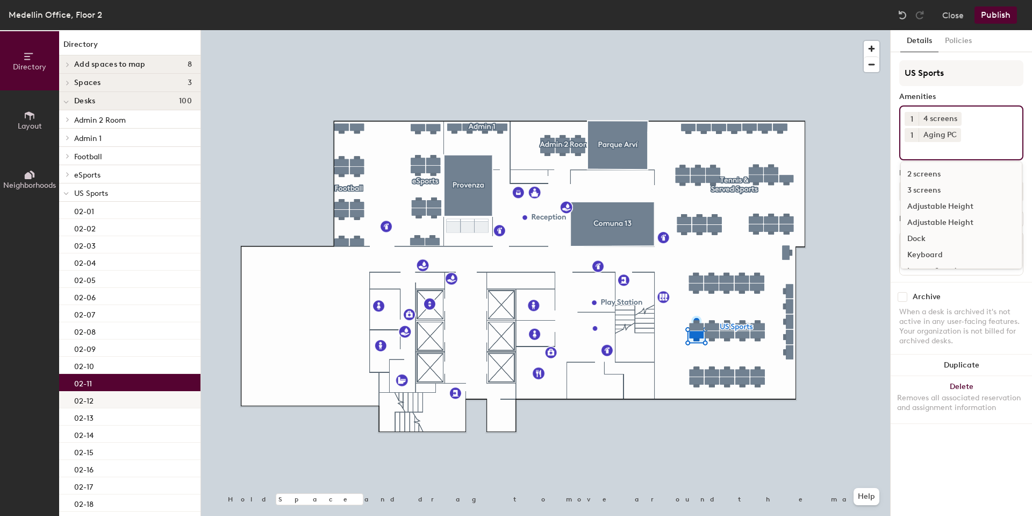
click at [142, 399] on div "02-12" at bounding box center [129, 399] width 141 height 17
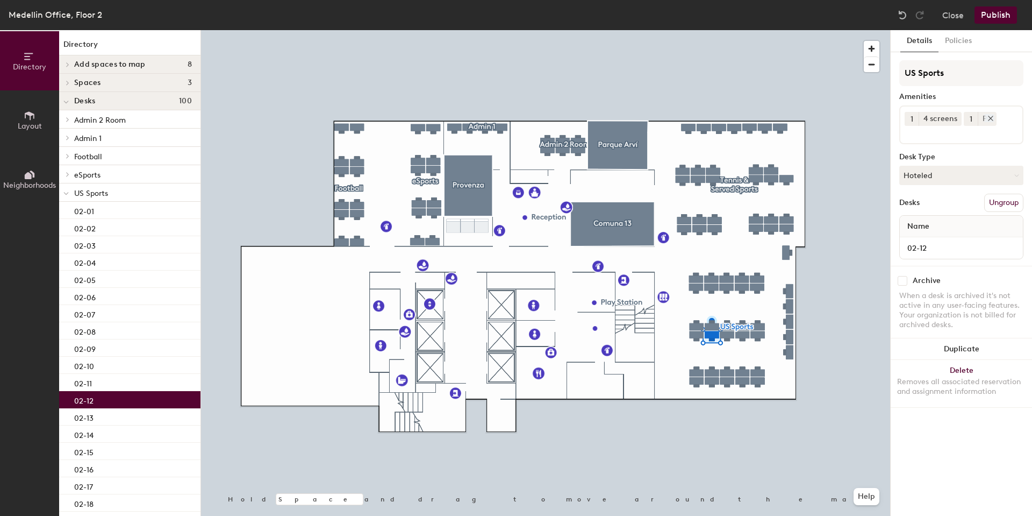
click at [989, 120] on icon at bounding box center [991, 118] width 4 height 4
click at [987, 120] on div "1 4 screens" at bounding box center [961, 124] width 124 height 39
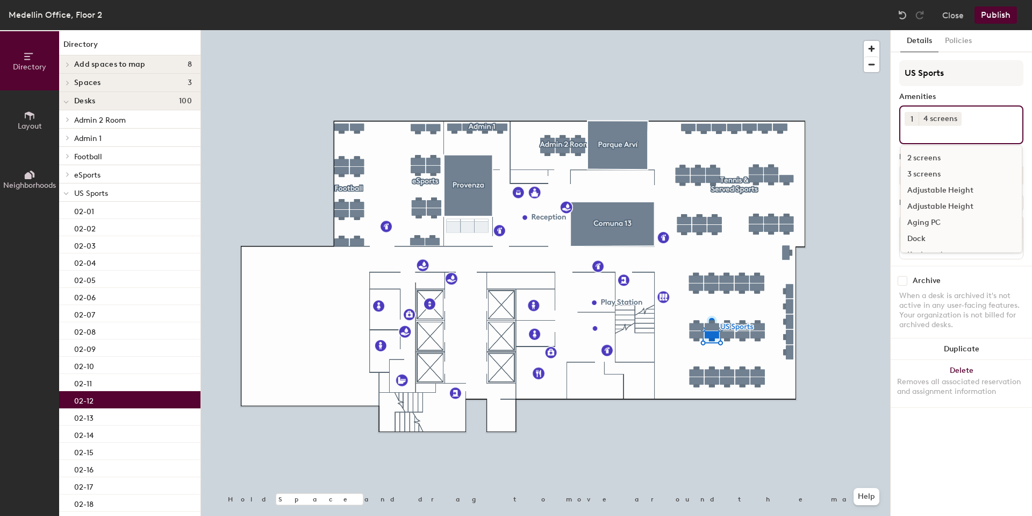
click at [931, 223] on div "Aging PC" at bounding box center [961, 222] width 121 height 16
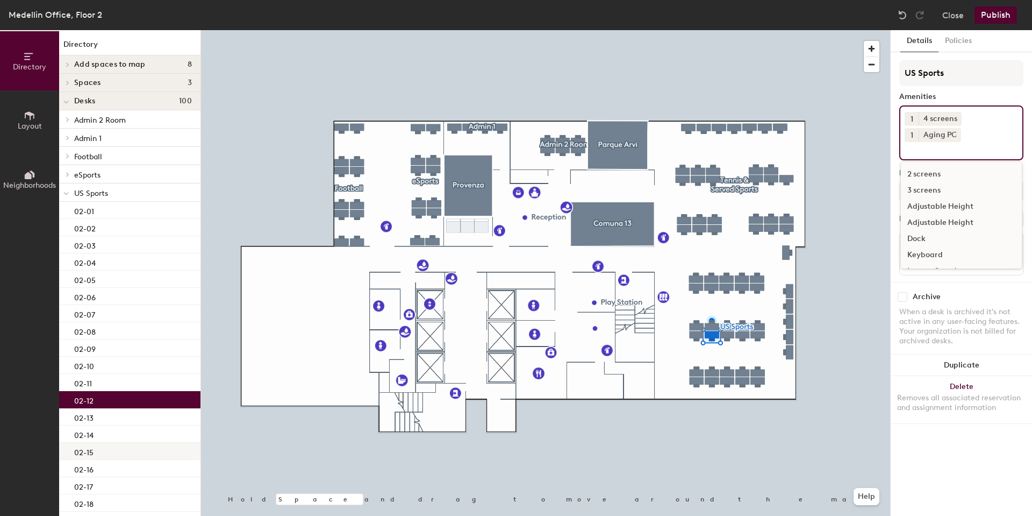
click at [98, 450] on div "02-15" at bounding box center [129, 450] width 141 height 17
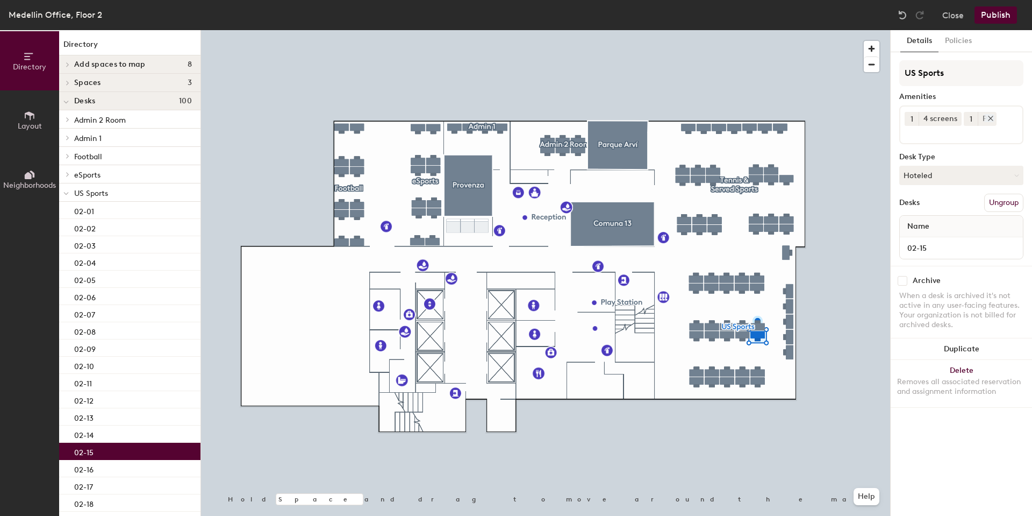
click at [990, 120] on icon at bounding box center [991, 119] width 8 height 8
click at [984, 124] on div "1 4 screens" at bounding box center [961, 124] width 124 height 39
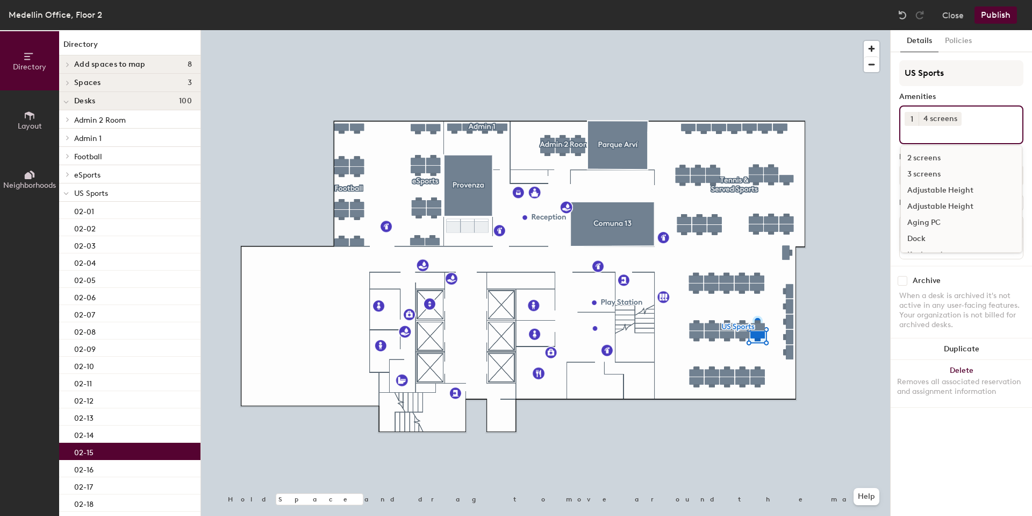
click at [925, 220] on div "Aging PC" at bounding box center [961, 222] width 121 height 16
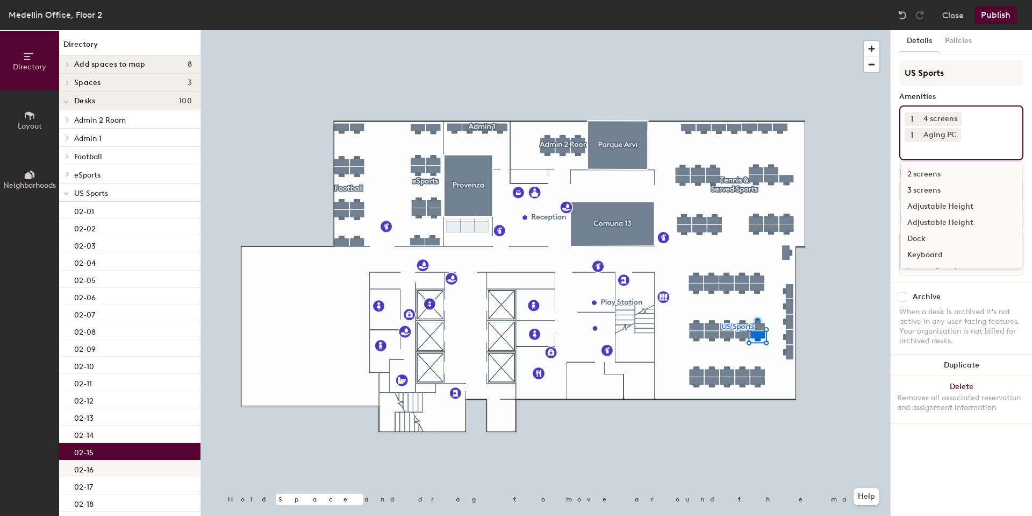
click at [118, 465] on div "02-16" at bounding box center [129, 468] width 141 height 17
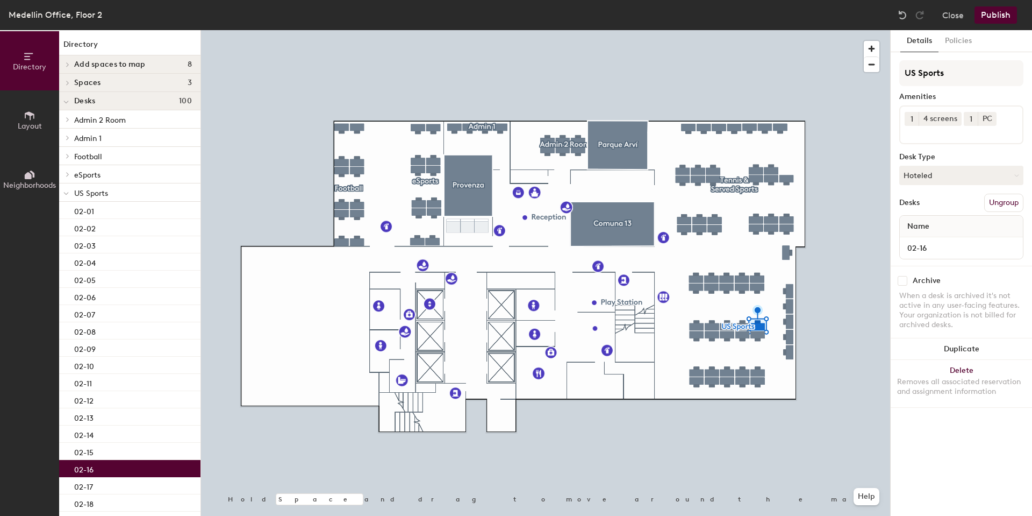
click at [986, 118] on div at bounding box center [989, 118] width 12 height 8
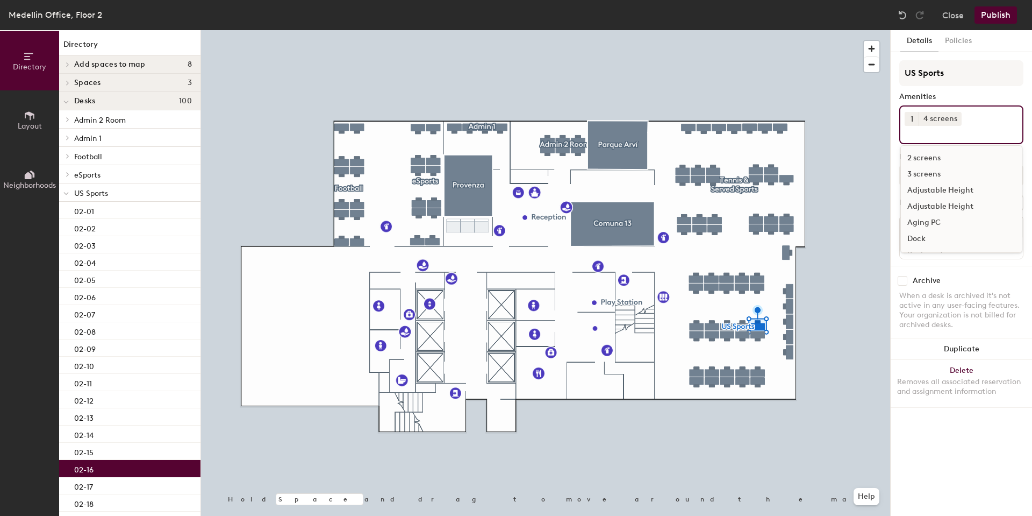
click at [990, 117] on div "1 4 screens 2 screens 3 screens Adjustable Height Adjustable Height Aging PC Do…" at bounding box center [961, 124] width 124 height 39
click at [924, 225] on div "Aging PC" at bounding box center [961, 222] width 121 height 16
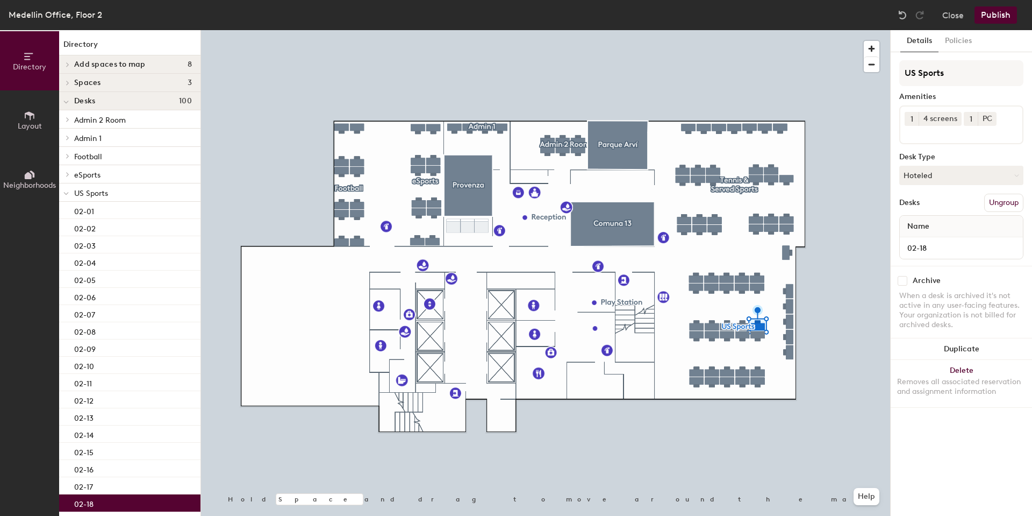
click at [82, 499] on p "02-18" at bounding box center [83, 502] width 19 height 12
click at [992, 118] on icon at bounding box center [991, 119] width 8 height 8
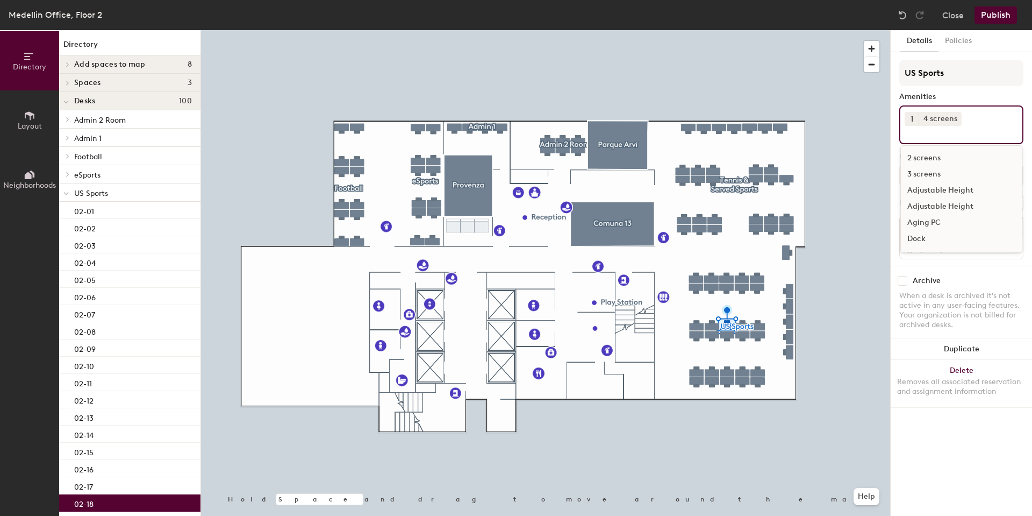
click at [995, 120] on div "1 4 screens 2 screens 3 screens Adjustable Height Adjustable Height Aging PC Do…" at bounding box center [961, 124] width 124 height 39
click at [939, 224] on div "Aging PC" at bounding box center [961, 222] width 121 height 16
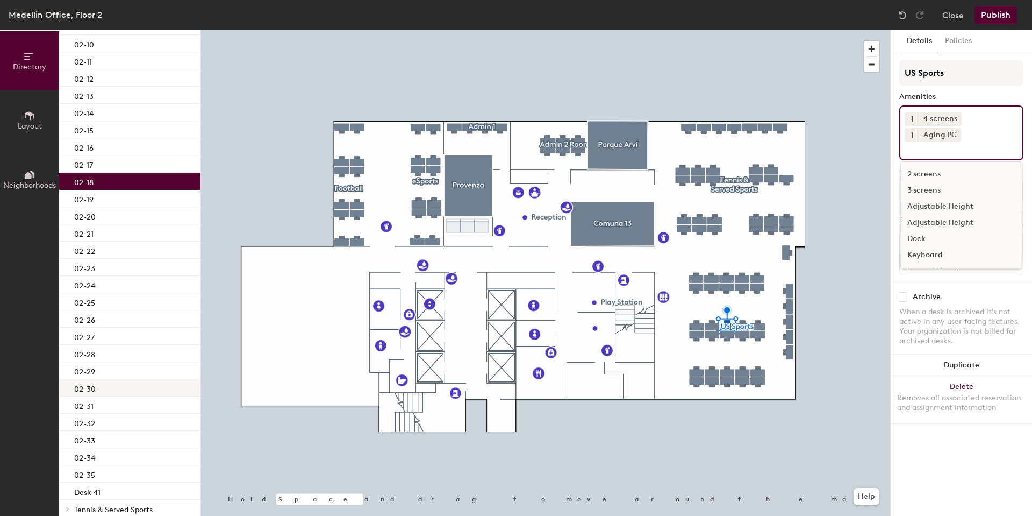
scroll to position [376, 0]
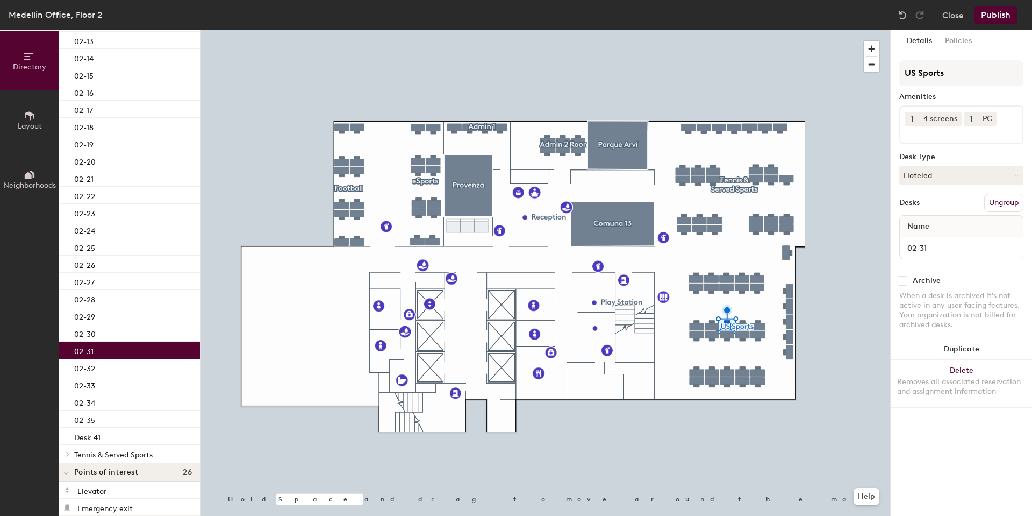
click at [118, 350] on div "02-31" at bounding box center [129, 349] width 141 height 17
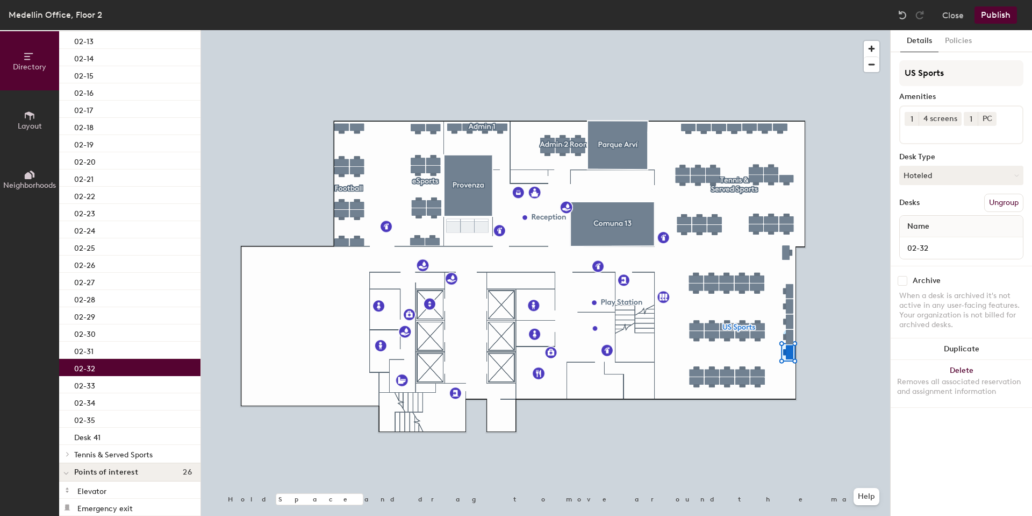
click at [113, 366] on div "02-32" at bounding box center [129, 367] width 141 height 17
click at [110, 390] on div "02-33" at bounding box center [129, 384] width 141 height 17
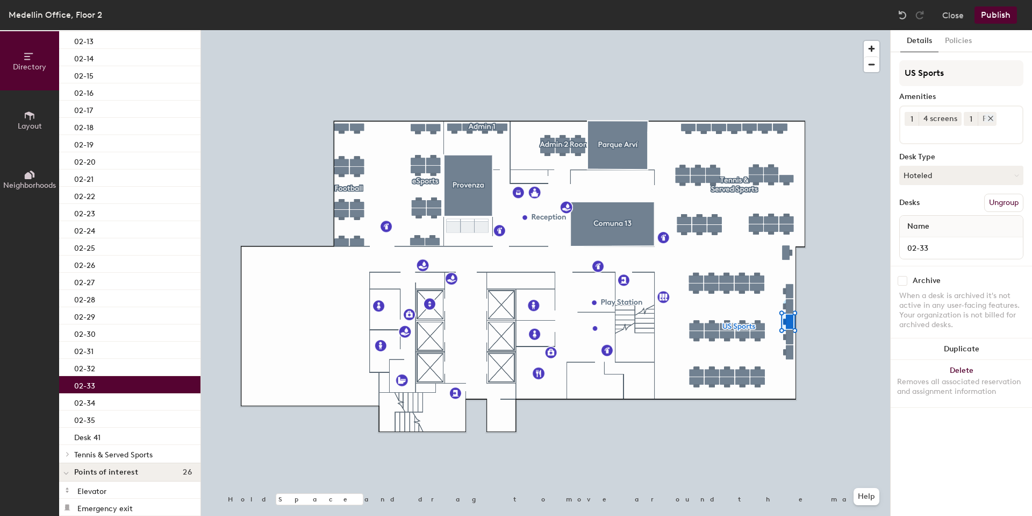
click at [989, 116] on icon at bounding box center [991, 119] width 8 height 8
click at [988, 123] on div "1 4 screens" at bounding box center [961, 124] width 124 height 39
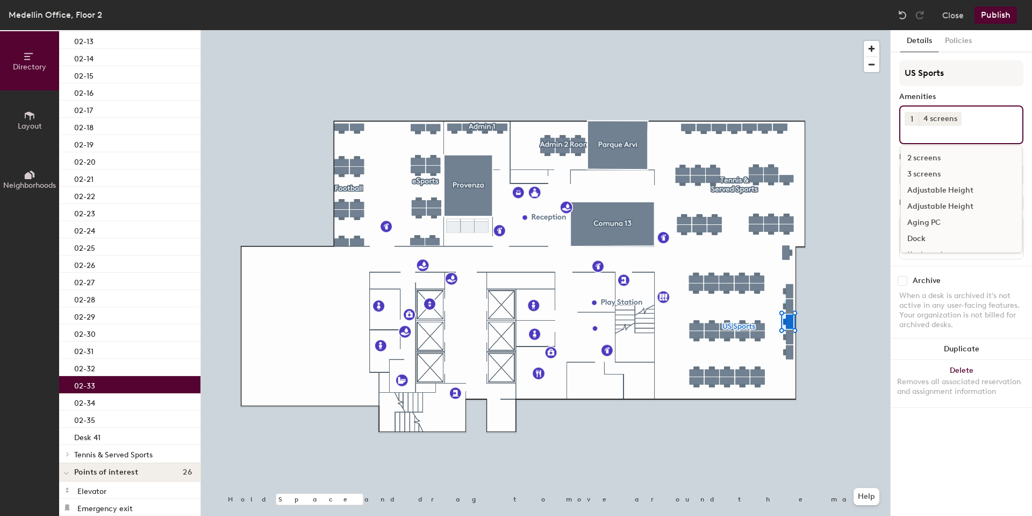
click at [932, 225] on div "Aging PC" at bounding box center [961, 222] width 121 height 16
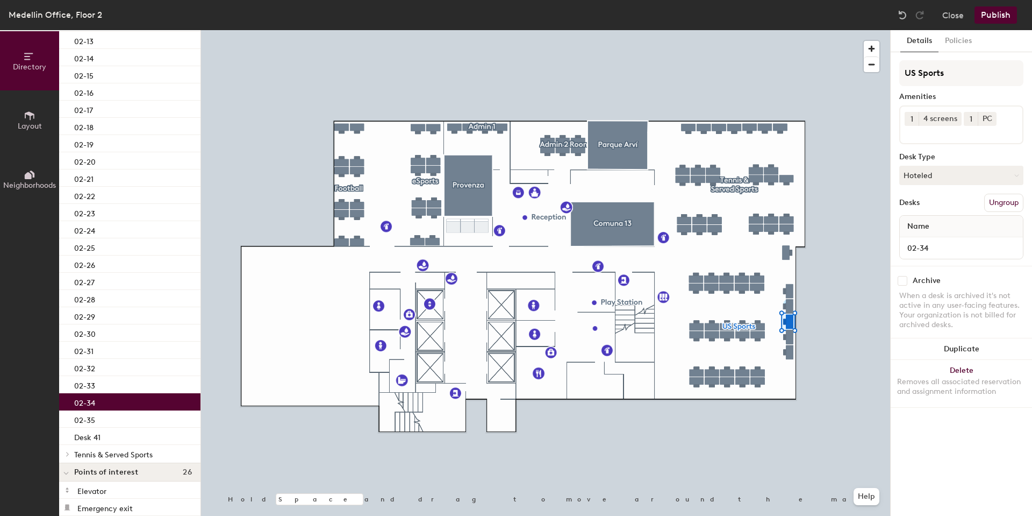
click at [125, 399] on div "02-34" at bounding box center [129, 401] width 141 height 17
click at [989, 120] on icon at bounding box center [991, 119] width 8 height 8
click at [989, 118] on div "1 4 screens" at bounding box center [961, 124] width 124 height 39
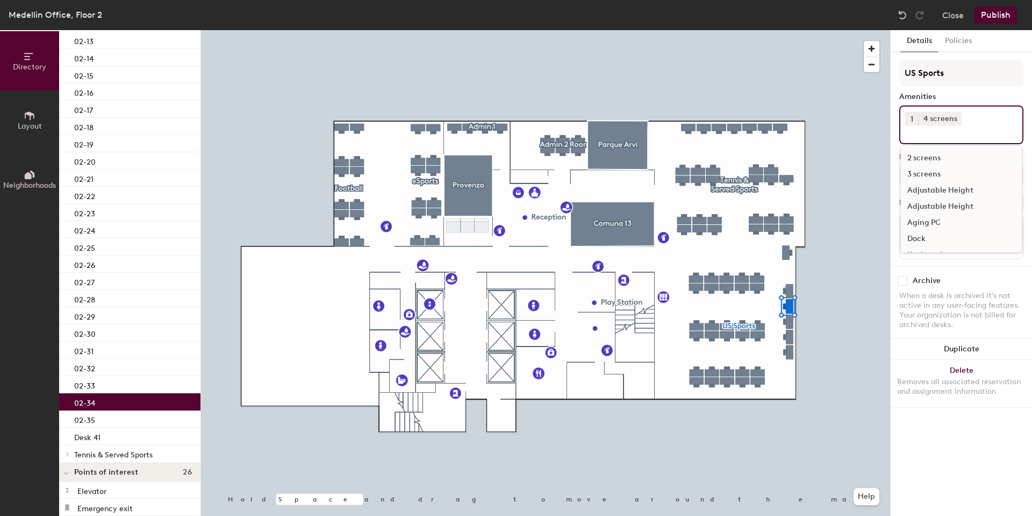
click at [930, 224] on div "Aging PC" at bounding box center [961, 222] width 121 height 16
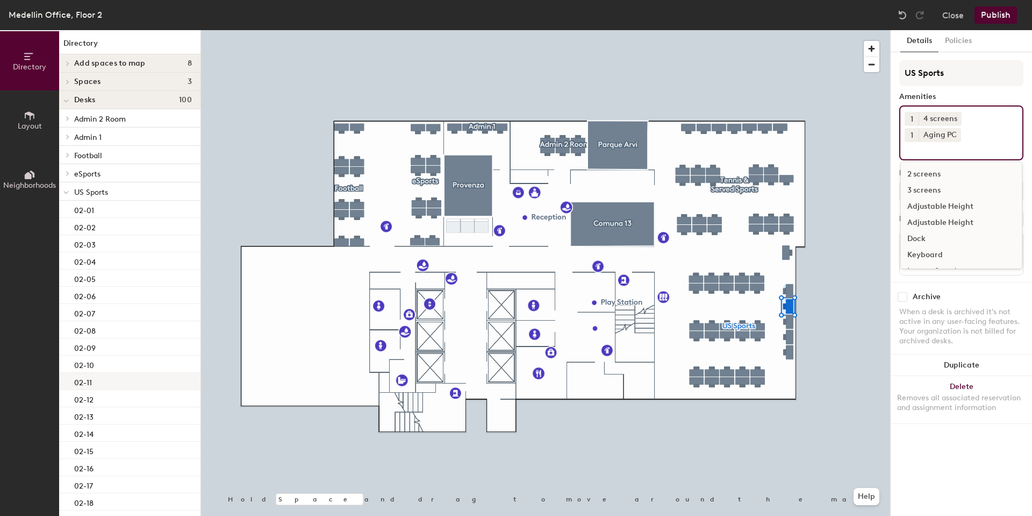
scroll to position [0, 0]
click at [115, 192] on p "US Sports" at bounding box center [133, 192] width 118 height 14
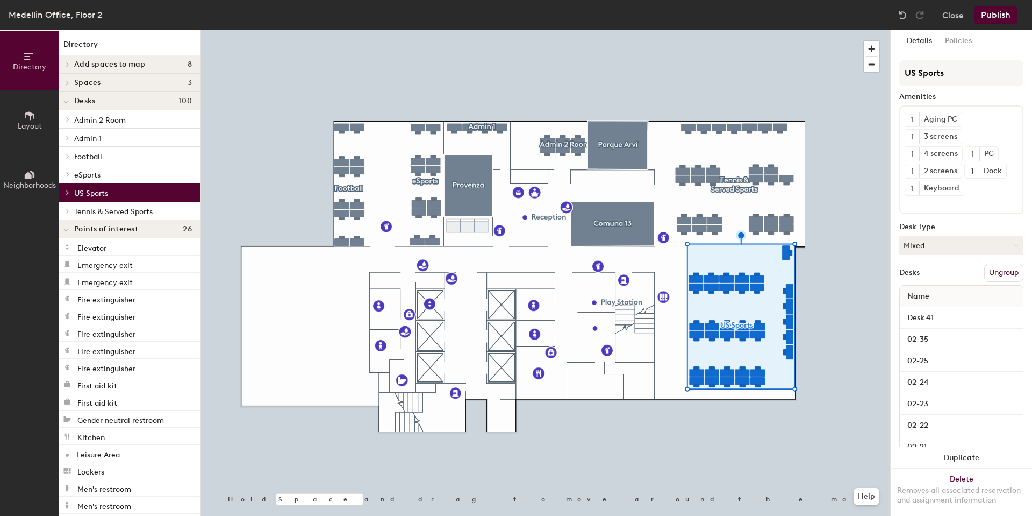
click at [108, 209] on span "Tennis & Served Sports" at bounding box center [113, 211] width 78 height 9
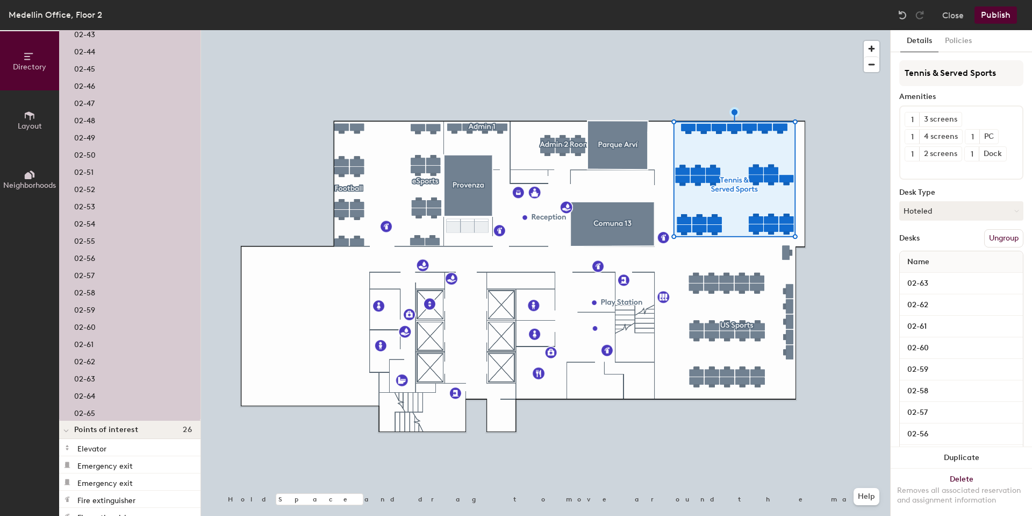
scroll to position [376, 0]
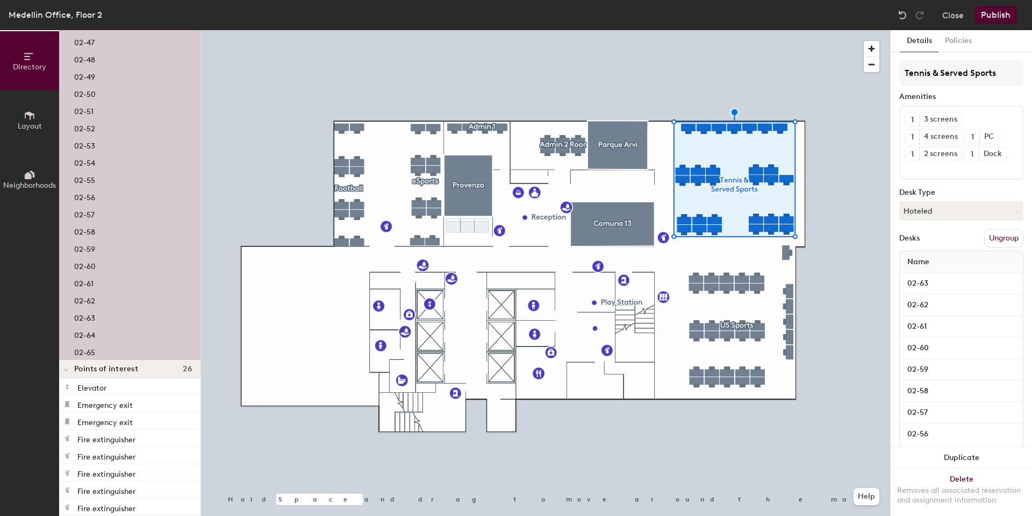
click at [92, 347] on p "02-65" at bounding box center [84, 351] width 21 height 12
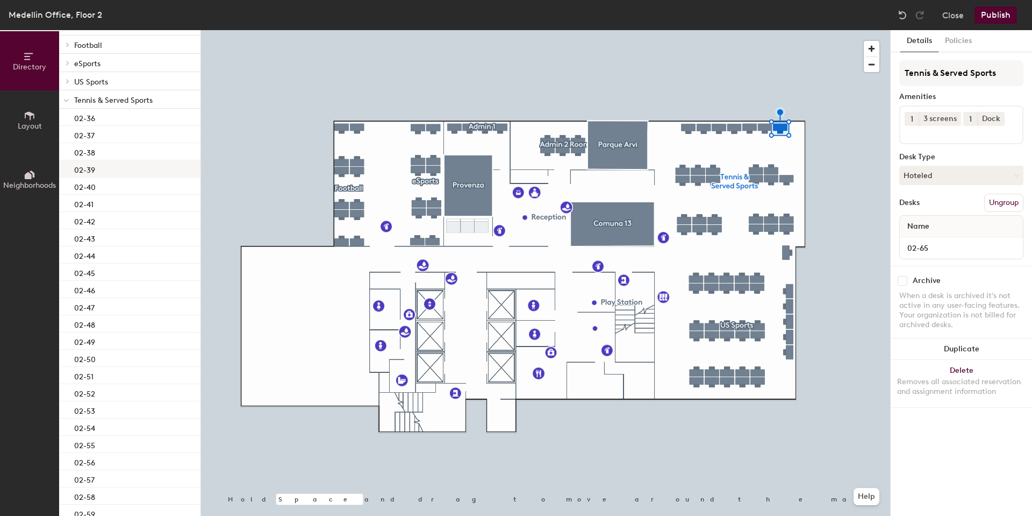
scroll to position [54, 0]
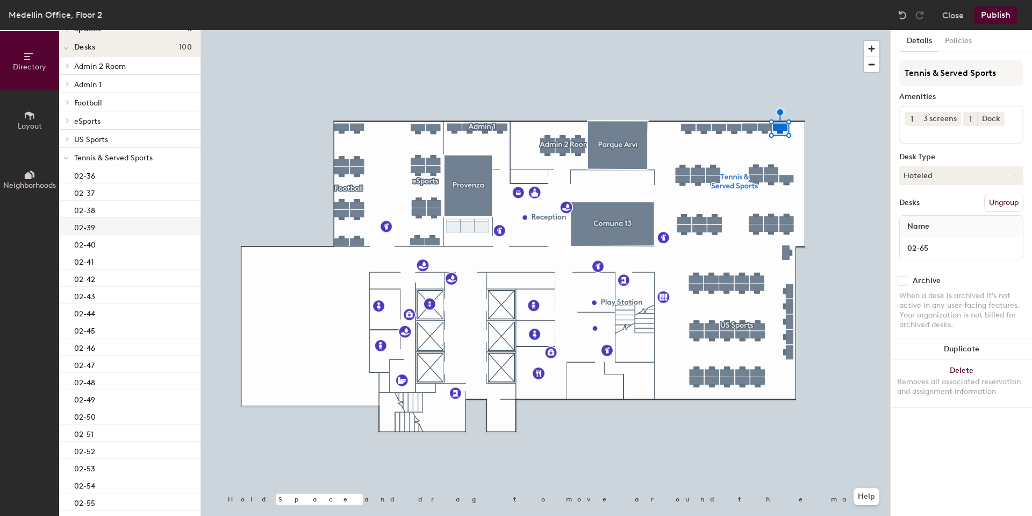
click at [117, 226] on div "02-39" at bounding box center [129, 226] width 141 height 17
click at [95, 242] on p "02-40" at bounding box center [85, 243] width 22 height 12
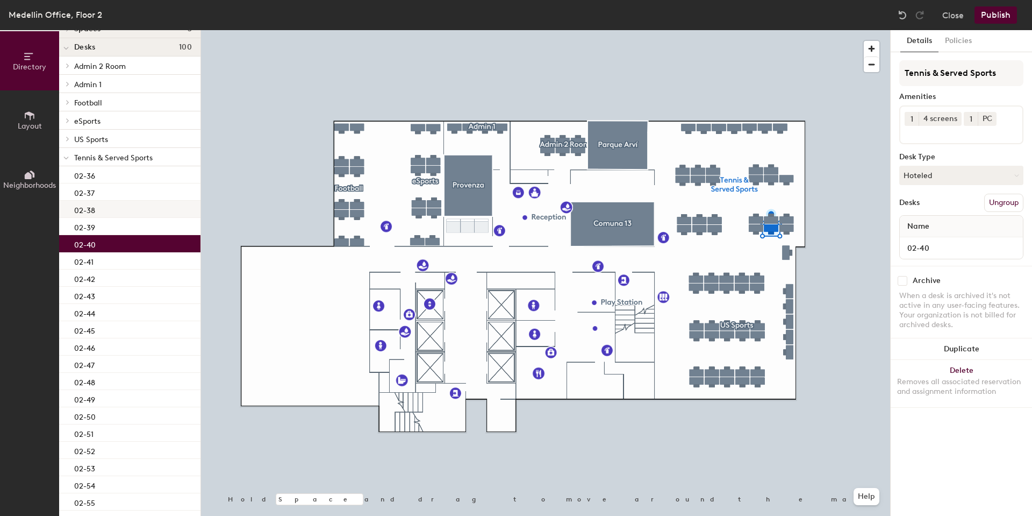
click at [98, 208] on div "02-38" at bounding box center [129, 209] width 141 height 17
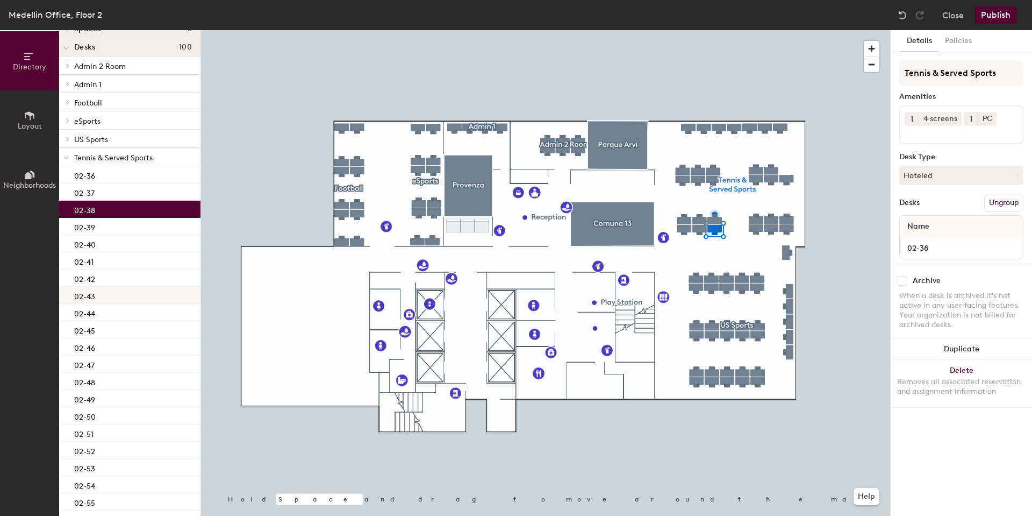
click at [111, 289] on div "02-43" at bounding box center [129, 295] width 141 height 17
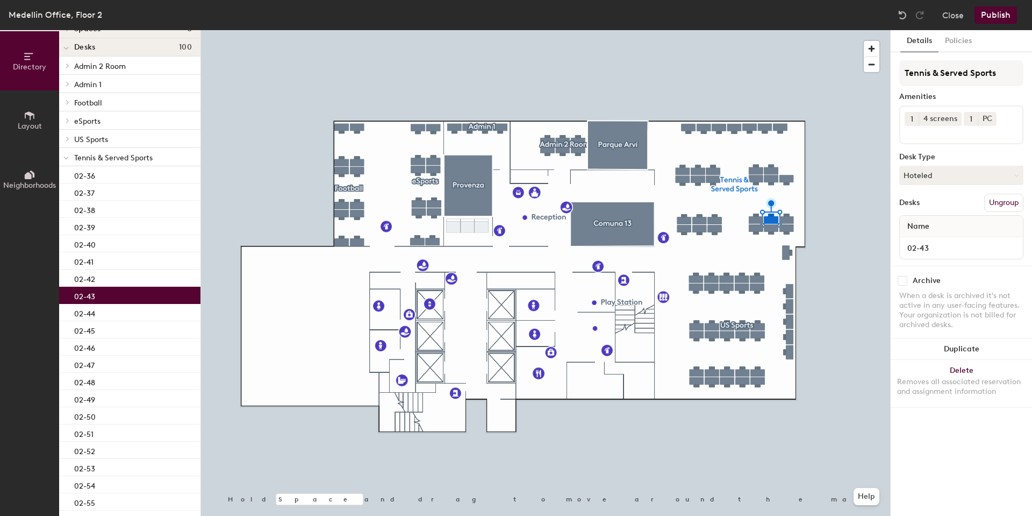
click at [985, 115] on div at bounding box center [989, 118] width 12 height 8
click at [986, 117] on div "1 4 screens" at bounding box center [961, 124] width 124 height 39
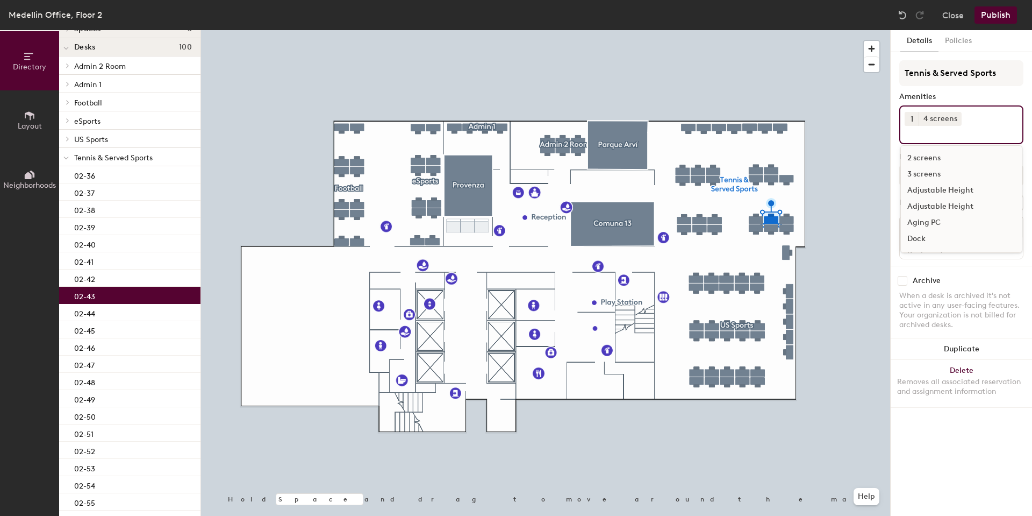
click at [926, 225] on div "Aging PC" at bounding box center [961, 222] width 121 height 16
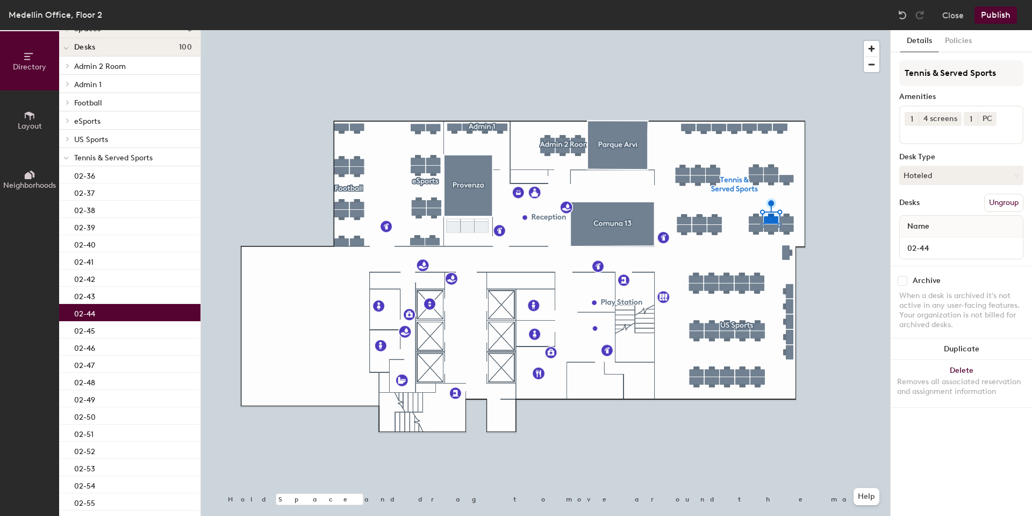
click at [135, 311] on div "02-44" at bounding box center [129, 312] width 141 height 17
click at [987, 115] on icon at bounding box center [991, 119] width 8 height 8
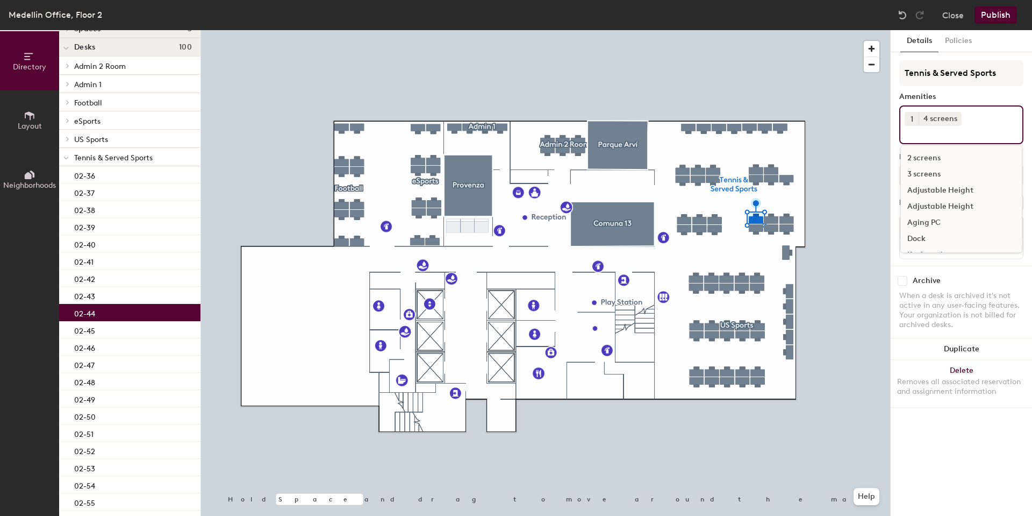
click at [985, 122] on div "1 4 screens 2 screens 3 screens Adjustable Height Adjustable Height Aging PC Do…" at bounding box center [961, 124] width 124 height 39
click at [927, 223] on div "Aging PC" at bounding box center [961, 222] width 121 height 16
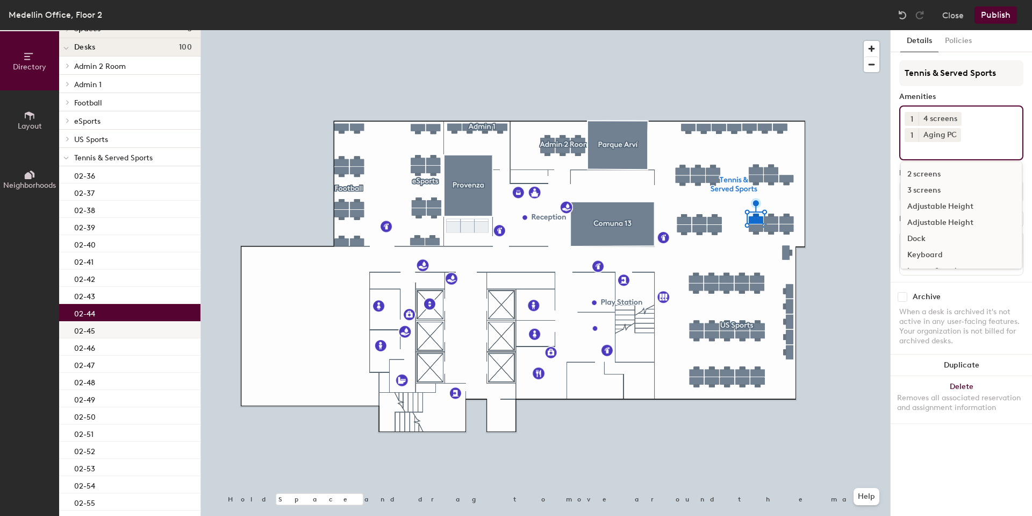
click at [89, 330] on p "02-45" at bounding box center [84, 329] width 21 height 12
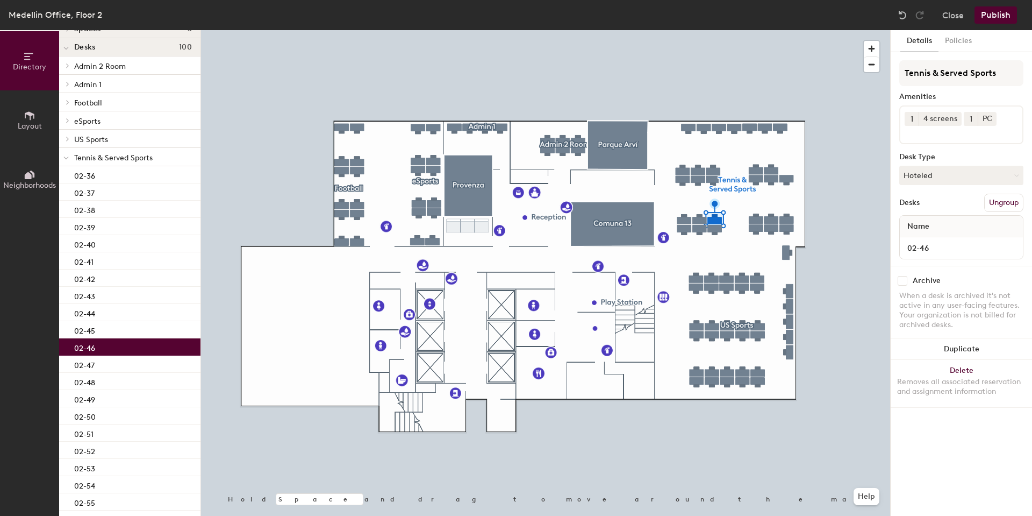
click at [95, 349] on p "02-46" at bounding box center [84, 346] width 21 height 12
click at [104, 363] on div "02-47" at bounding box center [129, 363] width 141 height 17
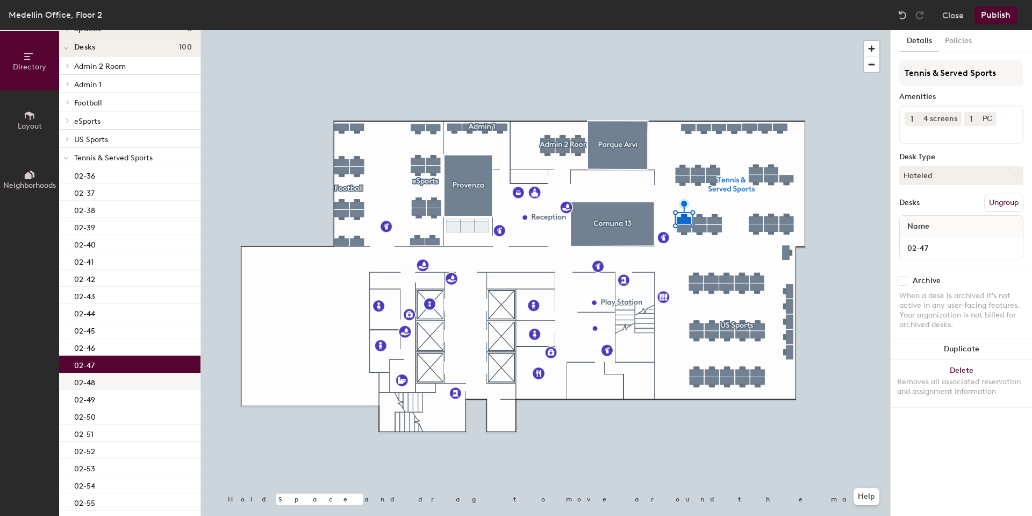
click at [111, 380] on div "02-48" at bounding box center [129, 381] width 141 height 17
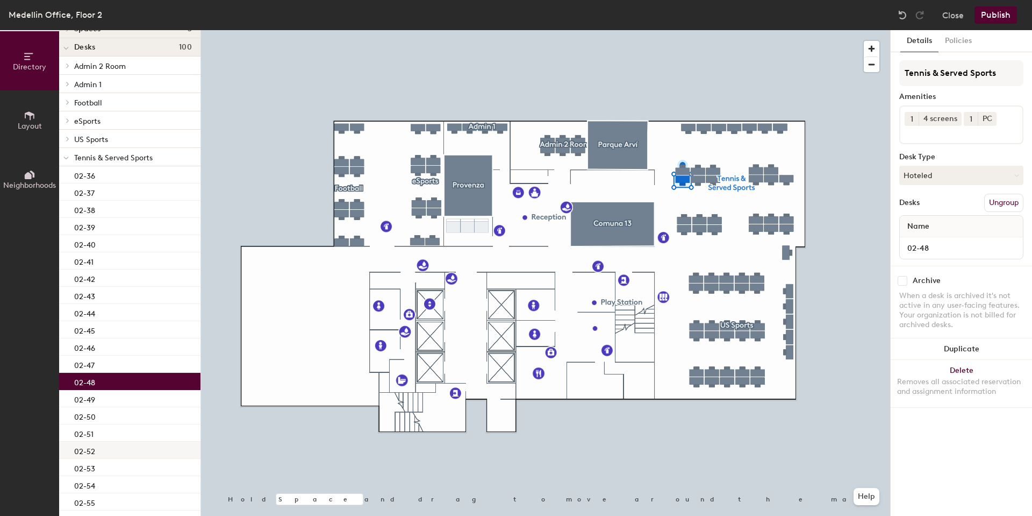
click at [100, 457] on div "02-52" at bounding box center [129, 449] width 141 height 17
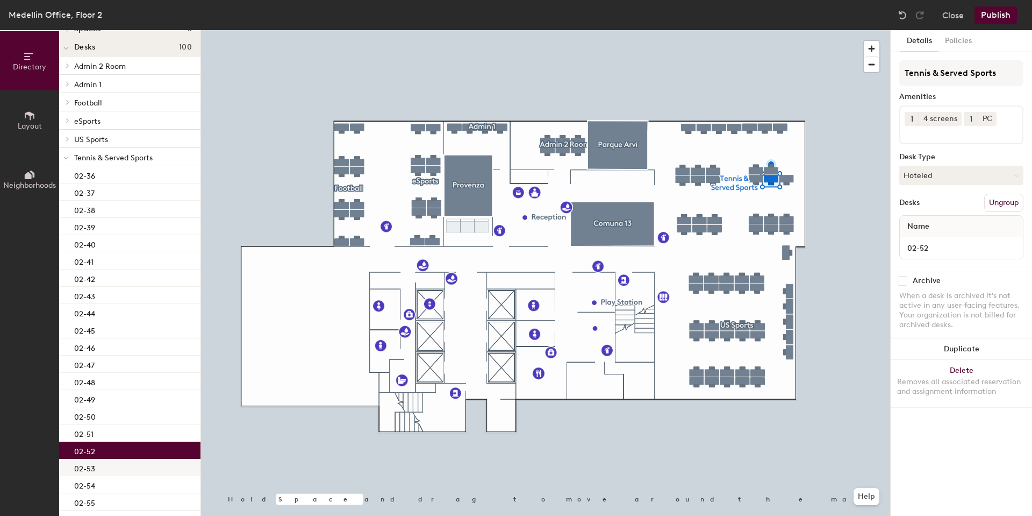
click at [102, 471] on div "02-53" at bounding box center [129, 467] width 141 height 17
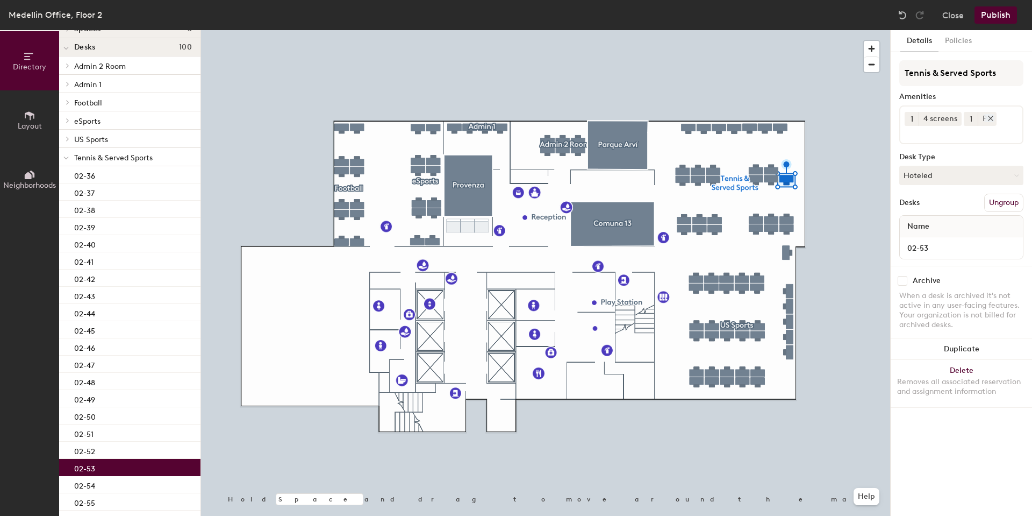
click at [988, 116] on icon at bounding box center [991, 119] width 8 height 8
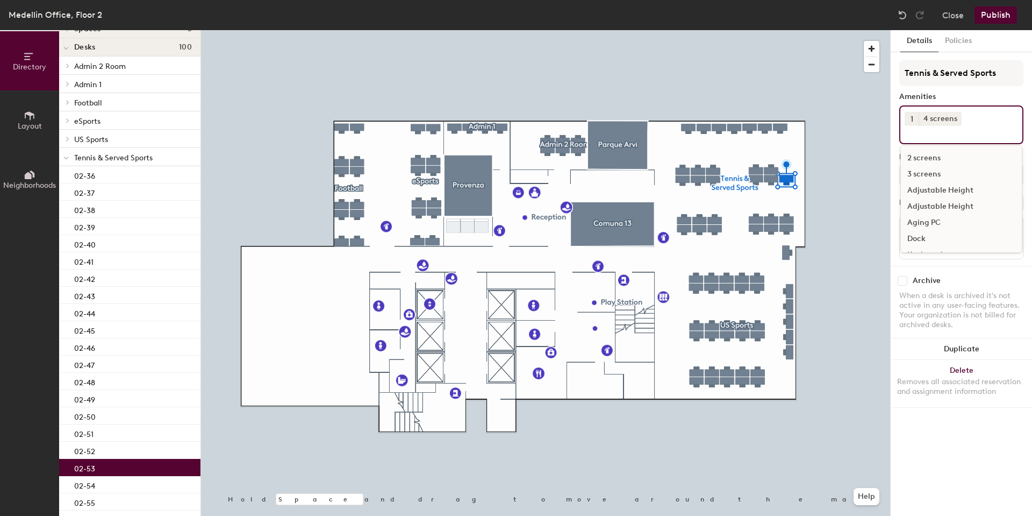
click at [989, 120] on div "1 4 screens 2 screens 3 screens Adjustable Height Adjustable Height Aging PC Do…" at bounding box center [961, 124] width 124 height 39
click at [928, 223] on div "Aging PC" at bounding box center [961, 222] width 121 height 16
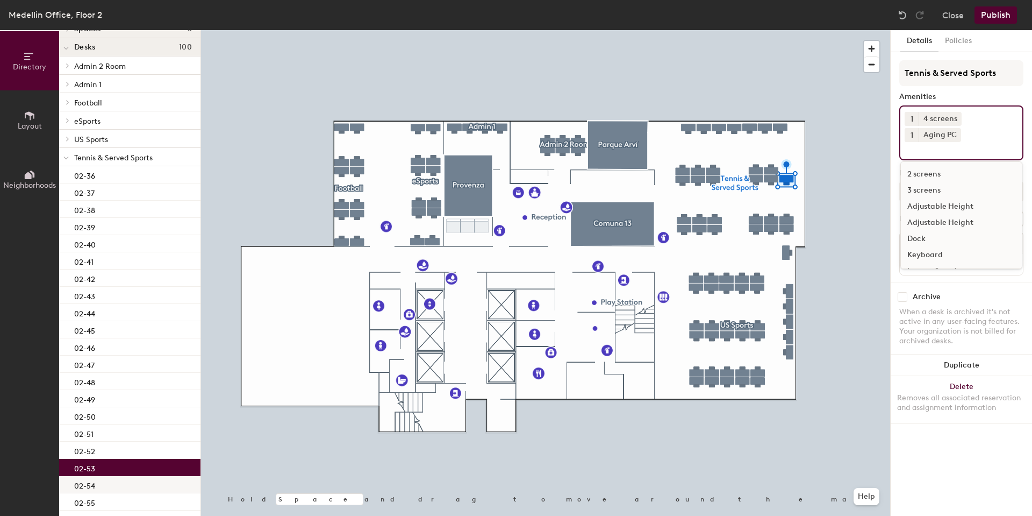
click at [96, 482] on div "02-54" at bounding box center [129, 484] width 141 height 17
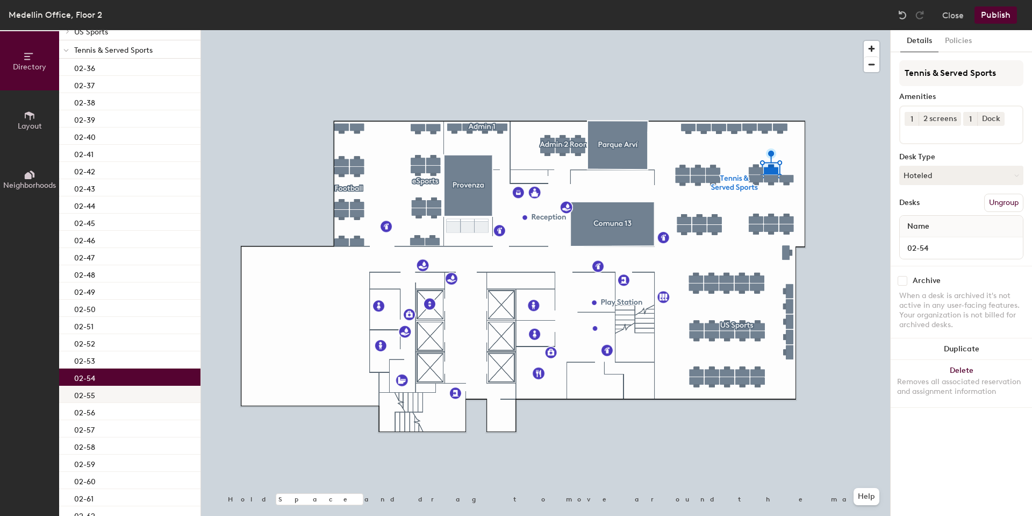
scroll to position [215, 0]
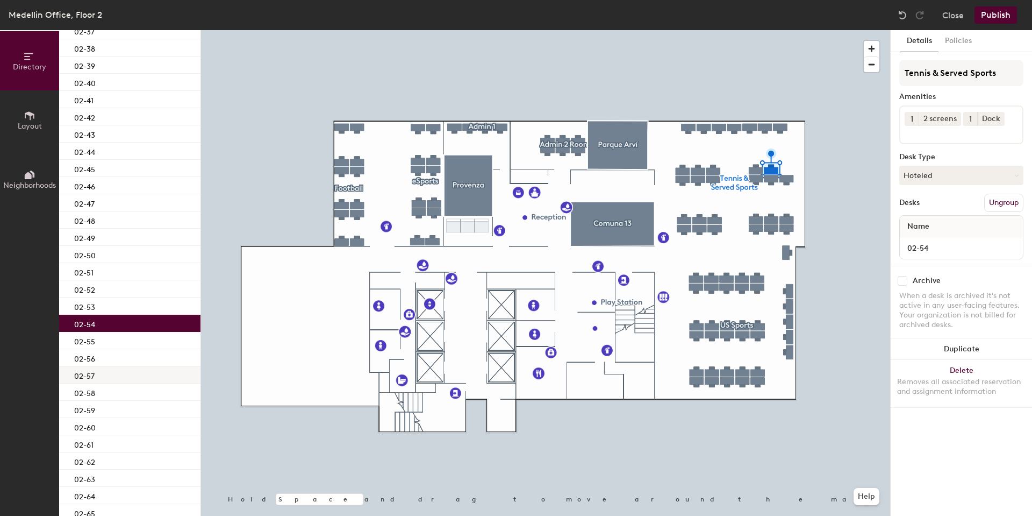
click at [97, 382] on div "02-57" at bounding box center [129, 374] width 141 height 17
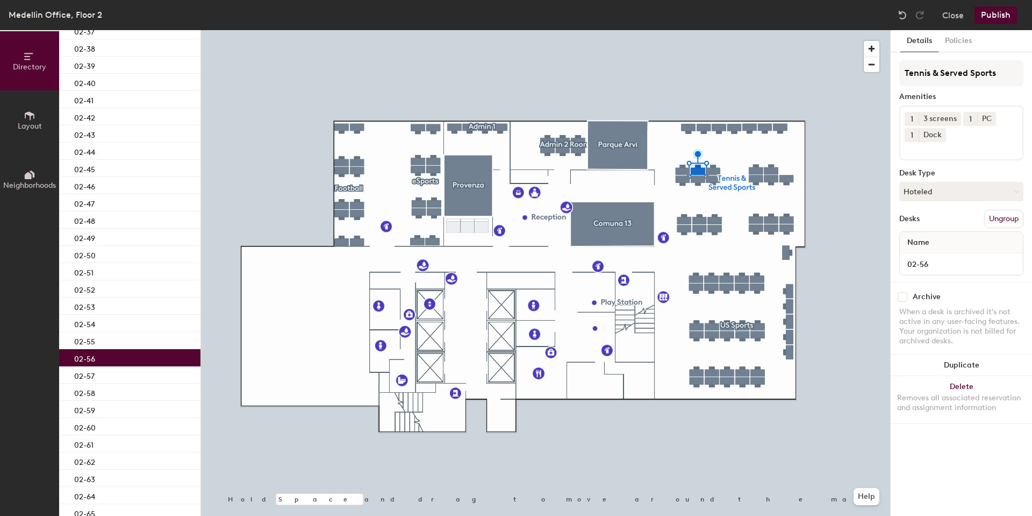
click at [96, 351] on div "02-56" at bounding box center [129, 357] width 141 height 17
click at [989, 118] on icon at bounding box center [990, 119] width 8 height 8
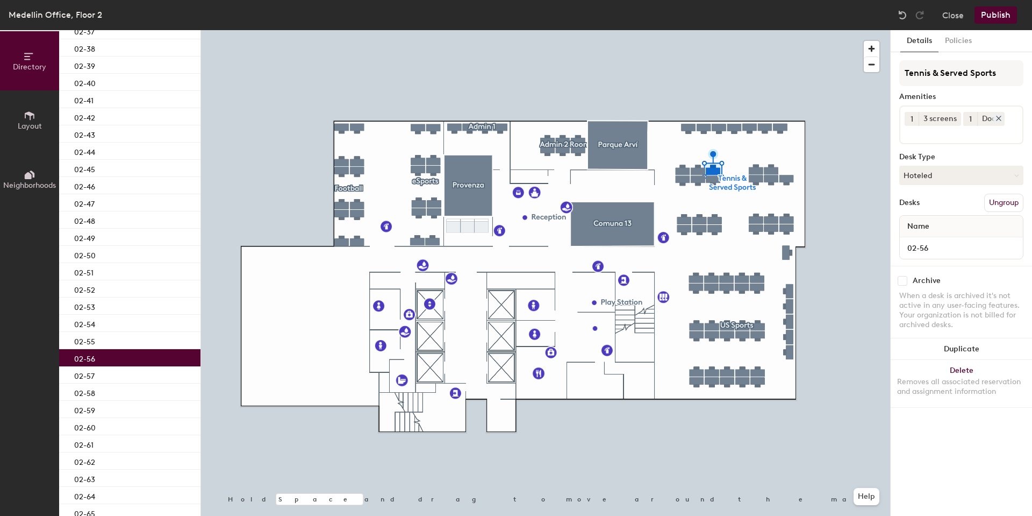
click at [999, 117] on icon at bounding box center [999, 118] width 4 height 4
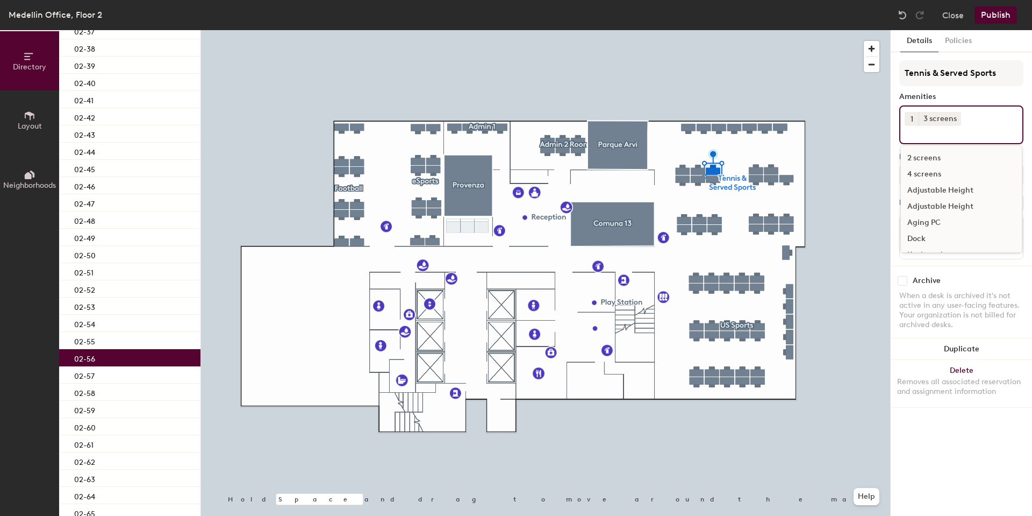
click at [987, 119] on div "1 3 screens 2 screens 4 screens Adjustable Height Adjustable Height Aging PC Do…" at bounding box center [961, 124] width 124 height 39
click at [931, 225] on div "Aging PC" at bounding box center [961, 222] width 121 height 16
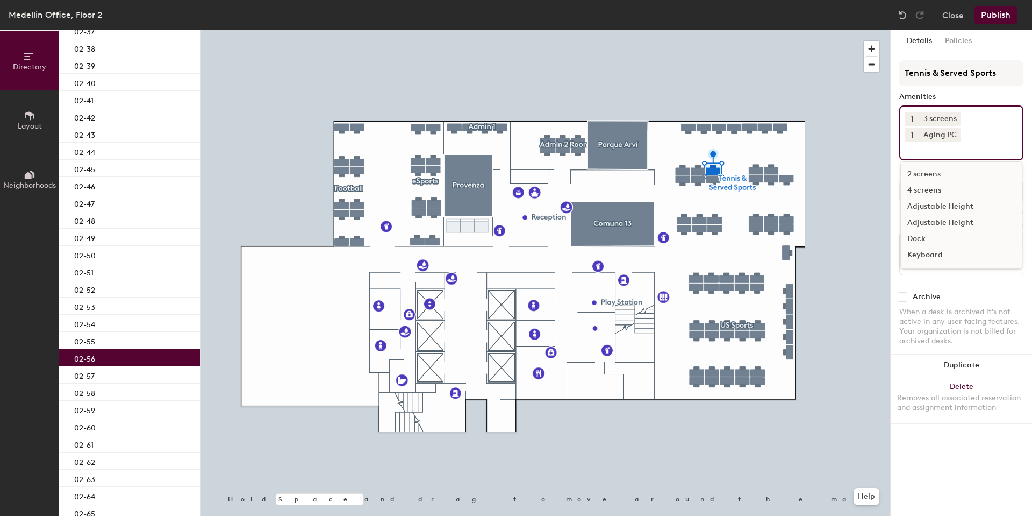
click at [928, 238] on div "Dock" at bounding box center [961, 239] width 121 height 16
click at [957, 133] on icon at bounding box center [955, 135] width 8 height 8
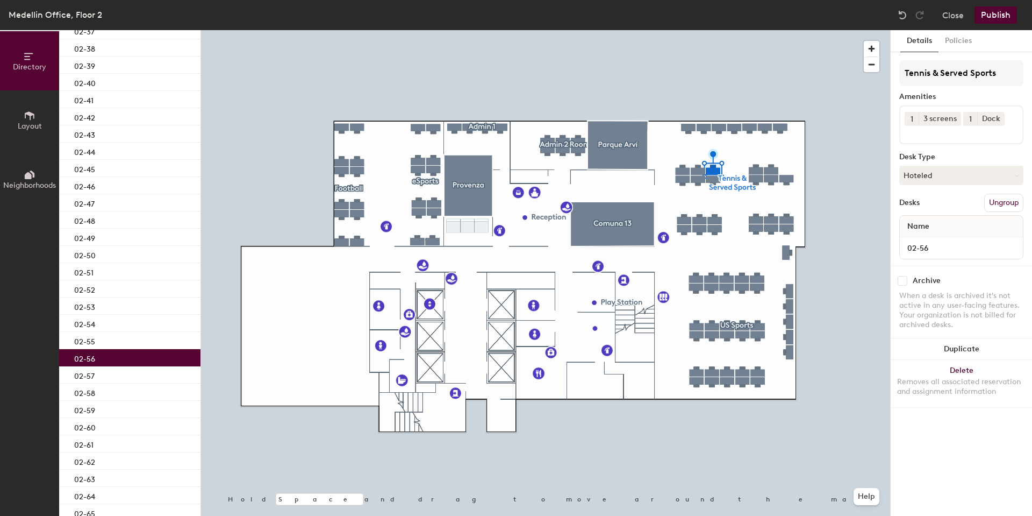
click at [956, 128] on input at bounding box center [953, 132] width 97 height 13
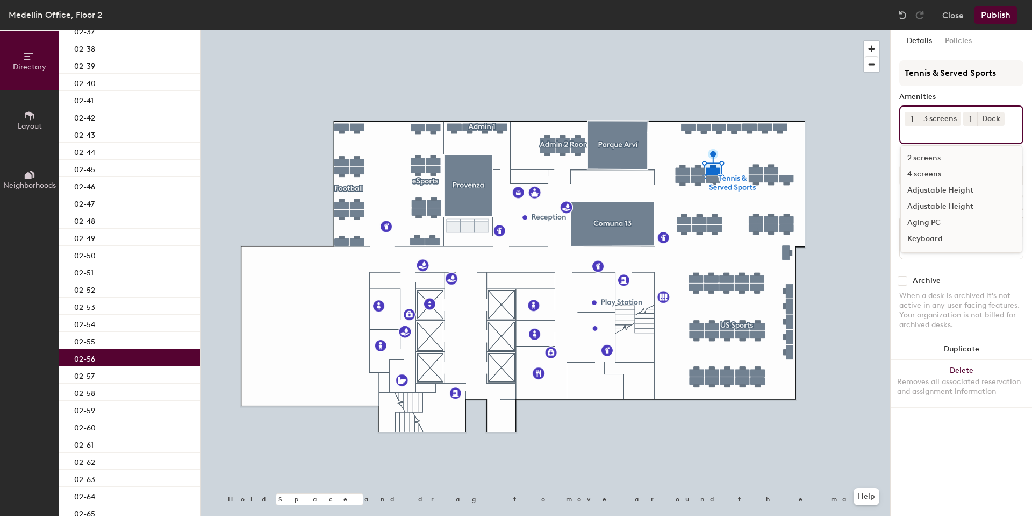
click at [932, 224] on div "Aging PC" at bounding box center [961, 222] width 121 height 16
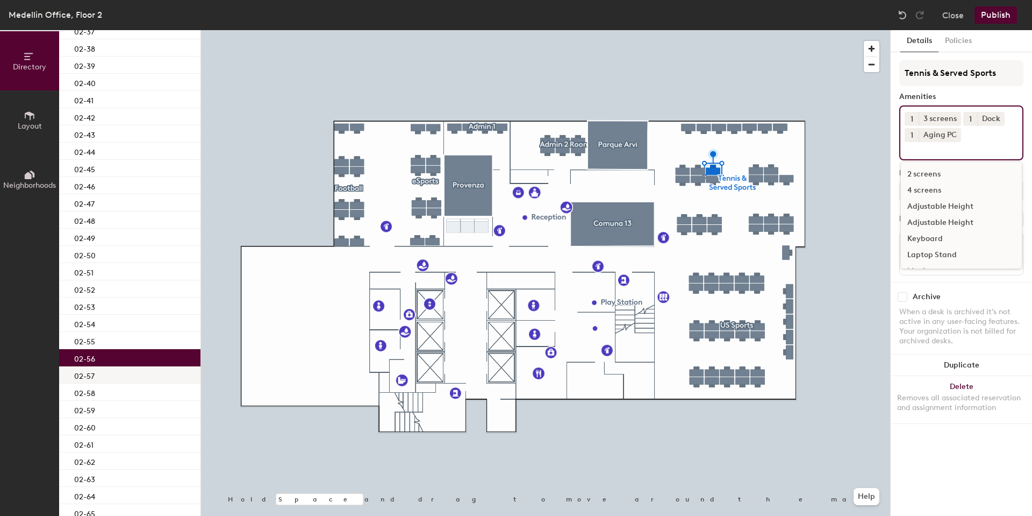
click at [145, 378] on div "02-57" at bounding box center [129, 374] width 141 height 17
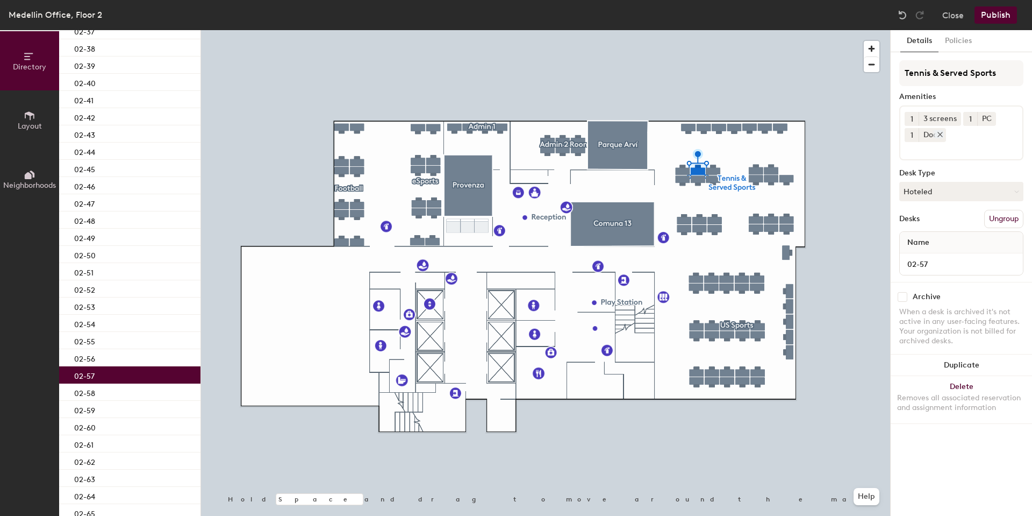
click at [986, 115] on icon at bounding box center [990, 119] width 8 height 8
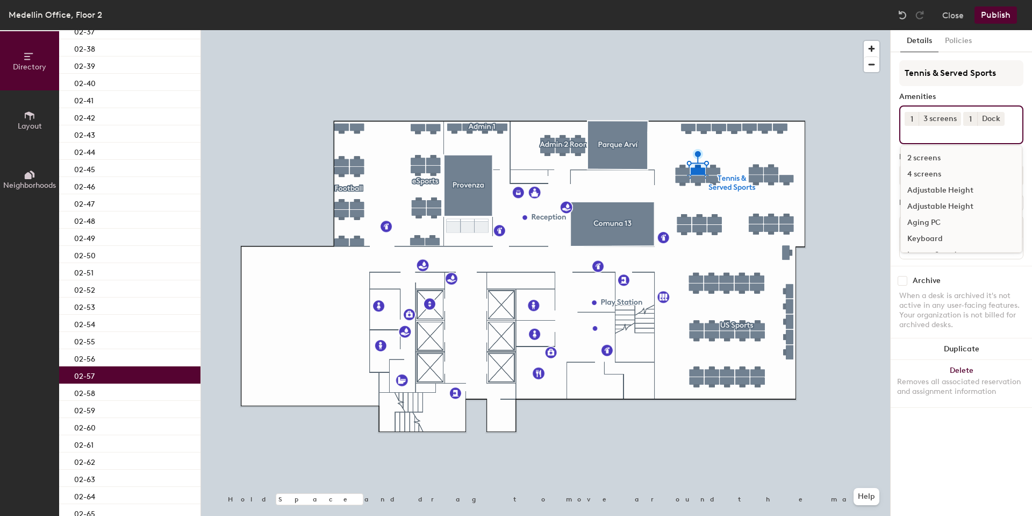
click at [980, 134] on input at bounding box center [953, 132] width 97 height 13
click at [925, 223] on div "Aging PC" at bounding box center [961, 222] width 121 height 16
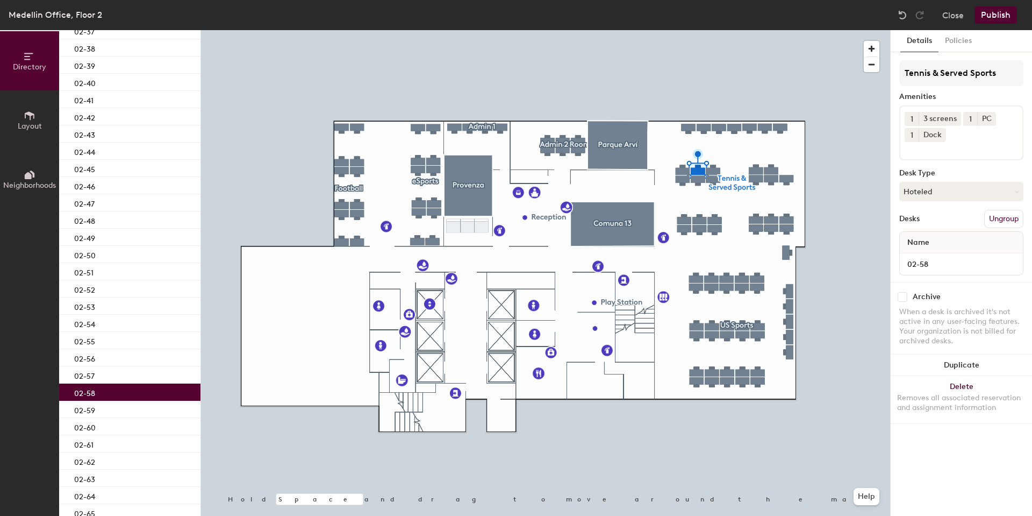
click at [111, 389] on div "02-58" at bounding box center [129, 391] width 141 height 17
click at [992, 116] on icon at bounding box center [990, 119] width 8 height 8
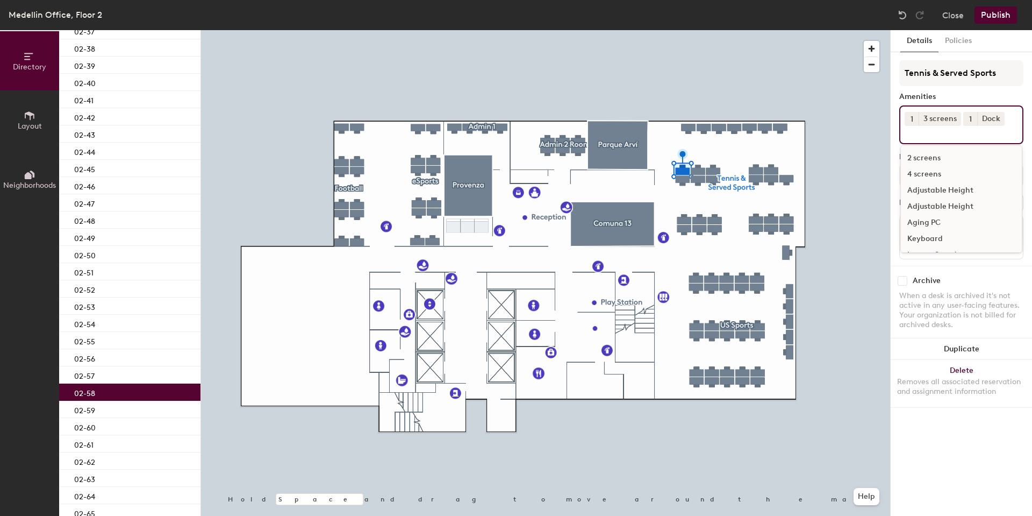
click at [966, 136] on input at bounding box center [953, 132] width 97 height 13
click at [932, 223] on div "Aging PC" at bounding box center [961, 222] width 121 height 16
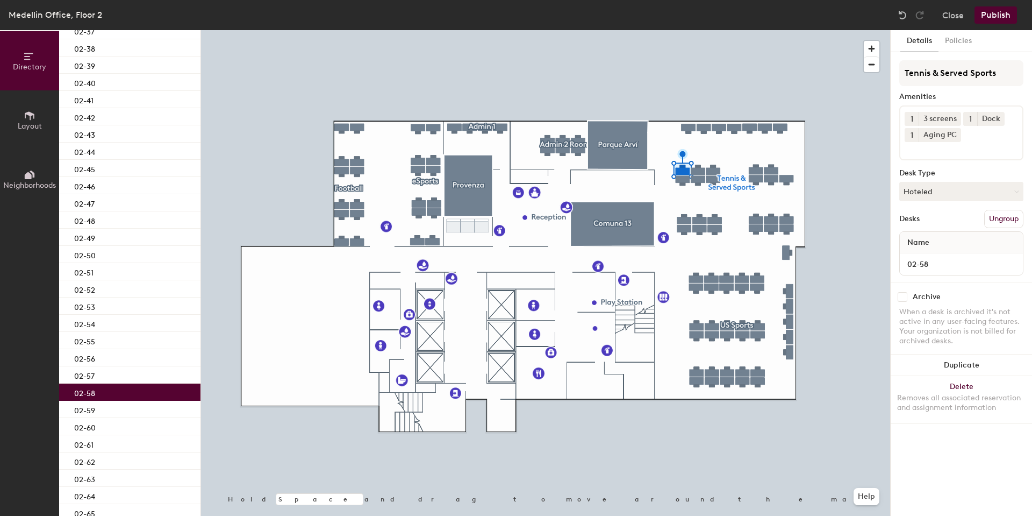
click at [991, 19] on button "Publish" at bounding box center [996, 14] width 42 height 17
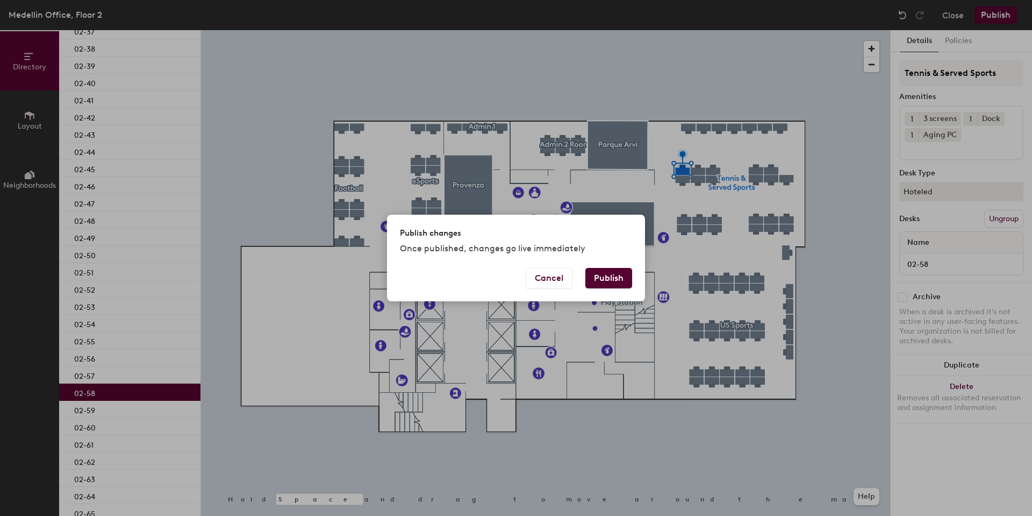
click at [626, 277] on button "Publish" at bounding box center [608, 278] width 47 height 20
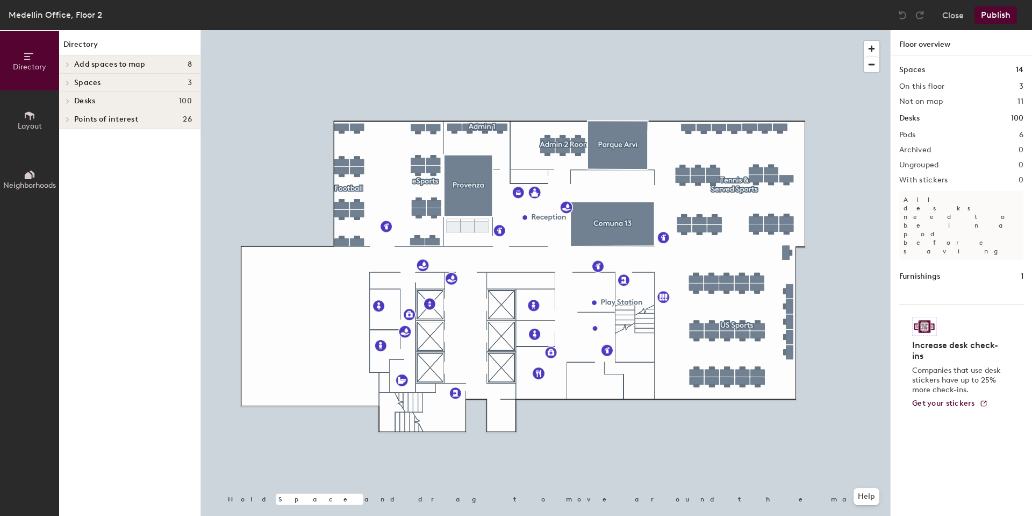
click at [103, 98] on h4 "Desks 100" at bounding box center [133, 101] width 118 height 9
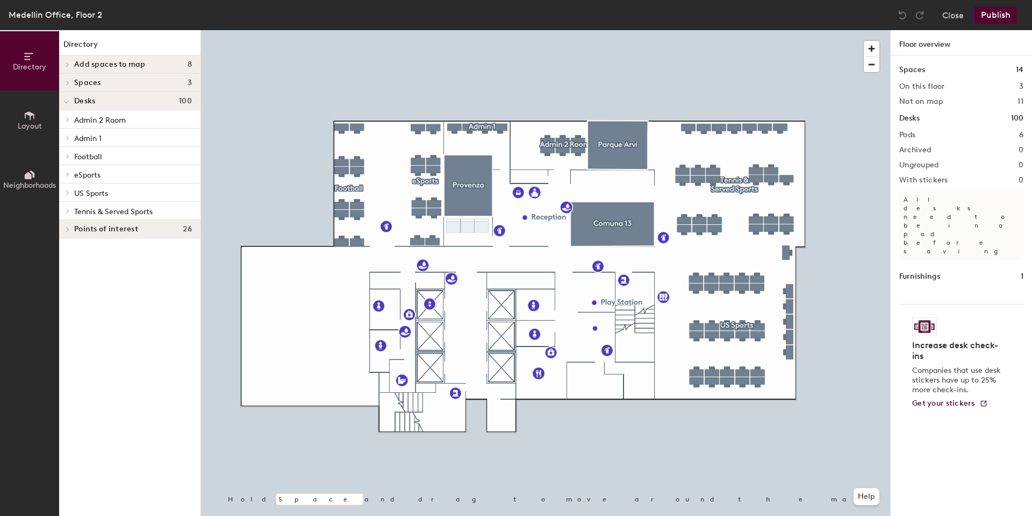
click at [95, 175] on span "eSports" at bounding box center [87, 174] width 26 height 9
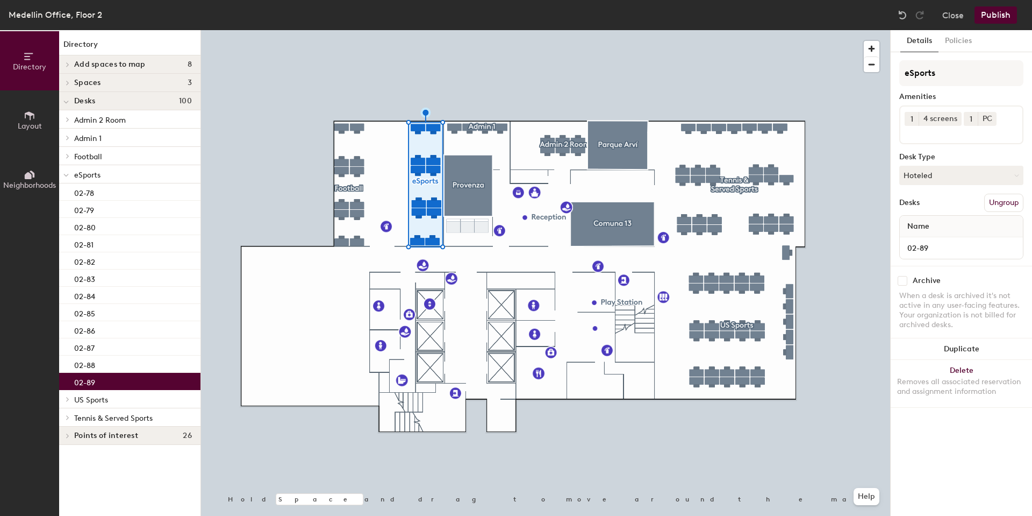
click at [97, 383] on div "02-89" at bounding box center [129, 381] width 141 height 17
click at [987, 121] on icon at bounding box center [991, 119] width 8 height 8
click at [991, 121] on div "1 4 screens" at bounding box center [961, 124] width 124 height 39
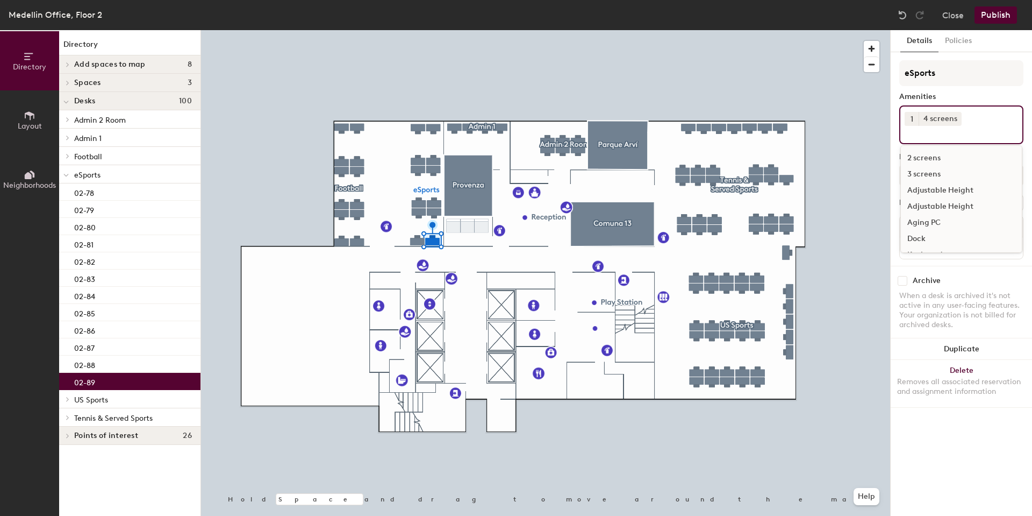
click at [935, 225] on div "Aging PC" at bounding box center [961, 222] width 121 height 16
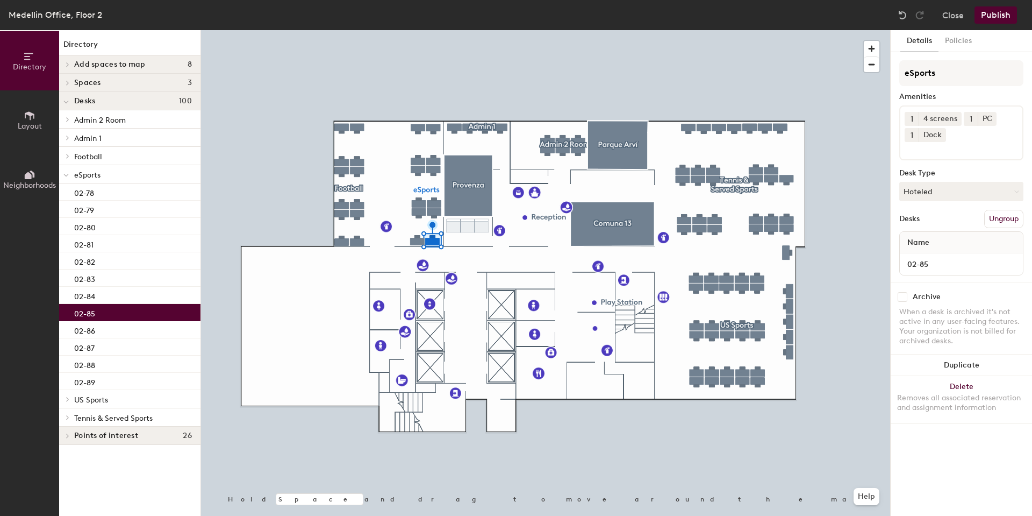
click at [91, 313] on p "02-85" at bounding box center [84, 312] width 21 height 12
click at [96, 301] on div "02-84" at bounding box center [129, 295] width 141 height 17
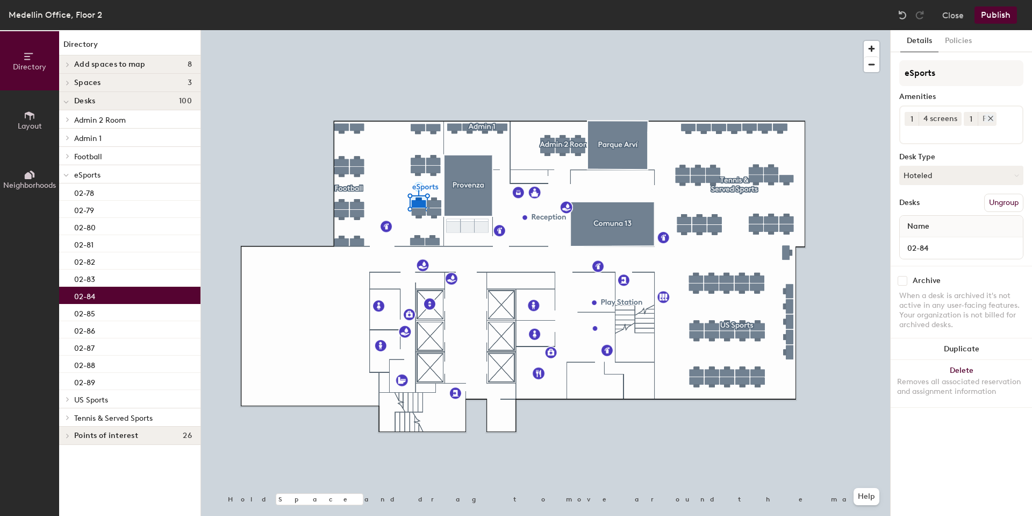
click at [988, 119] on icon at bounding box center [991, 119] width 8 height 8
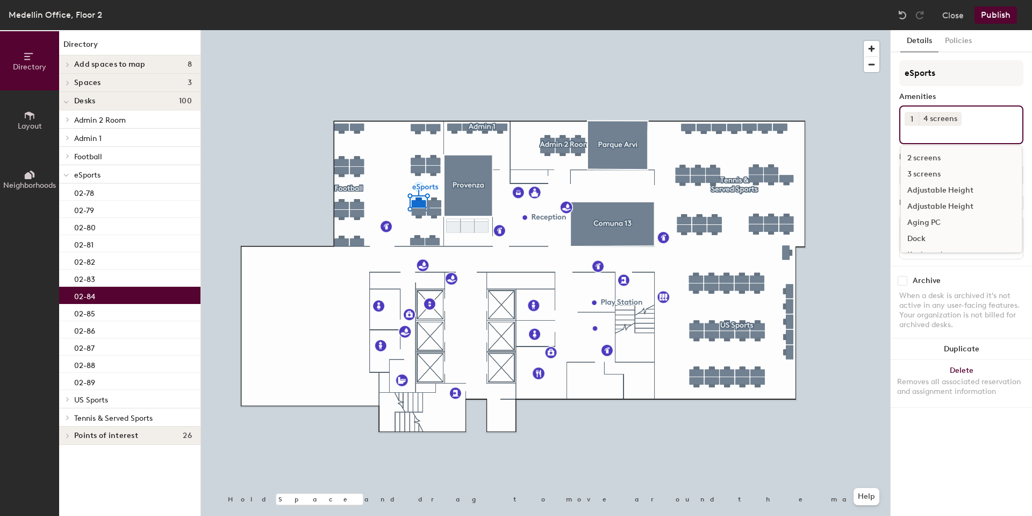
click at [989, 118] on div "1 4 screens 2 screens 3 screens Adjustable Height Adjustable Height Aging PC Do…" at bounding box center [961, 124] width 124 height 39
click at [931, 218] on div "Aging PC" at bounding box center [961, 222] width 121 height 16
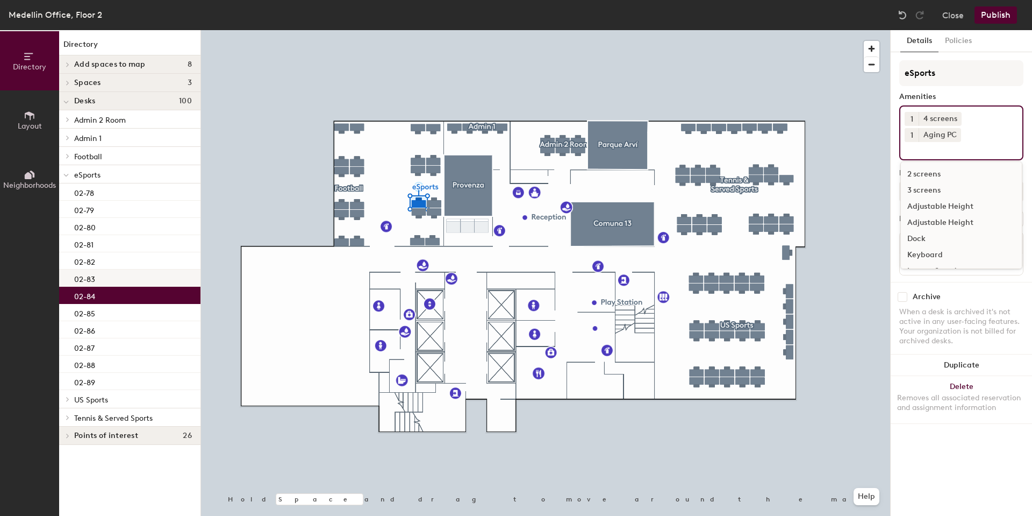
click at [96, 275] on div "02-83" at bounding box center [129, 277] width 141 height 17
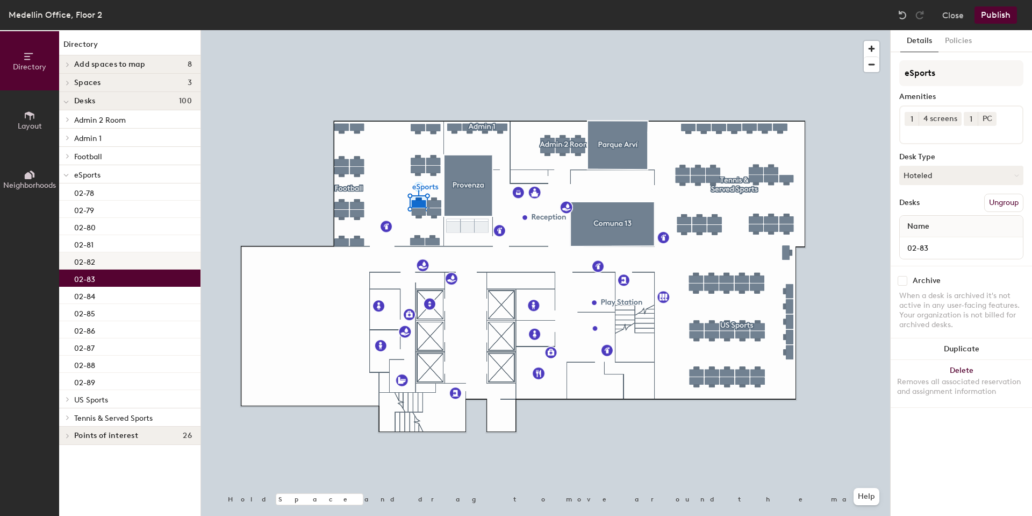
click at [97, 261] on div "02-82" at bounding box center [129, 260] width 141 height 17
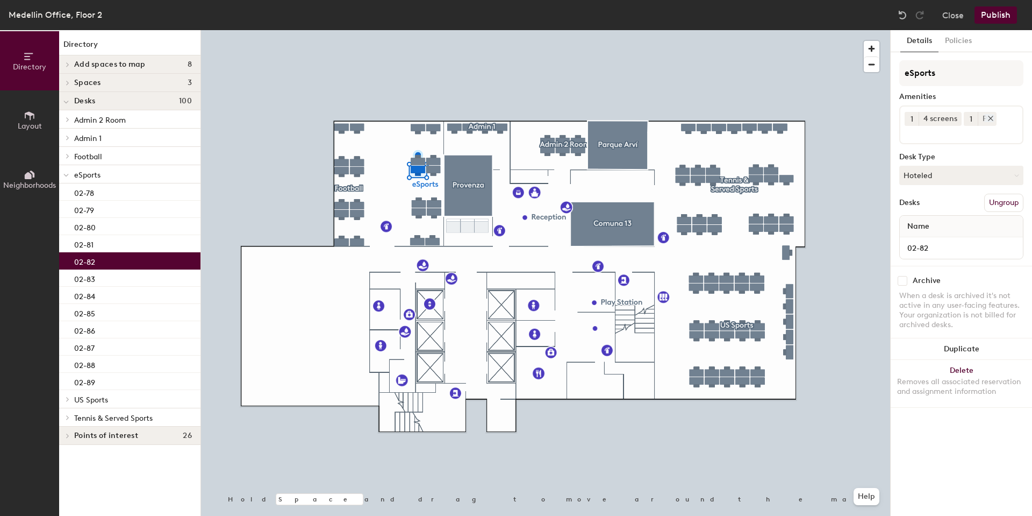
click at [992, 116] on icon at bounding box center [991, 118] width 4 height 4
click at [993, 125] on div "1 4 screens" at bounding box center [961, 124] width 124 height 39
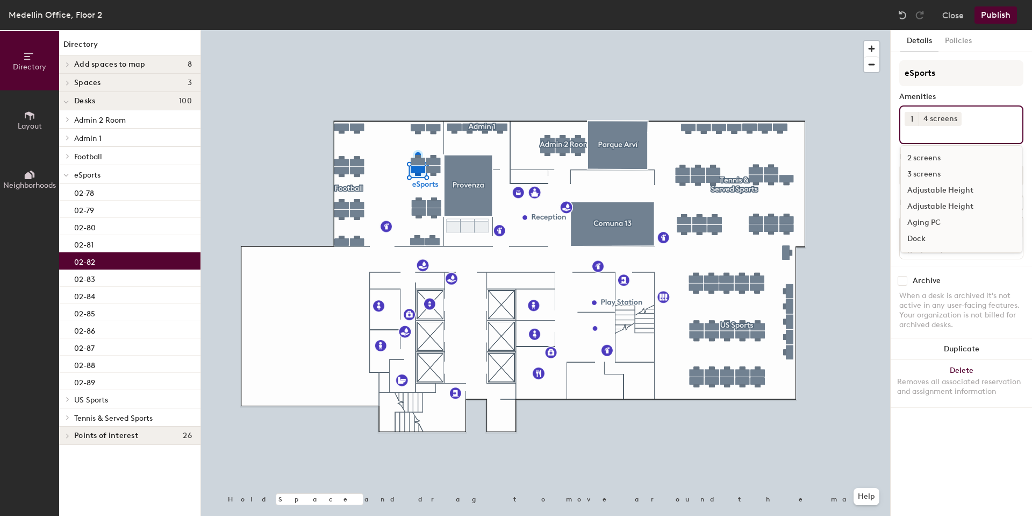
click at [926, 219] on div "Aging PC" at bounding box center [961, 222] width 121 height 16
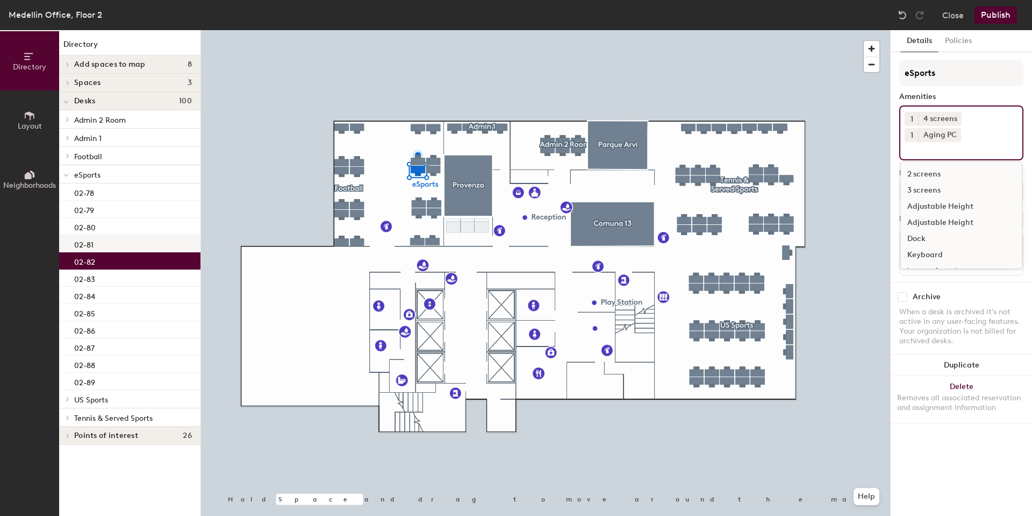
click at [125, 246] on div "02-81" at bounding box center [129, 243] width 141 height 17
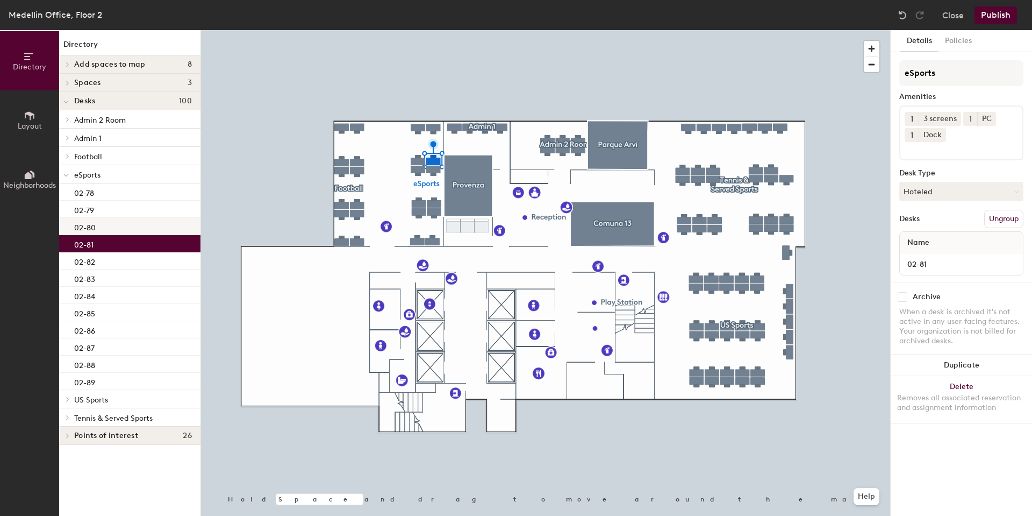
click at [127, 232] on div "02-80" at bounding box center [129, 226] width 141 height 17
click at [990, 121] on icon at bounding box center [990, 119] width 8 height 8
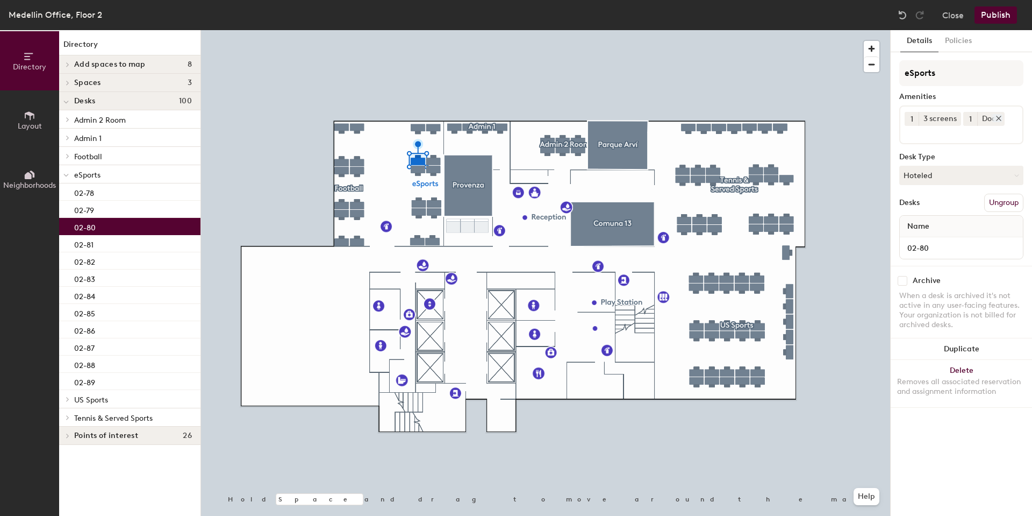
click at [995, 115] on icon at bounding box center [999, 119] width 8 height 8
click at [990, 119] on div "1 3 screens" at bounding box center [961, 124] width 124 height 39
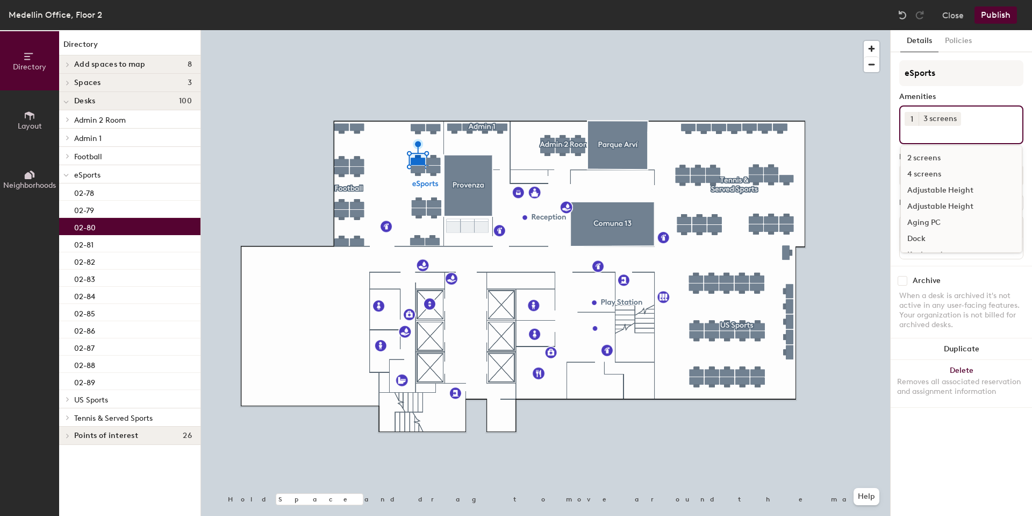
click at [932, 224] on div "Aging PC" at bounding box center [961, 222] width 121 height 16
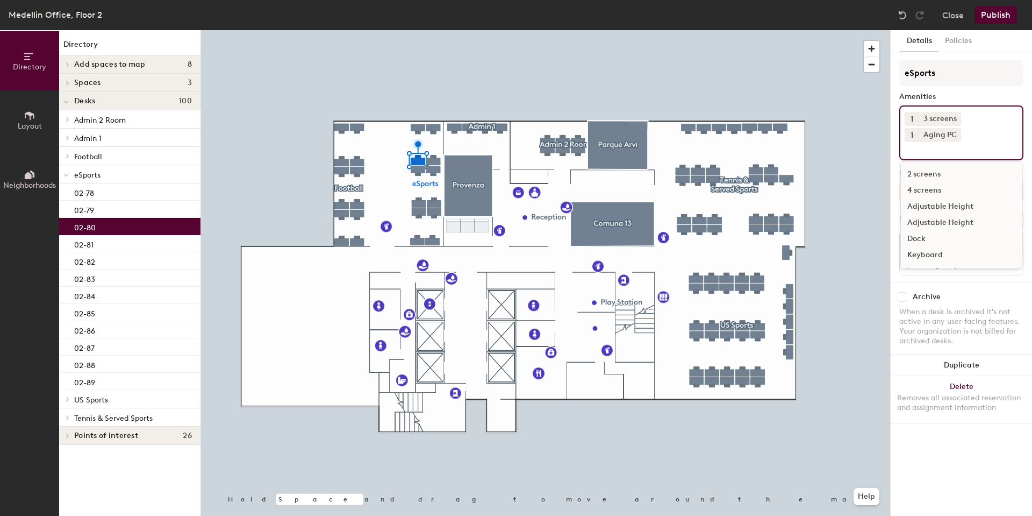
click at [991, 121] on div "1 3 screens 1 Aging PC 2 screens 4 screens Adjustable Height Adjustable Height …" at bounding box center [961, 132] width 124 height 55
click at [928, 239] on div "Dock" at bounding box center [961, 239] width 121 height 16
click at [75, 175] on span "eSports" at bounding box center [87, 174] width 26 height 9
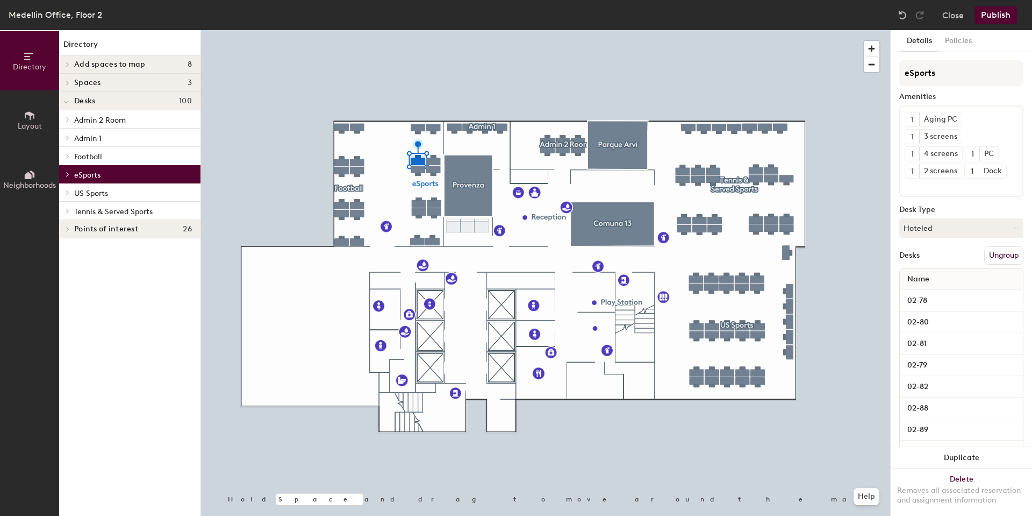
click at [68, 155] on icon at bounding box center [68, 155] width 4 height 5
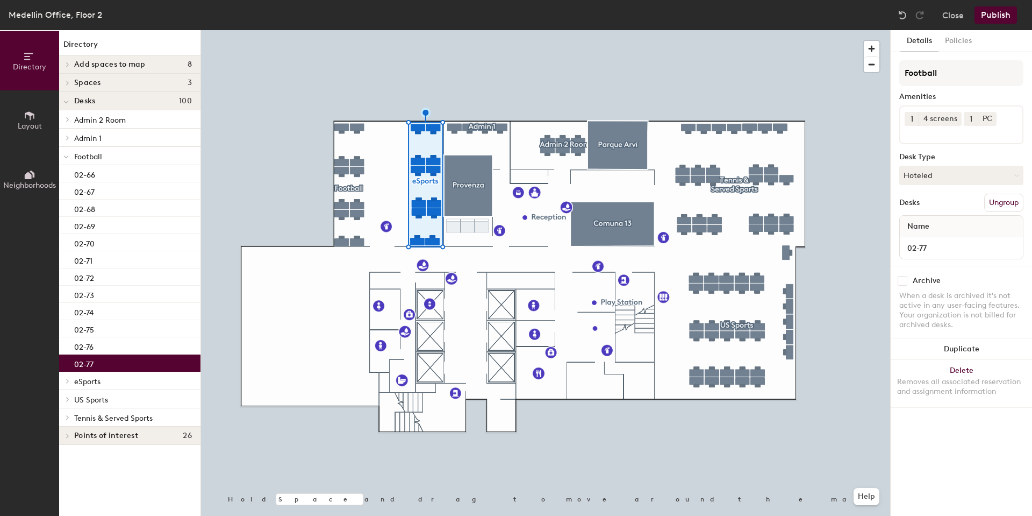
click at [93, 362] on p "02-77" at bounding box center [83, 362] width 19 height 12
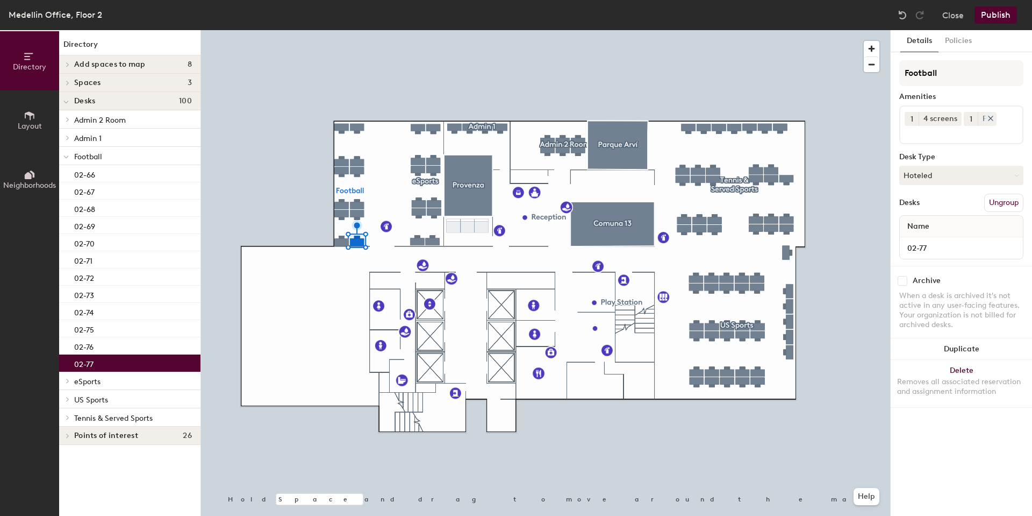
click at [989, 115] on icon at bounding box center [991, 119] width 8 height 8
click at [989, 117] on div "1 4 screens" at bounding box center [961, 124] width 124 height 39
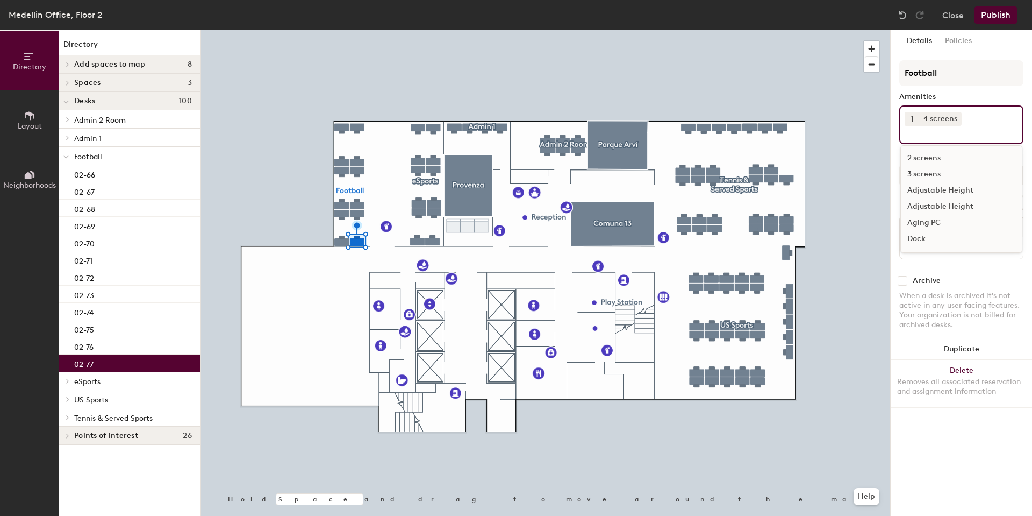
click at [921, 220] on div "Aging PC" at bounding box center [961, 222] width 121 height 16
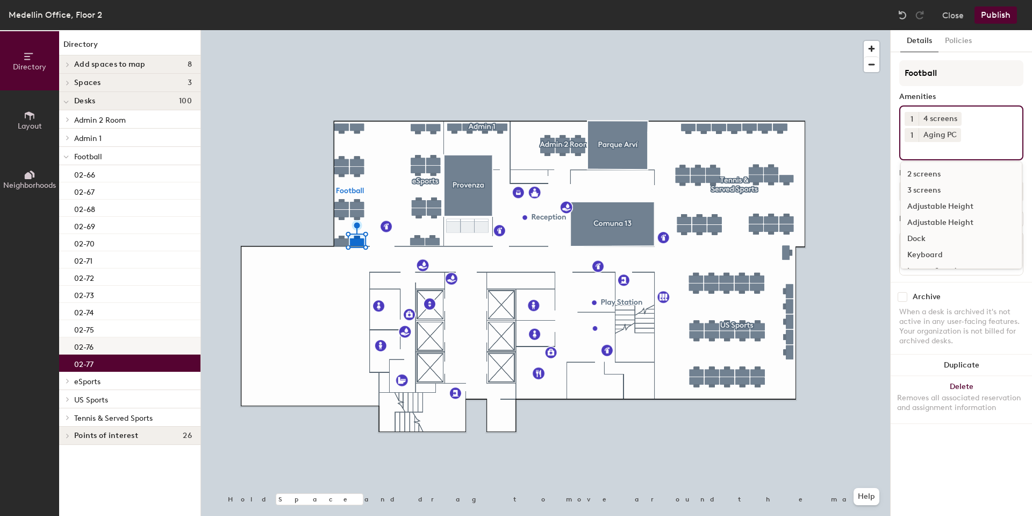
click at [94, 347] on p "02-76" at bounding box center [83, 345] width 19 height 12
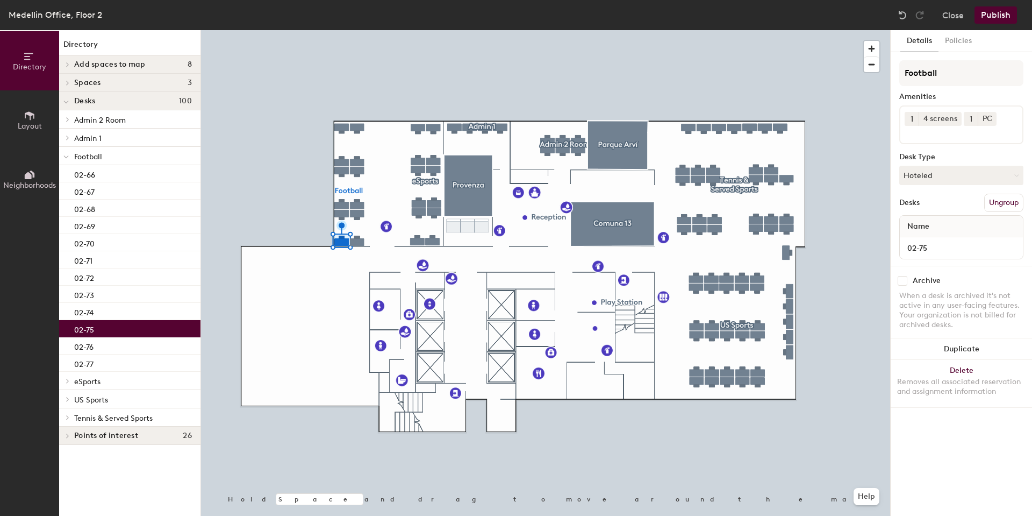
click at [99, 326] on div "02-75" at bounding box center [129, 328] width 141 height 17
click at [988, 116] on icon at bounding box center [991, 119] width 8 height 8
click at [989, 115] on div "1 4 screens" at bounding box center [961, 124] width 124 height 39
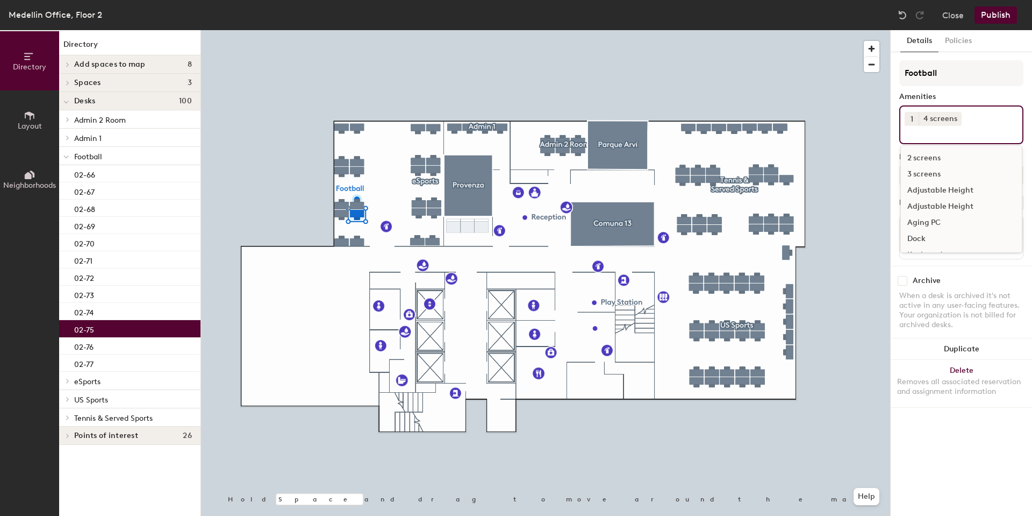
click at [927, 221] on div "Aging PC" at bounding box center [961, 222] width 121 height 16
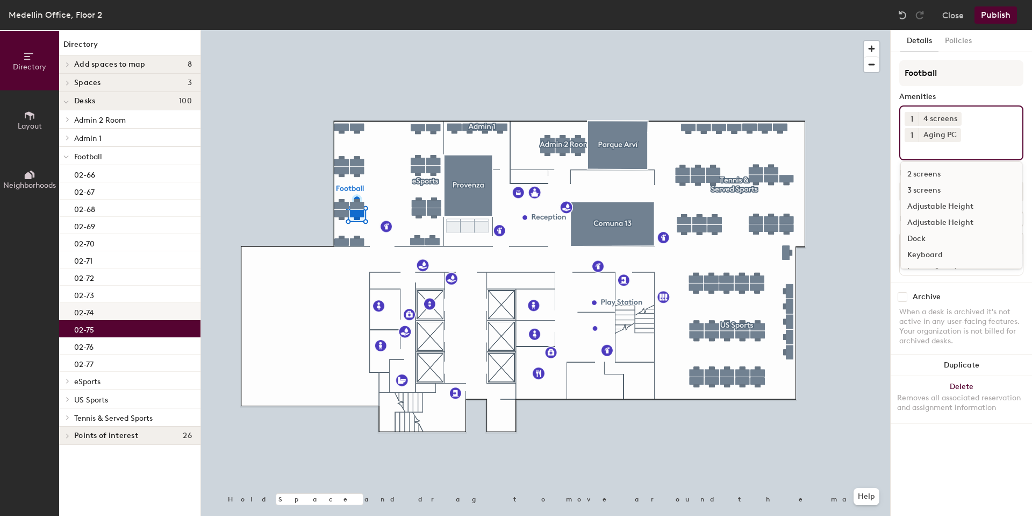
click at [89, 316] on p "02-74" at bounding box center [83, 311] width 19 height 12
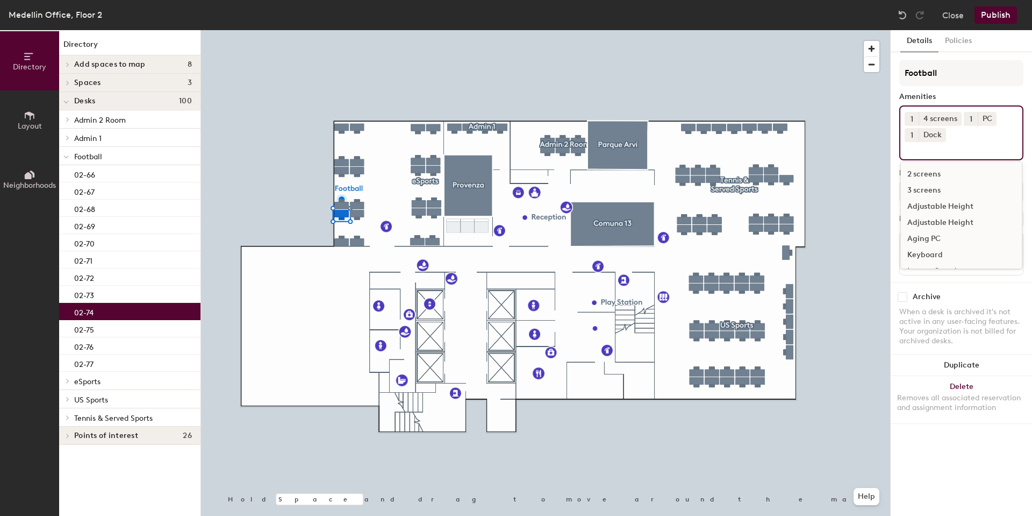
click at [967, 134] on div "1 4 screens 1 PC 1 Dock 2 screens 3 screens Adjustable Height Adjustable Height…" at bounding box center [961, 132] width 124 height 55
click at [990, 117] on icon at bounding box center [991, 119] width 8 height 8
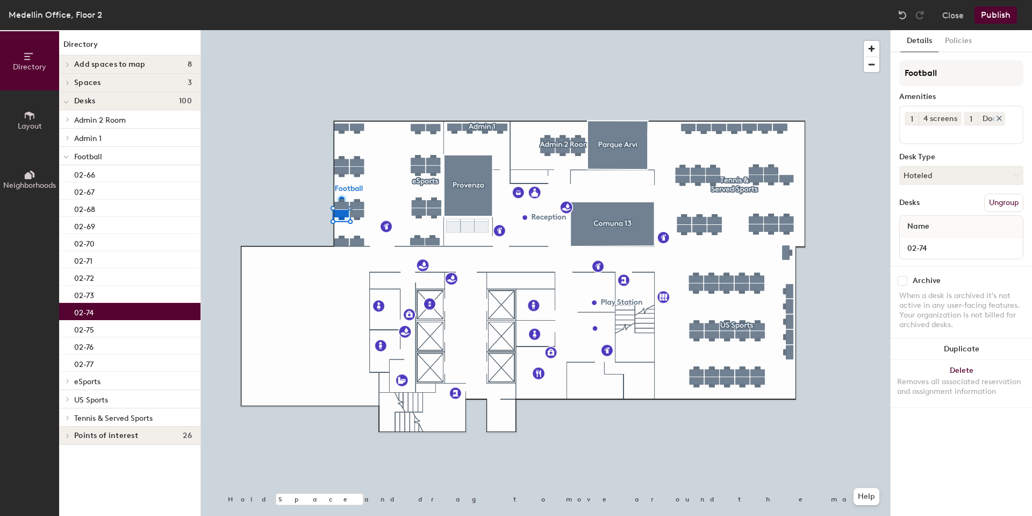
click at [996, 117] on icon at bounding box center [1000, 119] width 8 height 8
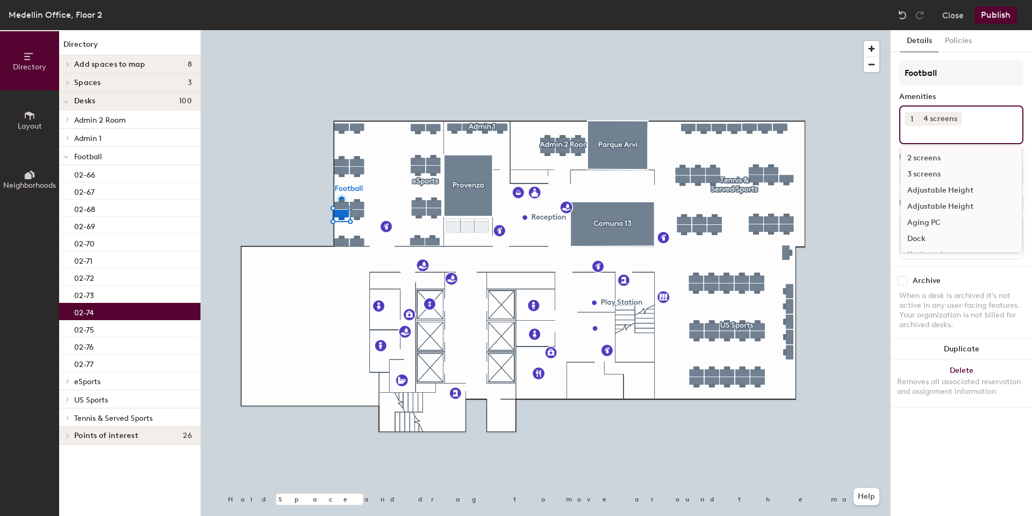
click at [992, 120] on div "1 4 screens 2 screens 3 screens Adjustable Height Adjustable Height Aging PC Do…" at bounding box center [961, 124] width 124 height 39
click at [929, 223] on div "Aging PC" at bounding box center [961, 222] width 121 height 16
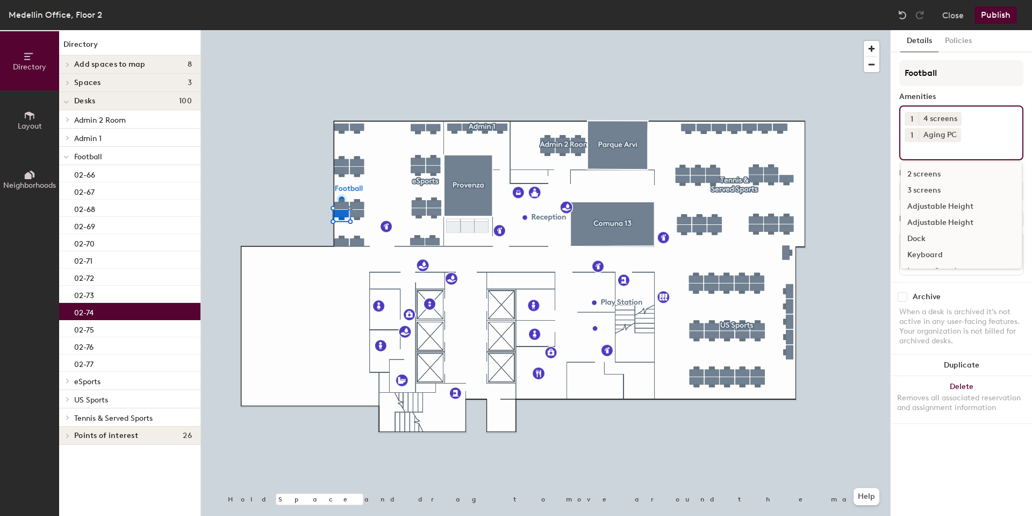
click at [989, 134] on div "1 4 screens 1 Aging PC 2 screens 3 screens Adjustable Height Adjustable Height …" at bounding box center [961, 132] width 124 height 55
click at [924, 240] on div "Dock" at bounding box center [961, 239] width 121 height 16
click at [96, 296] on div "02-73" at bounding box center [129, 293] width 141 height 17
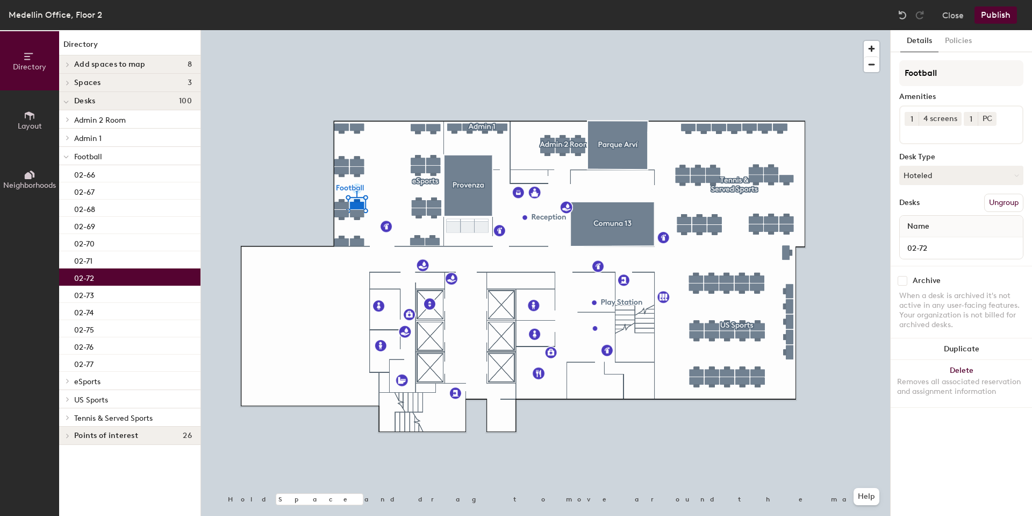
click at [102, 276] on div "02-72" at bounding box center [129, 276] width 141 height 17
click at [117, 255] on div "02-71" at bounding box center [129, 259] width 141 height 17
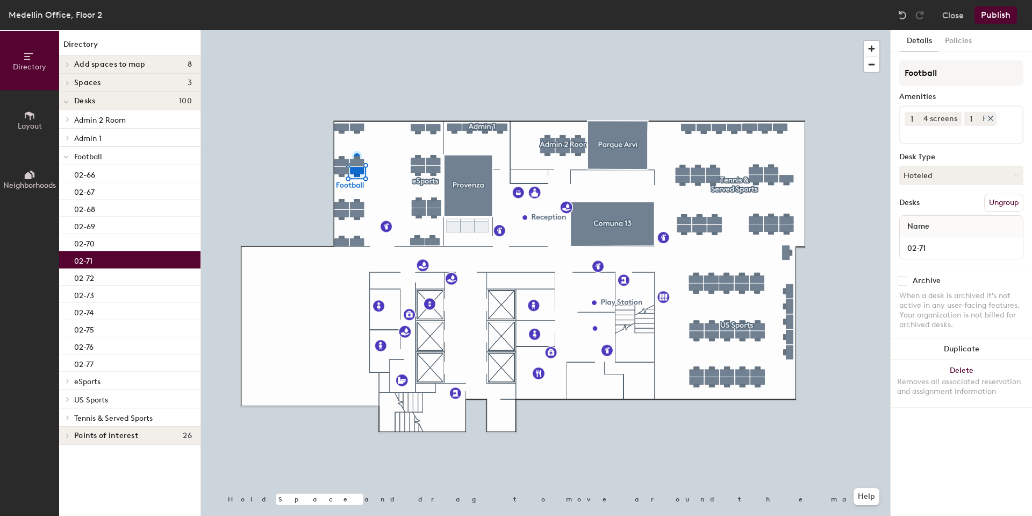
click at [984, 116] on div at bounding box center [989, 118] width 12 height 8
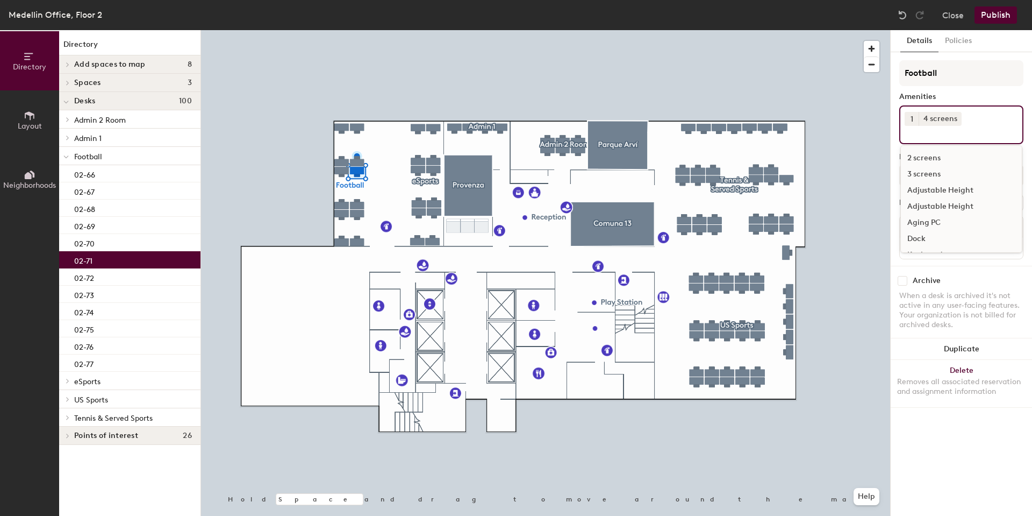
click at [988, 118] on div "1 4 screens 2 screens 3 screens Adjustable Height Adjustable Height Aging PC Do…" at bounding box center [961, 124] width 124 height 39
click at [928, 225] on div "Aging PC" at bounding box center [961, 222] width 121 height 16
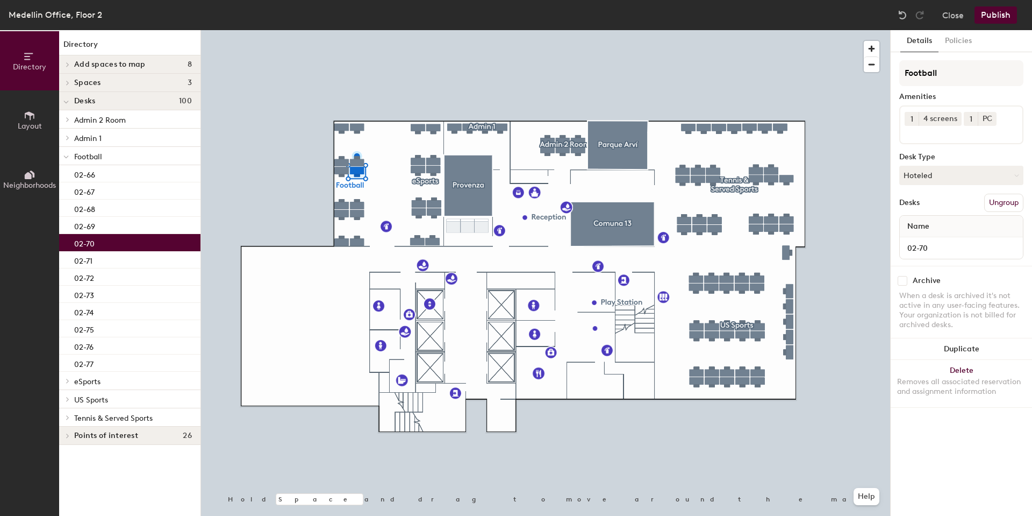
click at [124, 244] on div "02-70" at bounding box center [129, 242] width 141 height 17
click at [984, 119] on div at bounding box center [989, 118] width 12 height 8
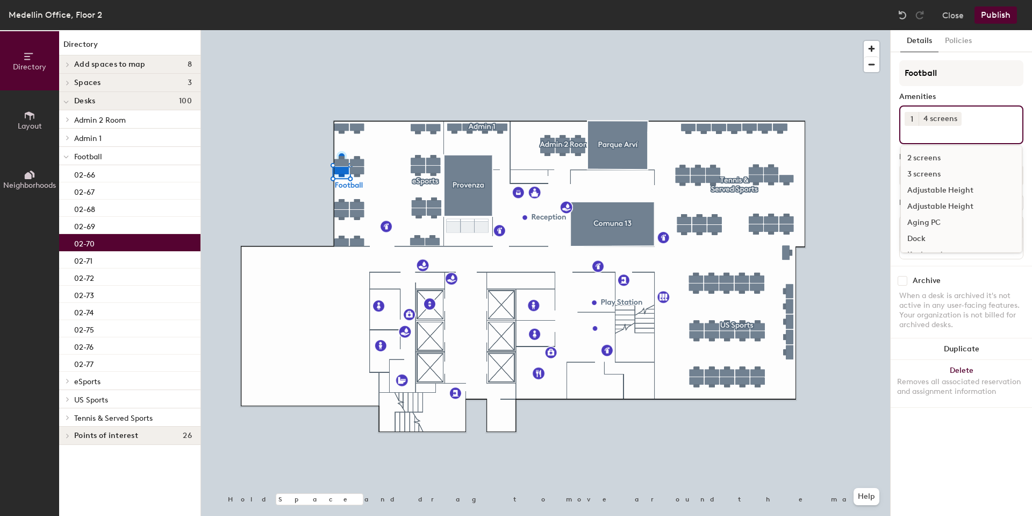
click at [987, 127] on input at bounding box center [953, 132] width 97 height 13
click at [921, 219] on div "Aging PC" at bounding box center [961, 222] width 121 height 16
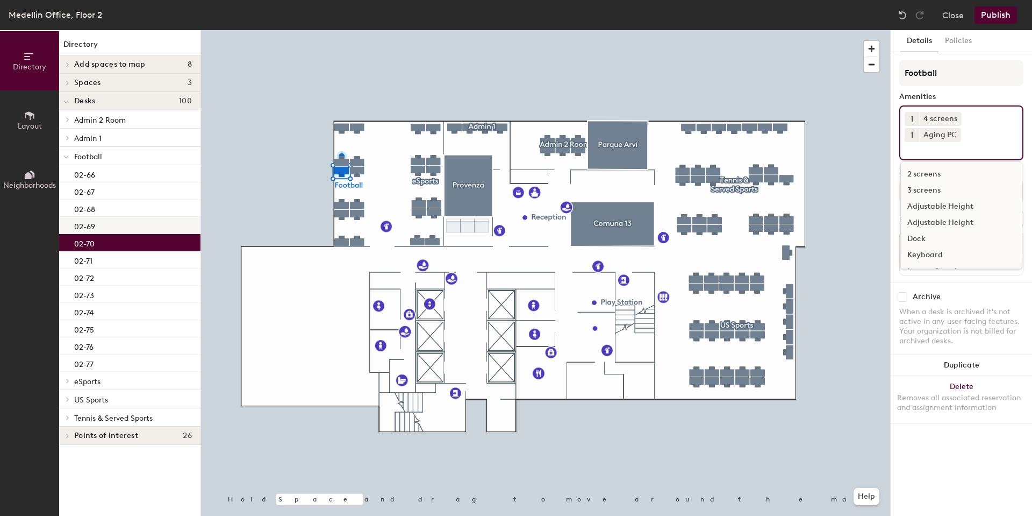
click at [108, 230] on div "02-69" at bounding box center [129, 225] width 141 height 17
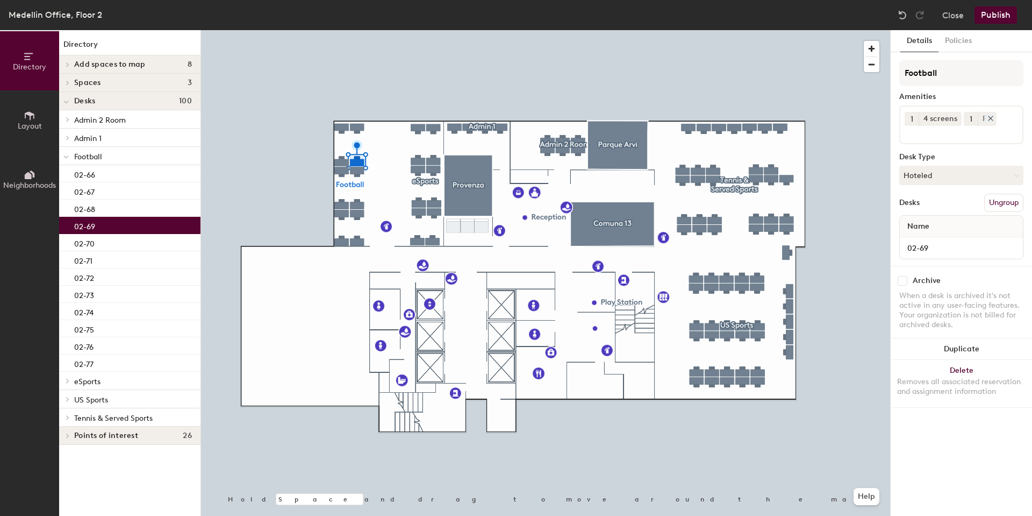
click at [988, 118] on icon at bounding box center [991, 119] width 8 height 8
click at [988, 128] on input at bounding box center [953, 132] width 97 height 13
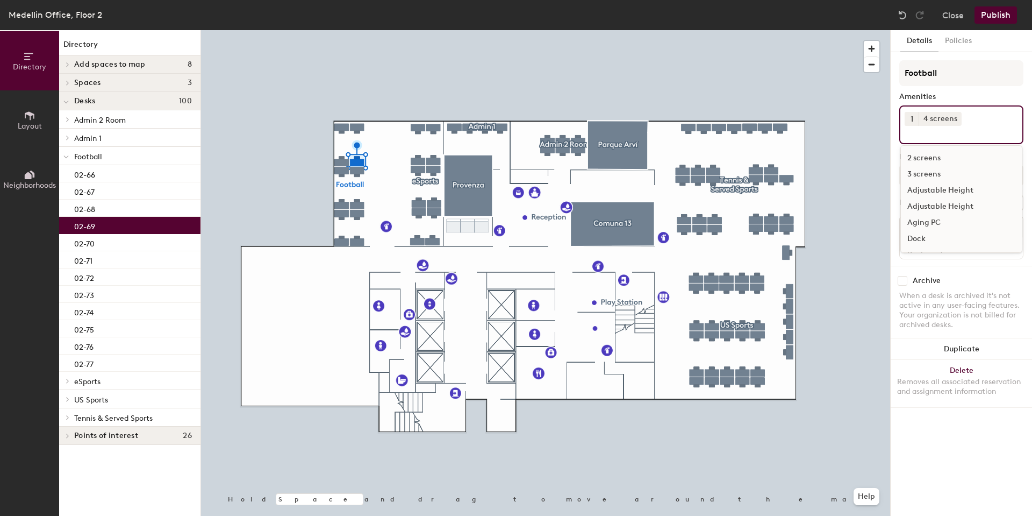
click at [940, 225] on div "Aging PC" at bounding box center [961, 222] width 121 height 16
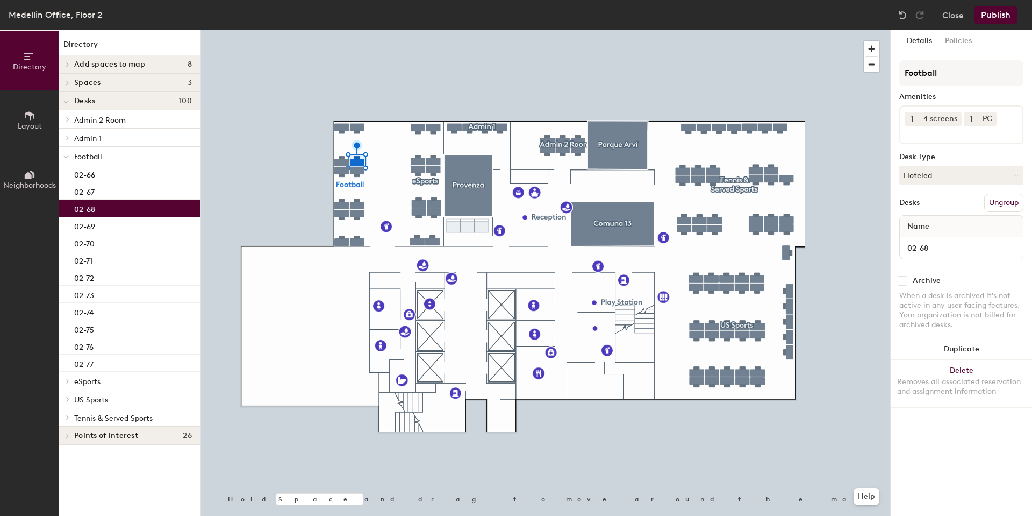
click at [110, 208] on div "02-68" at bounding box center [129, 207] width 141 height 17
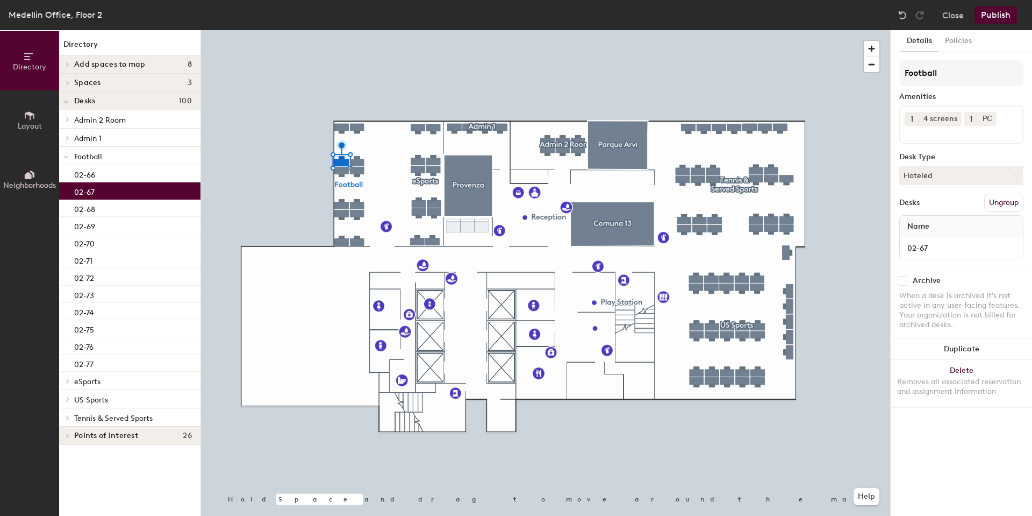
click at [95, 187] on div "02-67" at bounding box center [129, 190] width 141 height 17
drag, startPoint x: 990, startPoint y: 120, endPoint x: 1003, endPoint y: 124, distance: 13.4
click at [990, 120] on icon at bounding box center [991, 119] width 8 height 8
click at [1003, 124] on div "1 4 screens" at bounding box center [961, 124] width 124 height 39
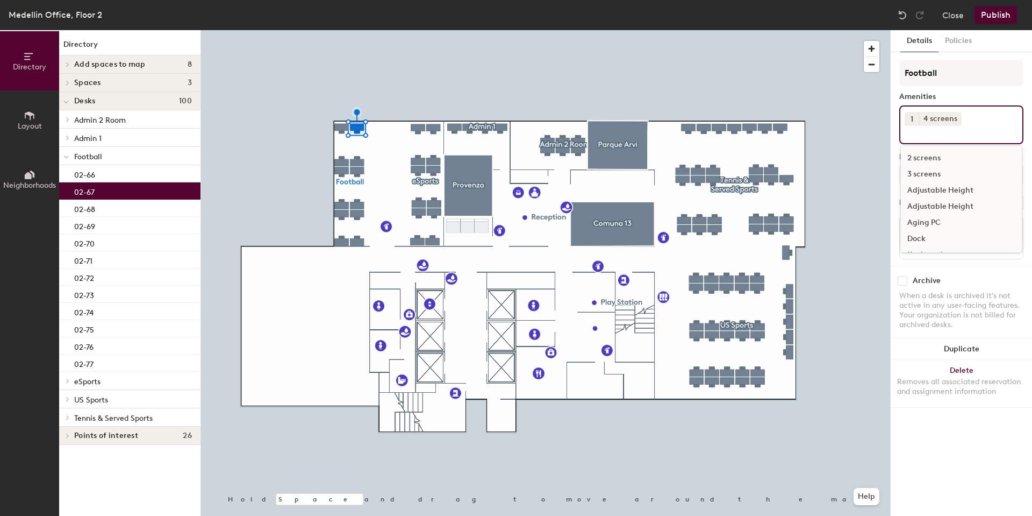
click at [933, 223] on div "Aging PC" at bounding box center [961, 222] width 121 height 16
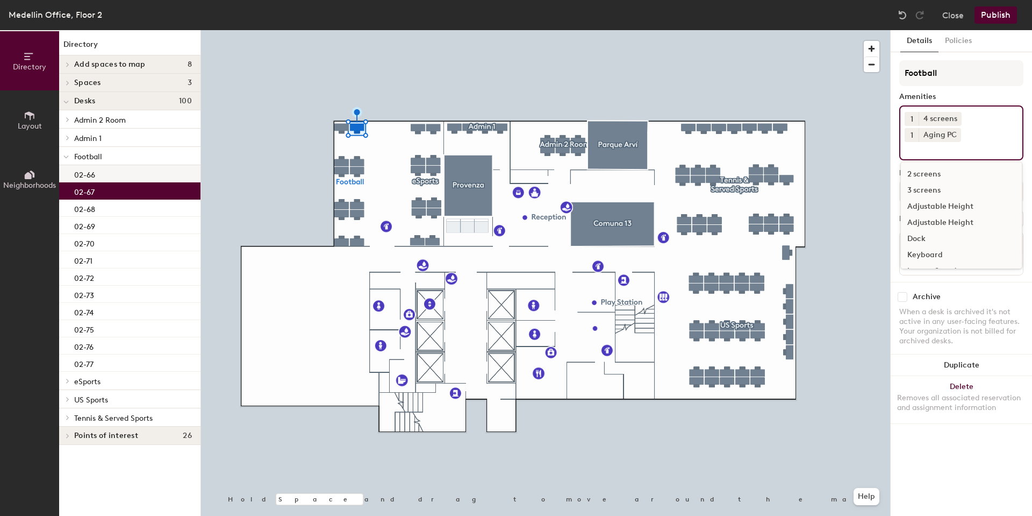
click at [75, 174] on p "02-66" at bounding box center [84, 173] width 21 height 12
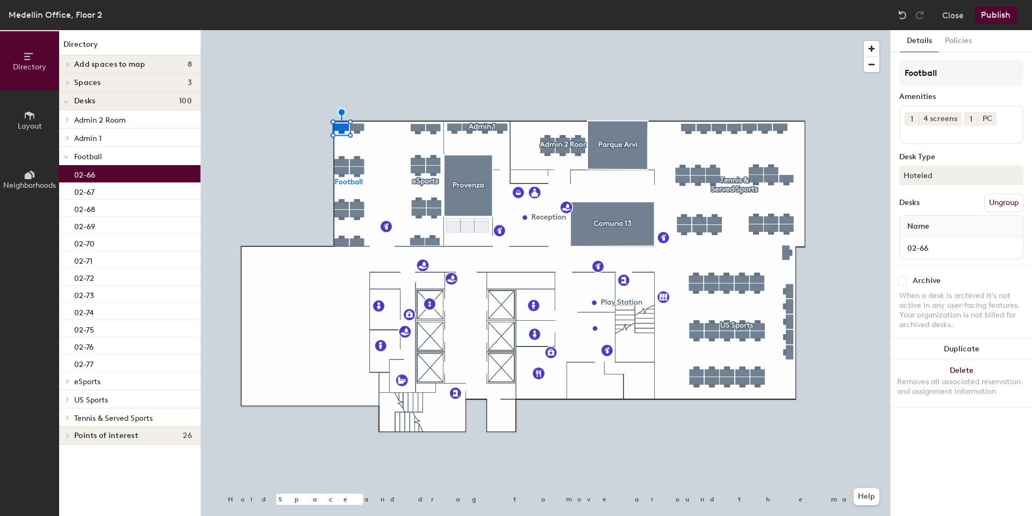
click at [992, 15] on button "Publish" at bounding box center [996, 14] width 42 height 17
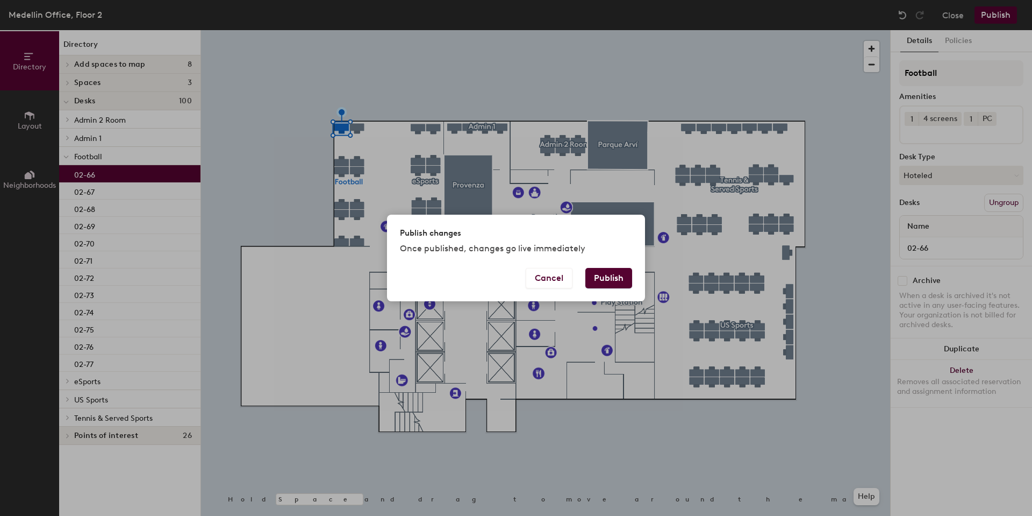
click at [604, 275] on button "Publish" at bounding box center [608, 278] width 47 height 20
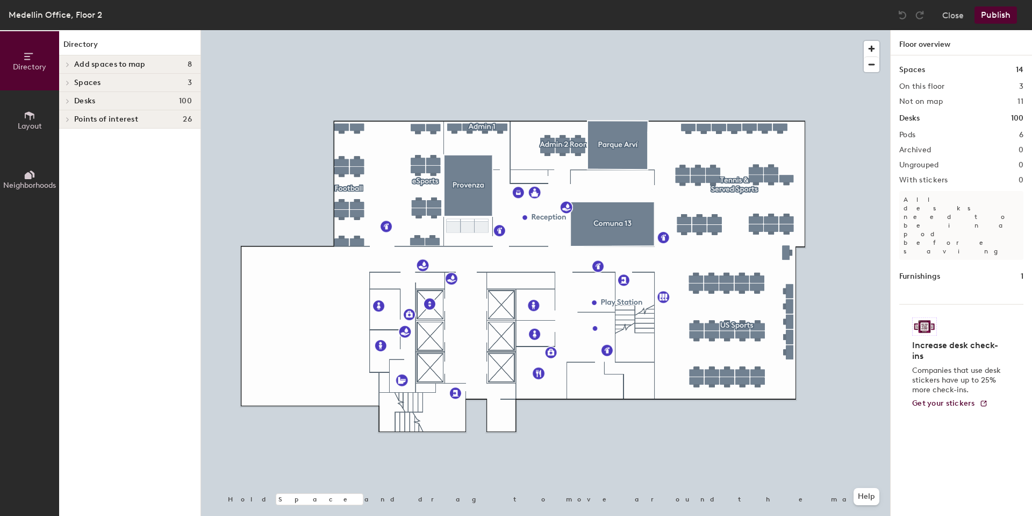
click at [111, 95] on div "Desks 100" at bounding box center [129, 101] width 141 height 18
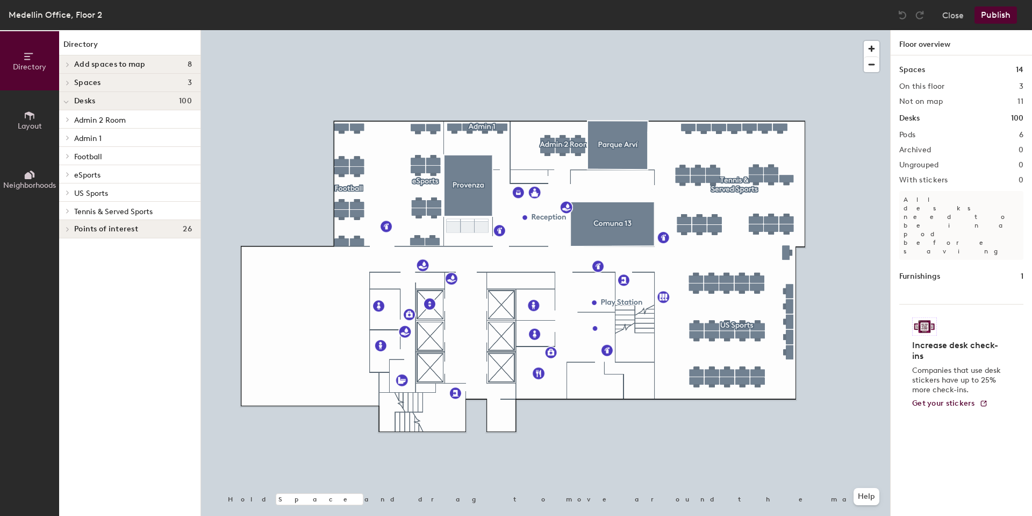
click at [87, 189] on span "US Sports" at bounding box center [91, 193] width 34 height 9
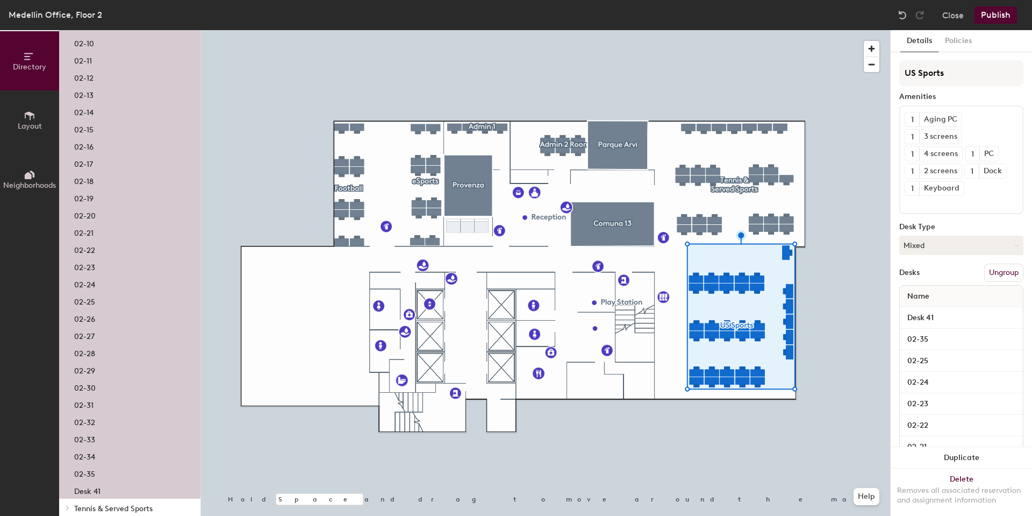
scroll to position [350, 0]
click at [115, 461] on div "Desk 41" at bounding box center [129, 461] width 141 height 17
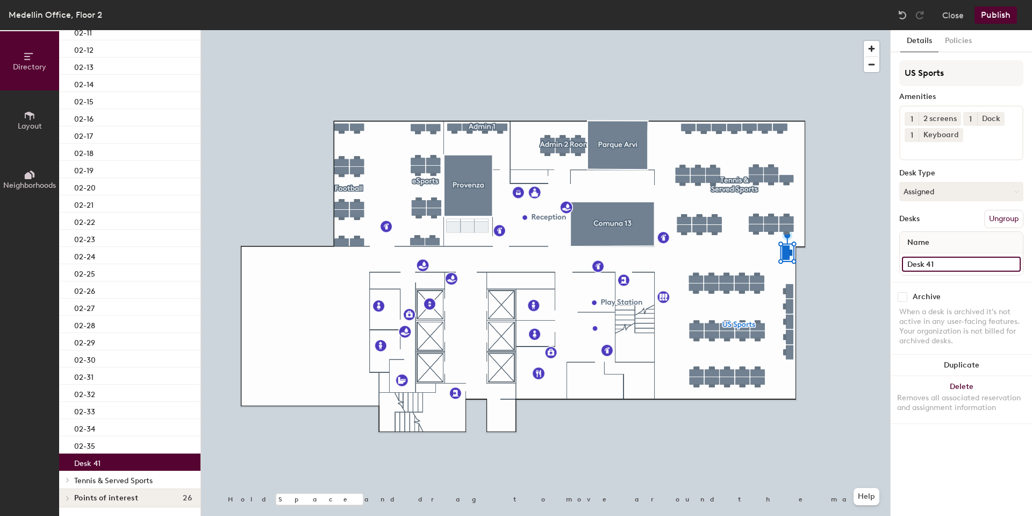
click at [1015, 264] on input "Desk 41" at bounding box center [961, 263] width 119 height 15
click at [958, 263] on input "Desk 41" at bounding box center [961, 263] width 119 height 15
click at [862, 257] on div "Directory Layout Neighborhoods Directory Add spaces to map 8 GM Office One Plaz…" at bounding box center [516, 272] width 1032 height 485
click at [113, 481] on span "Tennis & Served Sports" at bounding box center [113, 480] width 78 height 9
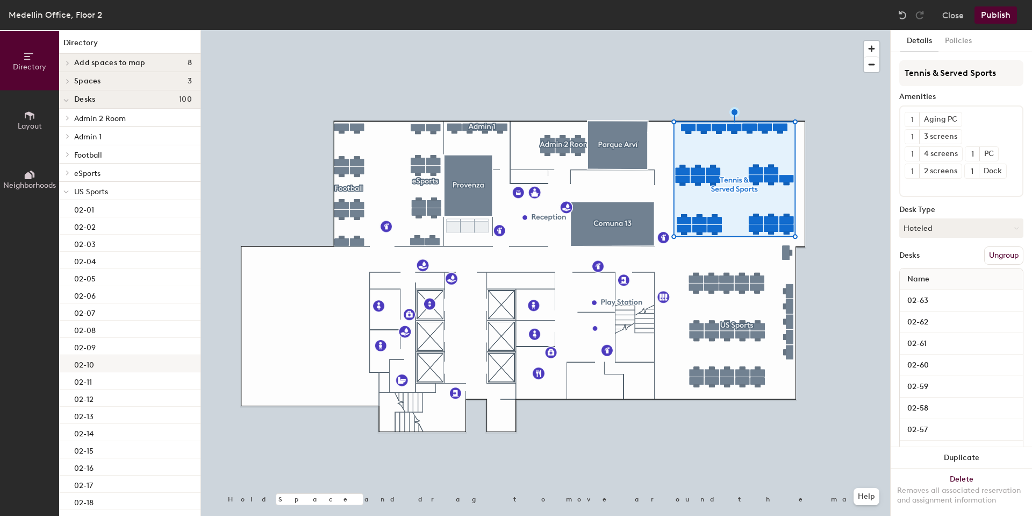
scroll to position [0, 0]
click at [97, 178] on span "eSports" at bounding box center [87, 174] width 26 height 9
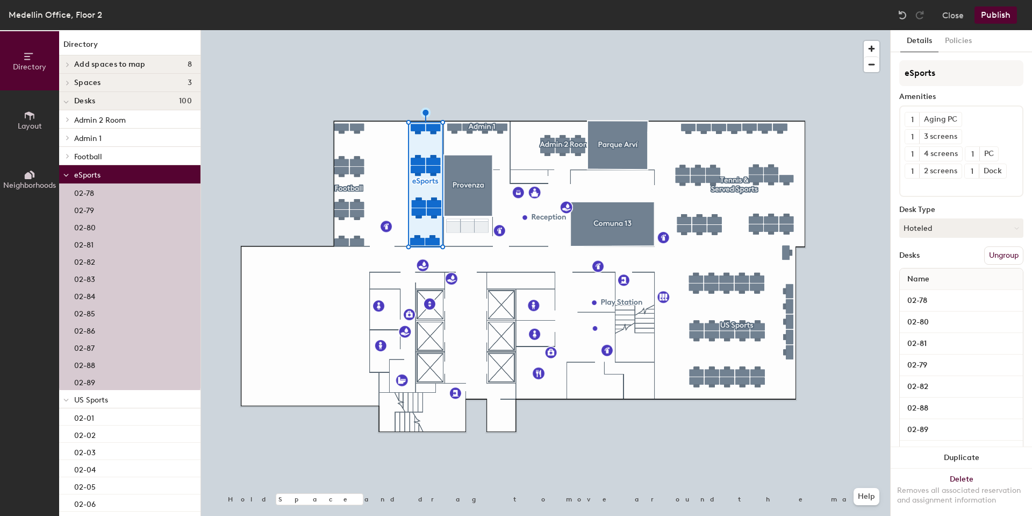
click at [97, 178] on span "eSports" at bounding box center [87, 174] width 26 height 9
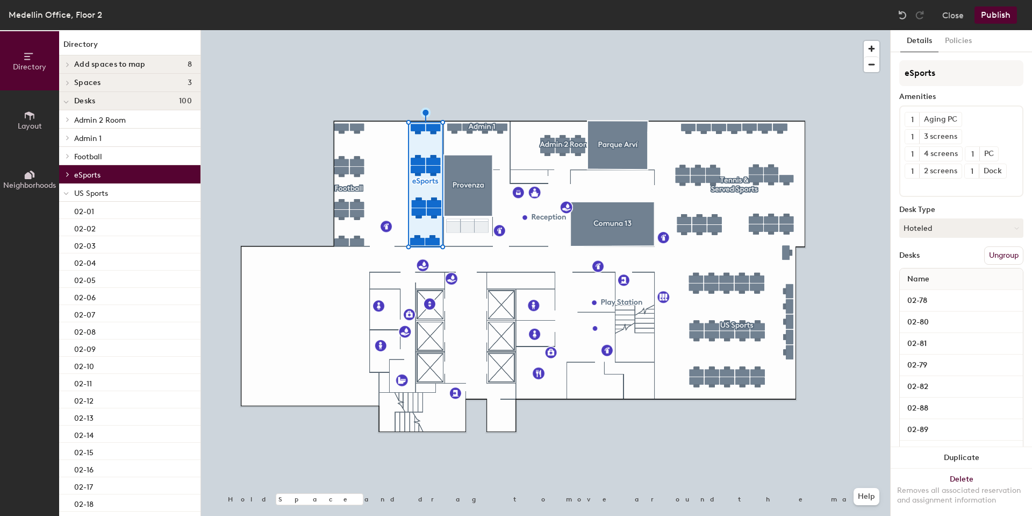
click at [98, 139] on span "Admin 1" at bounding box center [87, 138] width 27 height 9
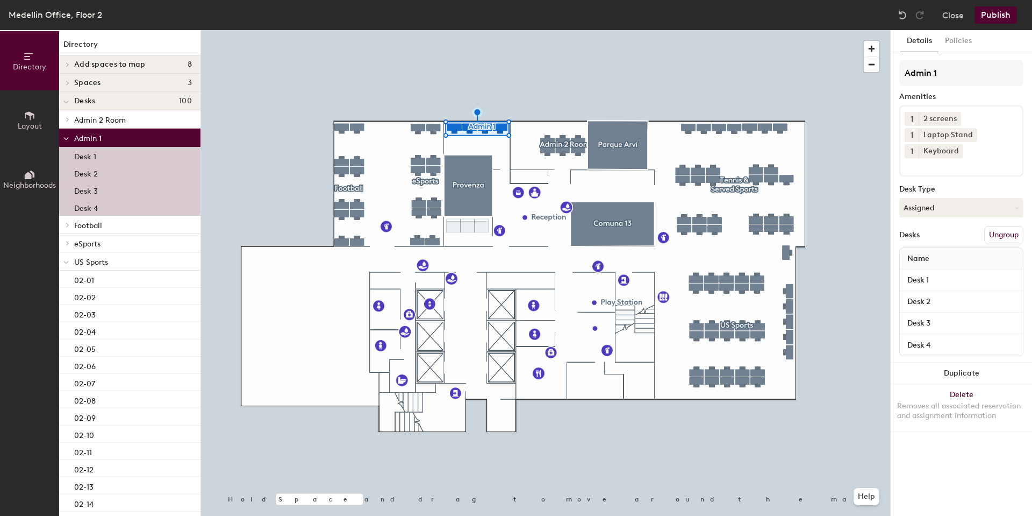
click at [98, 139] on span "Admin 1" at bounding box center [87, 138] width 27 height 9
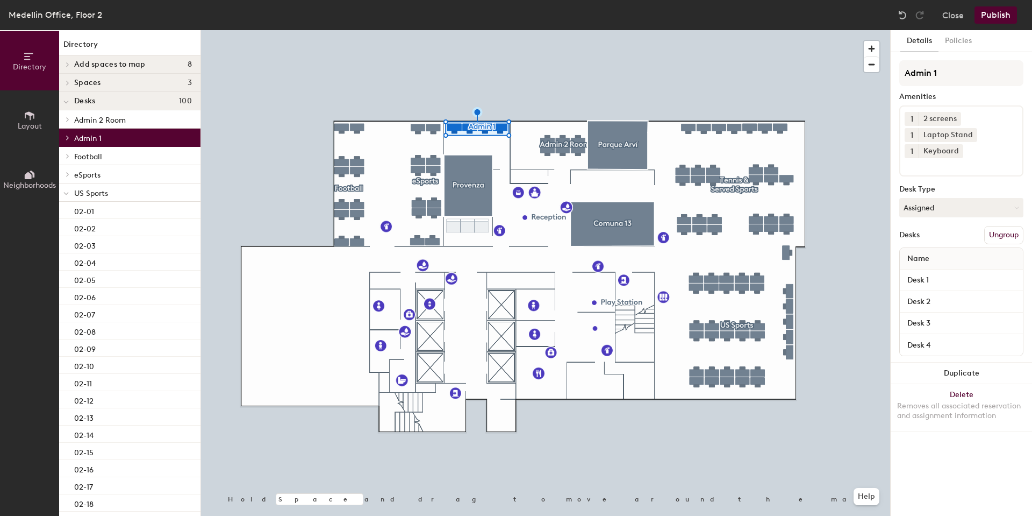
click at [104, 123] on span "Admin 2 Room" at bounding box center [100, 120] width 52 height 9
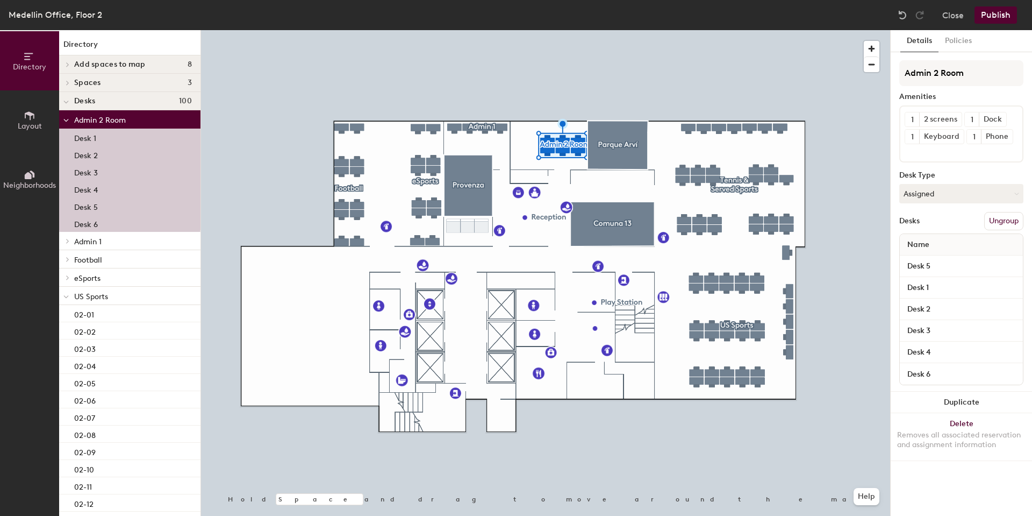
click at [104, 123] on span "Admin 2 Room" at bounding box center [100, 120] width 52 height 9
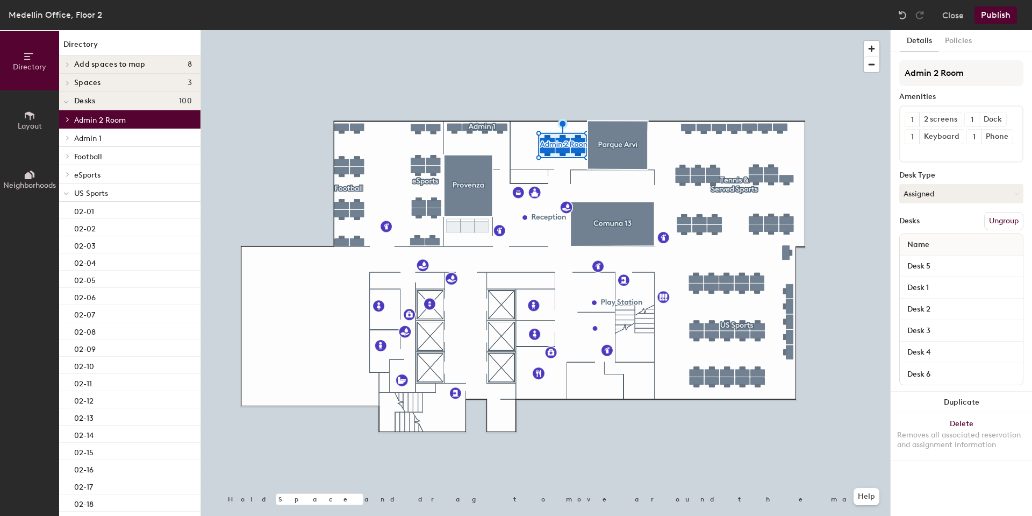
click at [108, 140] on p "Admin 1" at bounding box center [133, 138] width 118 height 14
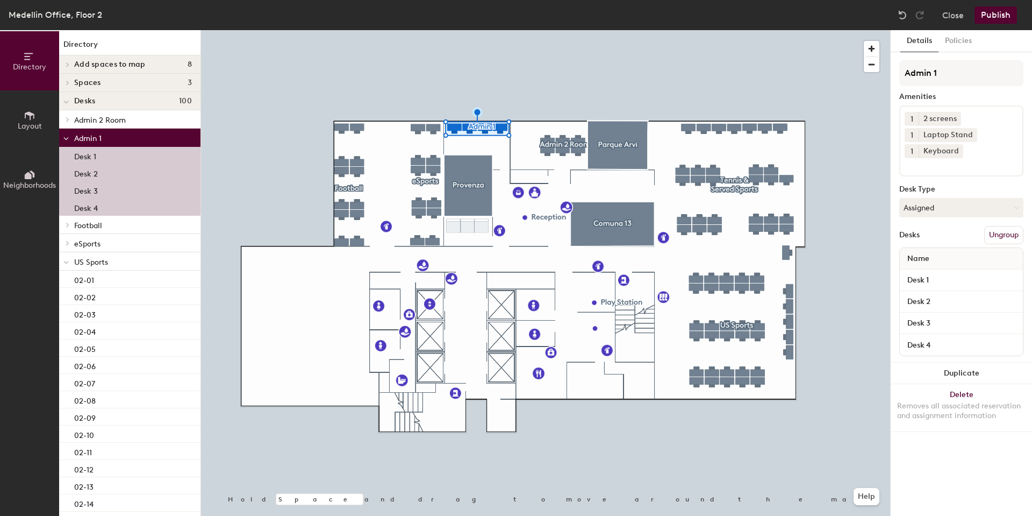
click at [108, 123] on span "Admin 2 Room" at bounding box center [100, 120] width 52 height 9
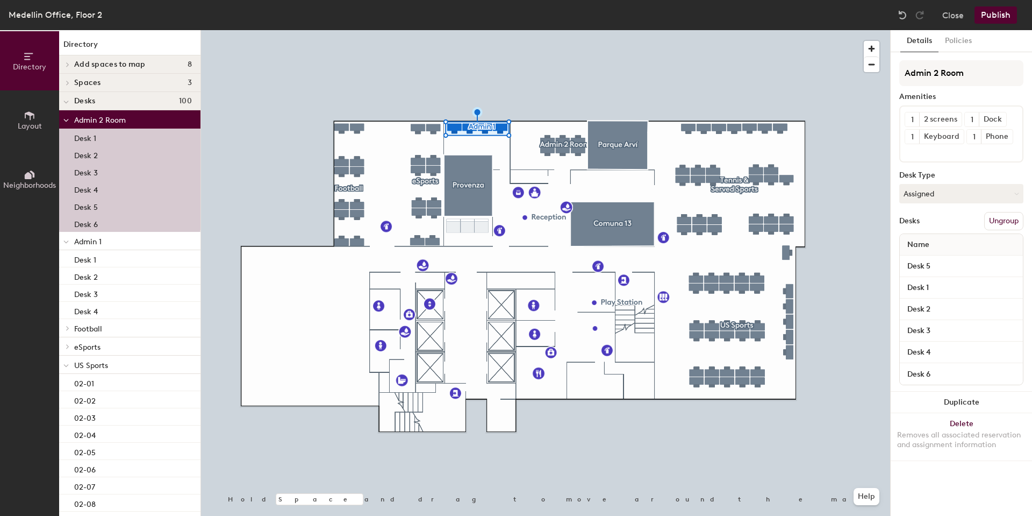
click at [108, 123] on span "Admin 2 Room" at bounding box center [100, 120] width 52 height 9
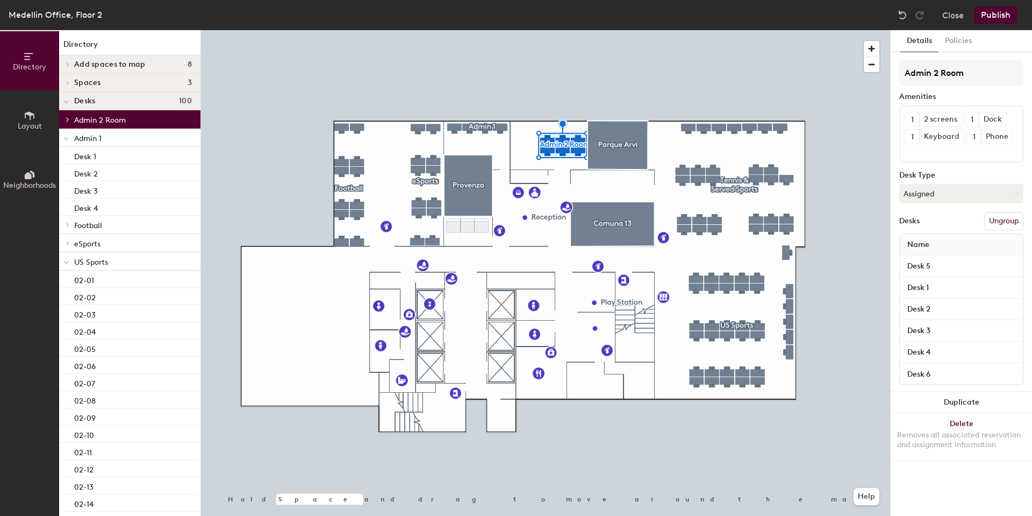
click at [108, 138] on p "Admin 1" at bounding box center [133, 138] width 118 height 14
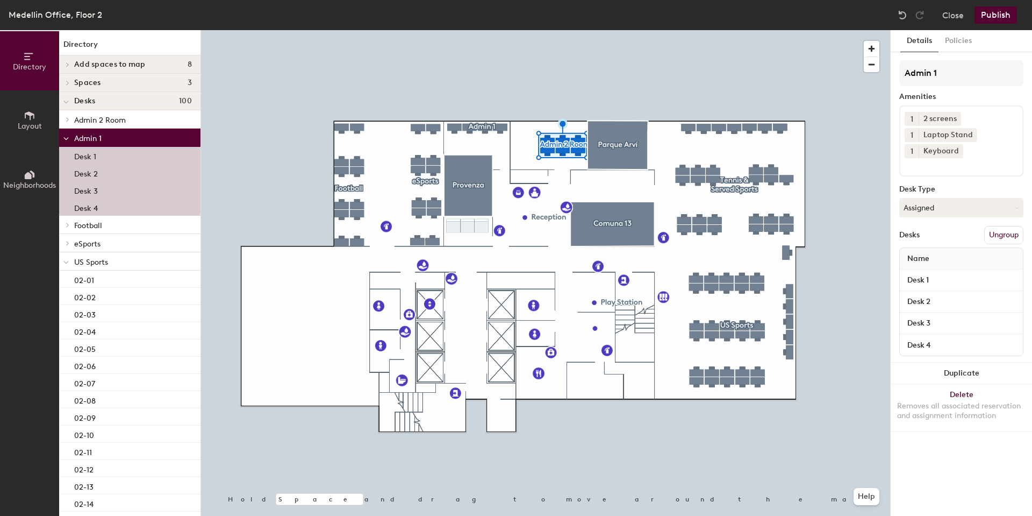
click at [108, 138] on p "Admin 1" at bounding box center [133, 138] width 118 height 14
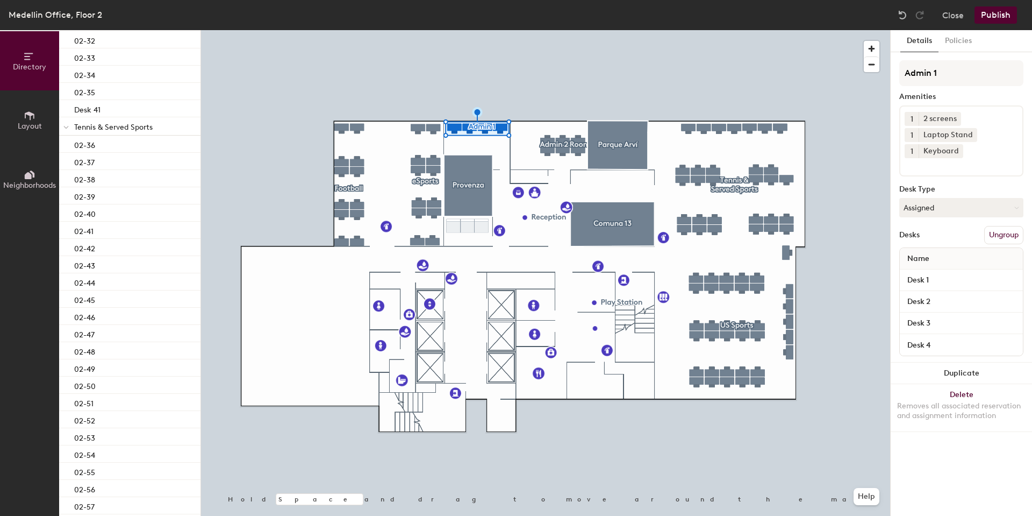
scroll to position [645, 0]
click at [92, 163] on p "Desk 41" at bounding box center [87, 167] width 26 height 12
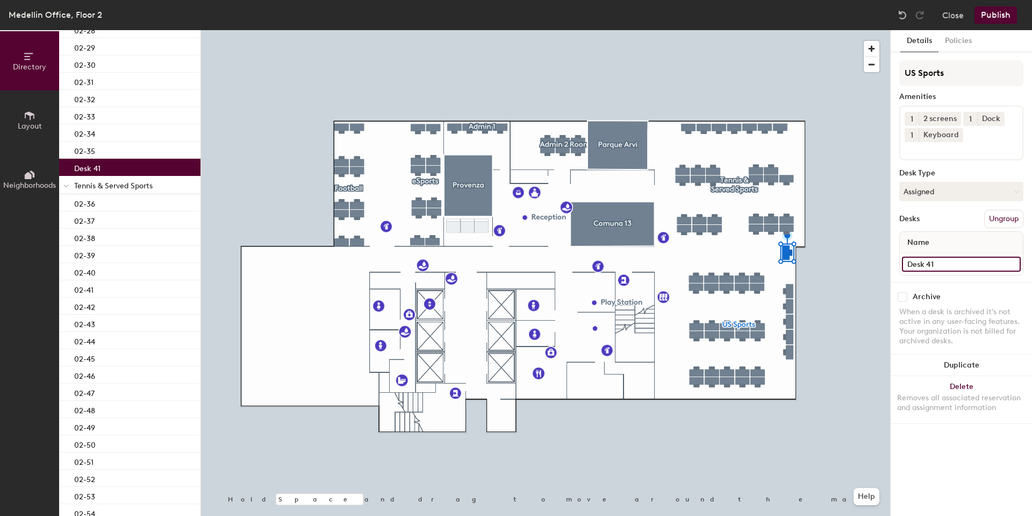
click at [1011, 263] on input "Desk 41" at bounding box center [961, 263] width 119 height 15
click at [889, 264] on div "Directory Layout Neighborhoods Directory Add spaces to map 8 GM Office One Plaz…" at bounding box center [516, 272] width 1032 height 485
type input "D"
type input "Trading 1"
click at [941, 216] on div "Desks Ungroup" at bounding box center [961, 219] width 124 height 18
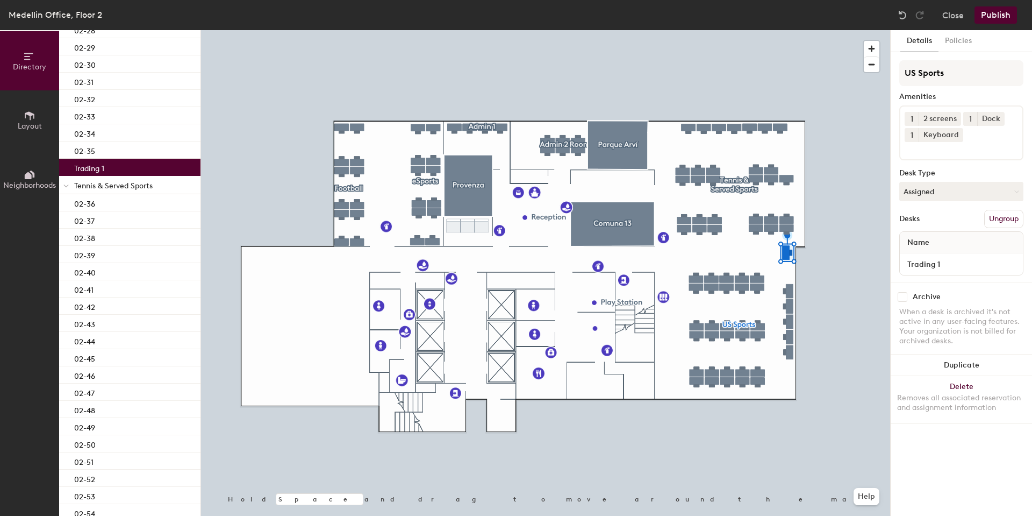
click at [988, 16] on button "Publish" at bounding box center [996, 14] width 42 height 17
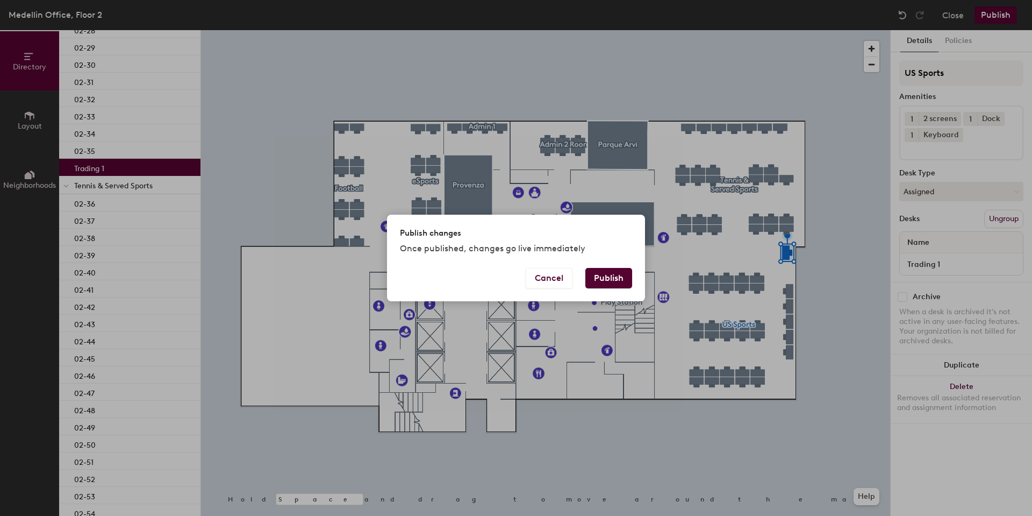
click at [608, 284] on button "Publish" at bounding box center [608, 278] width 47 height 20
